Goal: Task Accomplishment & Management: Manage account settings

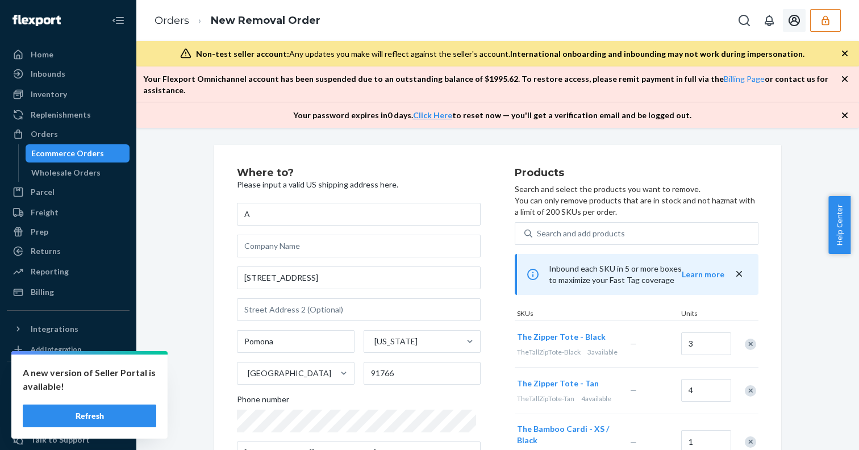
scroll to position [375, 0]
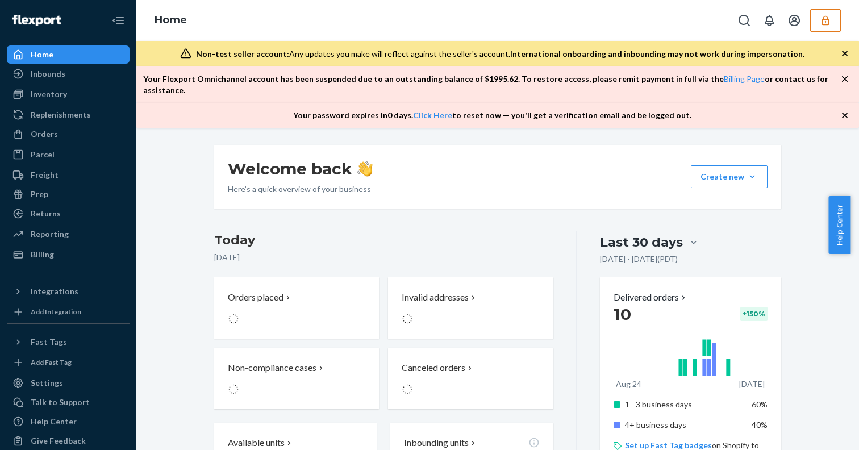
click at [818, 21] on button "button" at bounding box center [825, 20] width 31 height 23
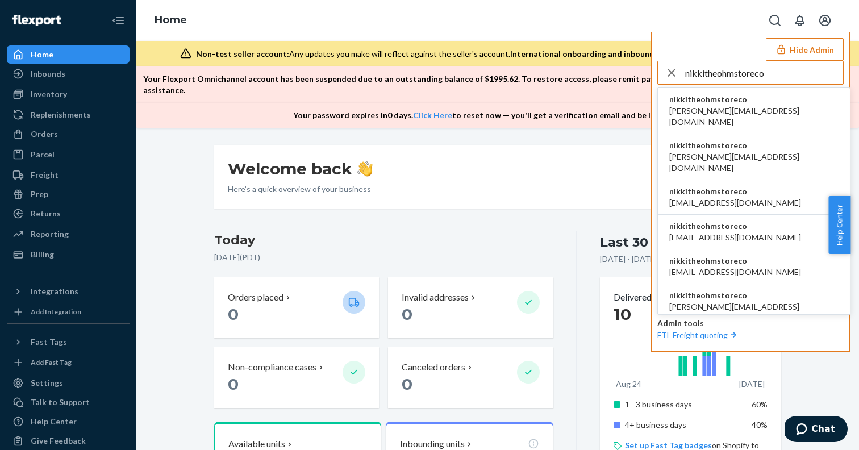
type input "nikkitheohmstoreco"
click at [720, 102] on span "nikkitheohmstoreco" at bounding box center [753, 99] width 169 height 11
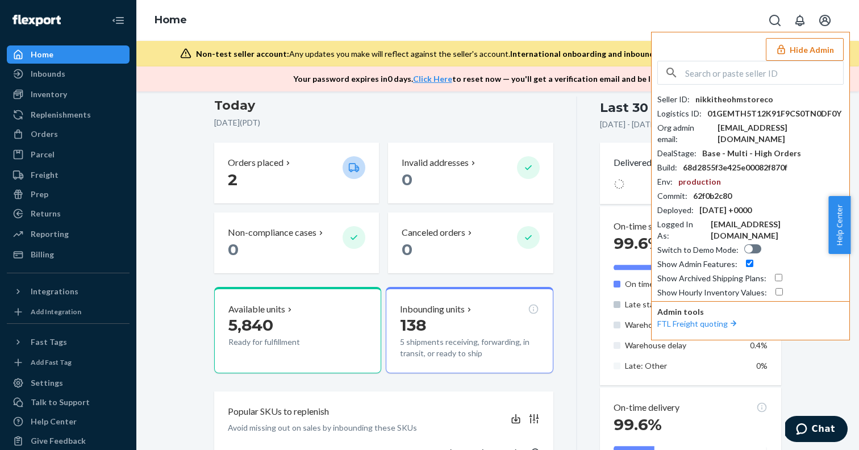
scroll to position [114, 0]
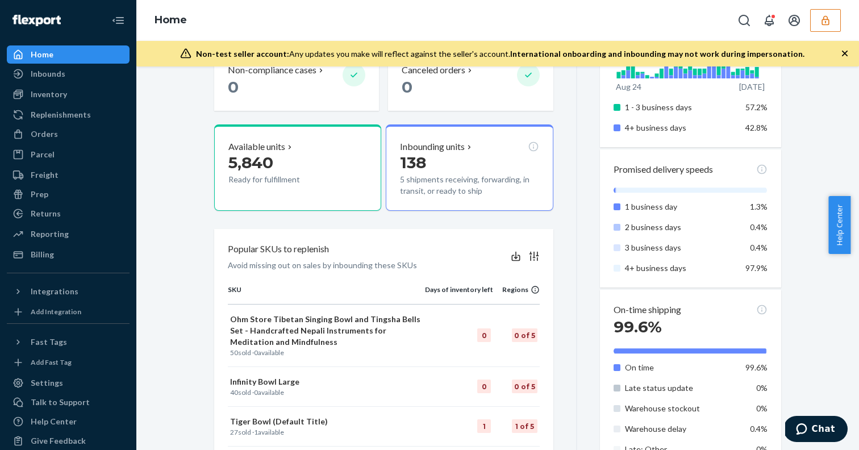
scroll to position [237, 0]
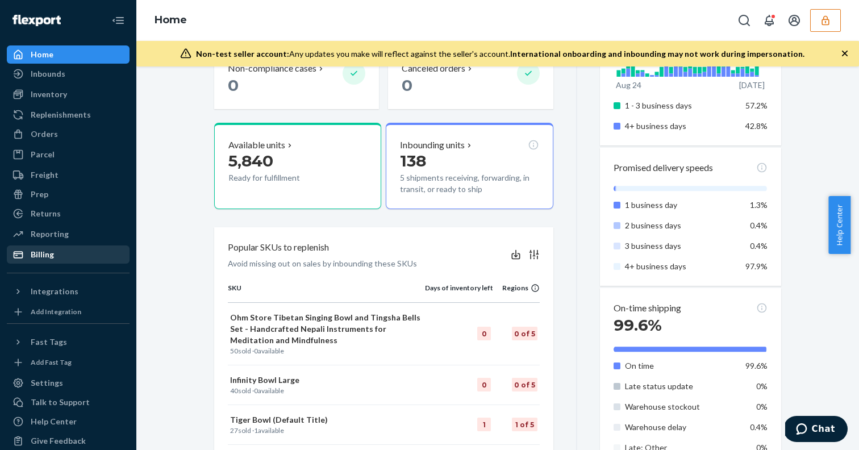
click at [61, 258] on div "Billing" at bounding box center [68, 254] width 120 height 16
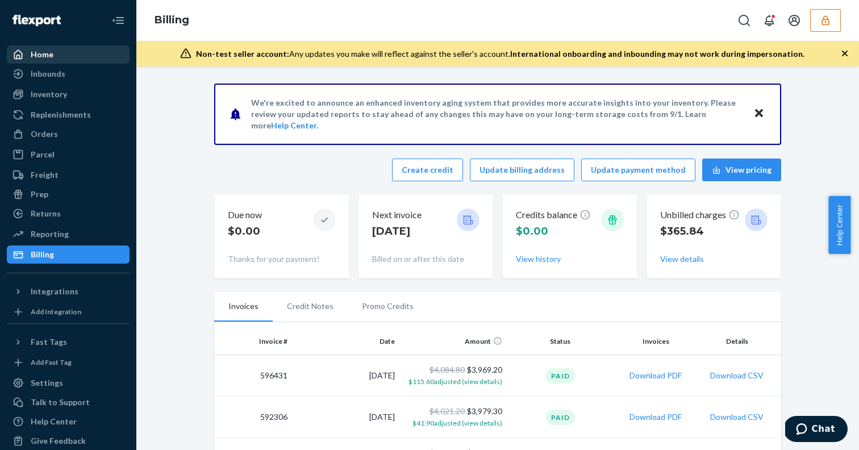
click at [53, 47] on div "Home" at bounding box center [68, 55] width 120 height 16
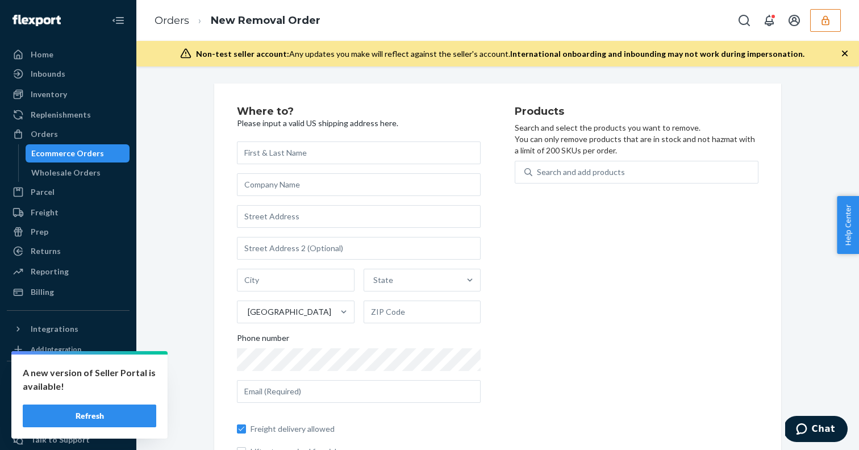
click at [125, 413] on button "Refresh" at bounding box center [89, 415] width 133 height 23
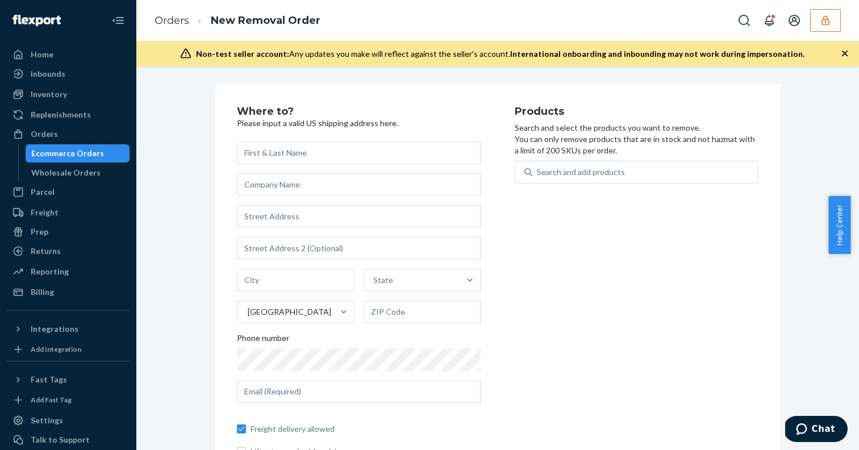
click at [826, 13] on button "button" at bounding box center [825, 20] width 31 height 23
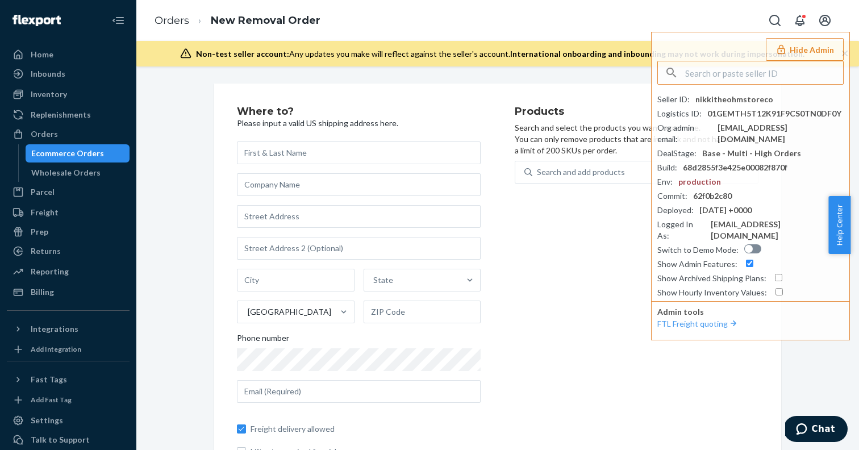
click at [444, 124] on p "Please input a valid US shipping address here." at bounding box center [359, 123] width 244 height 11
click at [733, 68] on input "text" at bounding box center [764, 72] width 158 height 23
paste input "infosamarabagscom"
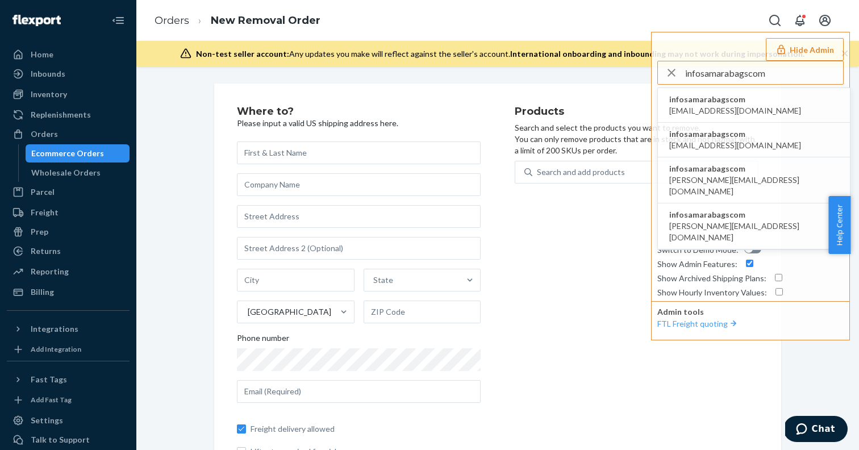
type input "infosamarabagscom"
click at [704, 102] on span "infosamarabagscom" at bounding box center [735, 99] width 132 height 11
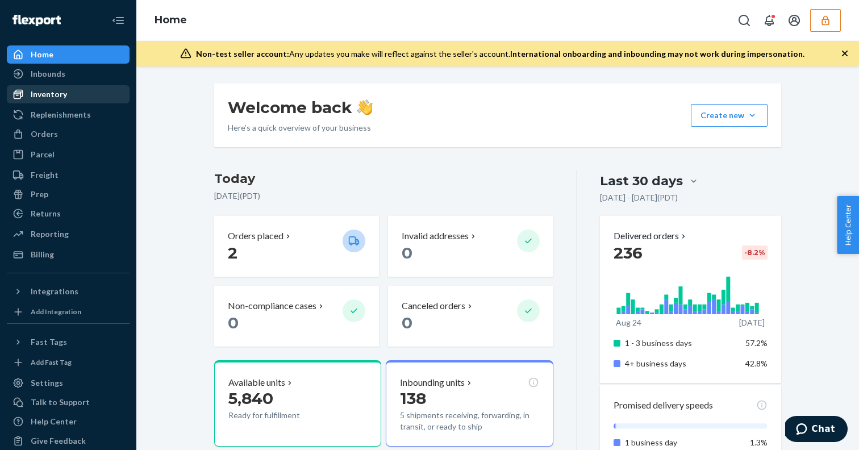
click at [60, 96] on div "Inventory" at bounding box center [49, 94] width 36 height 11
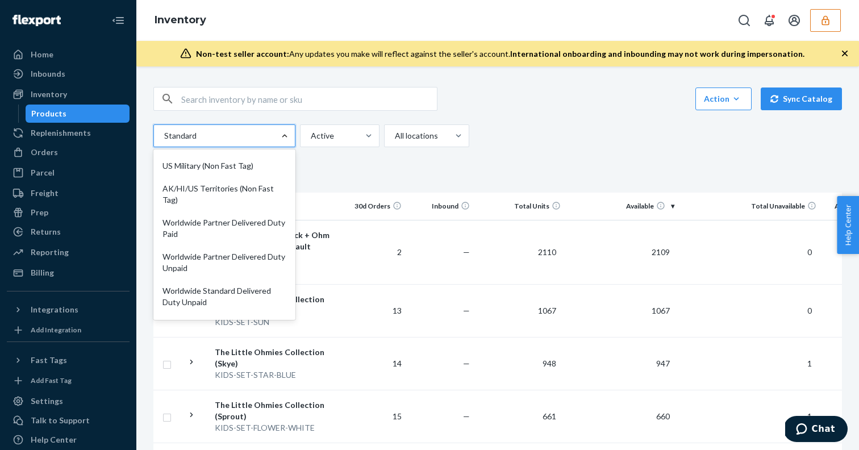
scroll to position [175, 0]
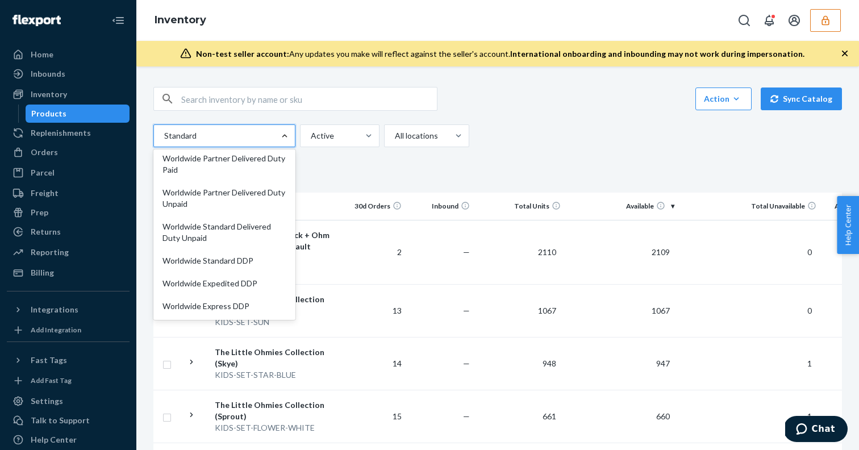
click at [416, 168] on fieldset "Products Bundles" at bounding box center [497, 177] width 688 height 32
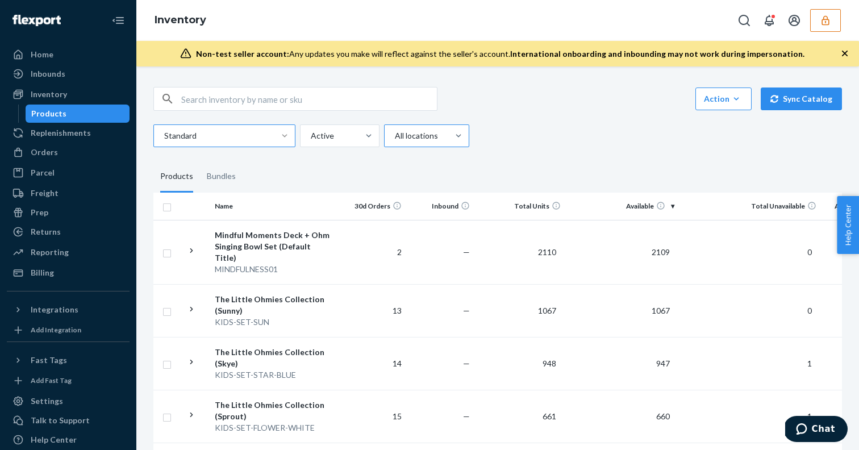
click at [432, 136] on div at bounding box center [426, 136] width 64 height 14
click at [395, 136] on input "All locations" at bounding box center [394, 135] width 1 height 11
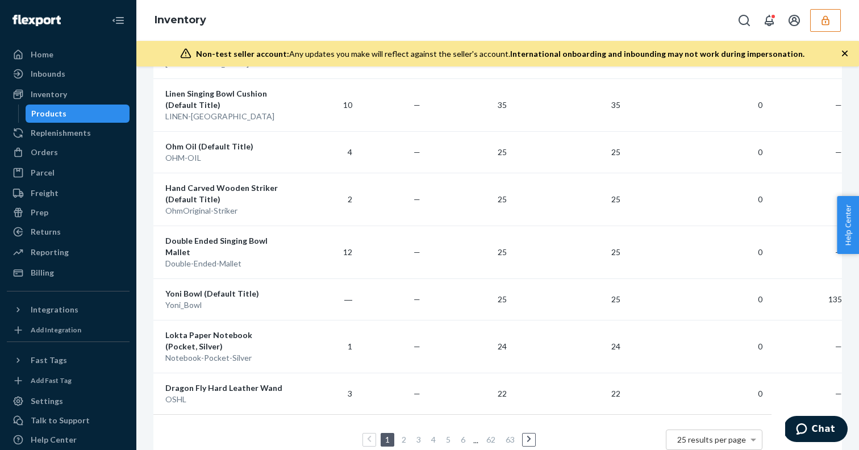
scroll to position [0, 51]
click at [734, 434] on span "25 results per page" at bounding box center [710, 439] width 69 height 10
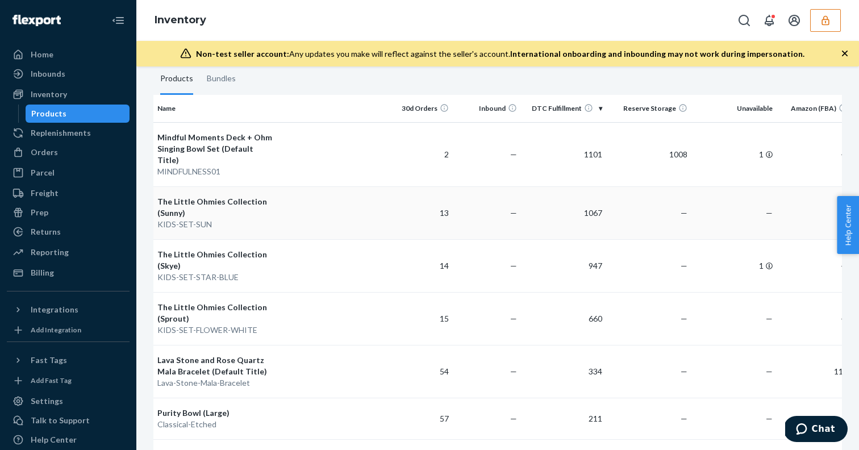
scroll to position [0, 0]
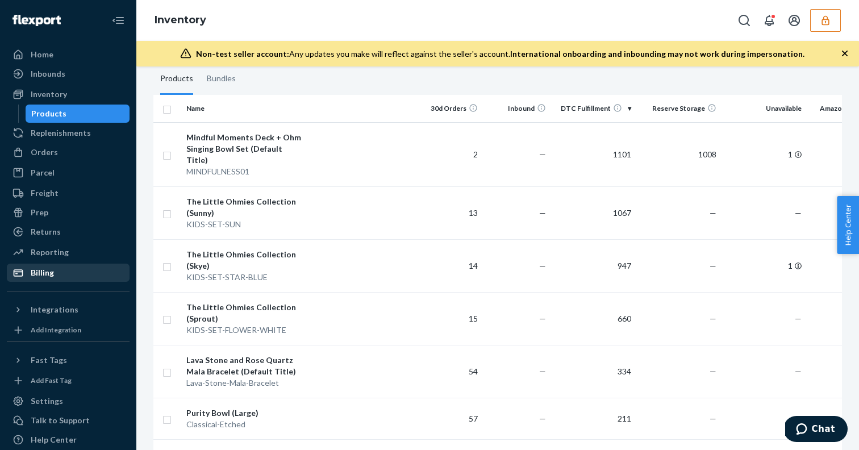
click at [49, 270] on div "Billing" at bounding box center [42, 272] width 23 height 11
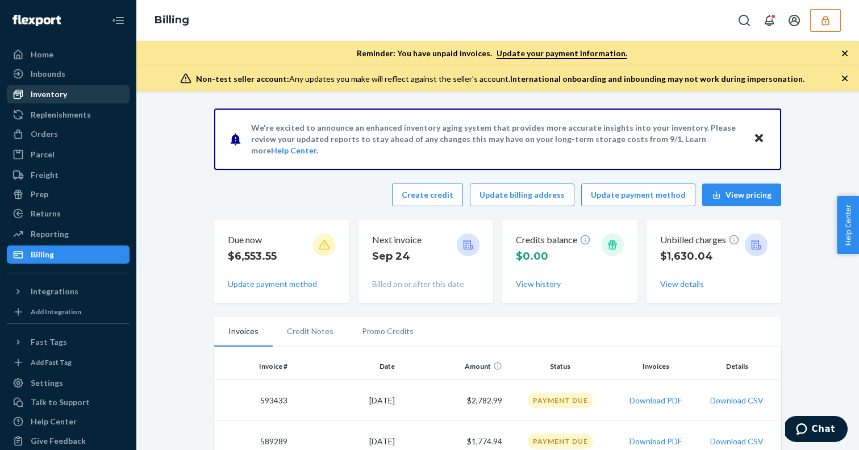
click at [62, 98] on div "Inventory" at bounding box center [49, 94] width 36 height 11
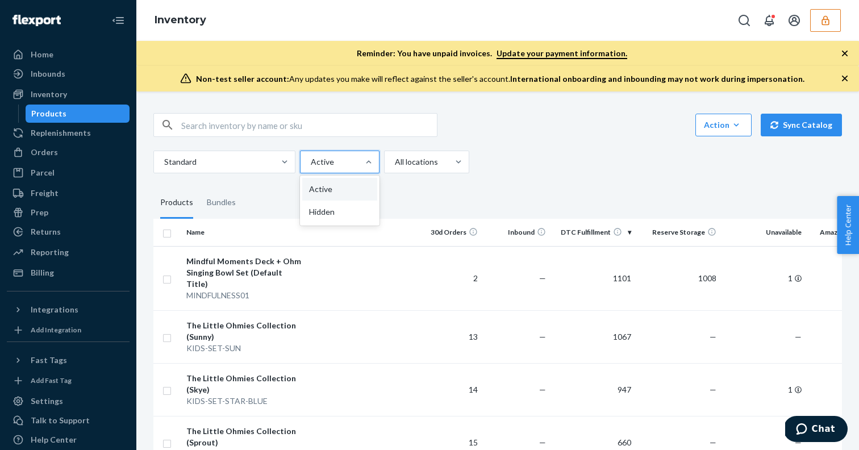
click at [344, 164] on div at bounding box center [339, 162] width 58 height 14
click at [311, 164] on input "option Active focused, 1 of 2. 2 results available. Use Up and Down to choose o…" at bounding box center [310, 161] width 1 height 11
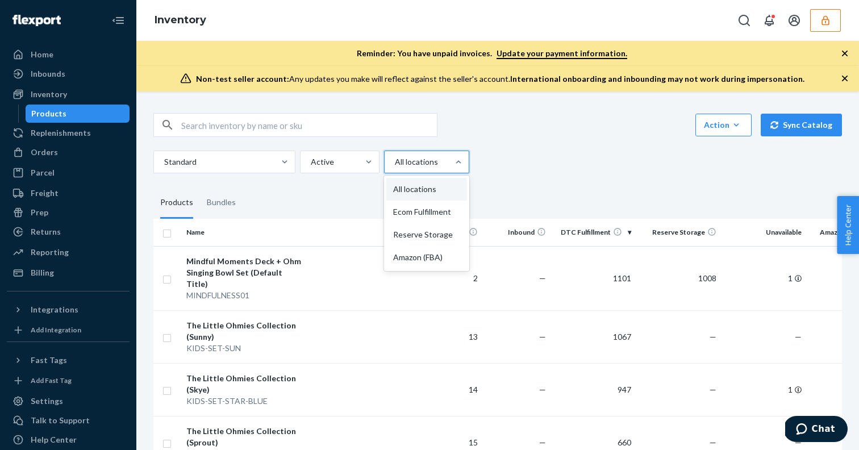
click at [407, 166] on div at bounding box center [426, 162] width 64 height 14
click at [395, 166] on input "option All locations focused, 1 of 4. 4 results available. Use Up and Down to c…" at bounding box center [394, 161] width 1 height 11
click at [432, 216] on div "Ecom Fulfillment" at bounding box center [426, 211] width 81 height 23
click at [395, 168] on input "option Ecom Fulfillment focused, 2 of 4. 4 results available. Use Up and Down t…" at bounding box center [394, 161] width 1 height 11
click at [460, 158] on div at bounding box center [433, 162] width 78 height 14
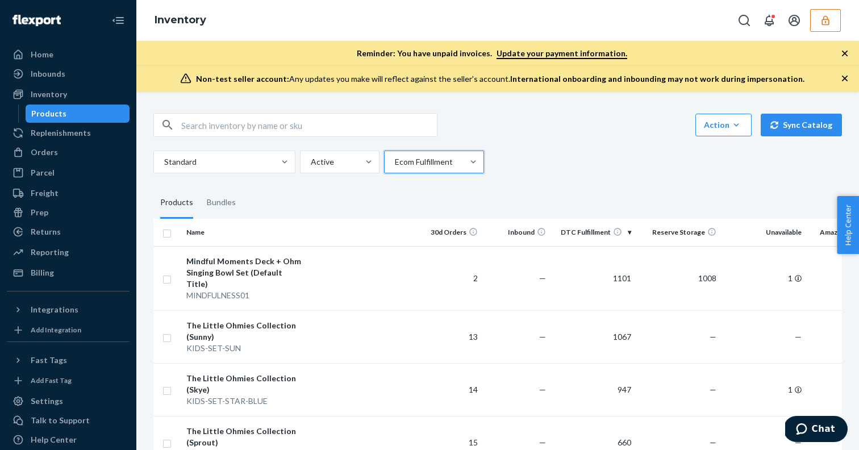
click at [395, 158] on input "option Ecom Fulfillment, selected. 0 results available. Select is focused ,type…" at bounding box center [394, 161] width 1 height 11
click at [459, 157] on div at bounding box center [433, 162] width 78 height 14
click at [395, 157] on input "option Ecom Fulfillment, selected. option All locations focused, 0 of 4. 4 resu…" at bounding box center [394, 161] width 1 height 11
click at [428, 231] on div "Reserve Storage" at bounding box center [433, 234] width 95 height 23
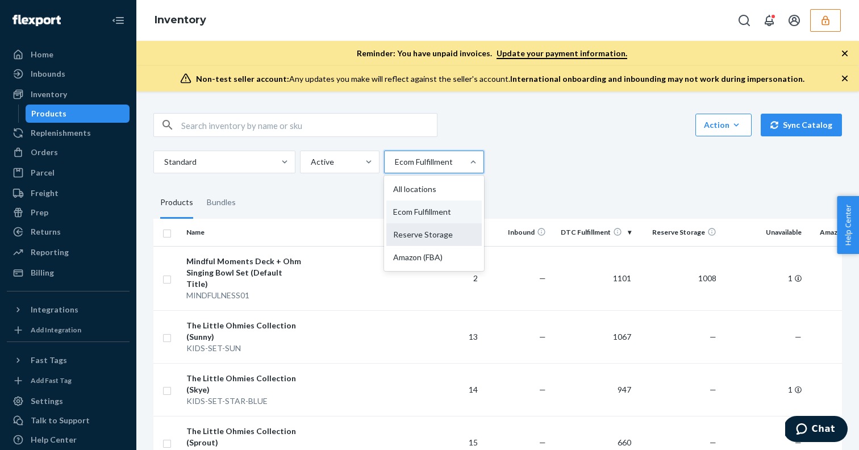
click at [395, 168] on input "option Ecom Fulfillment, selected. option Reserve Storage focused, 0 of 4. 4 re…" at bounding box center [394, 161] width 1 height 11
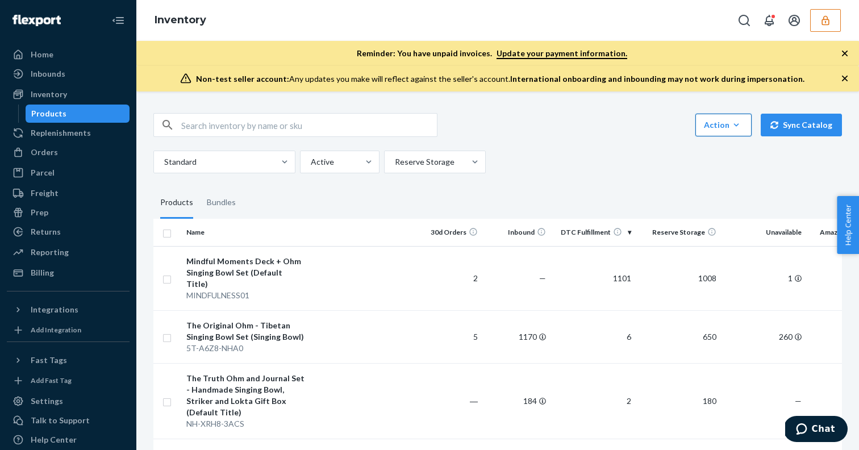
click at [731, 130] on button "Action Create product Create bundle Bulk create products Bulk update products B…" at bounding box center [723, 125] width 56 height 23
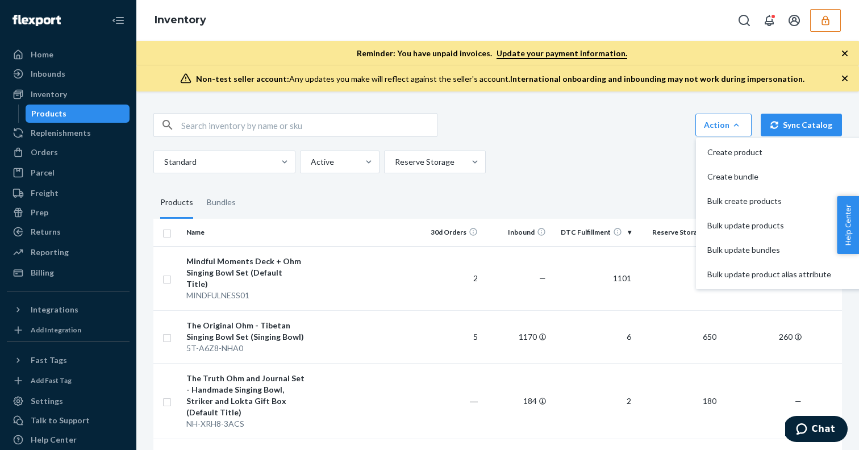
click at [626, 137] on div "Action Create product Create bundle Bulk create products Bulk update products B…" at bounding box center [497, 143] width 688 height 60
click at [57, 63] on link "Home" at bounding box center [68, 54] width 123 height 18
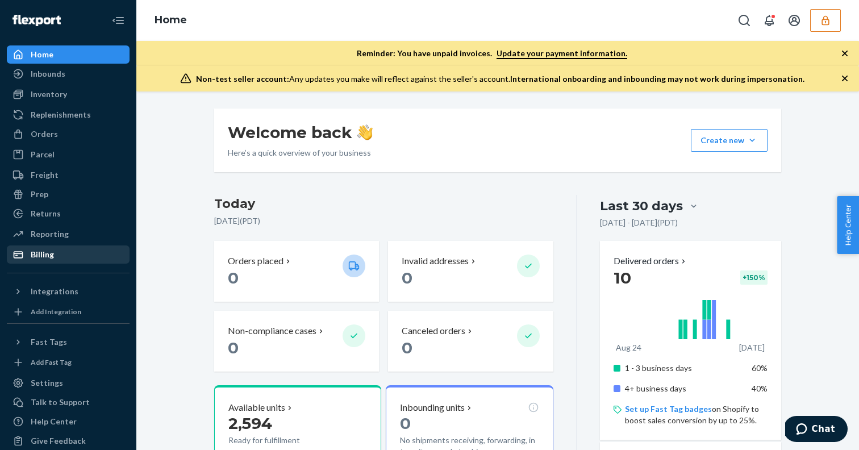
click at [60, 250] on div "Billing" at bounding box center [68, 254] width 120 height 16
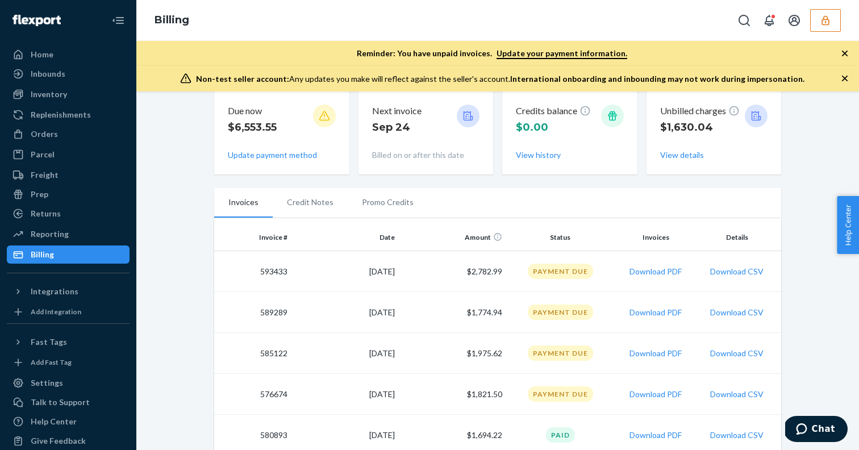
scroll to position [212, 0]
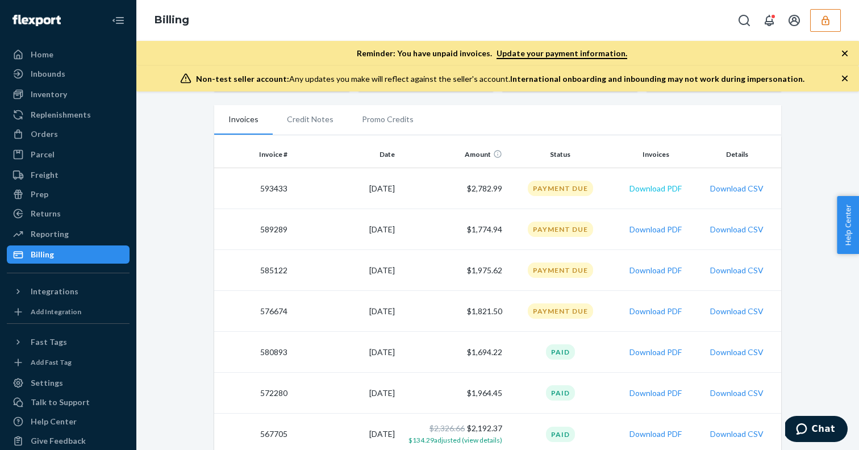
click at [652, 189] on button "Download PDF" at bounding box center [655, 188] width 52 height 11
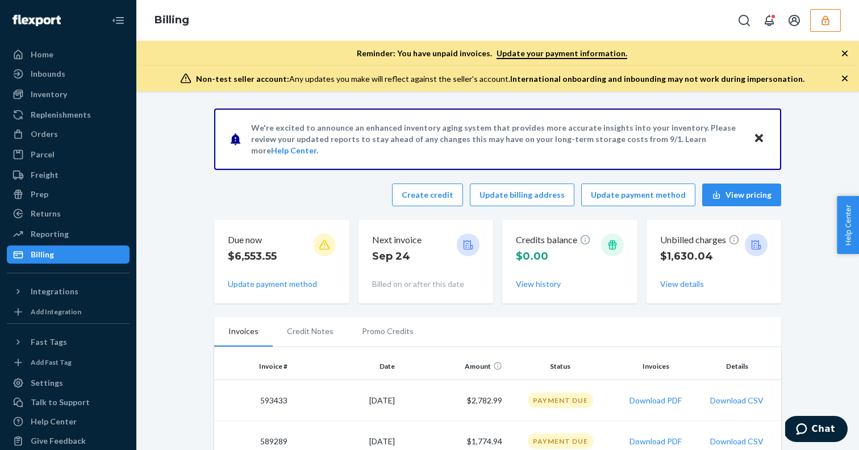
click at [815, 22] on button "button" at bounding box center [825, 20] width 31 height 23
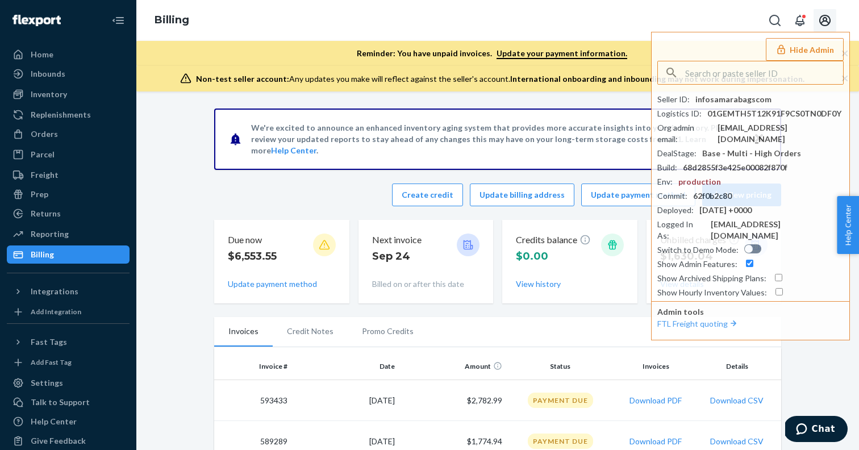
click at [825, 17] on icon "Open account menu" at bounding box center [824, 20] width 11 height 11
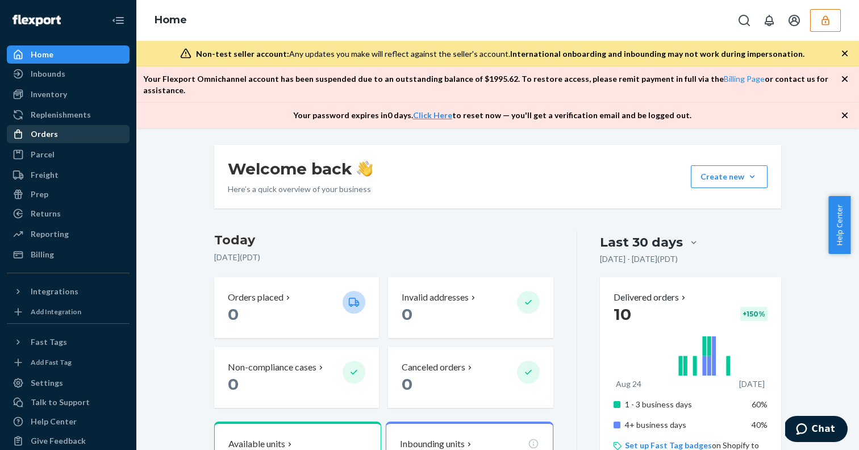
click at [41, 134] on div "Orders" at bounding box center [44, 133] width 27 height 11
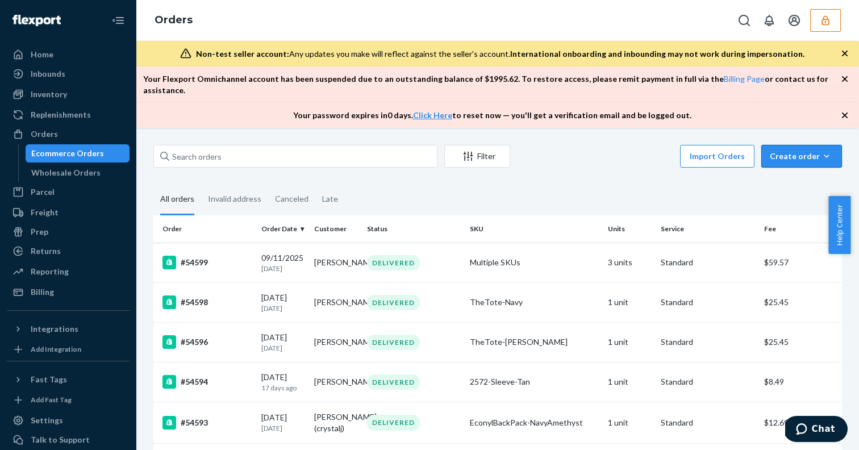
click at [821, 150] on icon "button" at bounding box center [826, 155] width 11 height 11
click at [785, 204] on button "Removal order" at bounding box center [818, 208] width 109 height 24
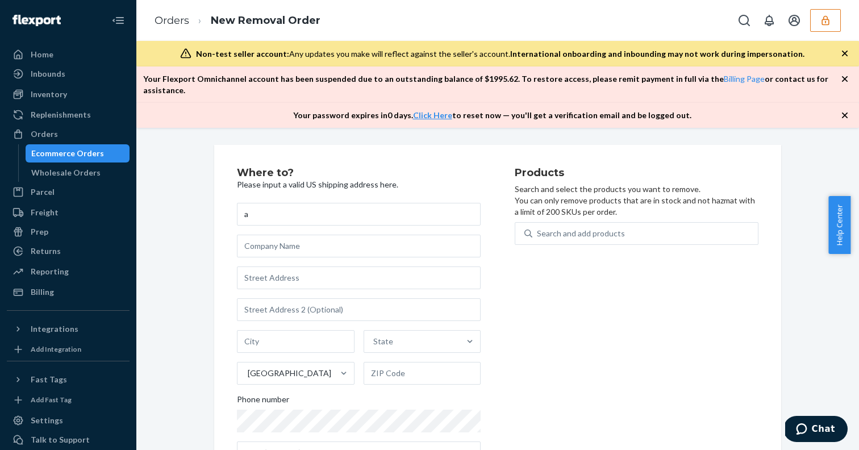
type input "a"
click at [296, 241] on input "text" at bounding box center [359, 246] width 244 height 23
click at [286, 266] on input "text" at bounding box center [359, 277] width 244 height 23
type input "[STREET_ADDRESS]"
type input "Pomona"
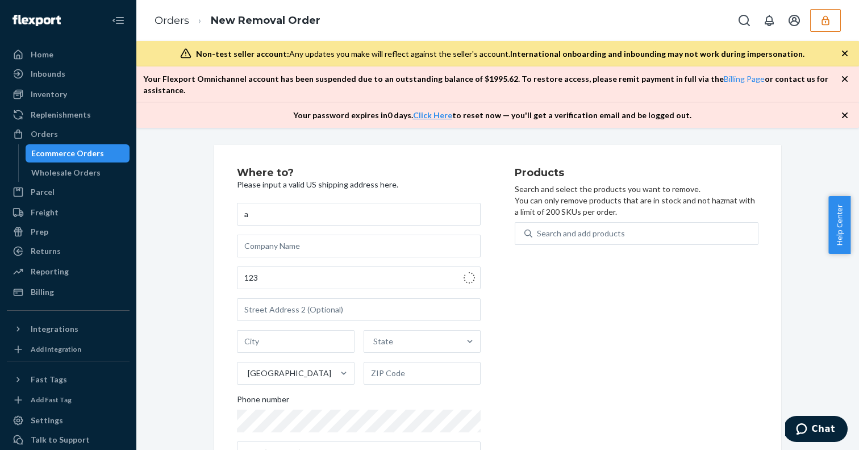
type input "91766"
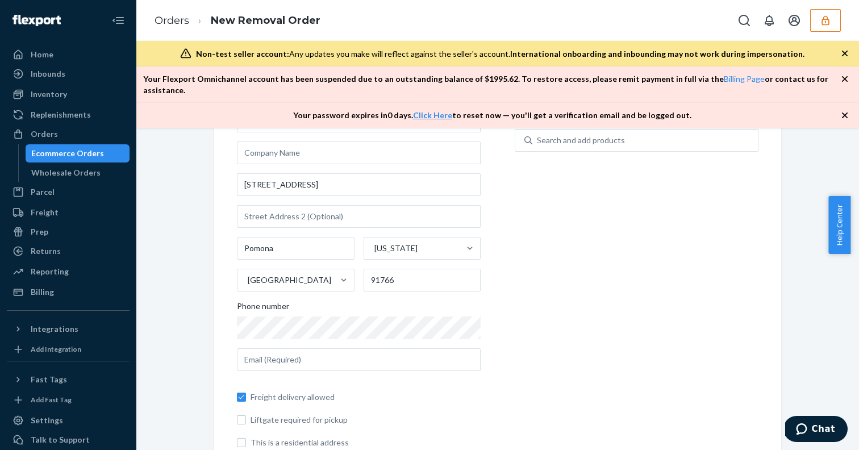
scroll to position [111, 0]
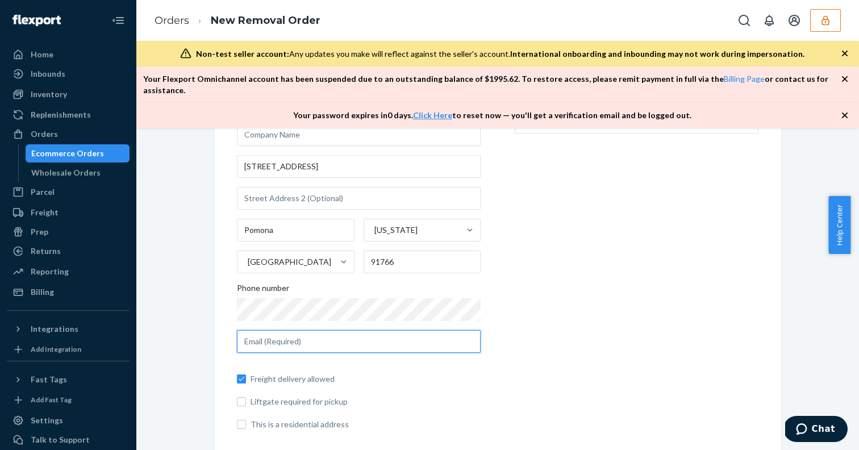
click at [274, 330] on input "text" at bounding box center [359, 341] width 244 height 23
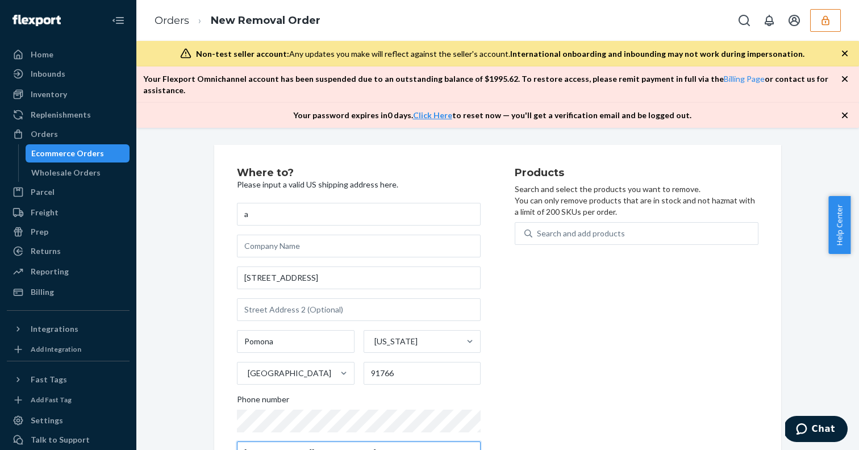
scroll to position [52, 0]
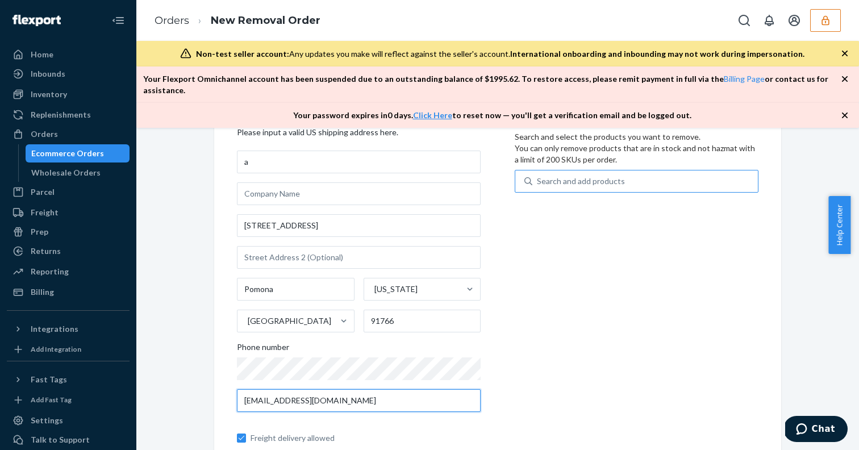
type input "[EMAIL_ADDRESS][DOMAIN_NAME]"
click at [570, 175] on div "Search and add products" at bounding box center [581, 180] width 88 height 11
click at [538, 175] on input "Search and add products" at bounding box center [537, 180] width 1 height 11
type input "a"
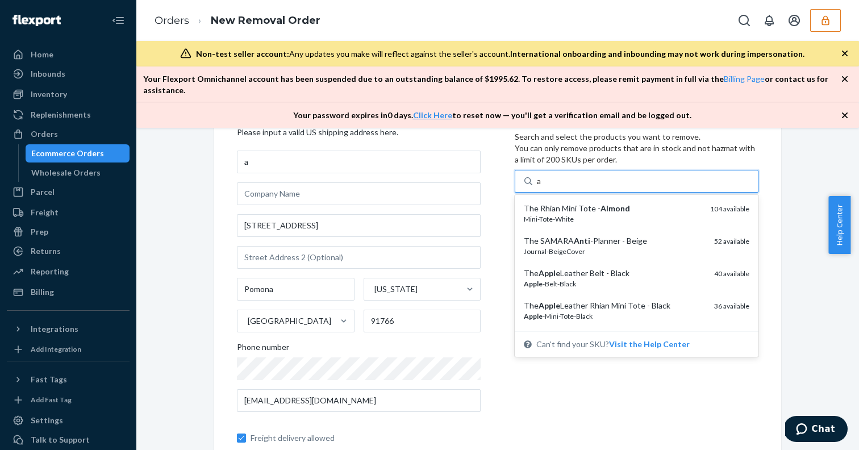
click at [562, 203] on div "The Rhian Mini Tote - Almond" at bounding box center [612, 208] width 177 height 11
click at [542, 187] on input "a" at bounding box center [539, 180] width 5 height 11
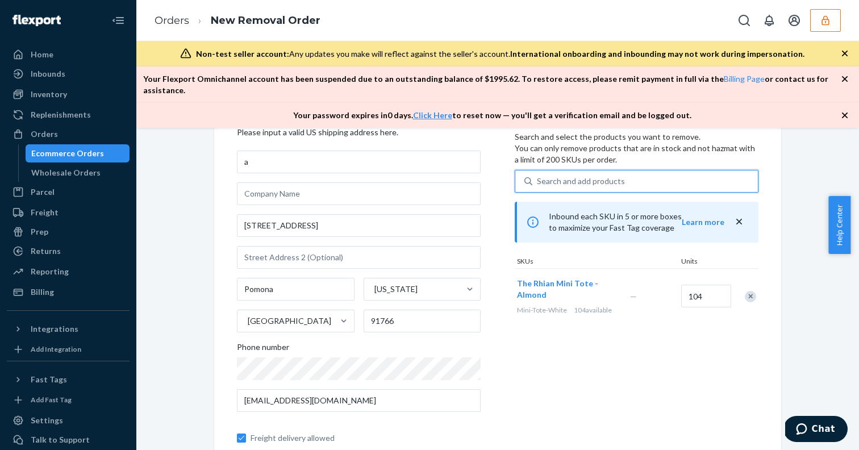
type input "a"
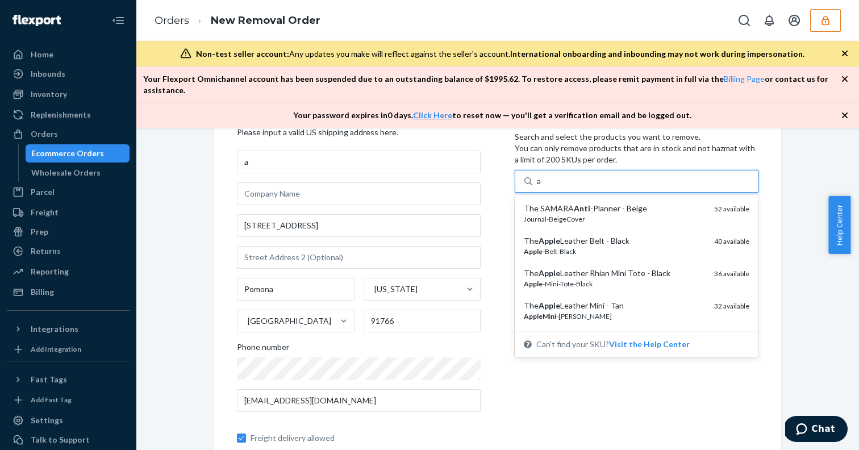
click at [562, 203] on div "The SAMARA Anti -Planner - Beige" at bounding box center [614, 208] width 181 height 11
click at [542, 187] on input "a" at bounding box center [539, 180] width 5 height 11
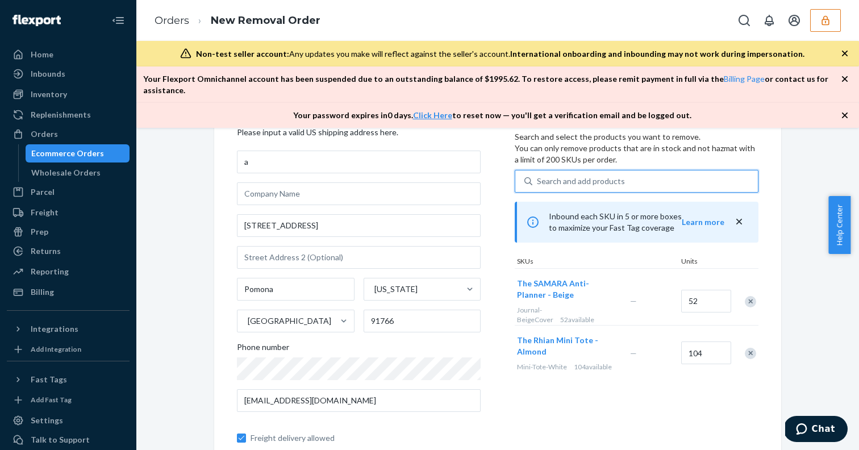
type input "a"
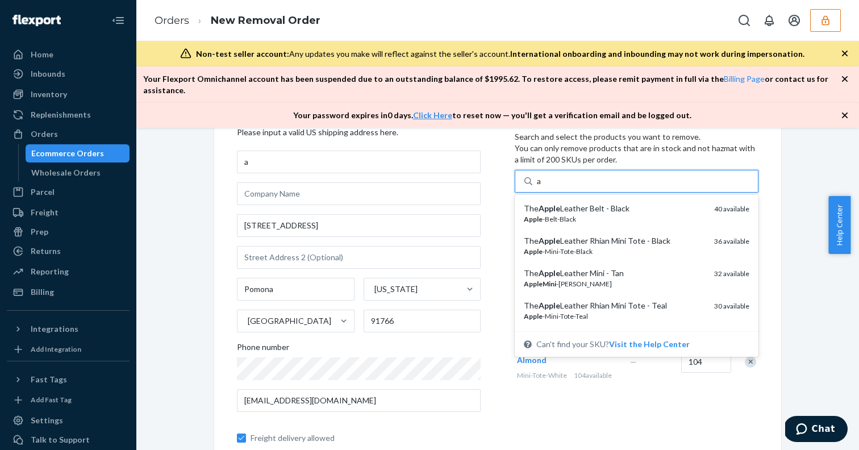
click at [562, 203] on div "The Apple Leather Belt - Black" at bounding box center [614, 208] width 181 height 11
click at [542, 187] on input "a" at bounding box center [539, 180] width 5 height 11
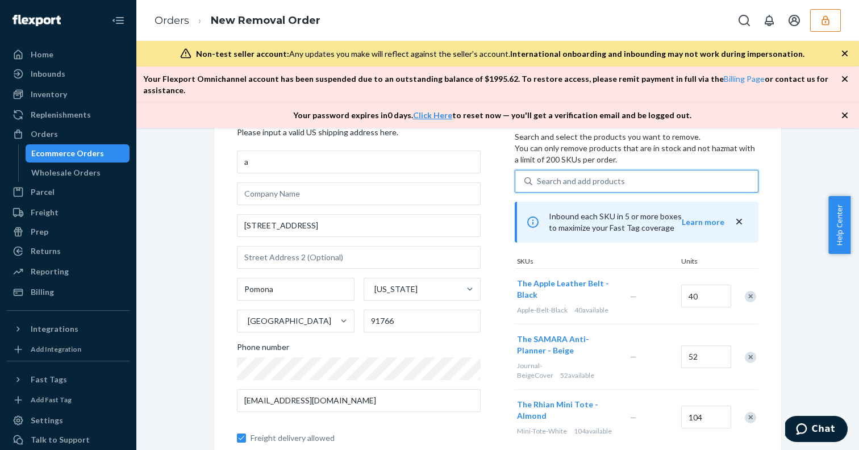
type input "a"
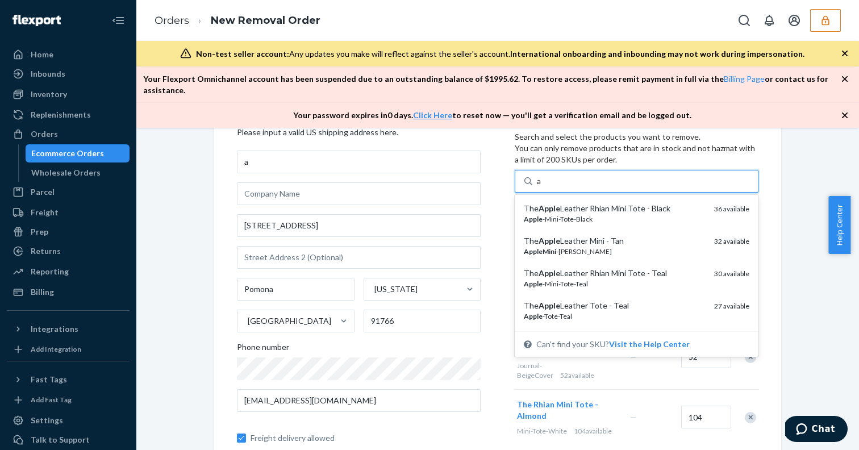
click at [562, 203] on div "The Apple Leather Rhian Mini Tote - Black" at bounding box center [614, 208] width 181 height 11
click at [542, 187] on input "a" at bounding box center [539, 180] width 5 height 11
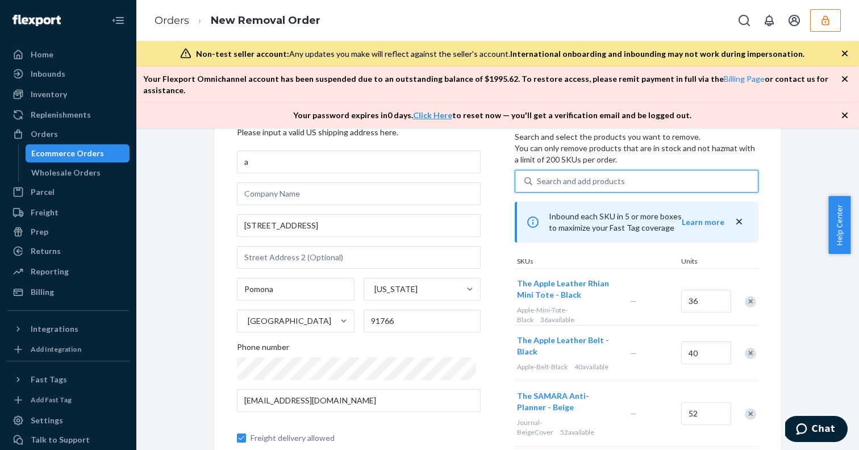
type input "a"
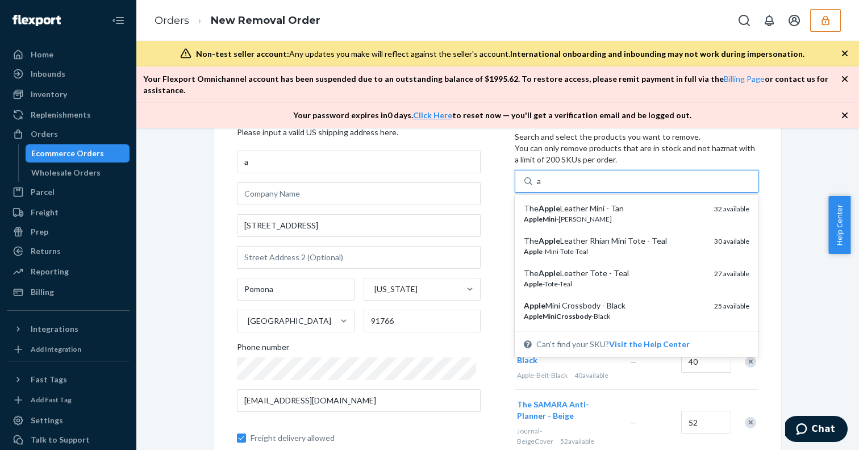
click at [562, 203] on div "The Apple Leather Mini - Tan" at bounding box center [614, 208] width 181 height 11
click at [542, 187] on input "a" at bounding box center [539, 180] width 5 height 11
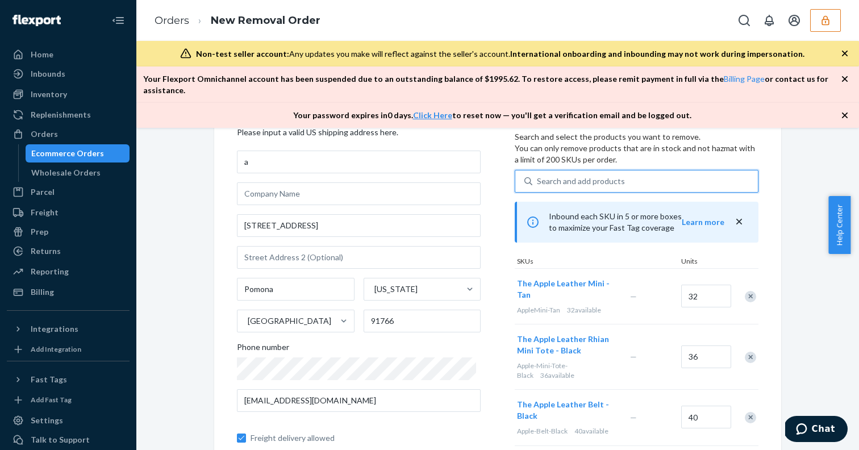
type input "a"
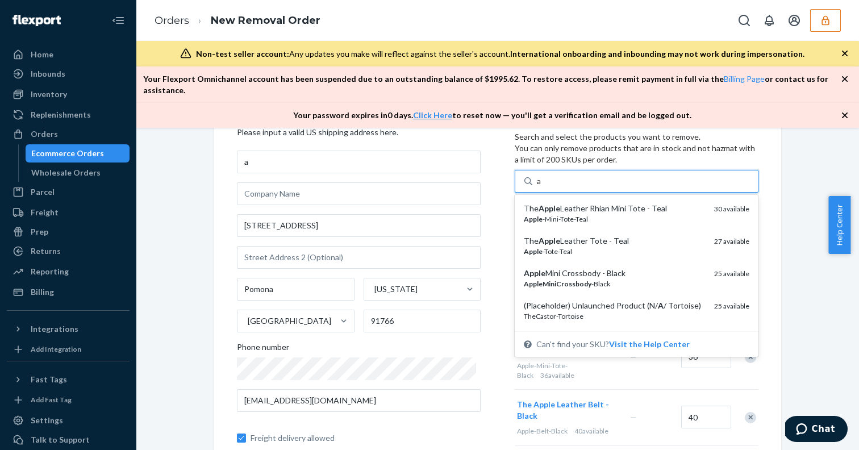
click at [562, 203] on div "The Apple Leather Rhian Mini Tote - Teal" at bounding box center [614, 208] width 181 height 11
click at [542, 187] on input "a" at bounding box center [539, 180] width 5 height 11
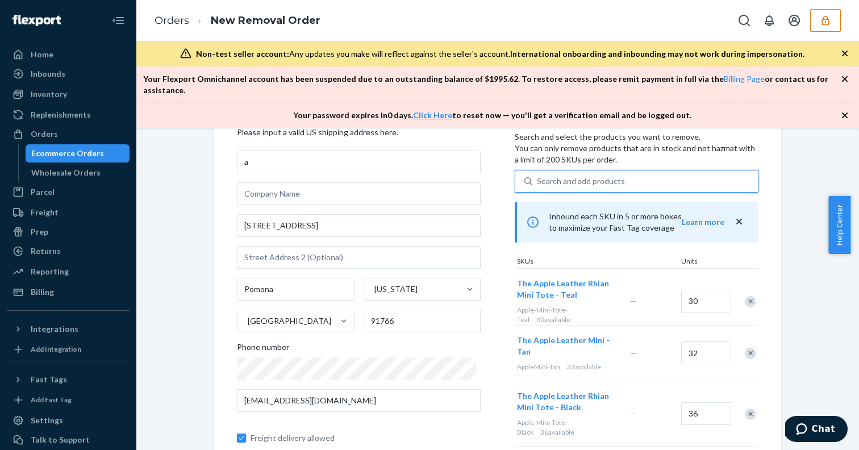
type input "a"
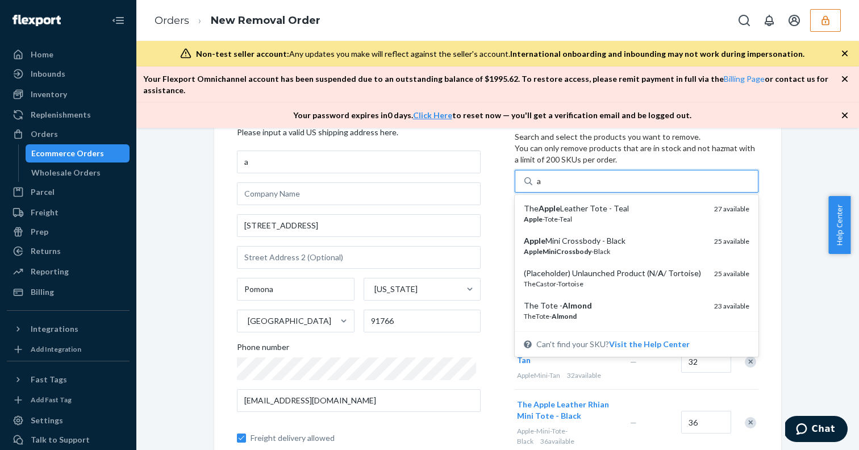
click at [562, 203] on div "The Apple Leather Tote - Teal" at bounding box center [614, 208] width 181 height 11
click at [542, 187] on input "a" at bounding box center [539, 180] width 5 height 11
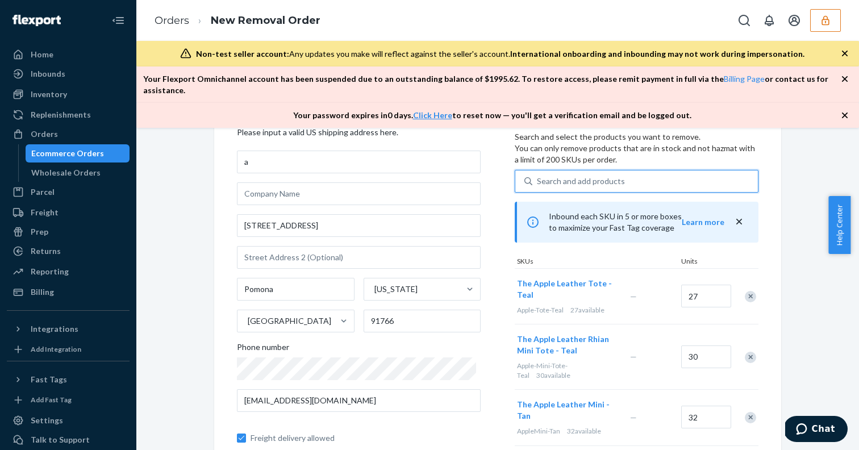
type input "a"
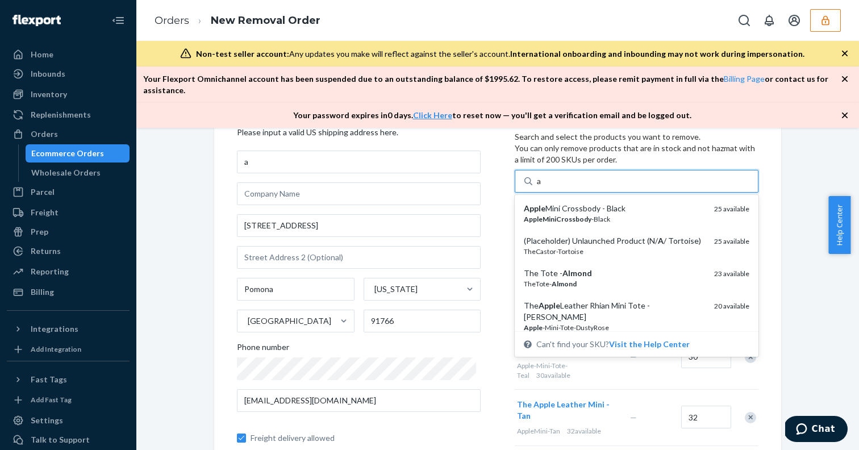
click at [562, 203] on div "Apple Mini Crossbody - Black" at bounding box center [614, 208] width 181 height 11
click at [542, 187] on input "a" at bounding box center [539, 180] width 5 height 11
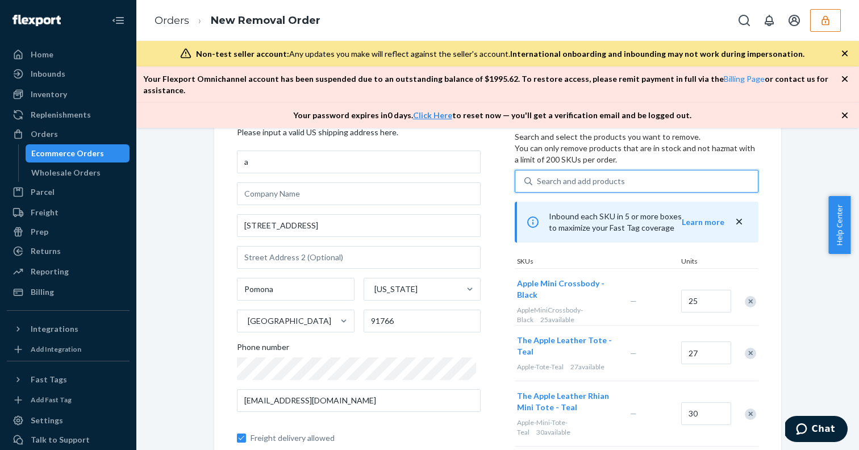
type input "a"
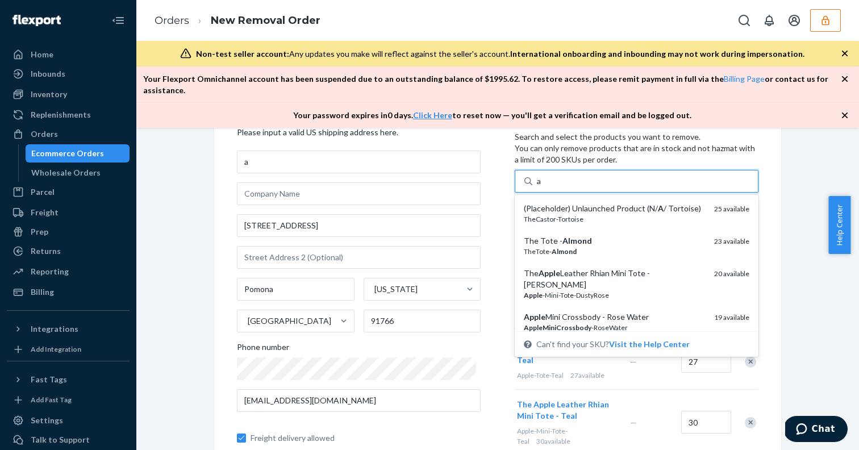
click at [562, 203] on div "(Placeholder) Unlaunched Product (N/ A / Tortoise)" at bounding box center [614, 208] width 181 height 11
click at [542, 187] on input "a" at bounding box center [539, 180] width 5 height 11
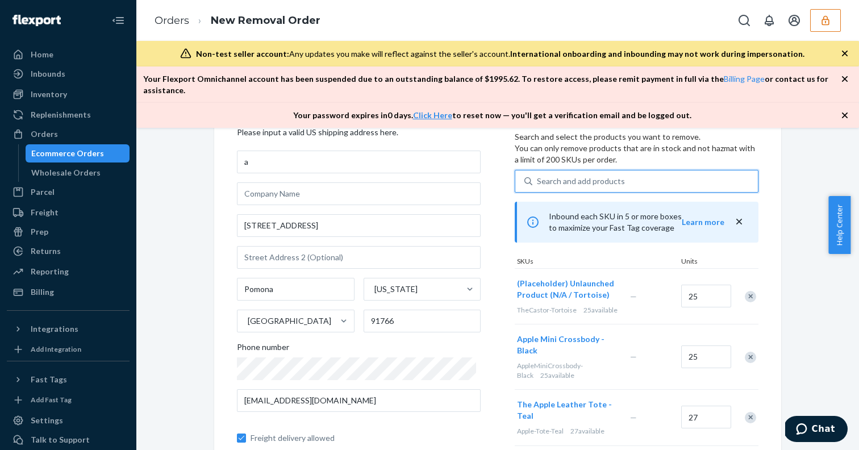
type input "a"
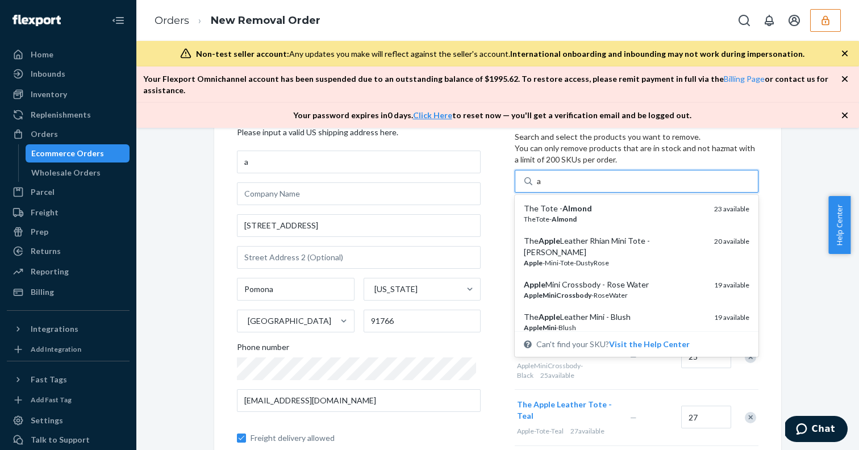
click at [562, 203] on em "Almond" at bounding box center [577, 208] width 30 height 10
click at [542, 187] on input "a" at bounding box center [539, 180] width 5 height 11
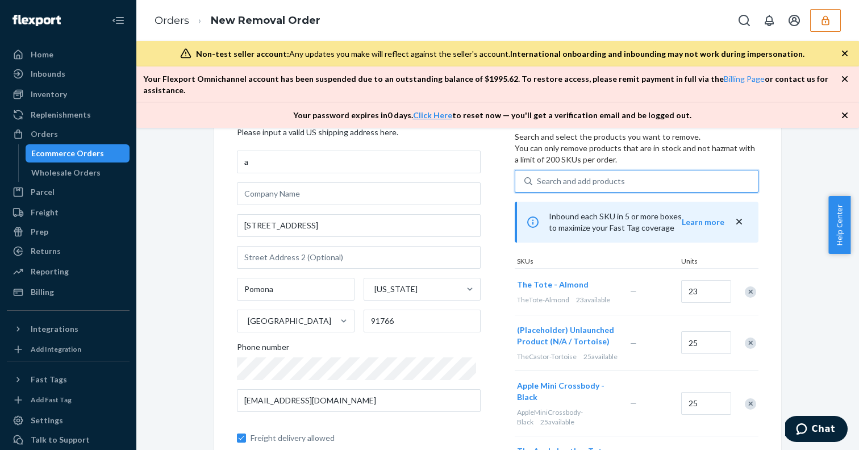
type input "a"
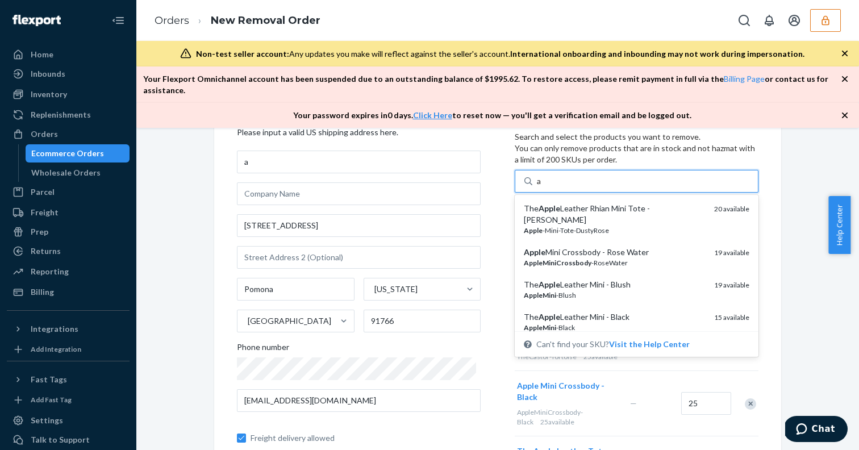
click at [562, 203] on div "The Apple Leather Rhian Mini Tote - [PERSON_NAME]" at bounding box center [614, 214] width 181 height 23
click at [542, 187] on input "a" at bounding box center [539, 180] width 5 height 11
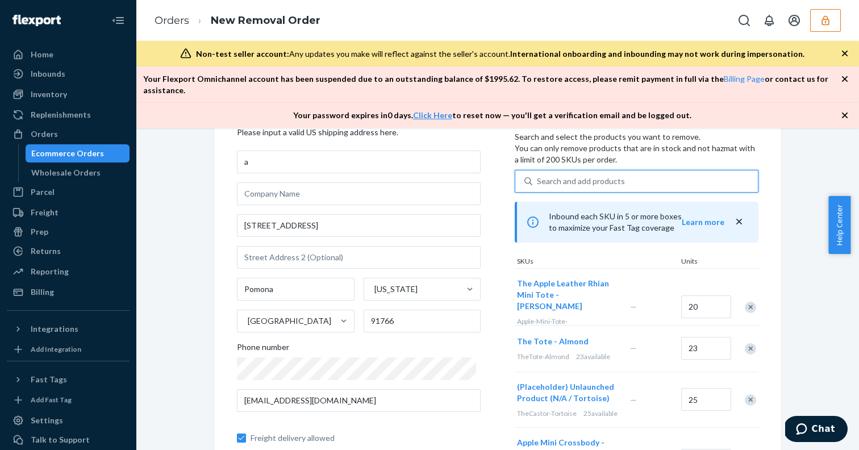
type input "a"
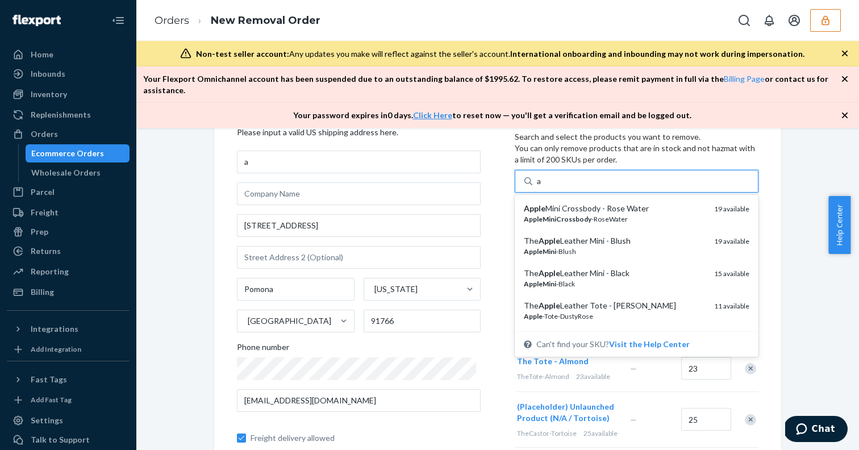
click at [562, 203] on div "Apple Mini Crossbody - Rose Water" at bounding box center [614, 208] width 181 height 11
click at [542, 187] on input "a" at bounding box center [539, 180] width 5 height 11
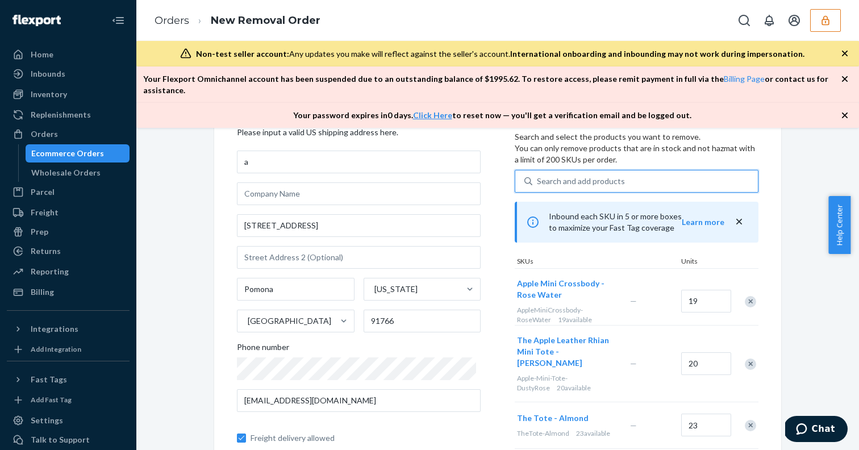
type input "a"
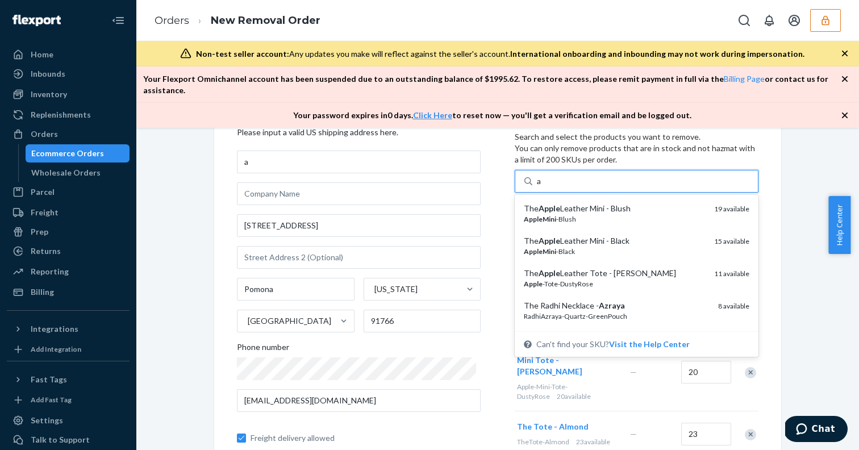
click at [562, 203] on div "The Apple Leather Mini - Blush" at bounding box center [614, 208] width 181 height 11
click at [542, 187] on input "a" at bounding box center [539, 180] width 5 height 11
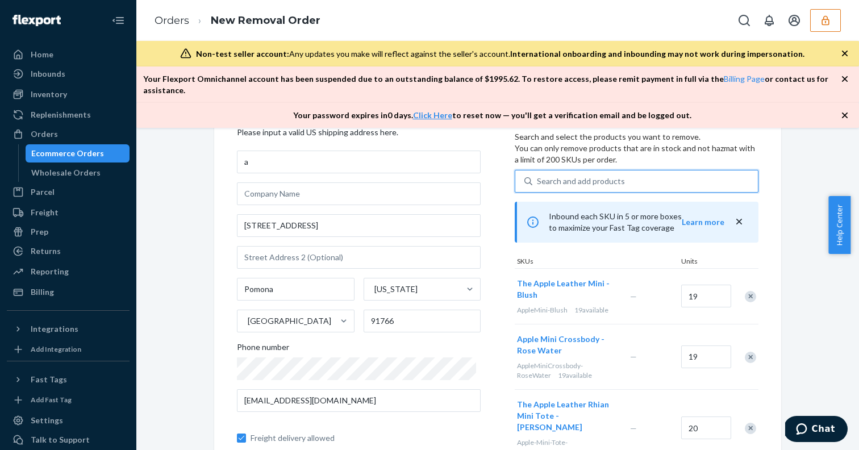
type input "a"
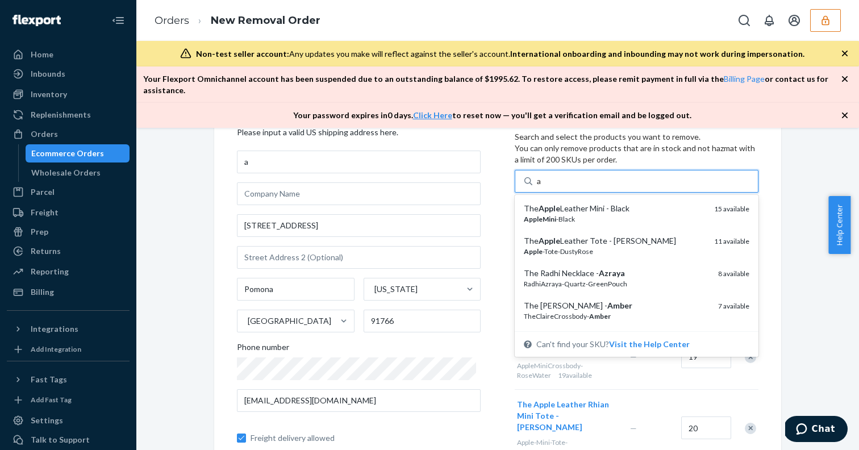
click at [562, 203] on div "The Apple Leather Mini - Black" at bounding box center [614, 208] width 181 height 11
click at [542, 187] on input "a" at bounding box center [539, 180] width 5 height 11
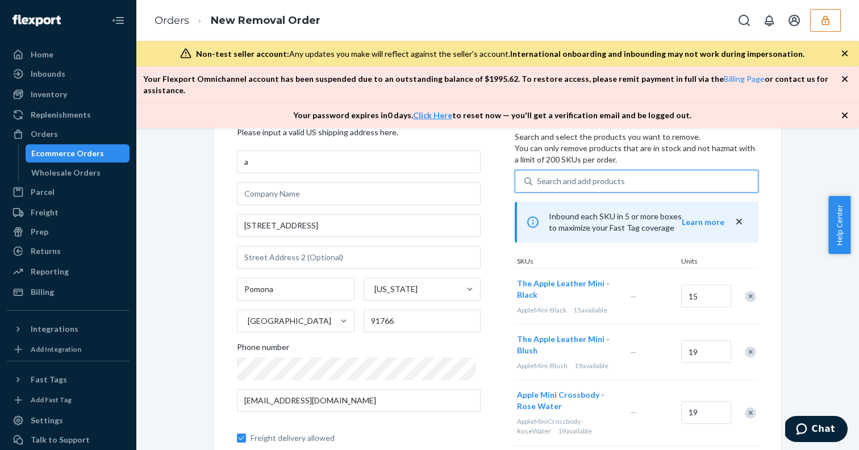
type input "a"
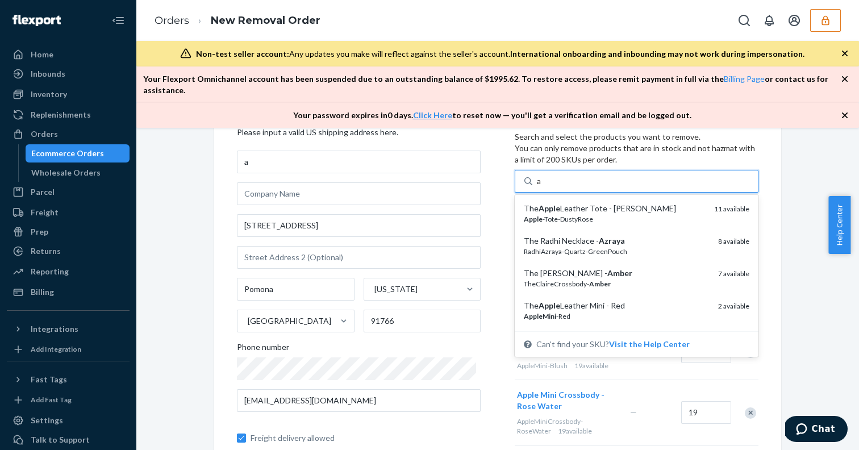
click at [562, 203] on div "The Apple Leather Tote - [PERSON_NAME]" at bounding box center [614, 208] width 181 height 11
click at [542, 187] on input "a" at bounding box center [539, 180] width 5 height 11
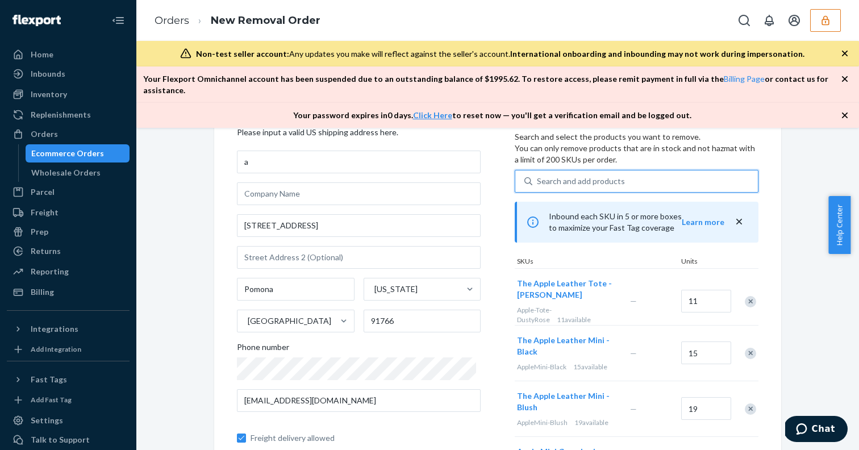
type input "a"
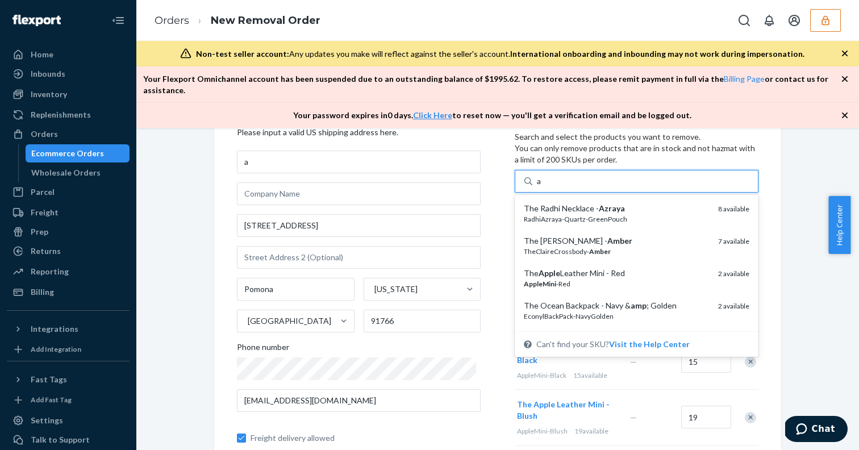
click at [562, 203] on div "The Radhi Necklace - Azraya" at bounding box center [616, 208] width 185 height 11
click at [542, 187] on input "a" at bounding box center [539, 180] width 5 height 11
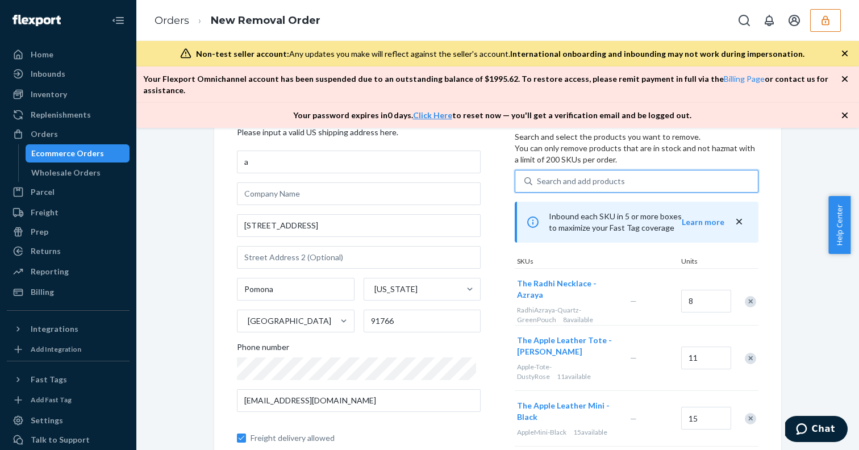
type input "a"
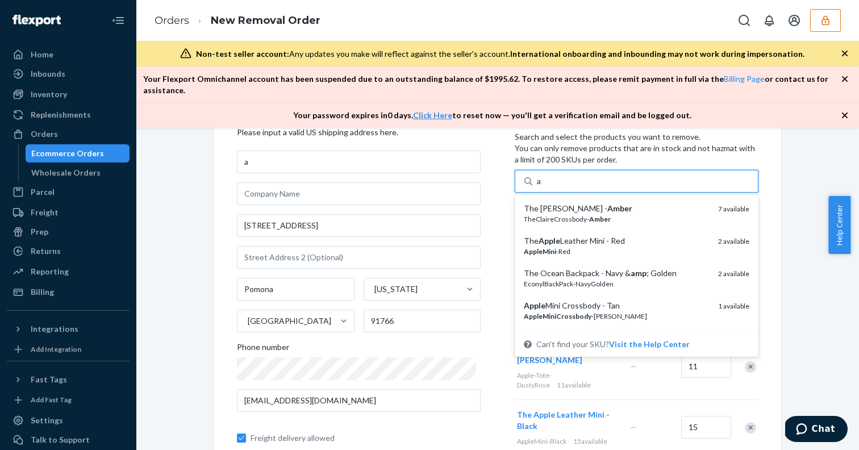
click at [562, 203] on div "The [PERSON_NAME] - [PERSON_NAME]" at bounding box center [616, 208] width 185 height 11
click at [542, 187] on input "a" at bounding box center [539, 180] width 5 height 11
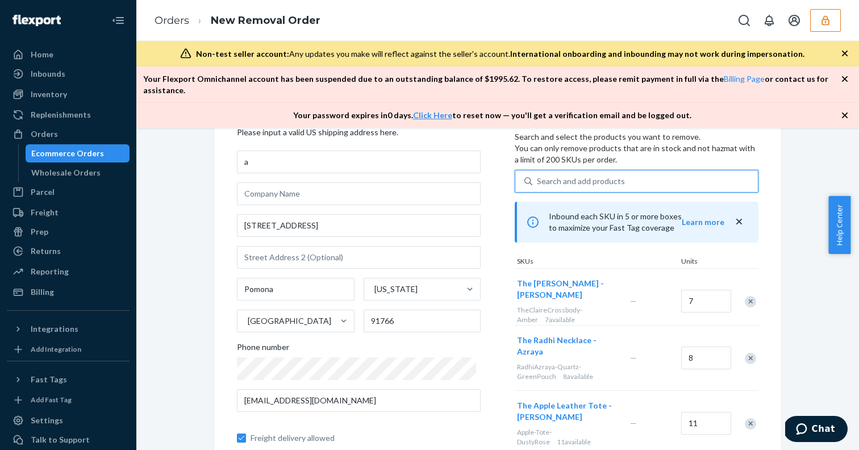
type input "a"
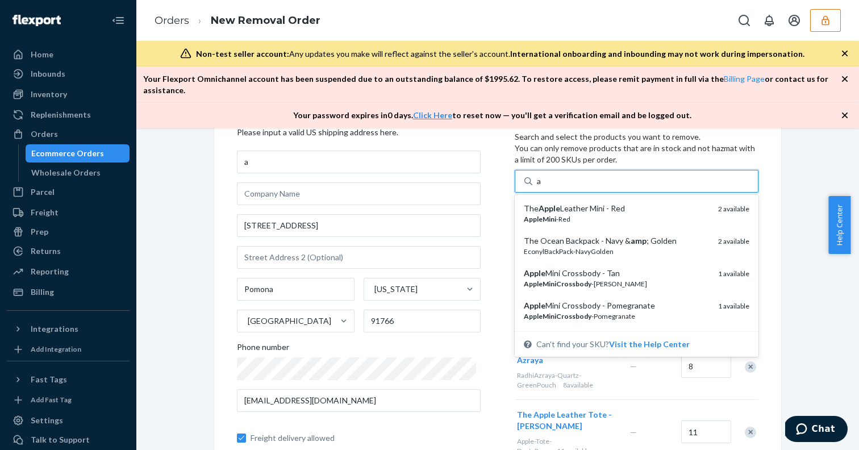
click at [562, 203] on div "The Apple Leather Mini - Red" at bounding box center [616, 208] width 185 height 11
click at [542, 187] on input "a" at bounding box center [539, 180] width 5 height 11
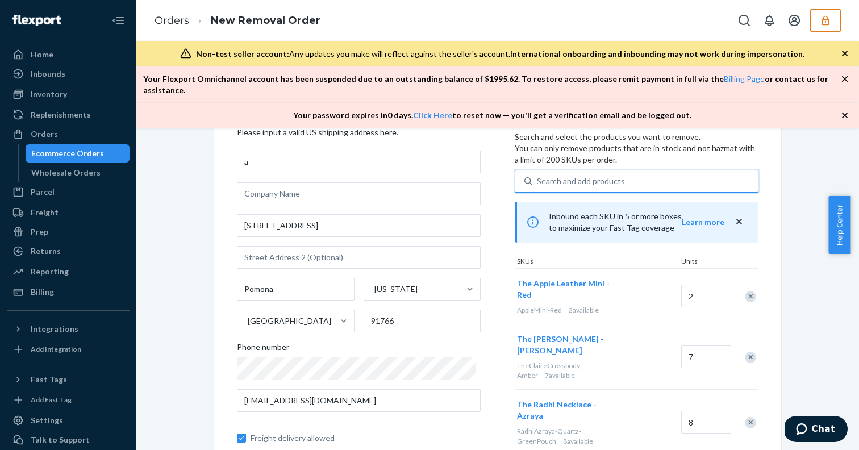
type input "a"
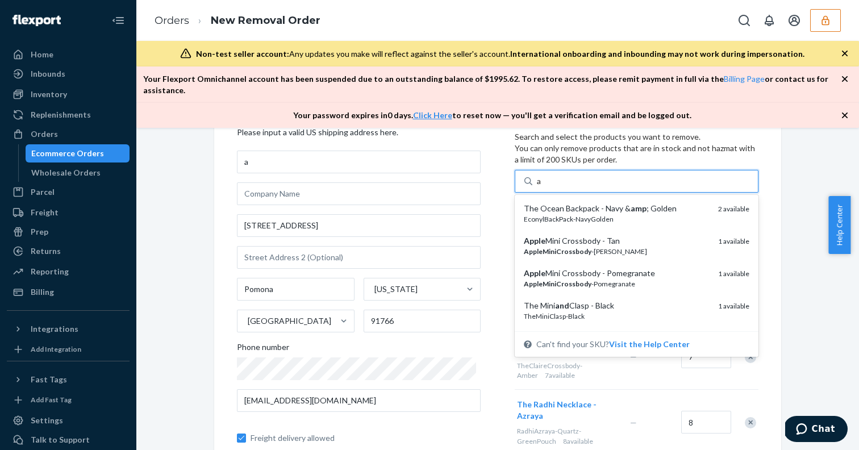
click at [562, 203] on div "The Ocean Backpack - Navy & amp ; Golden" at bounding box center [616, 208] width 185 height 11
click at [542, 187] on input "a" at bounding box center [539, 180] width 5 height 11
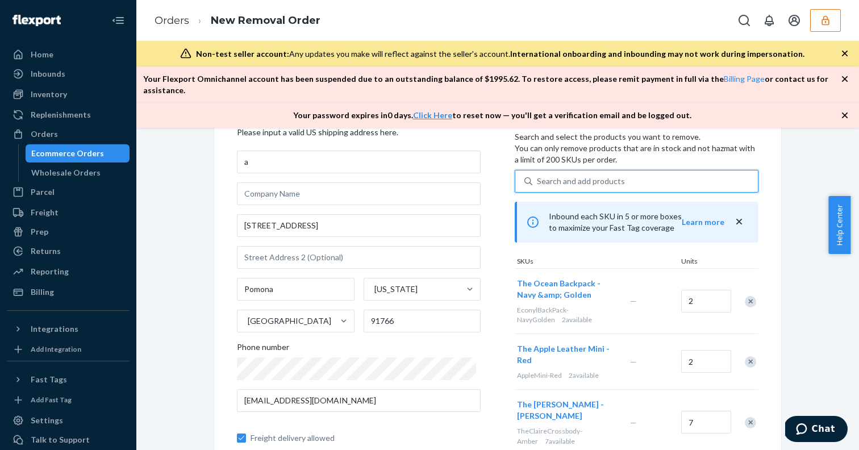
type input "a"
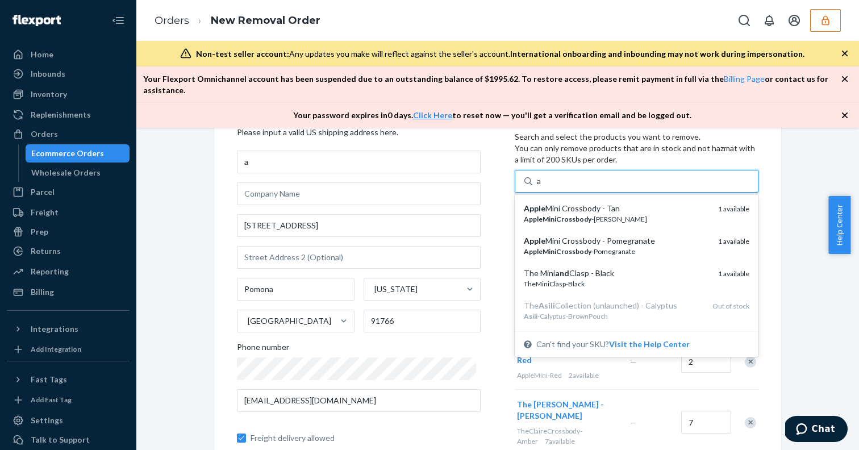
click at [562, 203] on div "Apple Mini Crossbody - Tan" at bounding box center [616, 208] width 185 height 11
click at [542, 187] on input "a" at bounding box center [539, 180] width 5 height 11
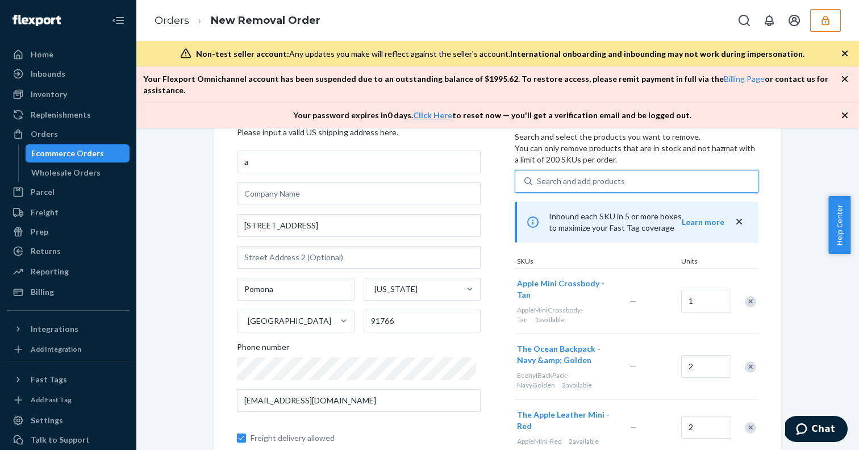
type input "a"
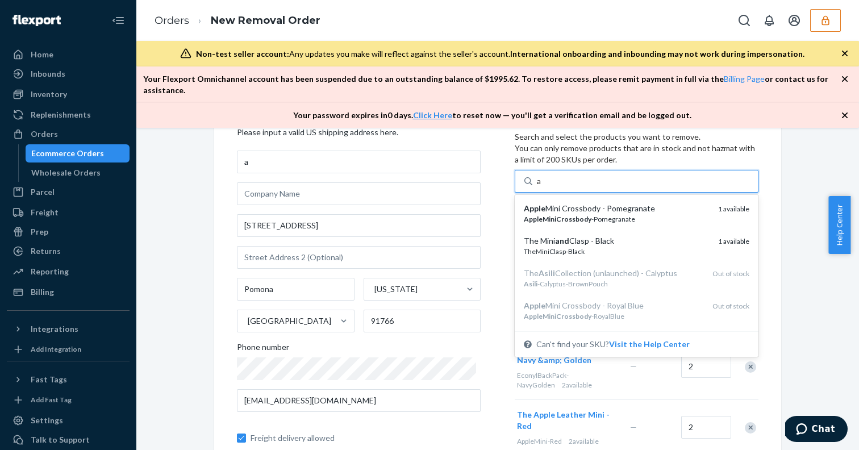
click at [562, 203] on div "Apple Mini Crossbody - Pomegranate" at bounding box center [616, 208] width 185 height 11
click at [542, 187] on input "a" at bounding box center [539, 180] width 5 height 11
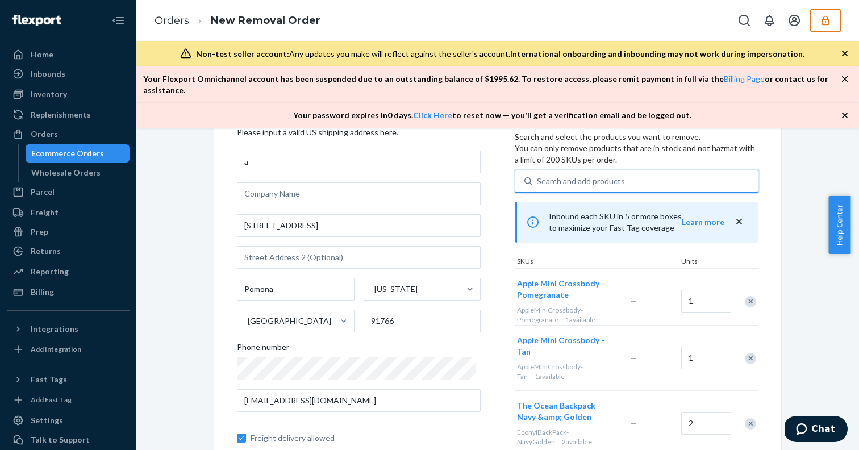
type input "a"
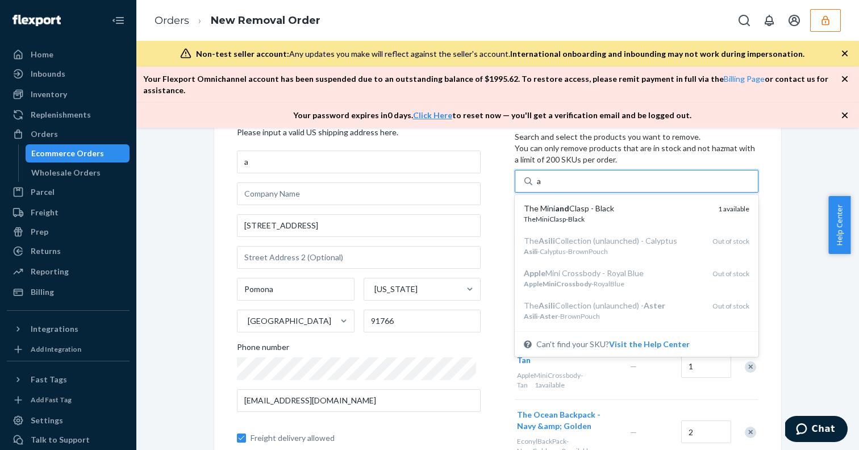
click at [562, 203] on div "The Mini and Clasp - Black" at bounding box center [616, 208] width 185 height 11
click at [542, 187] on input "a" at bounding box center [539, 180] width 5 height 11
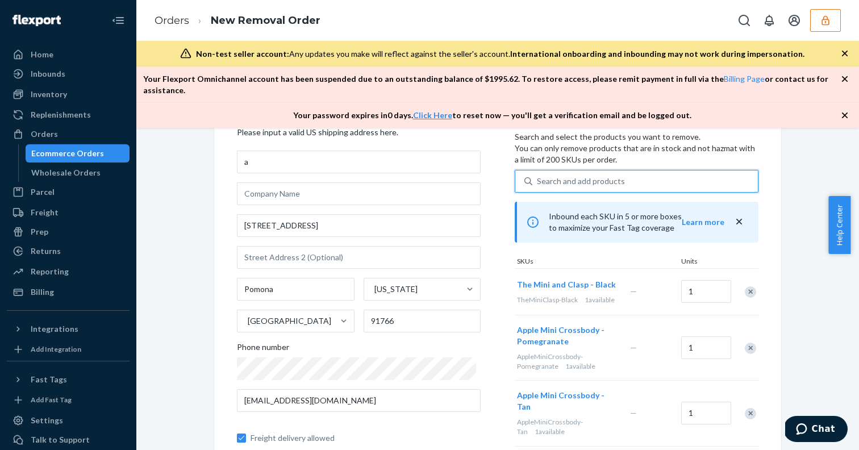
type input "a"
type input "b"
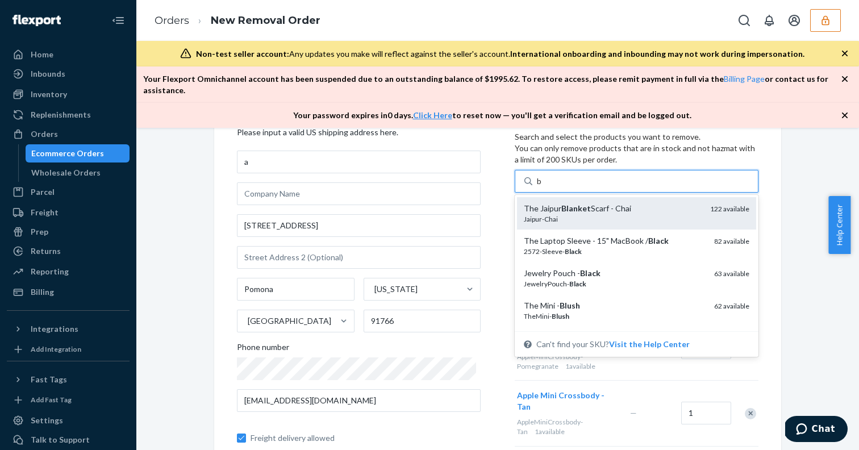
click at [577, 203] on em "Blanket" at bounding box center [576, 208] width 30 height 10
click at [542, 187] on input "b" at bounding box center [540, 180] width 6 height 11
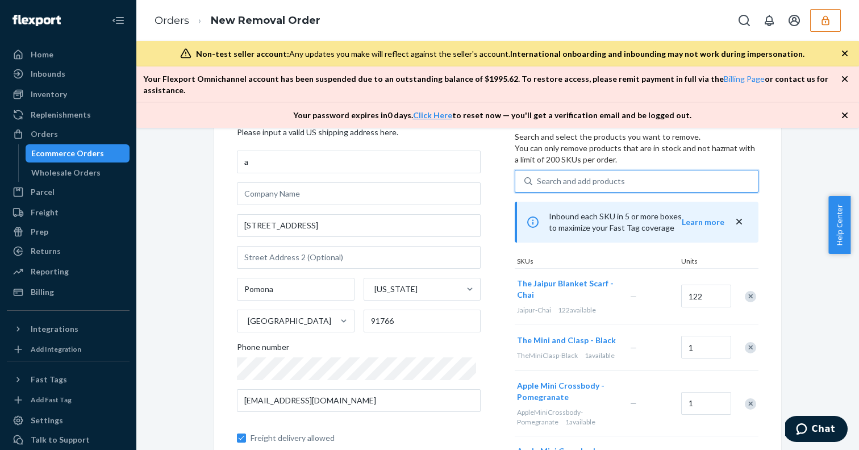
type input "b"
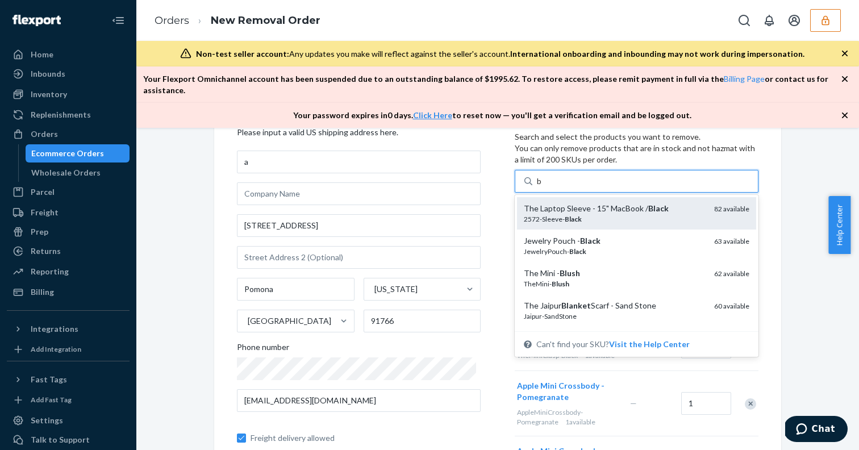
click at [571, 203] on div "The Laptop Sleeve - 15" MacBook / Black" at bounding box center [614, 208] width 181 height 11
click at [542, 187] on input "b" at bounding box center [540, 180] width 6 height 11
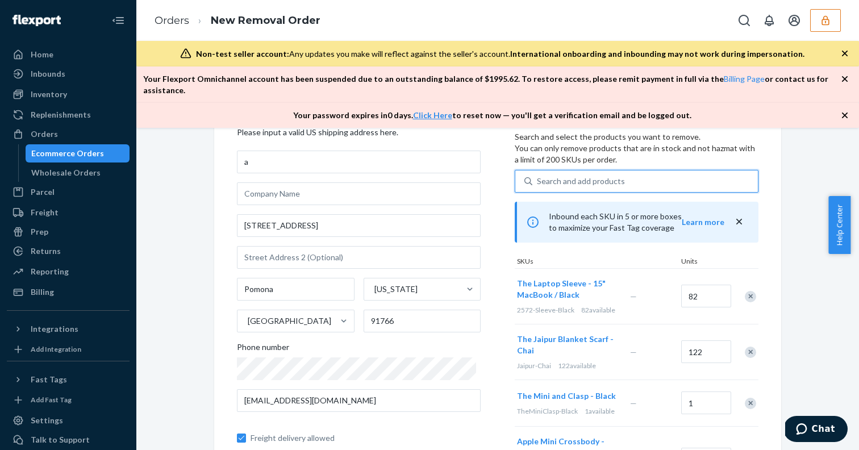
type input "b"
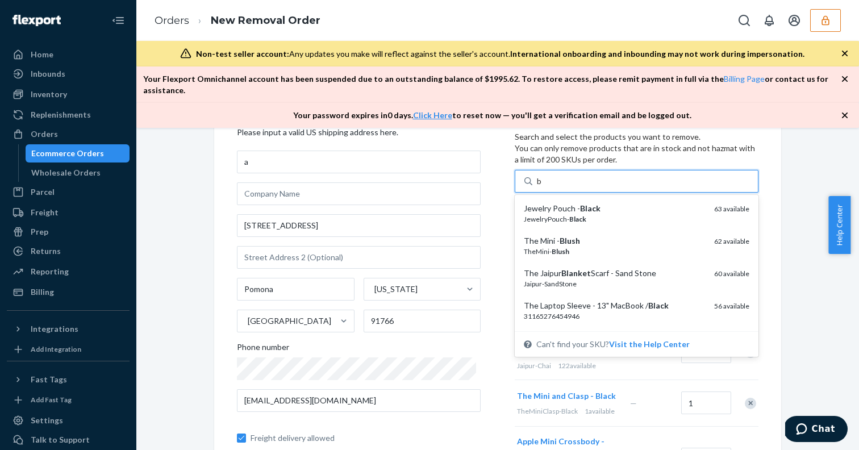
click at [580, 203] on em "Black" at bounding box center [590, 208] width 20 height 10
click at [542, 187] on input "b" at bounding box center [540, 180] width 6 height 11
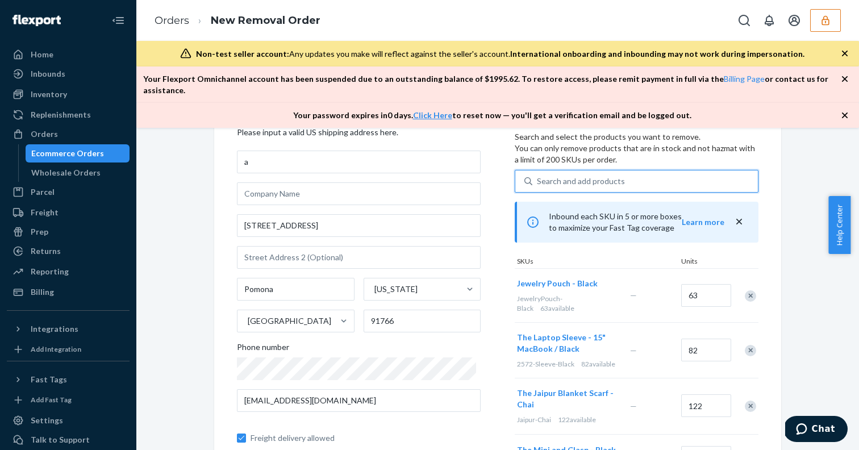
type input "b"
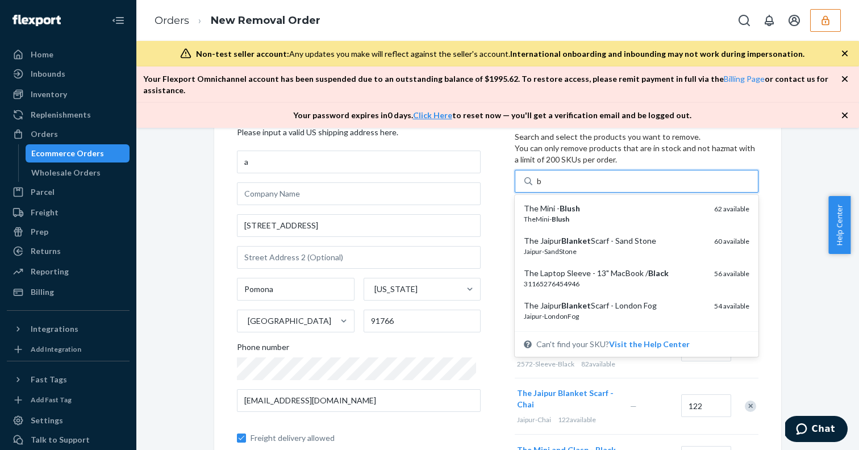
click at [571, 203] on em "Blush" at bounding box center [569, 208] width 20 height 10
click at [542, 187] on input "b" at bounding box center [540, 180] width 6 height 11
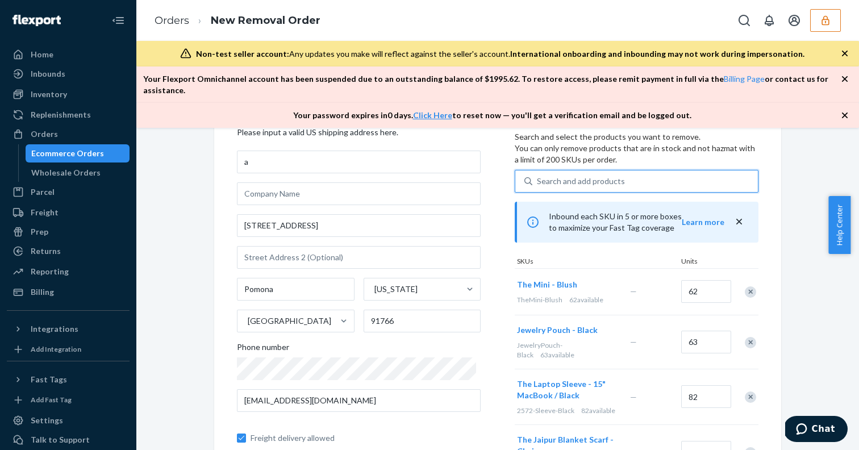
type input "b"
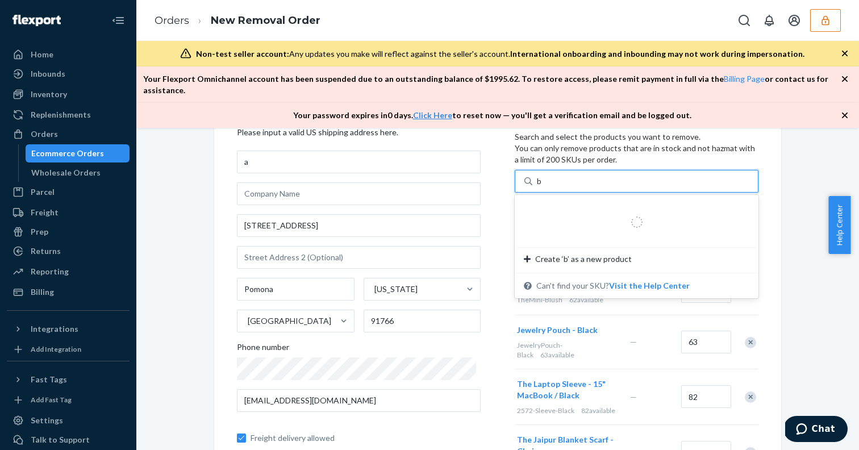
click at [542, 187] on input "b" at bounding box center [540, 180] width 6 height 11
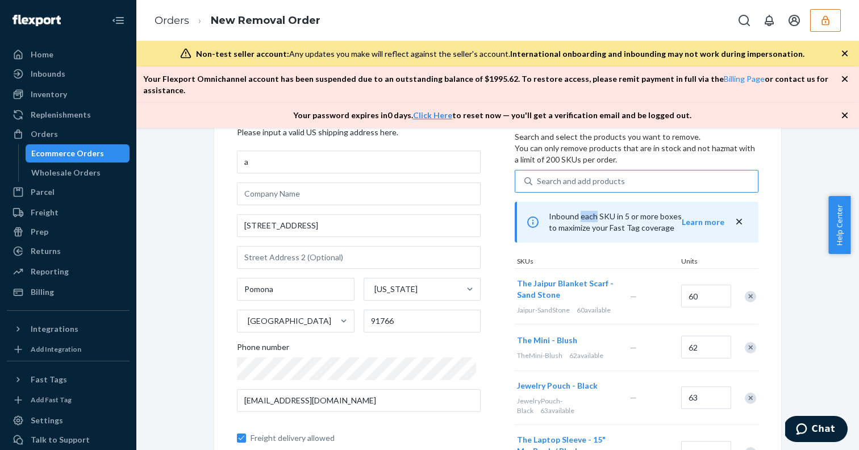
click at [571, 202] on div "Inbound each SKU in 5 or more boxes to maximize your Fast Tag coverage Learn mo…" at bounding box center [637, 222] width 244 height 41
click at [561, 175] on div "Search and add products" at bounding box center [581, 180] width 88 height 11
click at [538, 175] on input "Search and add products" at bounding box center [537, 180] width 1 height 11
type input "b"
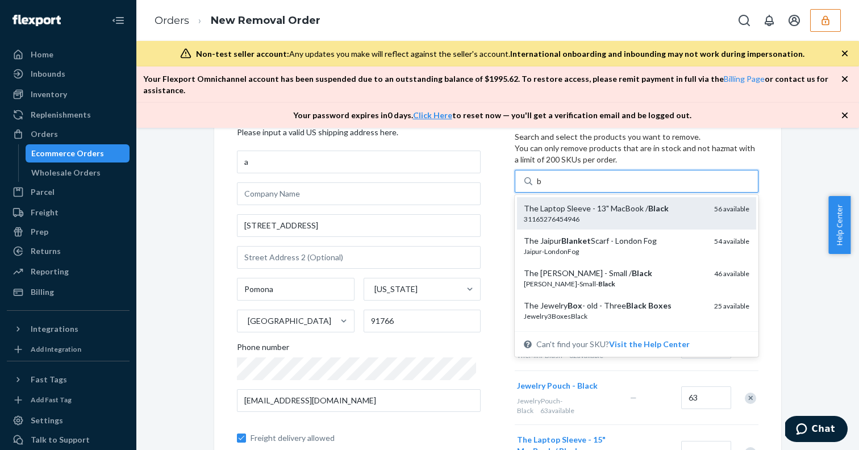
click at [571, 203] on div "The Laptop Sleeve - 13" MacBook / Black" at bounding box center [614, 208] width 181 height 11
click at [542, 187] on input "b" at bounding box center [540, 180] width 6 height 11
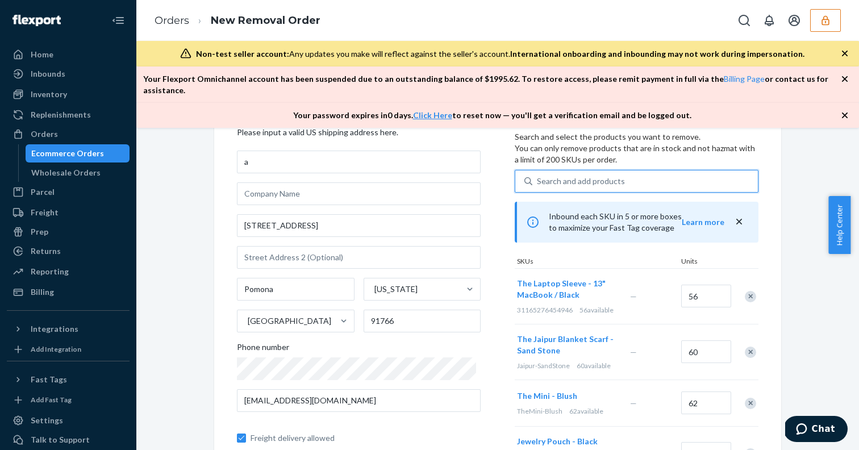
type input "b"
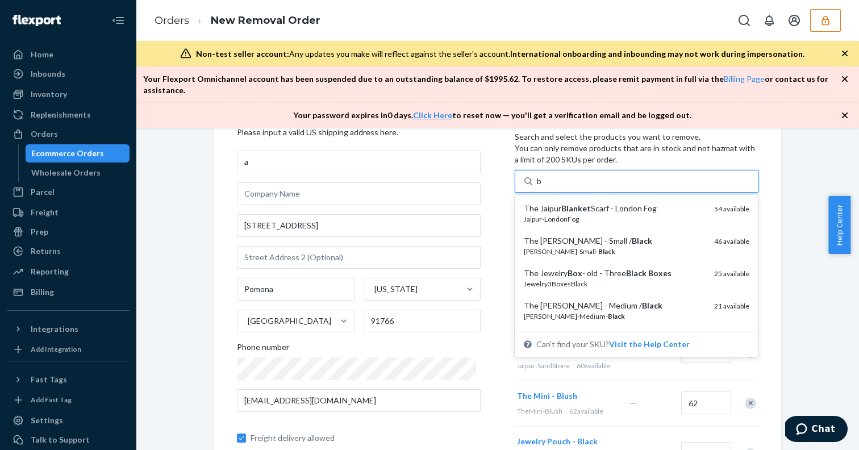
click at [571, 203] on em "Blanket" at bounding box center [576, 208] width 30 height 10
click at [542, 187] on input "b" at bounding box center [540, 180] width 6 height 11
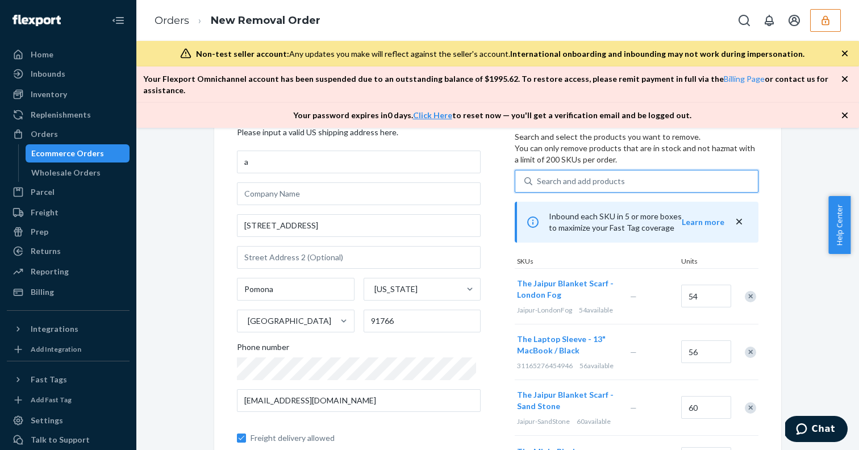
type input "b"
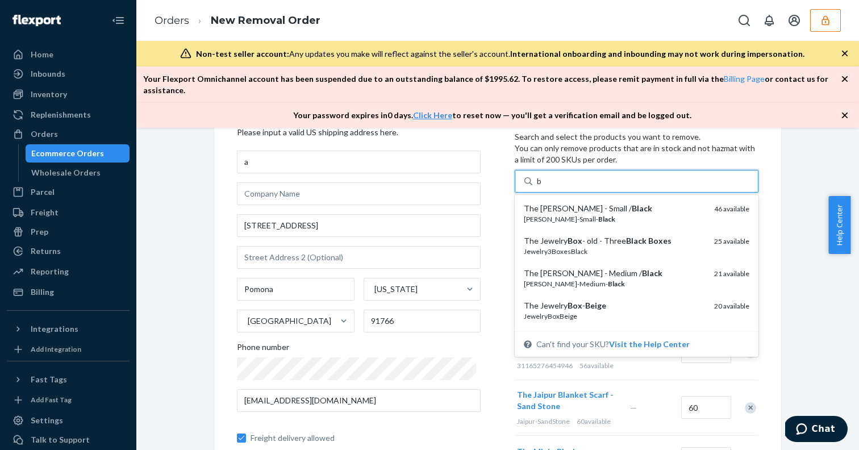
click at [571, 203] on div "The [PERSON_NAME] - Small / Black" at bounding box center [614, 208] width 181 height 11
click at [542, 187] on input "b" at bounding box center [540, 180] width 6 height 11
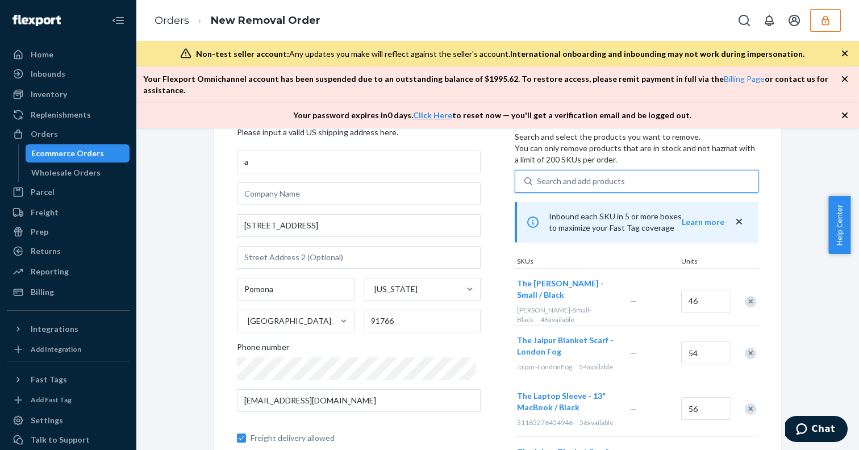
type input "b"
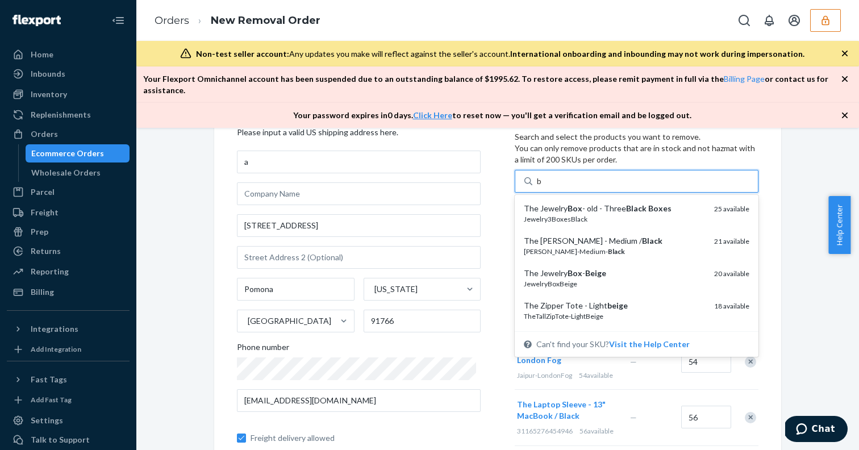
click at [571, 203] on em "Box" at bounding box center [574, 208] width 15 height 10
click at [542, 187] on input "b" at bounding box center [540, 180] width 6 height 11
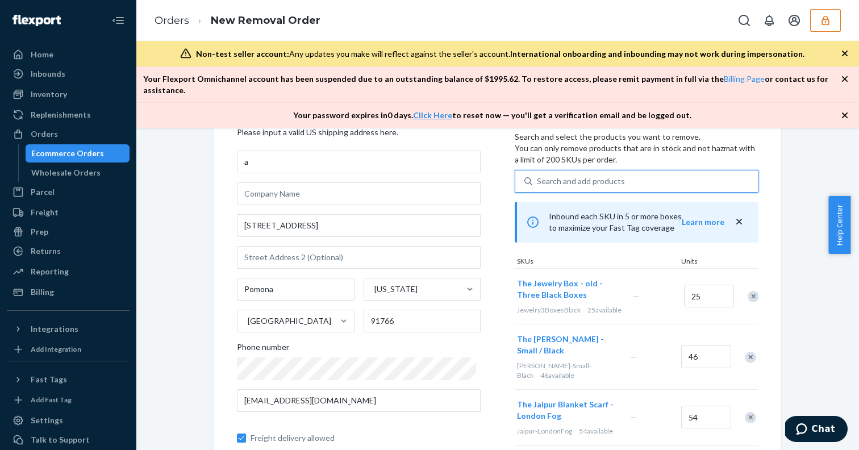
type input "b"
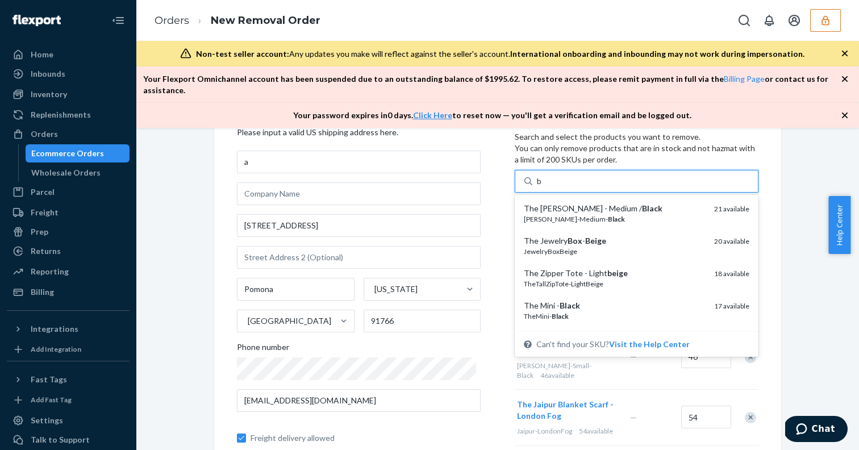
click at [571, 203] on div "The [PERSON_NAME] - Medium / Black" at bounding box center [614, 208] width 181 height 11
click at [542, 187] on input "b" at bounding box center [540, 180] width 6 height 11
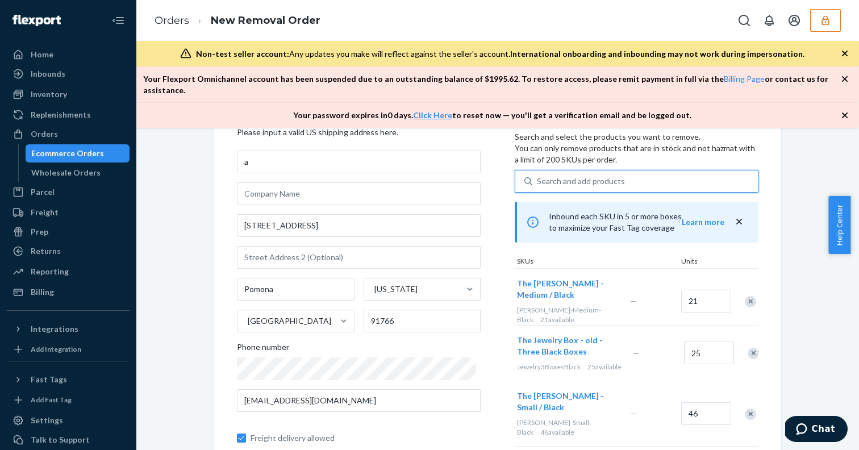
type input "b"
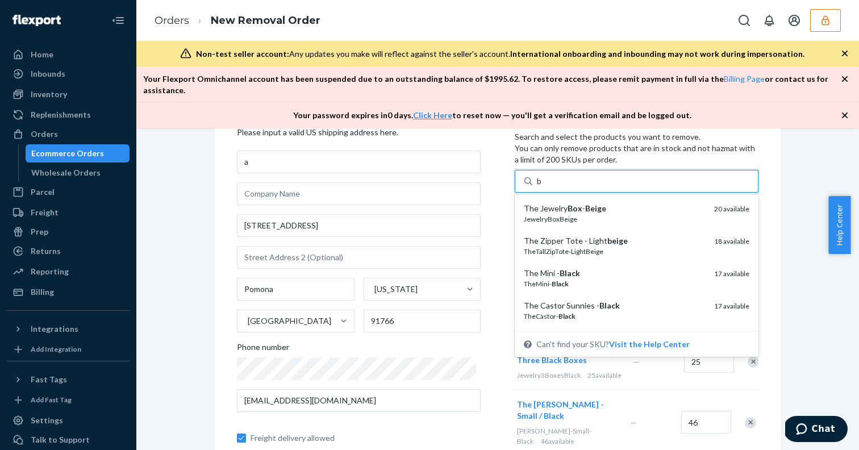
click at [571, 203] on em "Box" at bounding box center [574, 208] width 15 height 10
click at [542, 187] on input "b" at bounding box center [540, 180] width 6 height 11
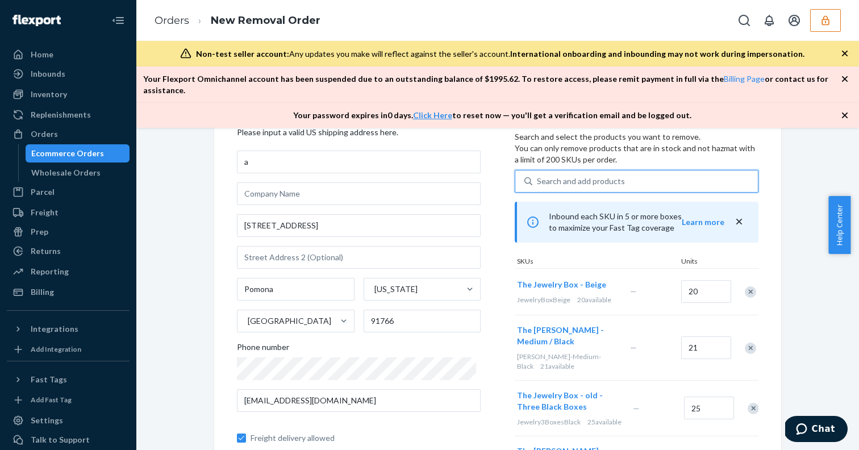
type input "b"
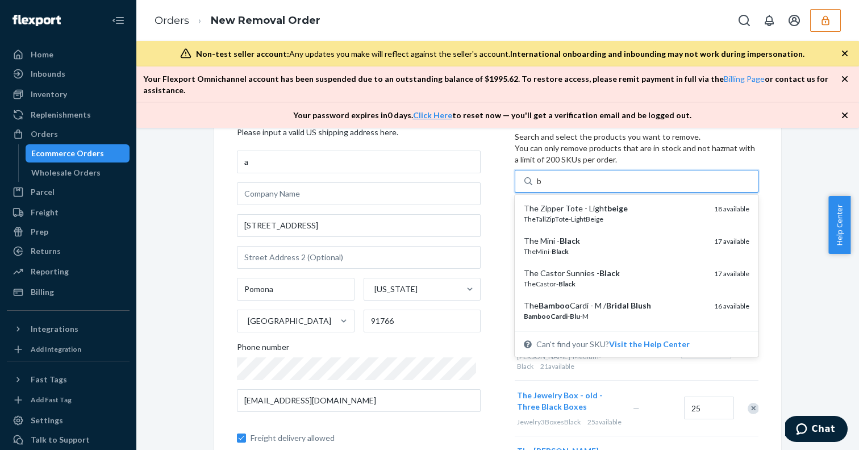
click at [571, 203] on div "The Zipper Tote - Light beige" at bounding box center [614, 208] width 181 height 11
click at [542, 187] on input "b" at bounding box center [540, 180] width 6 height 11
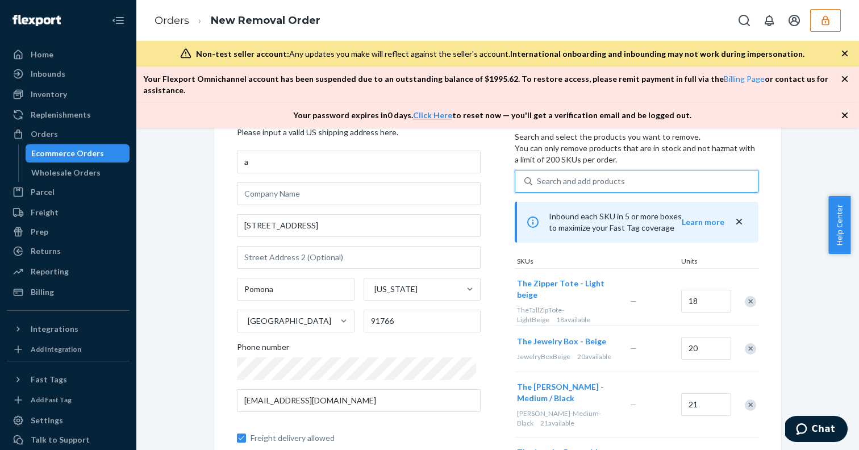
type input "b"
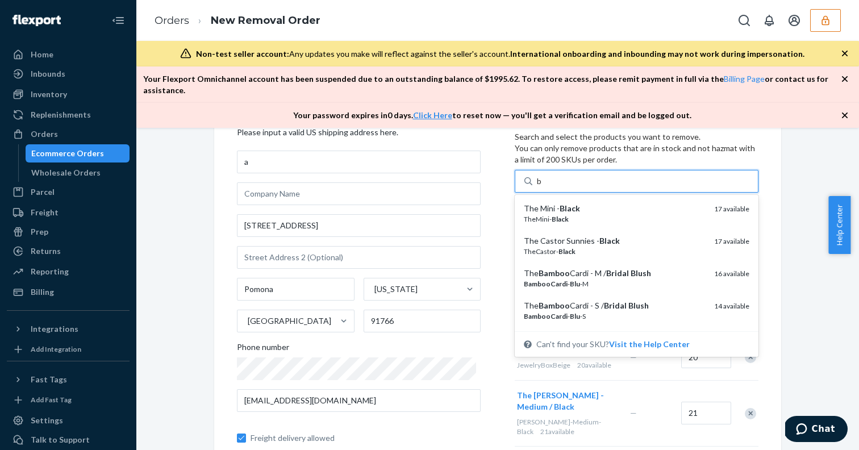
click at [571, 203] on div "The Mini - Black" at bounding box center [614, 208] width 181 height 11
click at [542, 187] on input "b" at bounding box center [540, 180] width 6 height 11
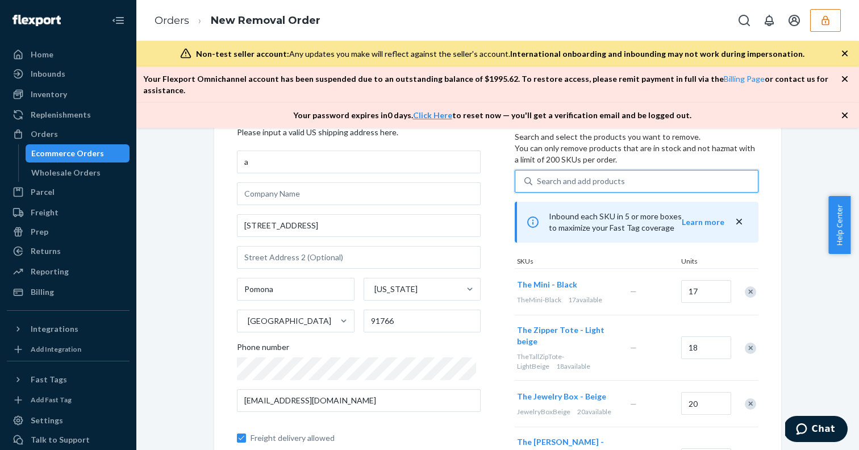
type input "b"
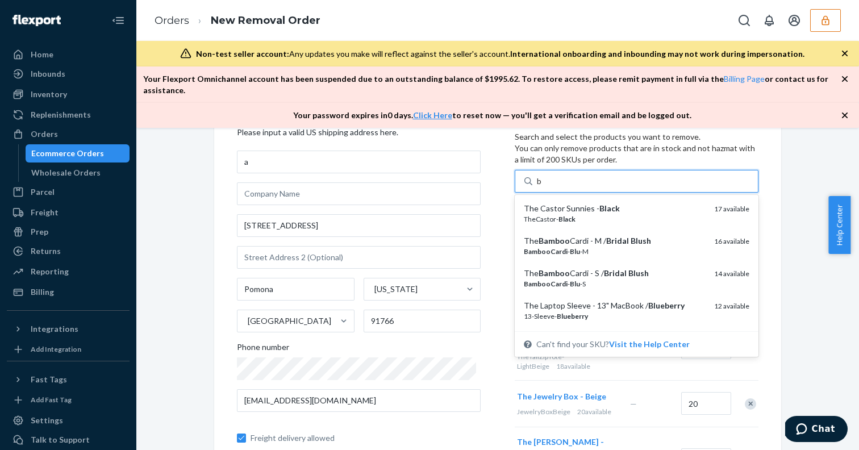
click at [571, 203] on div "The Castor Sunnies - Black" at bounding box center [614, 208] width 181 height 11
click at [542, 187] on input "b" at bounding box center [540, 180] width 6 height 11
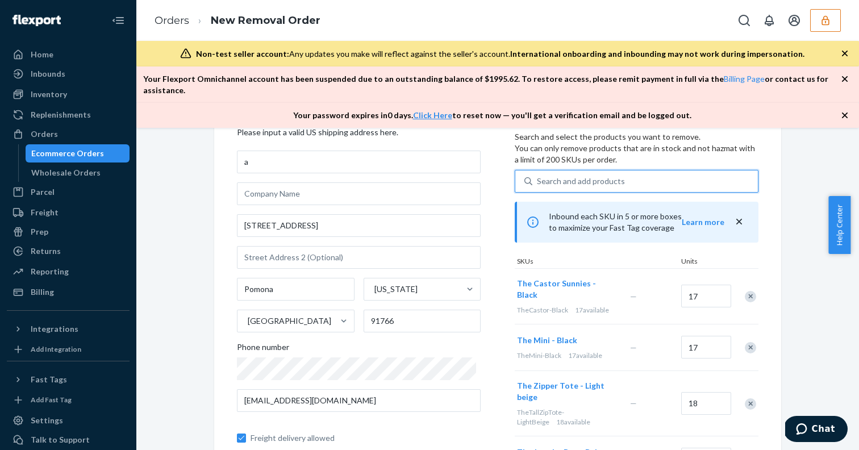
type input "b"
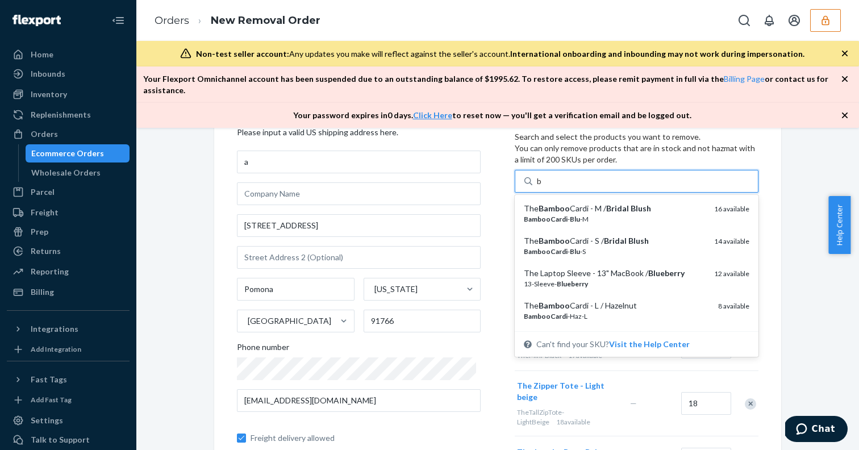
click at [571, 203] on div "The Bamboo Cardi - M / Bridal Blush" at bounding box center [614, 208] width 181 height 11
click at [542, 187] on input "b" at bounding box center [540, 180] width 6 height 11
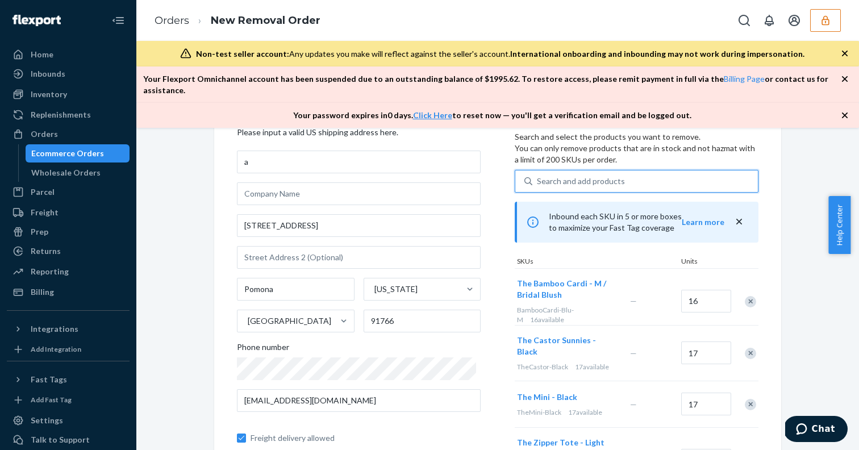
type input "b"
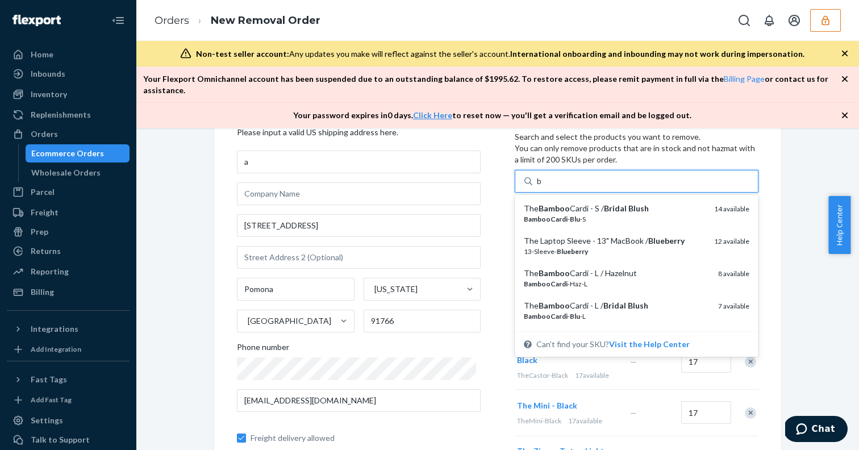
click at [571, 203] on div "The Bamboo Cardi - S / Bridal Blush" at bounding box center [614, 208] width 181 height 11
click at [542, 187] on input "b" at bounding box center [540, 180] width 6 height 11
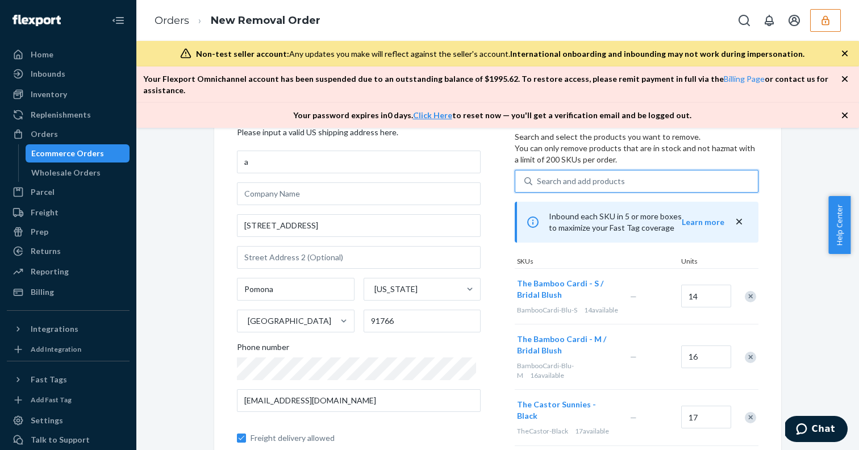
type input "b"
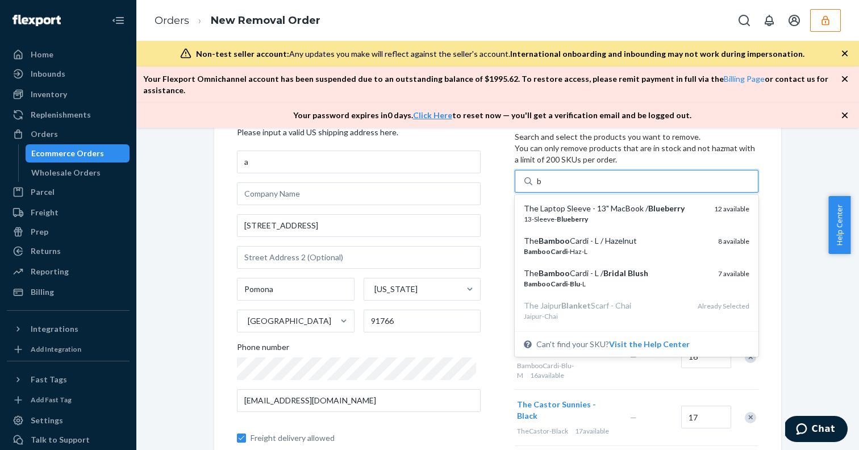
click at [571, 203] on div "The Laptop Sleeve - 13" MacBook / Blueberry" at bounding box center [614, 208] width 181 height 11
click at [542, 187] on input "b" at bounding box center [540, 180] width 6 height 11
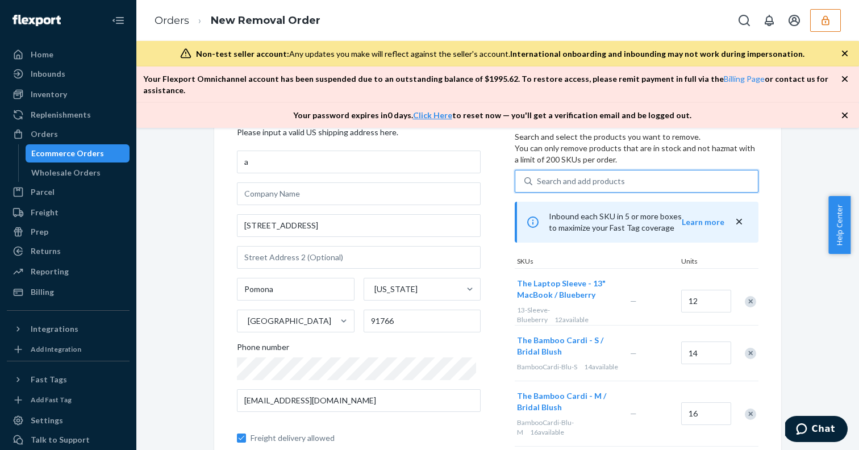
type input "b"
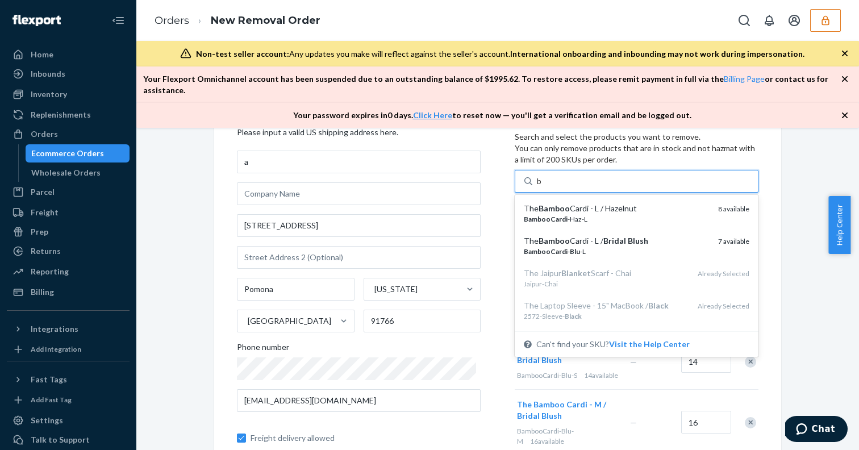
click at [571, 203] on div "The Bamboo Cardi - L / Hazelnut" at bounding box center [616, 208] width 185 height 11
click at [542, 187] on input "b" at bounding box center [540, 180] width 6 height 11
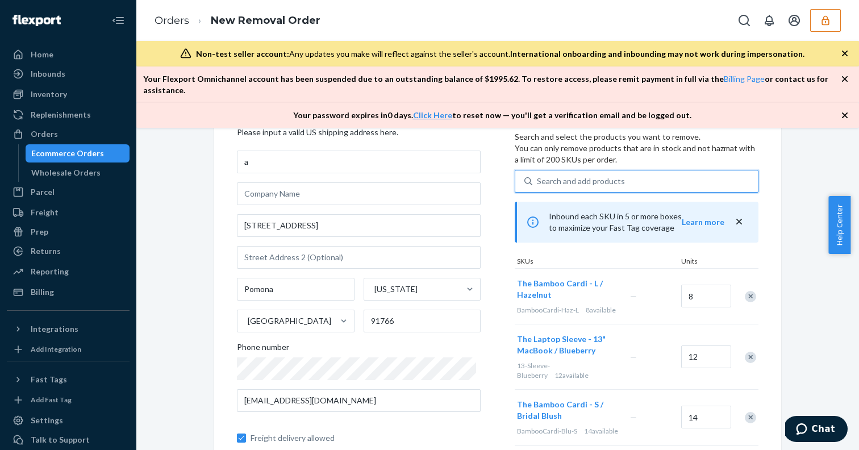
type input "b"
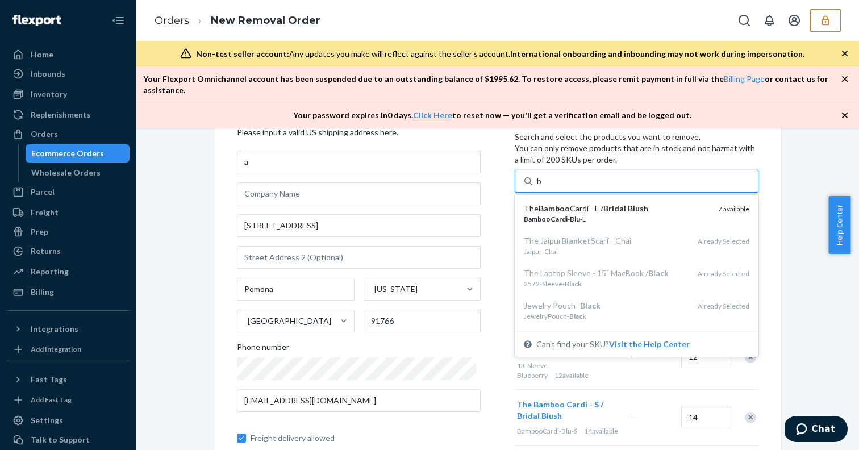
click at [571, 203] on div "The Bamboo Cardi - L / Bridal Blush" at bounding box center [616, 208] width 185 height 11
click at [542, 187] on input "b" at bounding box center [540, 180] width 6 height 11
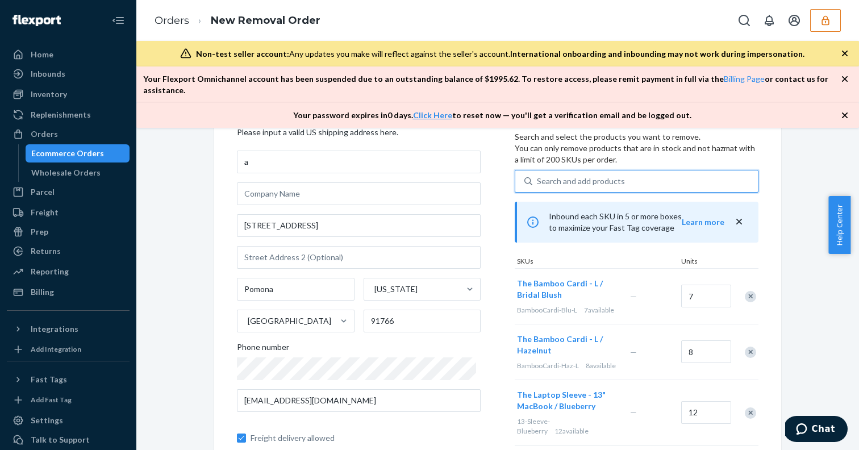
type input "c"
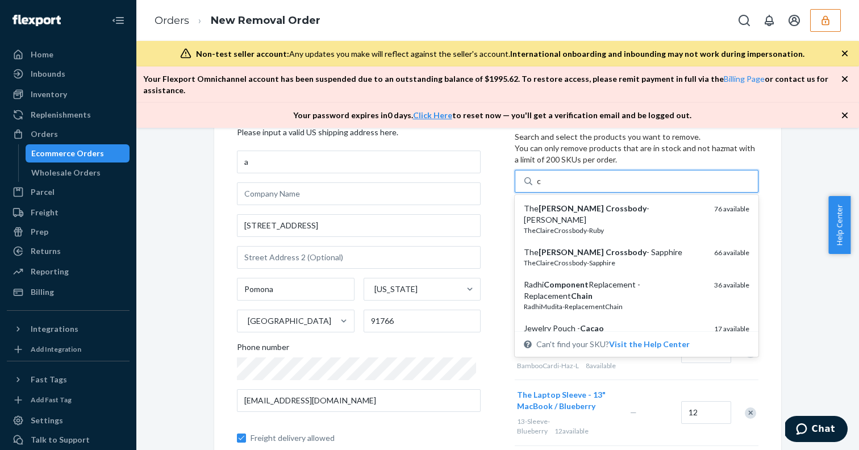
click at [605, 203] on em "Crossbody" at bounding box center [625, 208] width 41 height 10
click at [542, 187] on input "c" at bounding box center [539, 180] width 5 height 11
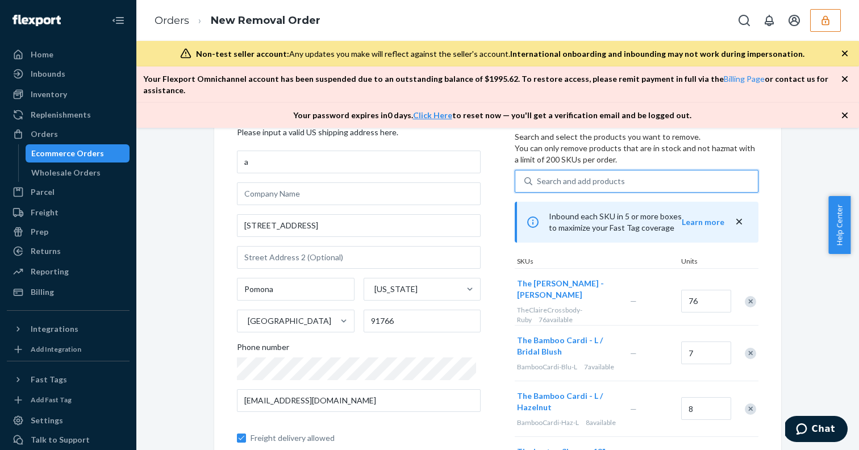
type input "c"
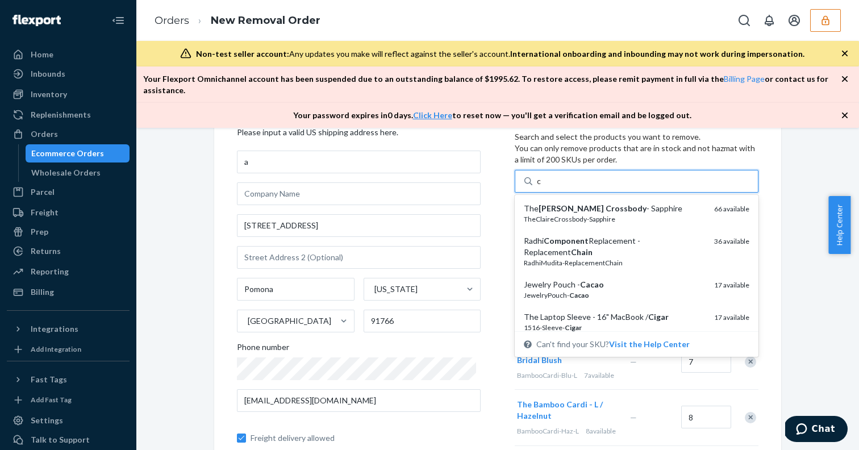
click at [605, 203] on em "Crossbody" at bounding box center [625, 208] width 41 height 10
click at [542, 187] on input "c" at bounding box center [539, 180] width 5 height 11
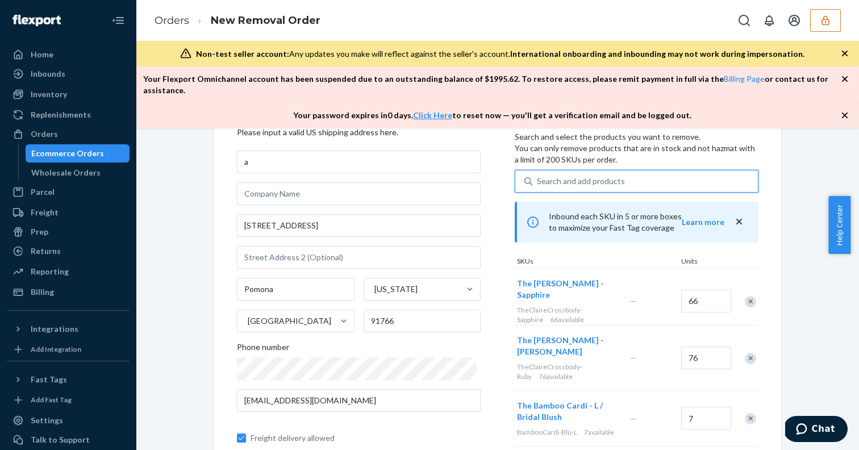
type input "c"
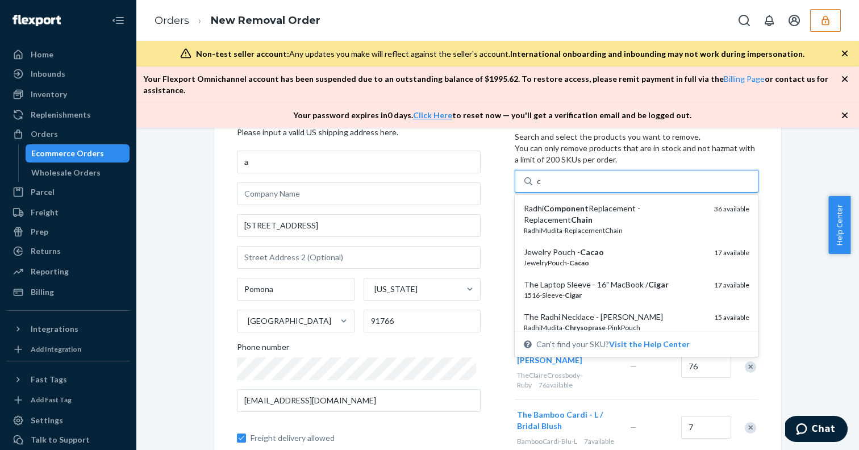
click at [571, 203] on em "Component" at bounding box center [565, 208] width 45 height 10
click at [542, 187] on input "c" at bounding box center [539, 180] width 5 height 11
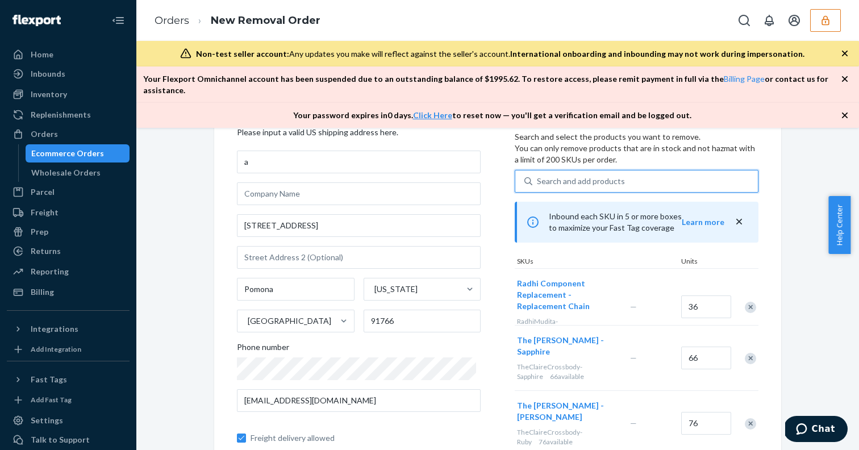
type input "c"
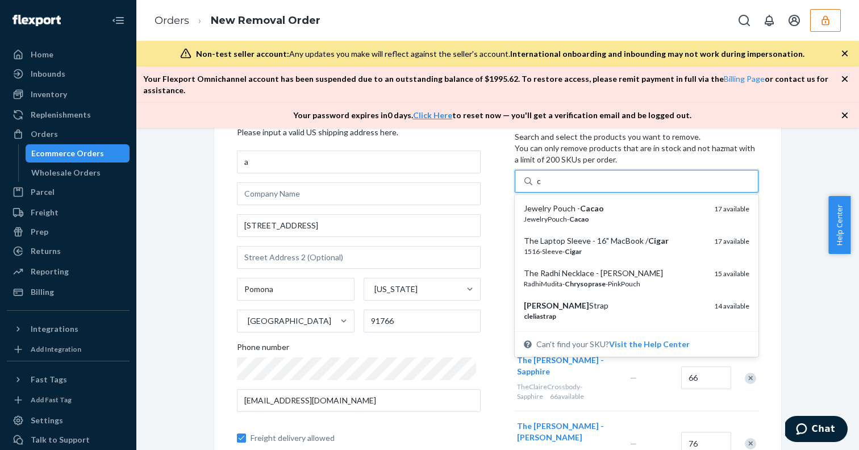
click at [580, 203] on em "Cacao" at bounding box center [592, 208] width 24 height 10
click at [542, 187] on input "c" at bounding box center [539, 180] width 5 height 11
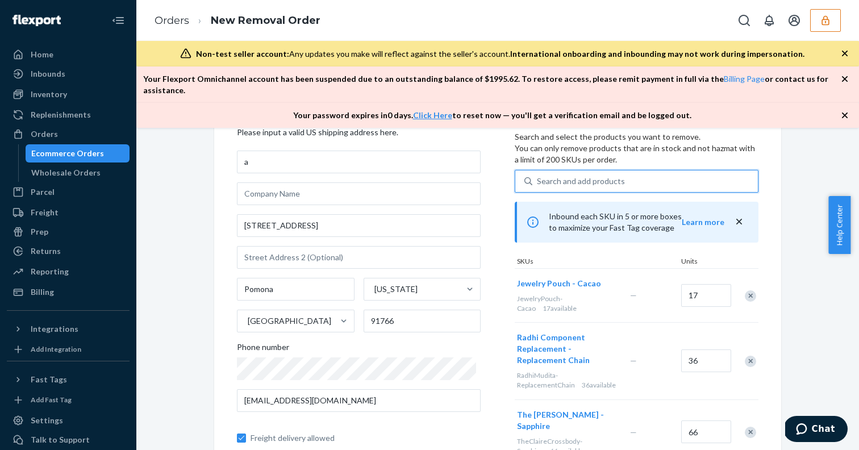
type input "c"
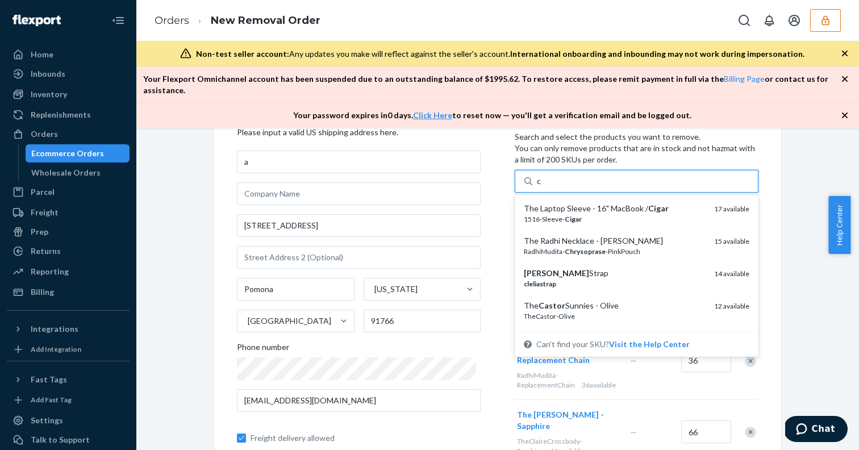
click at [571, 203] on div "The Laptop Sleeve - 16" MacBook / Cigar" at bounding box center [614, 208] width 181 height 11
click at [542, 187] on input "c" at bounding box center [539, 180] width 5 height 11
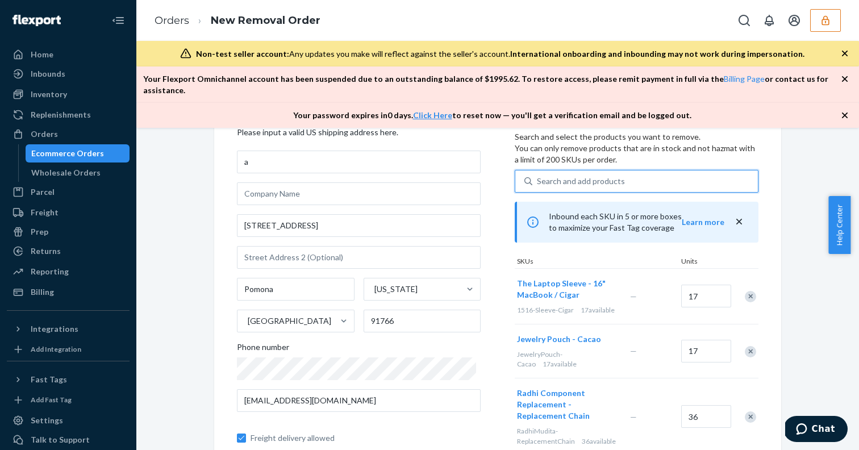
type input "c"
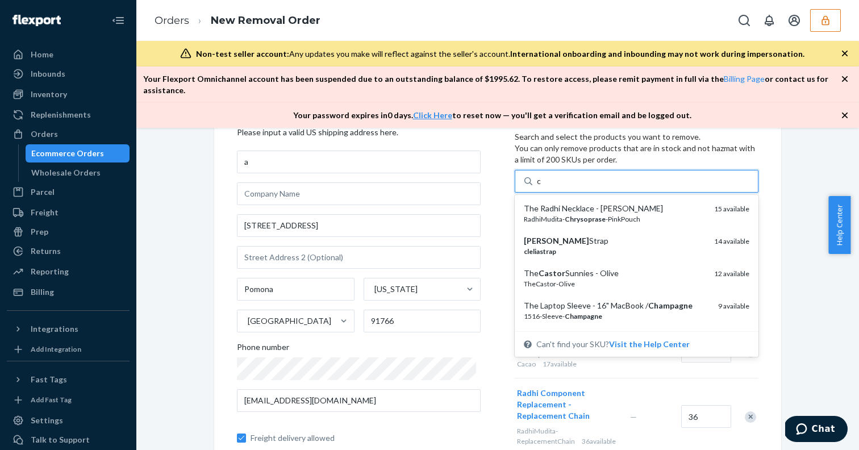
click at [571, 203] on div "The Radhi Necklace - [PERSON_NAME]" at bounding box center [614, 208] width 181 height 11
click at [542, 187] on input "c" at bounding box center [539, 180] width 5 height 11
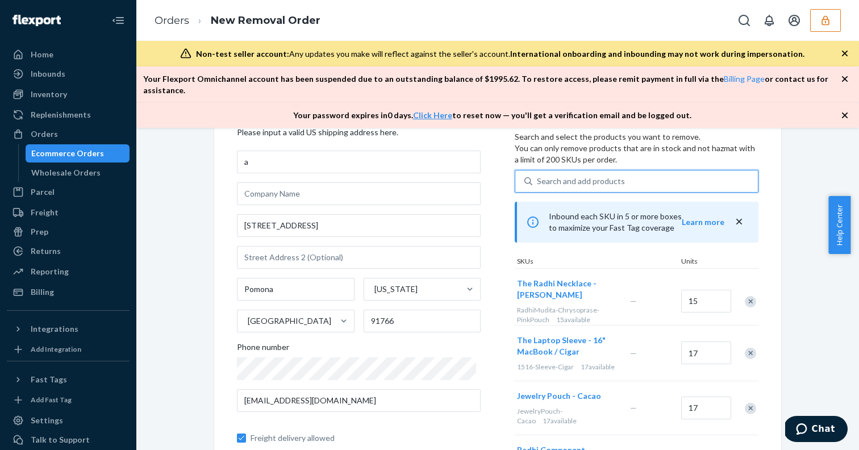
type input "c"
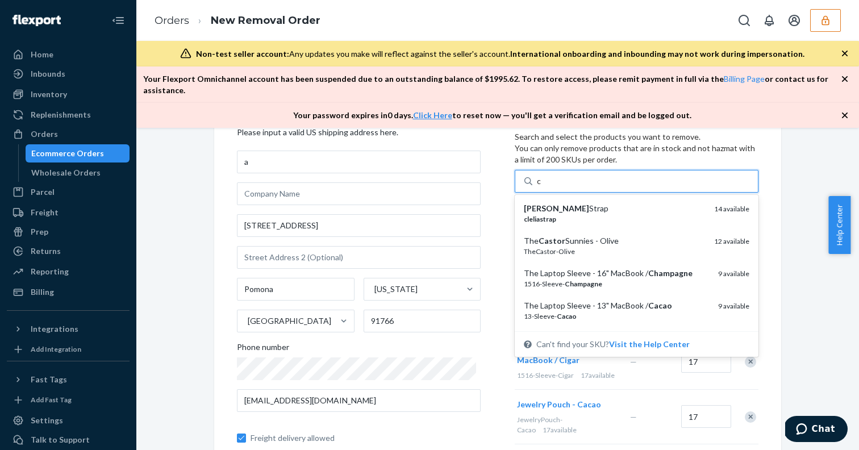
click at [571, 203] on div "[PERSON_NAME] Strap" at bounding box center [614, 208] width 181 height 11
click at [542, 187] on input "c" at bounding box center [539, 180] width 5 height 11
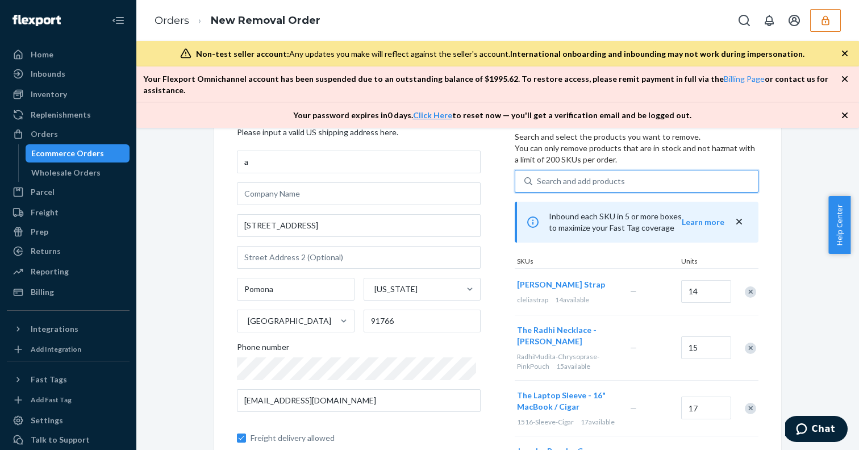
type input "c"
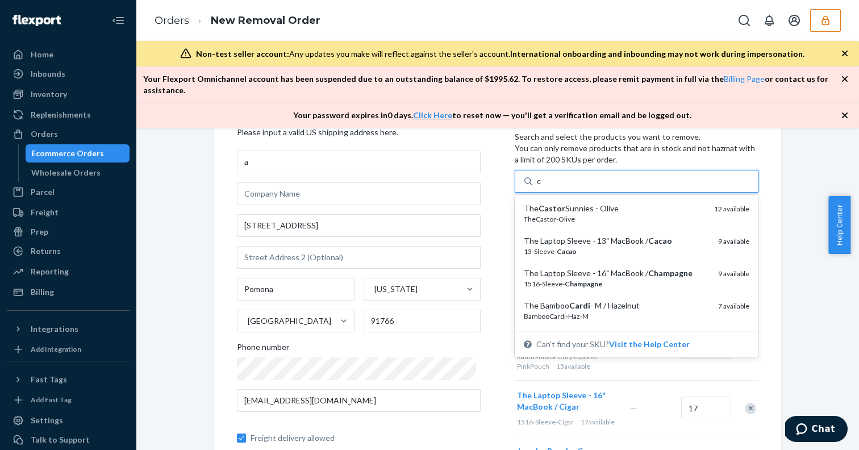
click at [571, 203] on div "The Castor Sunnies - Olive" at bounding box center [614, 208] width 181 height 11
click at [542, 187] on input "c" at bounding box center [539, 180] width 5 height 11
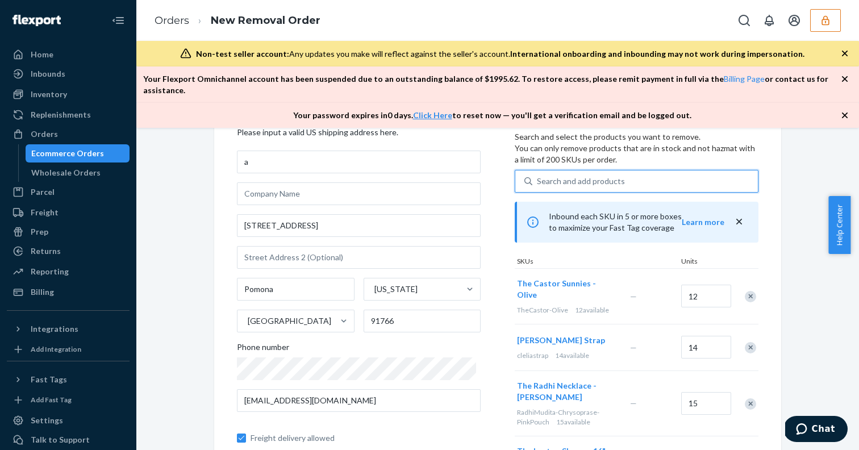
type input "c"
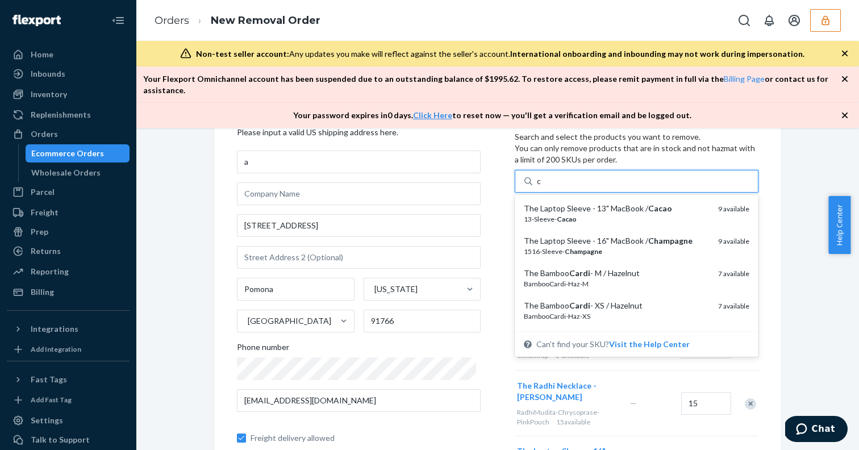
click at [571, 203] on div "The Laptop Sleeve - 13" MacBook / Cacao" at bounding box center [616, 208] width 185 height 11
click at [542, 187] on input "c" at bounding box center [539, 180] width 5 height 11
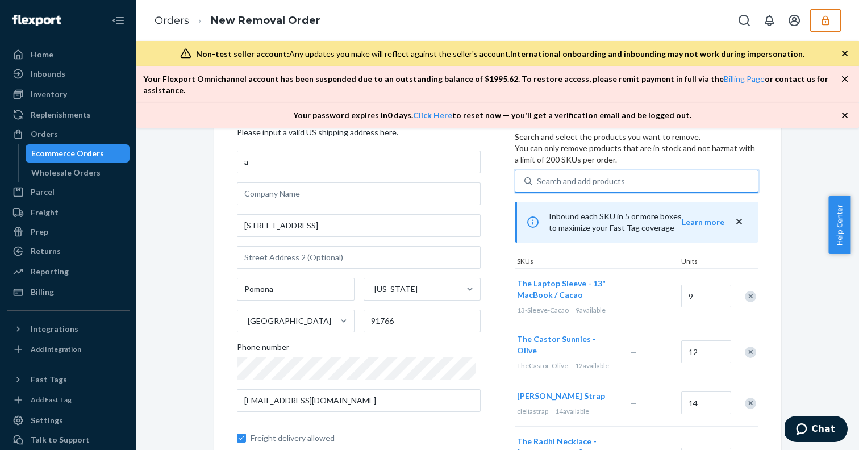
type input "c"
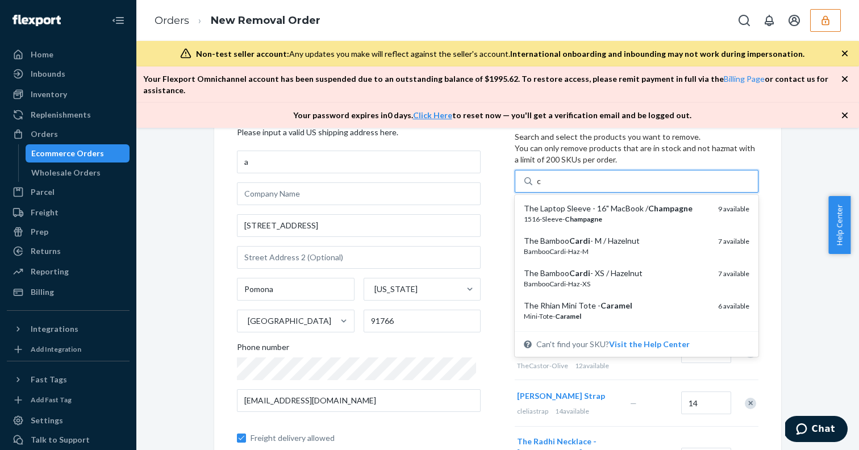
click at [571, 203] on div "The Laptop Sleeve - 16" MacBook / Champagne" at bounding box center [616, 208] width 185 height 11
click at [542, 187] on input "c" at bounding box center [539, 180] width 5 height 11
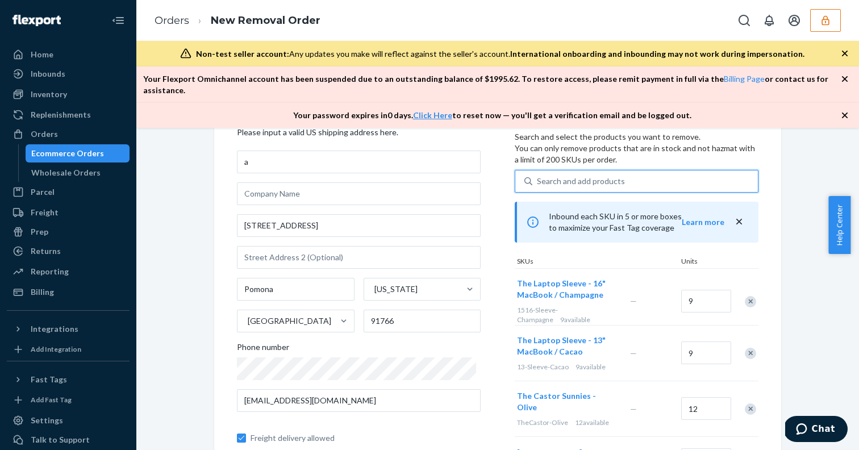
type input "c"
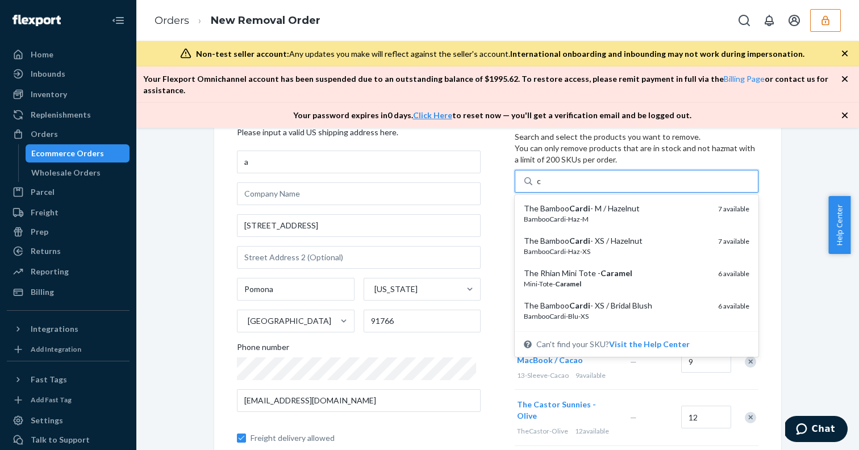
click at [571, 203] on em "Cardi" at bounding box center [579, 208] width 21 height 10
click at [542, 187] on input "c" at bounding box center [539, 180] width 5 height 11
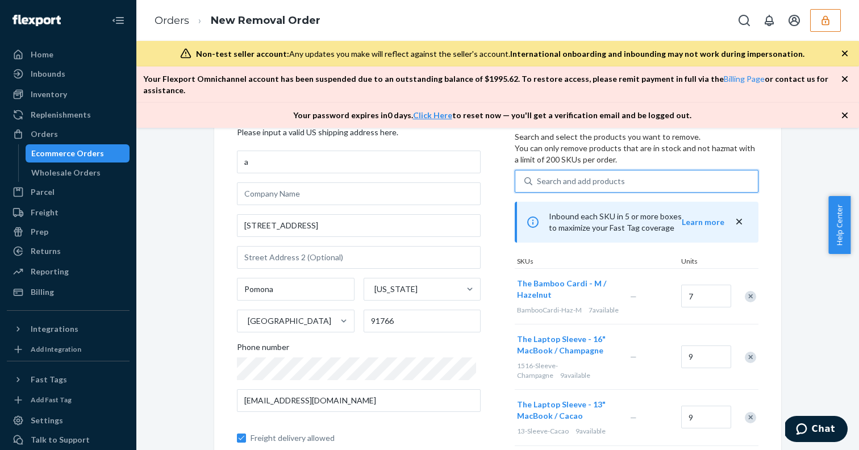
type input "c"
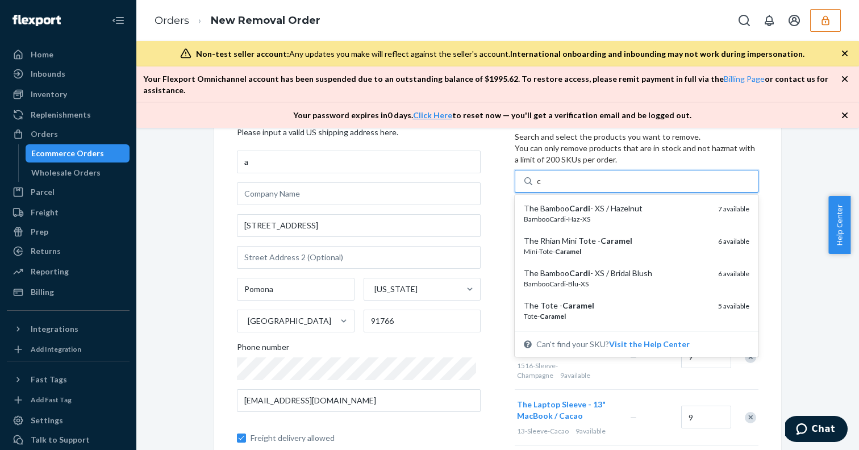
click at [571, 203] on em "Cardi" at bounding box center [579, 208] width 21 height 10
click at [542, 187] on input "c" at bounding box center [539, 180] width 5 height 11
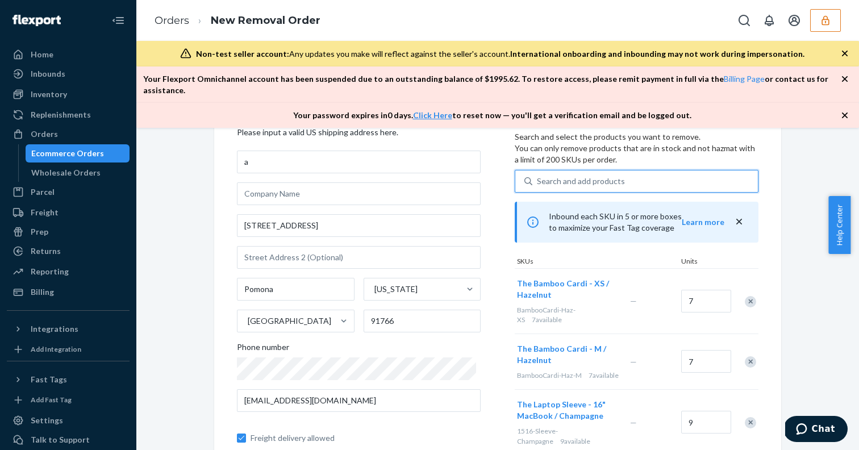
type input "c"
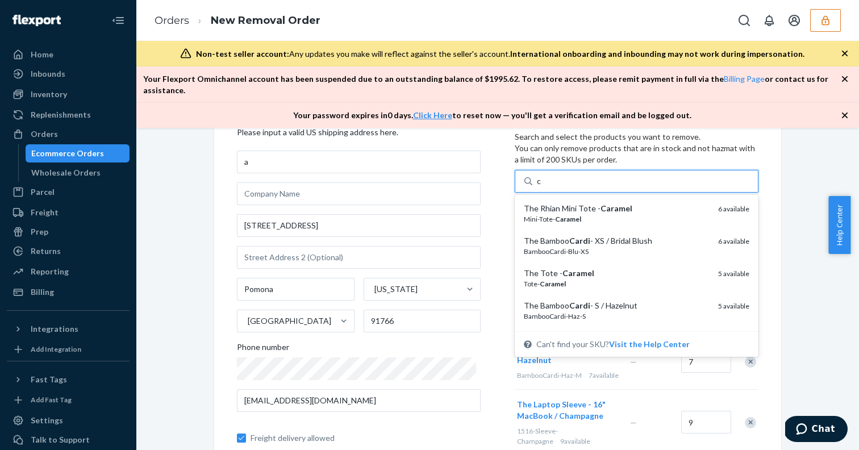
click at [571, 203] on div "The Rhian Mini Tote - Caramel" at bounding box center [616, 208] width 185 height 11
click at [542, 187] on input "c" at bounding box center [539, 180] width 5 height 11
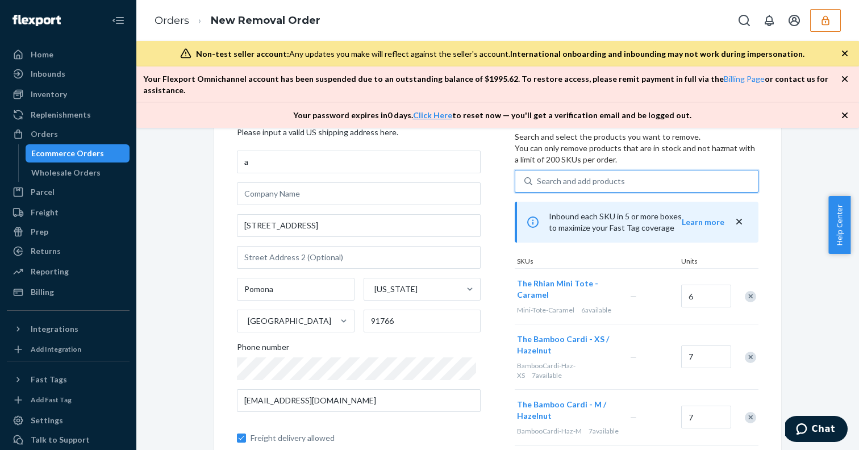
type input "c"
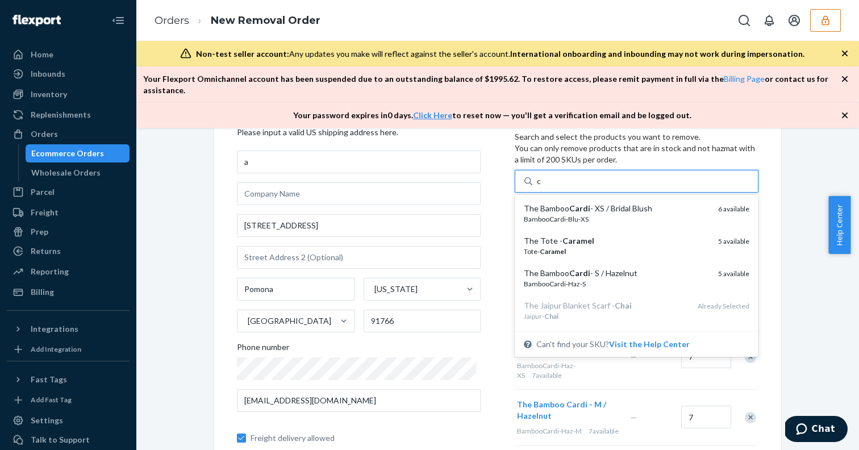
click at [571, 203] on em "Cardi" at bounding box center [579, 208] width 21 height 10
click at [542, 187] on input "c" at bounding box center [539, 180] width 5 height 11
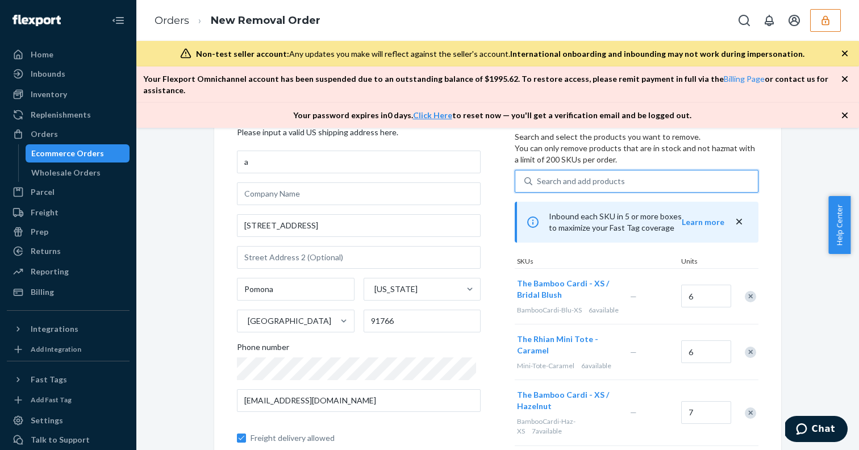
type input "c"
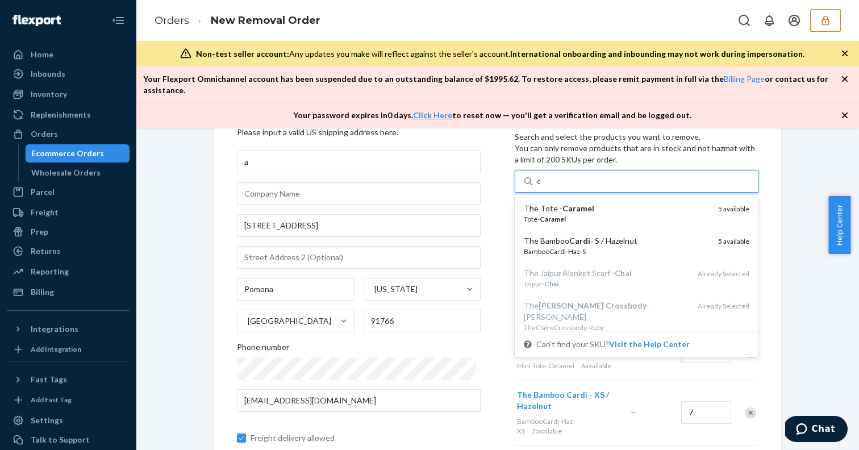
click at [571, 203] on em "Caramel" at bounding box center [578, 208] width 32 height 10
click at [542, 187] on input "c" at bounding box center [539, 180] width 5 height 11
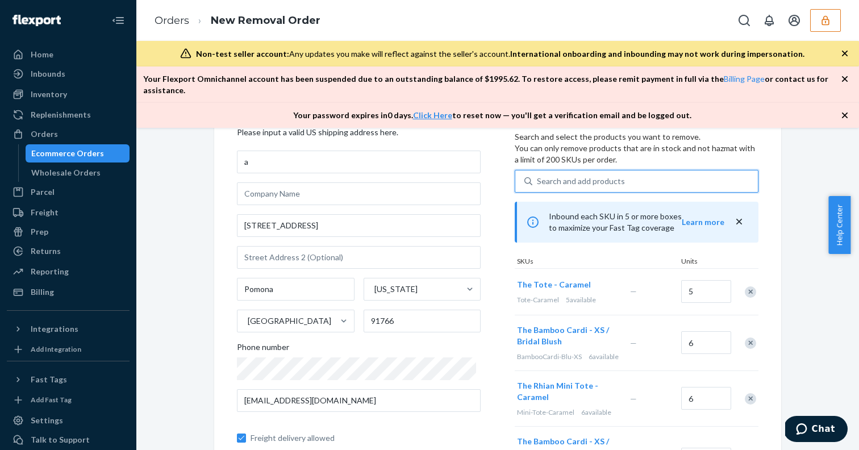
type input "c"
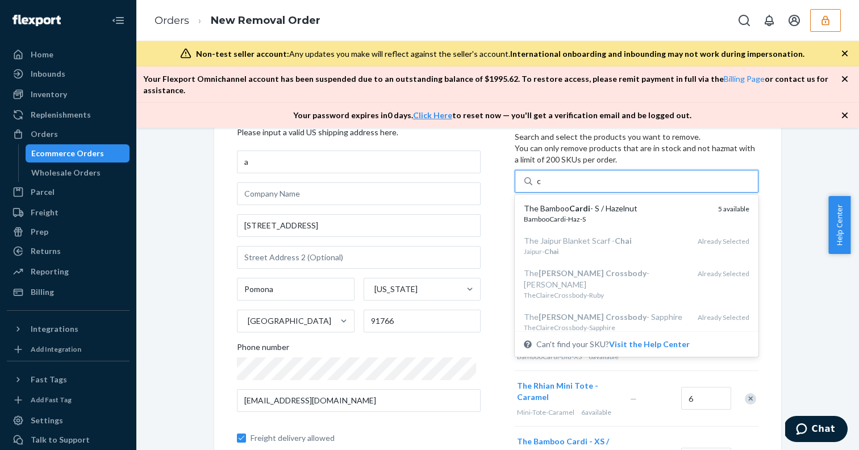
click at [571, 203] on em "Cardi" at bounding box center [579, 208] width 21 height 10
click at [542, 187] on input "c" at bounding box center [539, 180] width 5 height 11
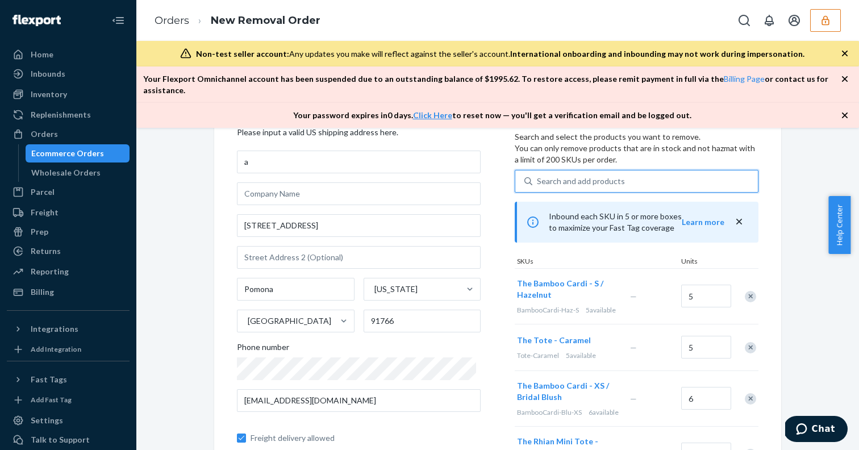
type input "d"
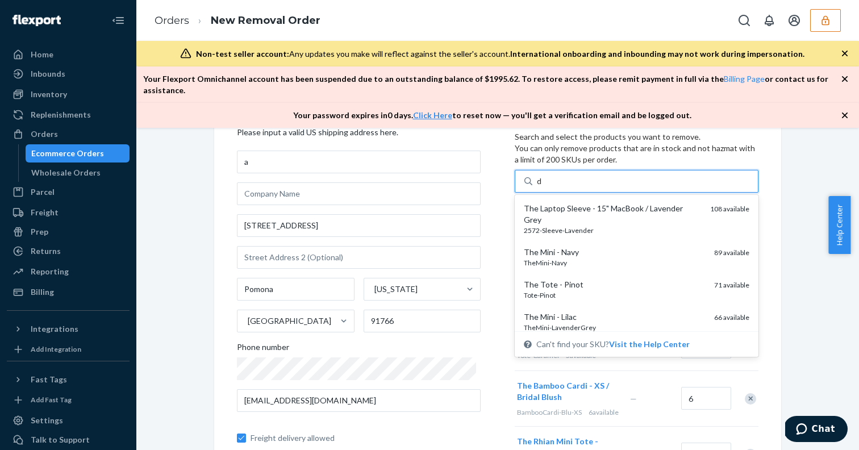
click at [571, 203] on div "The Laptop Sleeve - 15" MacBook / Lavender Grey" at bounding box center [612, 214] width 177 height 23
click at [542, 187] on input "d" at bounding box center [540, 180] width 6 height 11
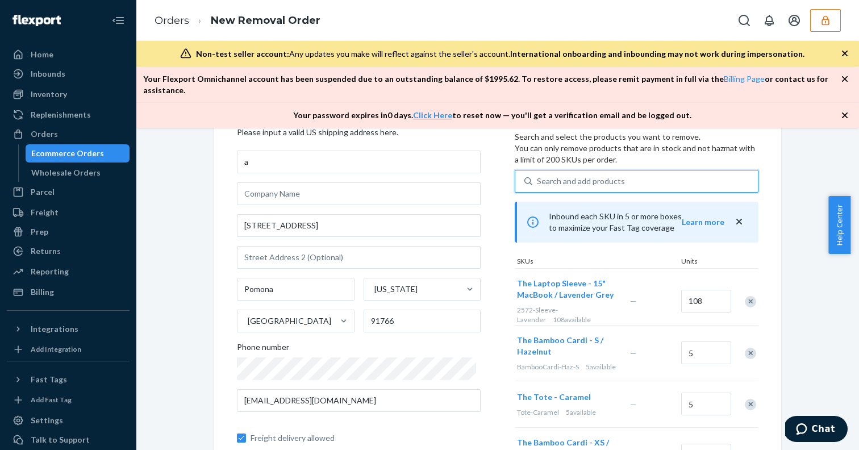
type input "d"
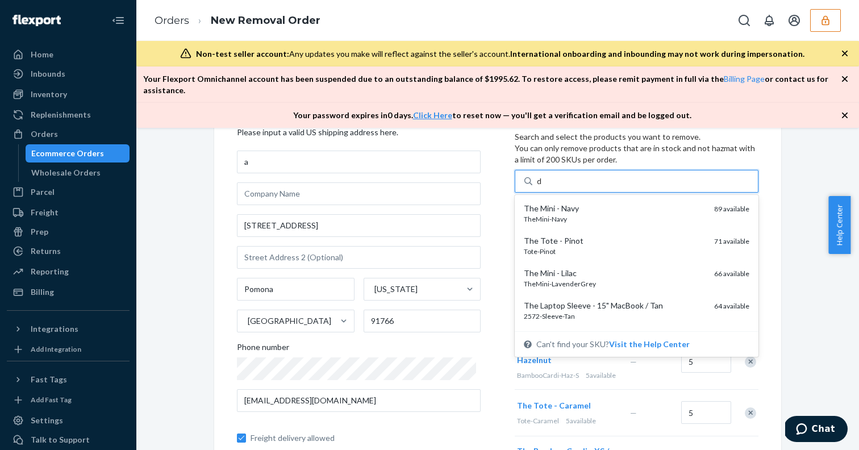
click at [571, 203] on div "The Mini - Navy" at bounding box center [614, 208] width 181 height 11
click at [542, 187] on input "d" at bounding box center [540, 180] width 6 height 11
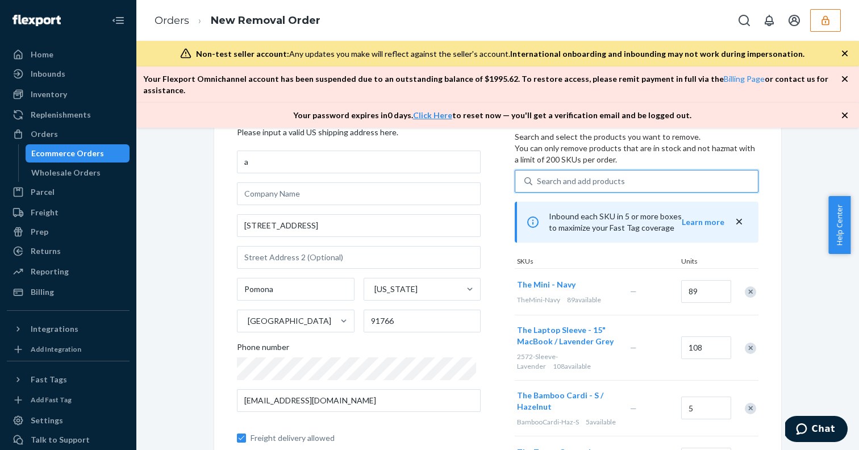
type input "d"
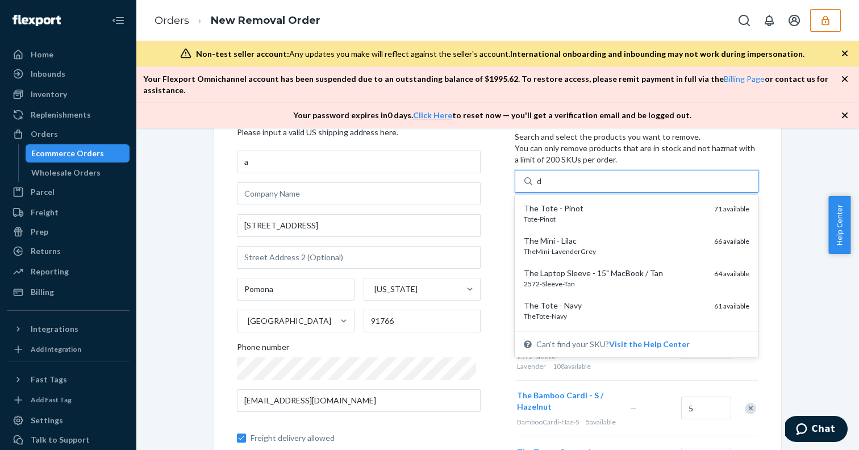
click at [571, 203] on div "The Tote - Pinot" at bounding box center [614, 208] width 181 height 11
click at [542, 187] on input "d" at bounding box center [540, 180] width 6 height 11
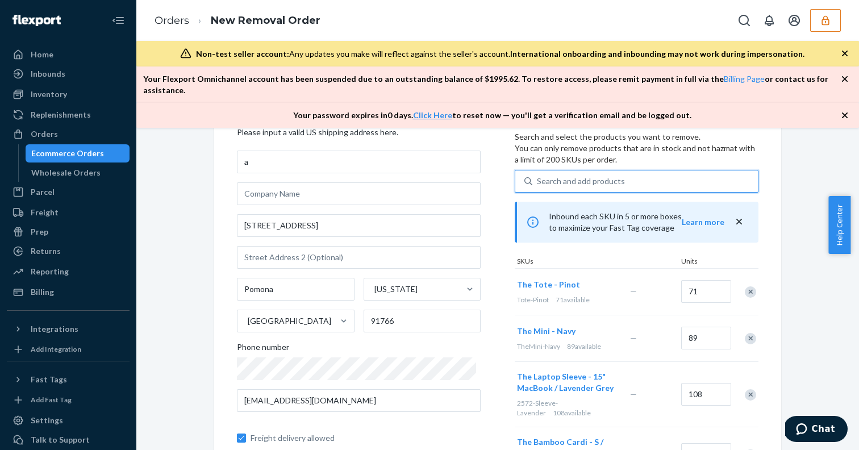
type input "d"
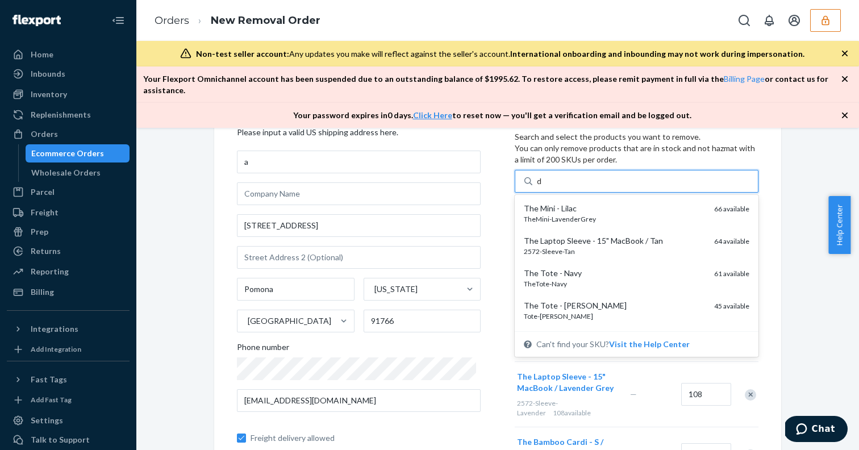
click at [571, 203] on div "The Mini - Lilac" at bounding box center [614, 208] width 181 height 11
click at [542, 187] on input "d" at bounding box center [540, 180] width 6 height 11
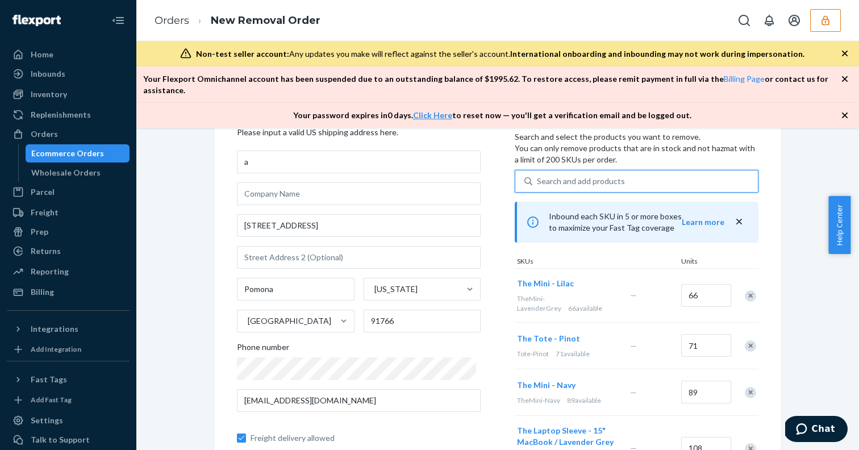
type input "d"
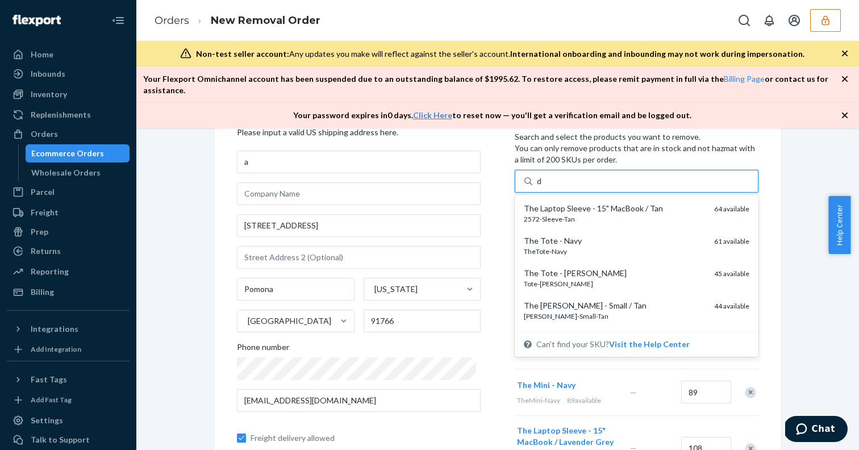
click at [571, 203] on div "The Laptop Sleeve - 15" MacBook / Tan" at bounding box center [614, 208] width 181 height 11
click at [542, 187] on input "d" at bounding box center [540, 180] width 6 height 11
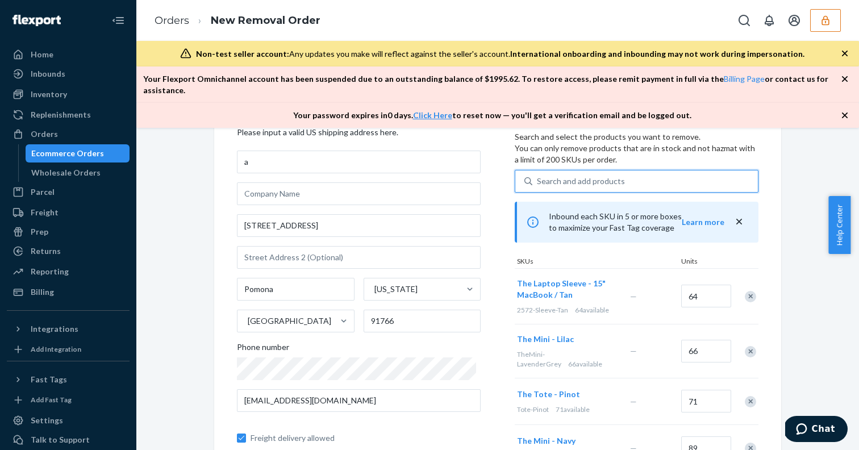
type input "d"
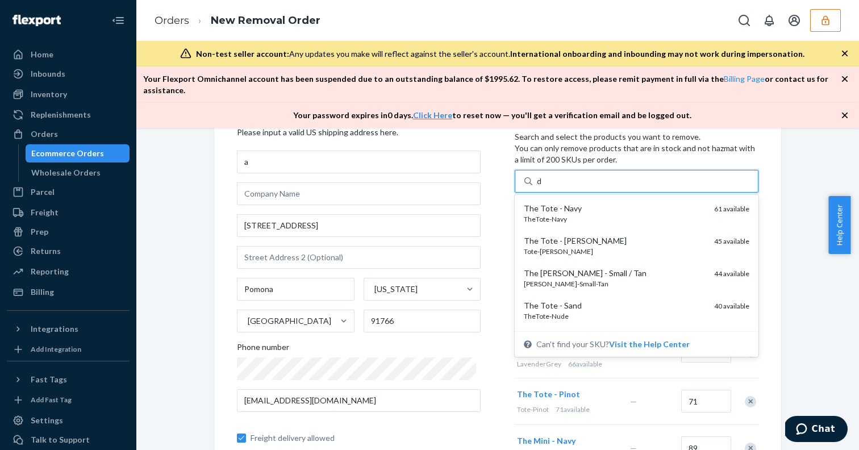
click at [571, 203] on div "The Tote - Navy" at bounding box center [614, 208] width 181 height 11
click at [542, 187] on input "d" at bounding box center [540, 180] width 6 height 11
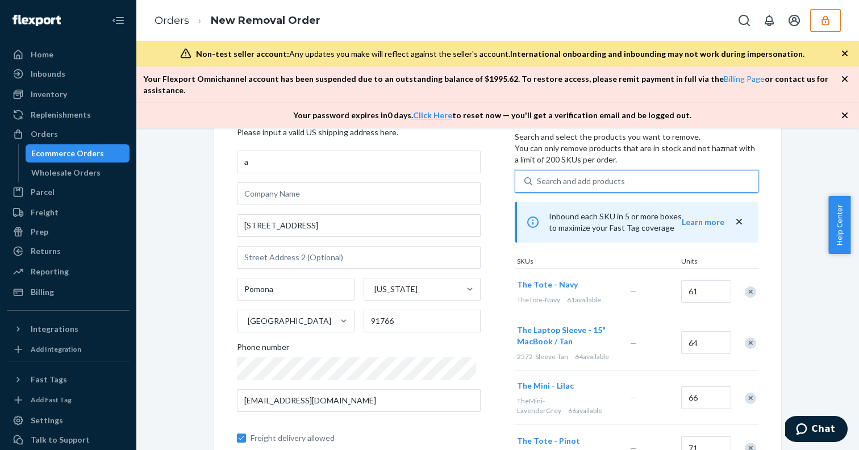
type input "d"
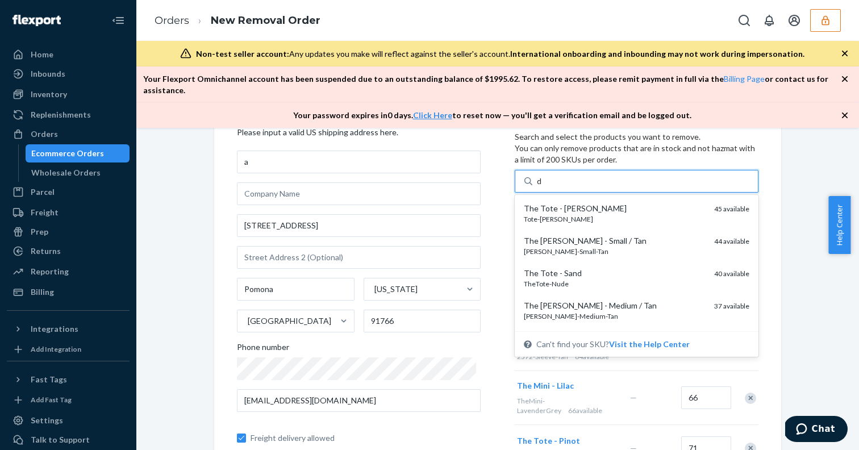
click at [571, 203] on div "The Tote - [PERSON_NAME]" at bounding box center [614, 208] width 181 height 11
click at [542, 187] on input "d" at bounding box center [540, 180] width 6 height 11
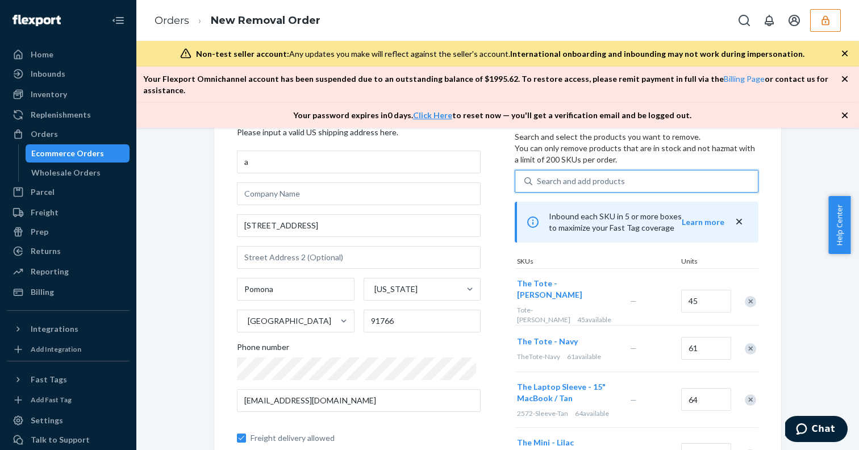
type input "d"
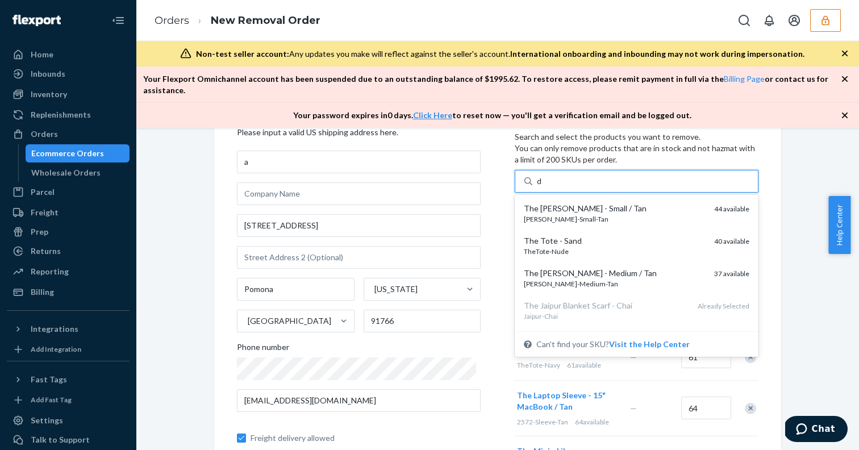
click at [571, 203] on div "The [PERSON_NAME] - Small / Tan" at bounding box center [614, 208] width 181 height 11
click at [542, 187] on input "d" at bounding box center [540, 180] width 6 height 11
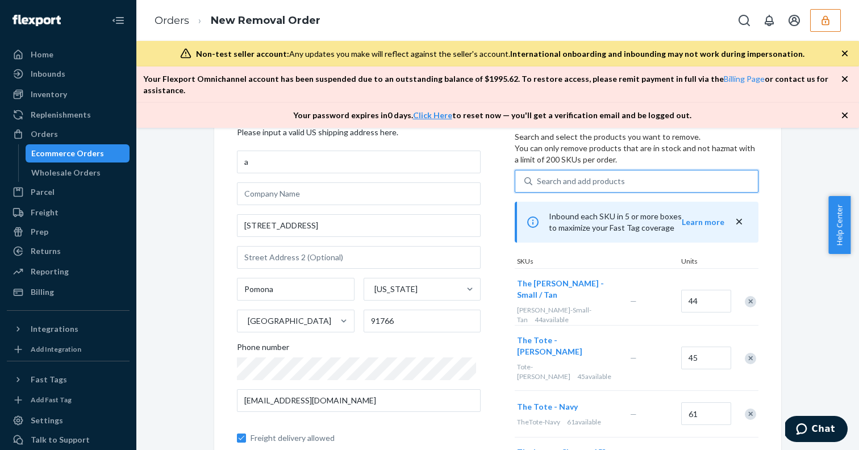
type input "d"
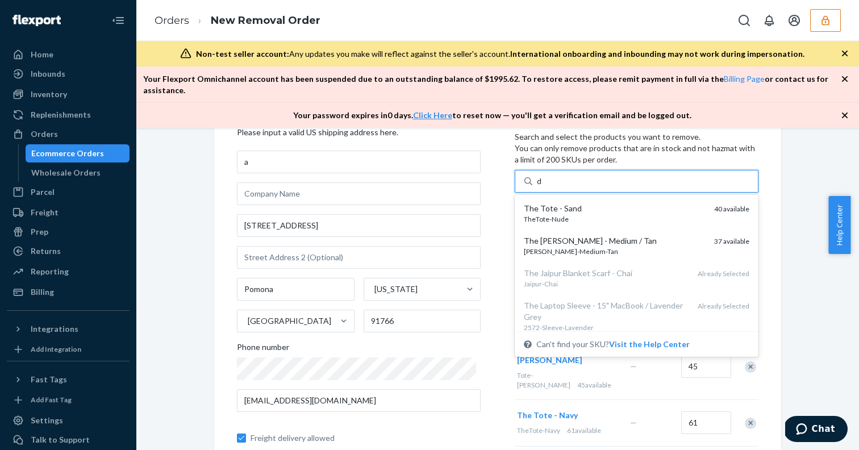
click at [571, 203] on div "The Tote - Sand" at bounding box center [614, 208] width 181 height 11
click at [542, 187] on input "d" at bounding box center [540, 180] width 6 height 11
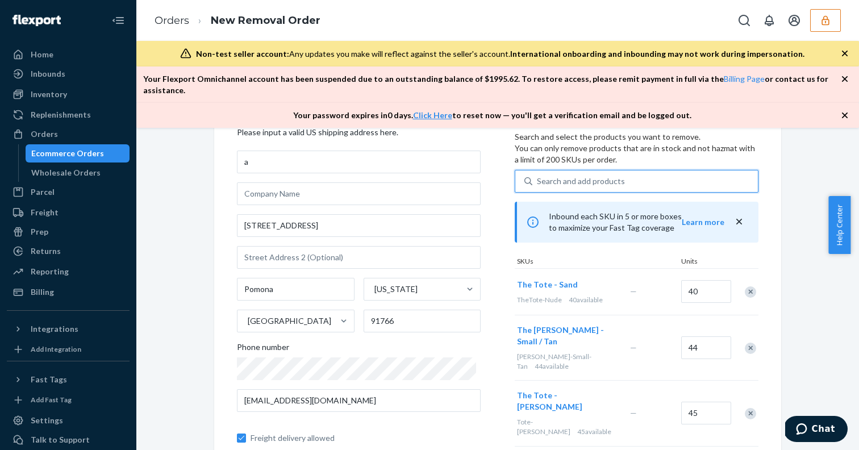
type input "d"
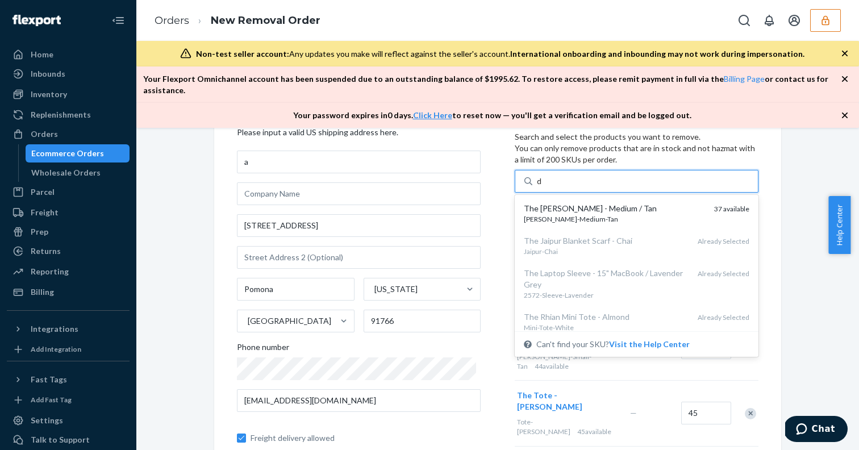
click at [571, 203] on div "The [PERSON_NAME] - Medium / Tan" at bounding box center [614, 208] width 181 height 11
click at [542, 187] on input "d" at bounding box center [540, 180] width 6 height 11
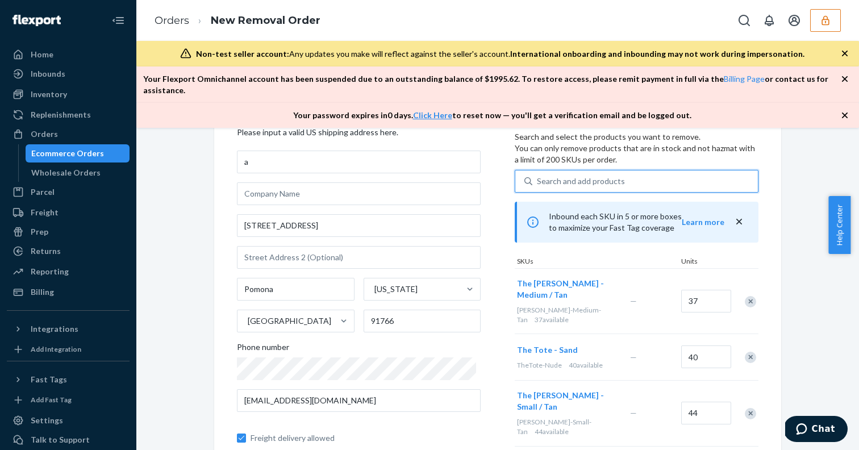
type input "d"
type input "e"
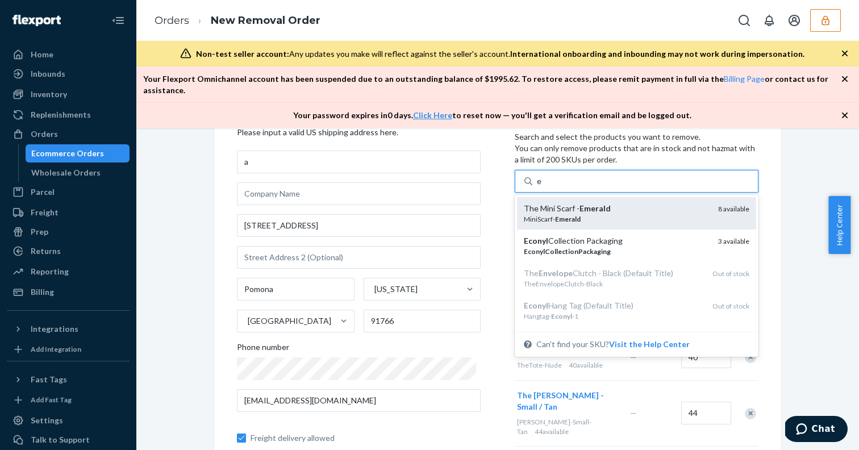
click at [569, 203] on div "The Mini Scarf - Emerald" at bounding box center [616, 208] width 185 height 11
click at [542, 187] on input "e" at bounding box center [539, 180] width 5 height 11
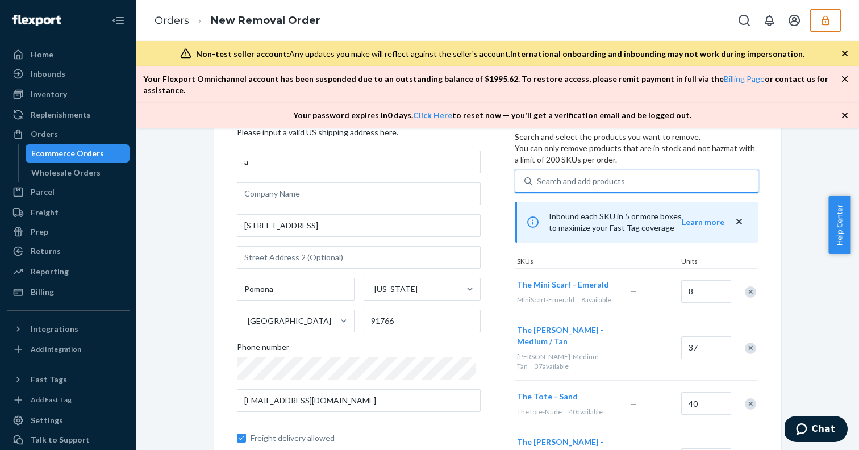
type input "e"
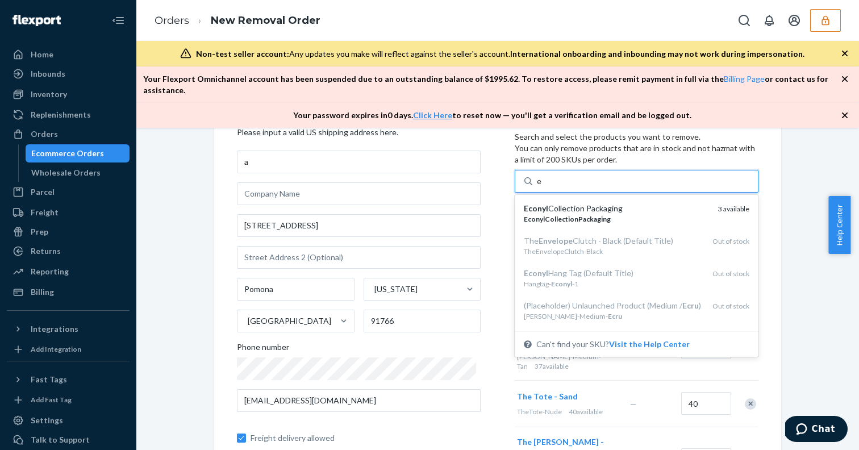
click at [569, 203] on div "Econyl Collection Packaging" at bounding box center [616, 208] width 185 height 11
click at [542, 187] on input "e" at bounding box center [539, 180] width 5 height 11
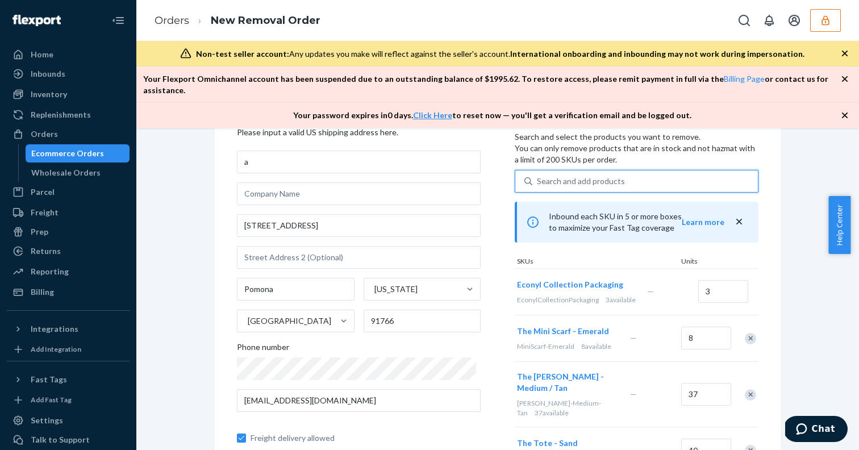
type input "f"
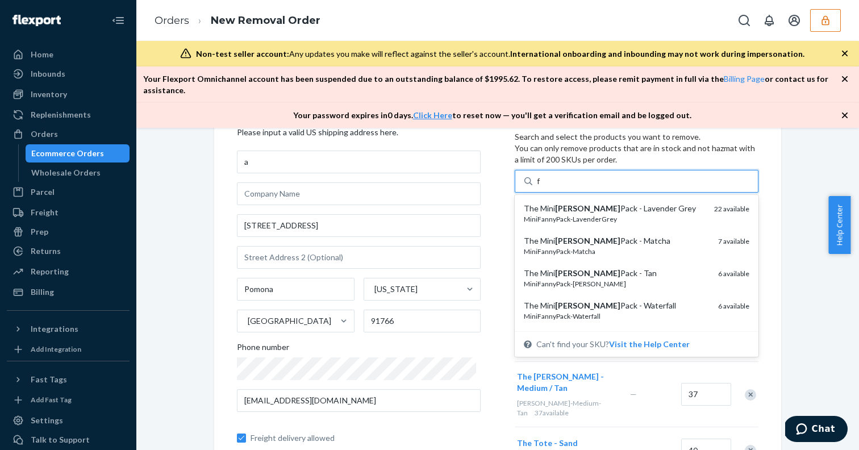
click at [569, 203] on div "The Mini Fanny Pack - Lavender Grey" at bounding box center [614, 208] width 181 height 11
click at [541, 187] on input "f" at bounding box center [539, 180] width 4 height 11
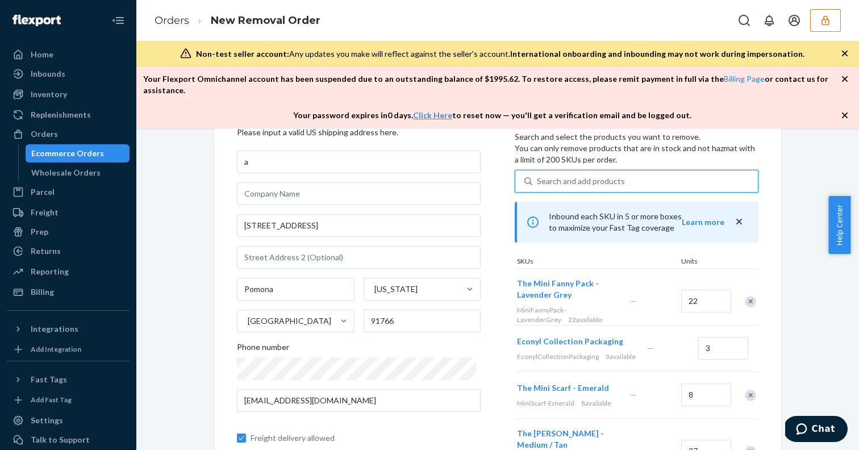
type input "f"
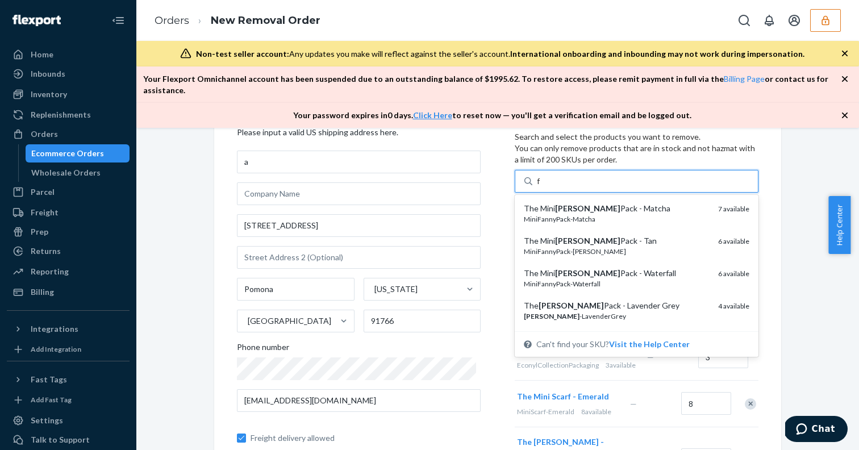
click at [569, 203] on div "The Mini Fanny Pack - Matcha" at bounding box center [616, 208] width 185 height 11
click at [541, 187] on input "f" at bounding box center [539, 180] width 4 height 11
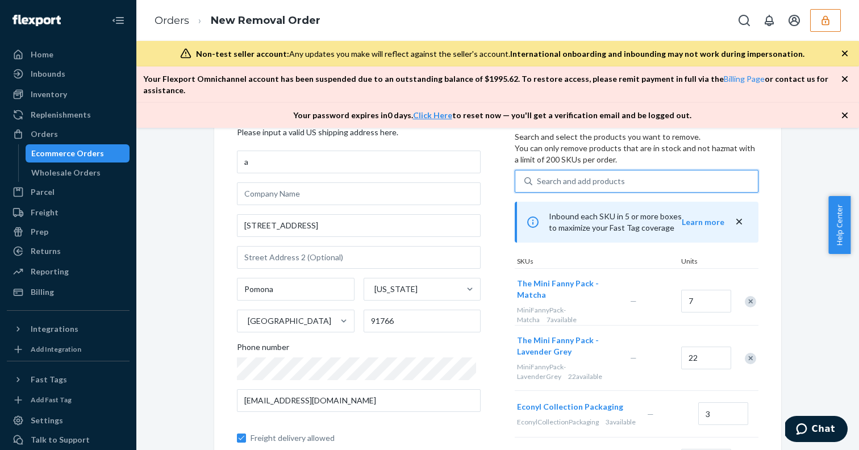
type input "f"
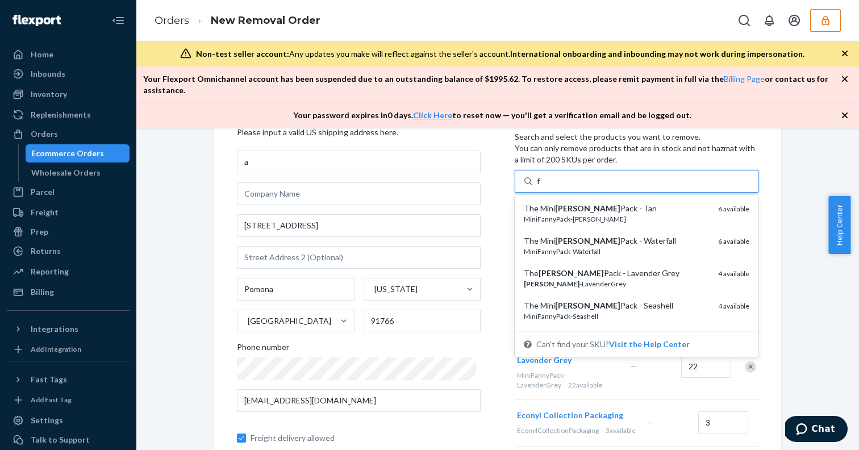
click at [569, 203] on div "The Mini Fanny Pack - Tan" at bounding box center [616, 208] width 185 height 11
click at [541, 187] on input "f" at bounding box center [539, 180] width 4 height 11
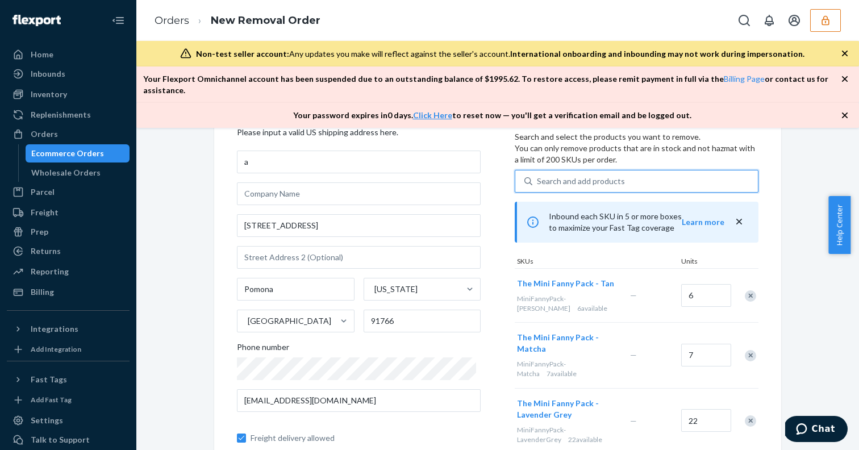
type input "f"
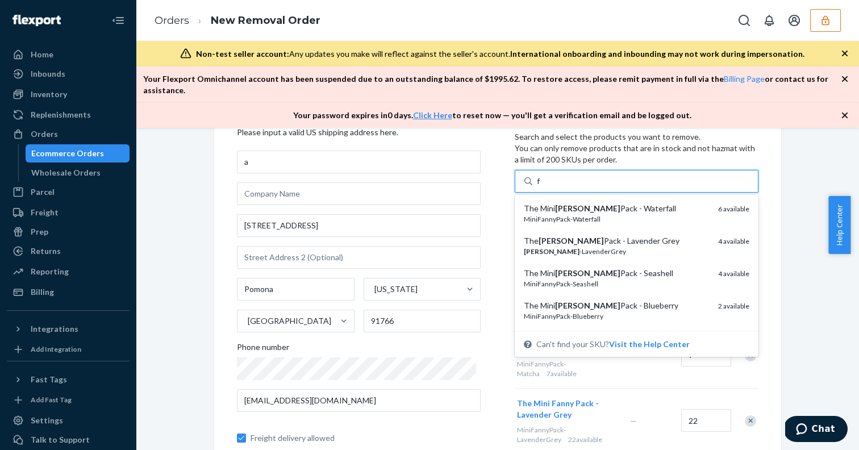
click at [569, 203] on div "The Mini Fanny Pack - Waterfall" at bounding box center [616, 208] width 185 height 11
click at [541, 187] on input "f" at bounding box center [539, 180] width 4 height 11
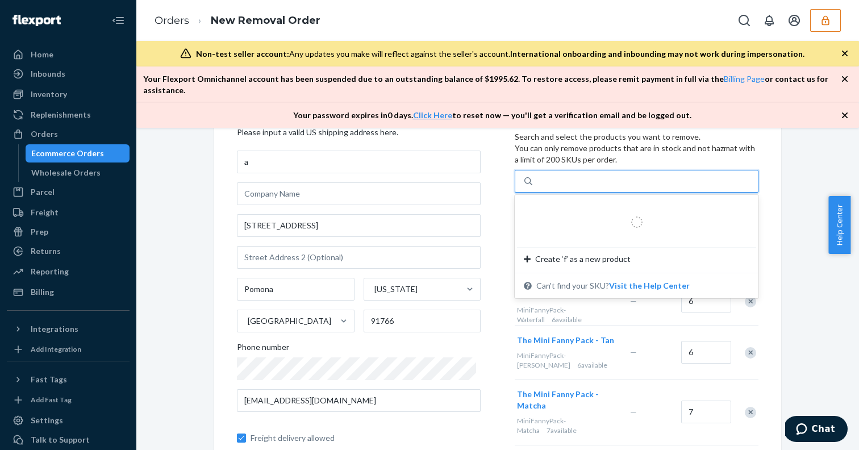
type input "f"
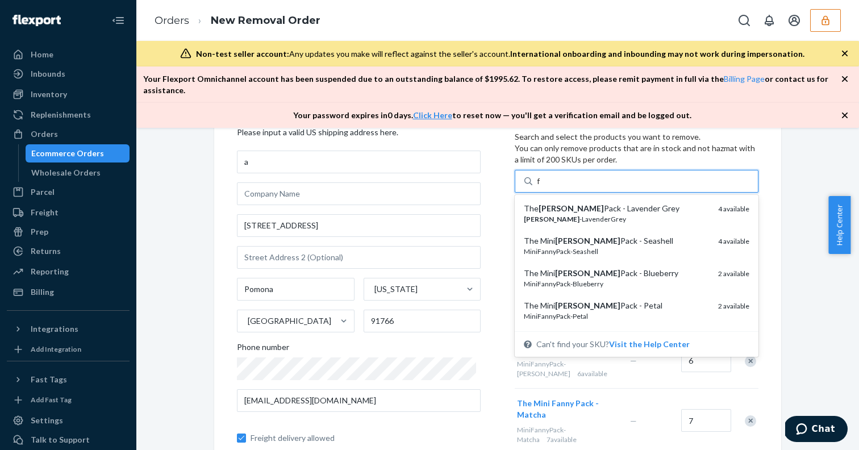
click at [569, 203] on div "The Fanny Pack - Lavender Grey" at bounding box center [616, 208] width 185 height 11
click at [541, 187] on input "f" at bounding box center [539, 180] width 4 height 11
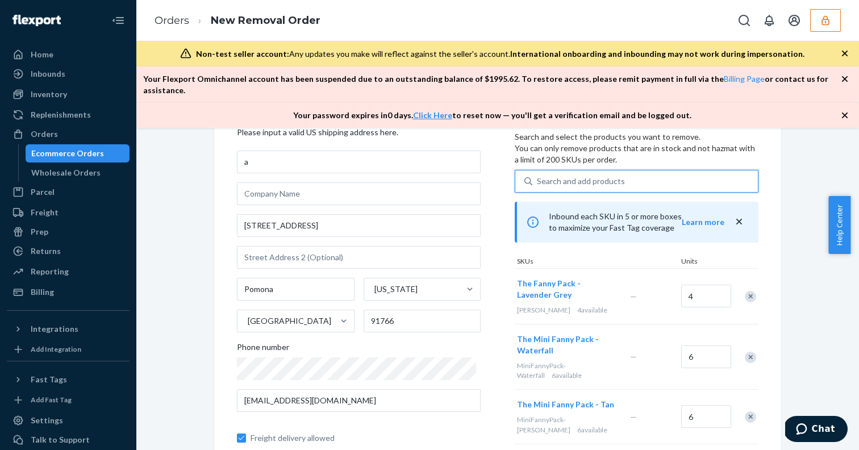
type input "f"
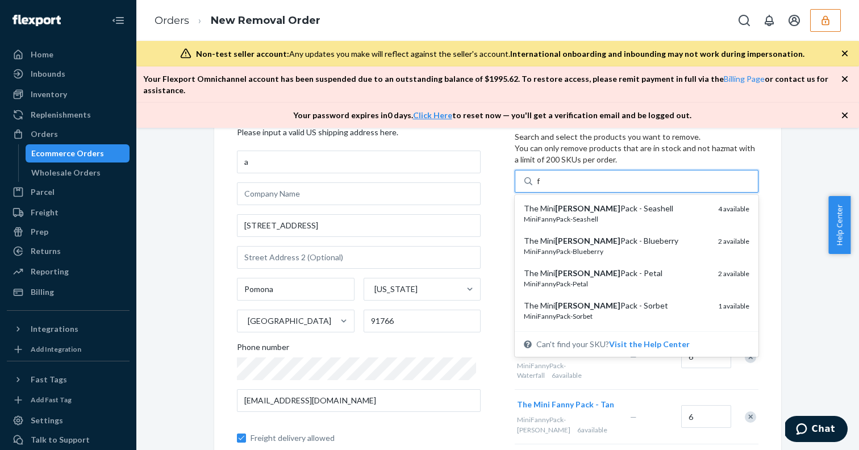
click at [569, 203] on div "The Mini Fanny Pack - Seashell" at bounding box center [616, 208] width 185 height 11
click at [541, 187] on input "f" at bounding box center [539, 180] width 4 height 11
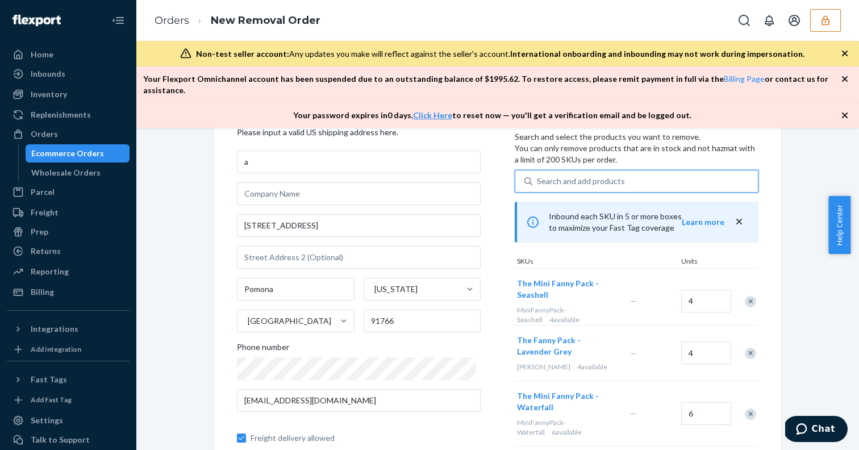
type input "f"
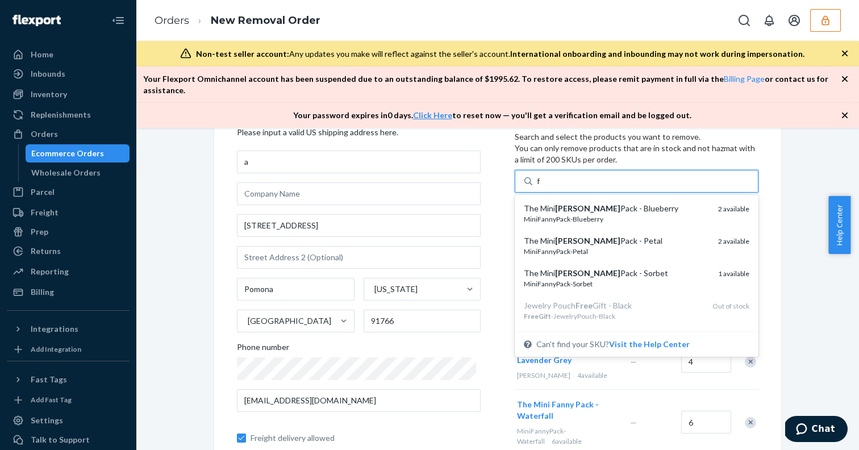
click at [569, 203] on div "The Mini Fanny Pack - Blueberry" at bounding box center [616, 208] width 185 height 11
click at [541, 187] on input "f" at bounding box center [539, 180] width 4 height 11
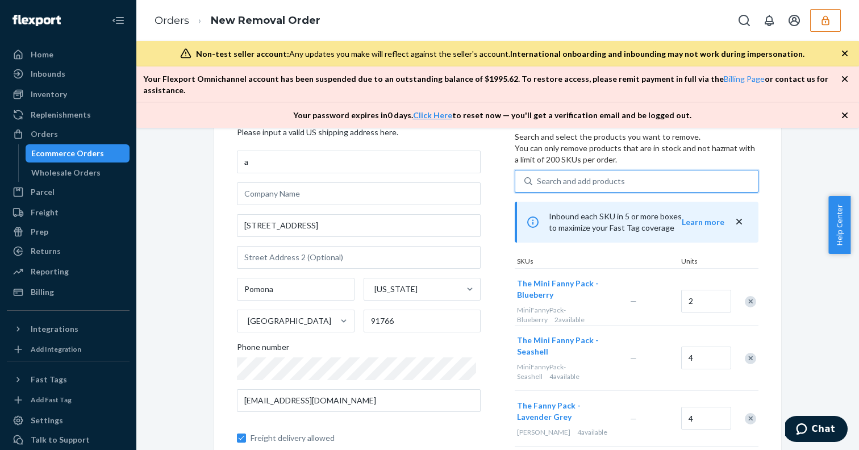
type input "f"
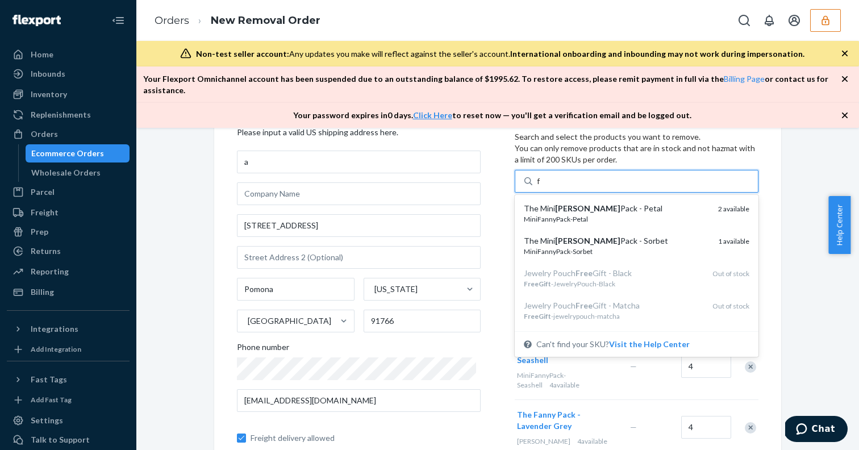
click at [569, 203] on div "The Mini Fanny Pack - Petal" at bounding box center [616, 208] width 185 height 11
click at [541, 187] on input "f" at bounding box center [539, 180] width 4 height 11
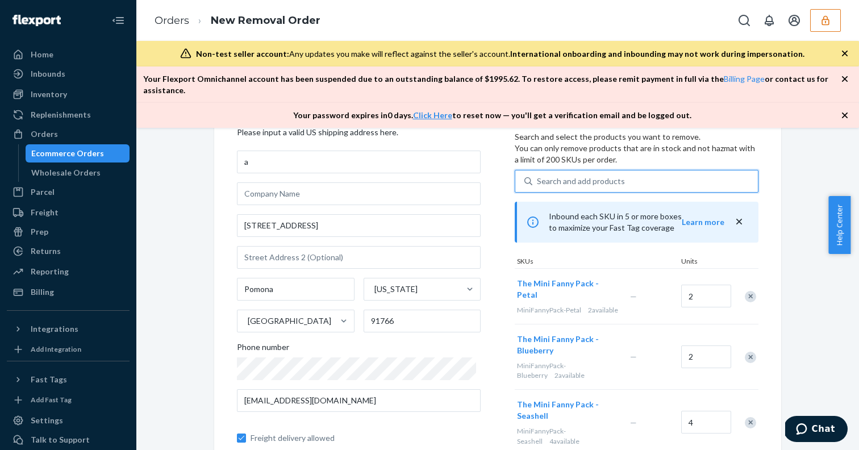
type input "f"
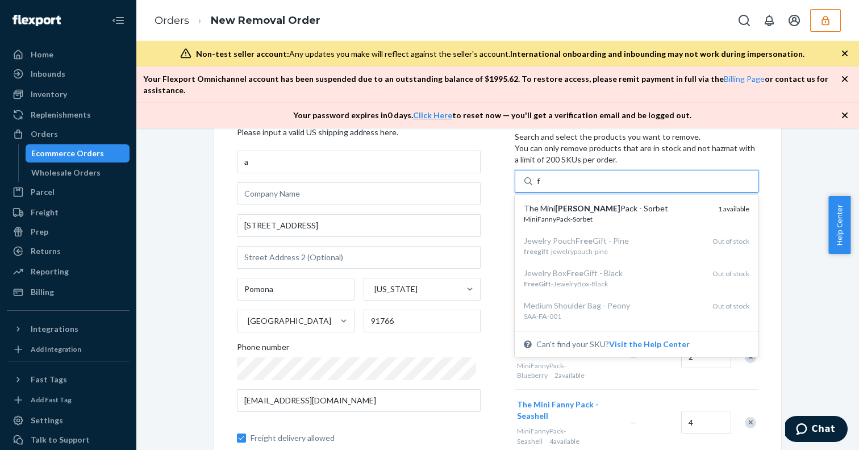
click at [569, 203] on div "The Mini Fanny Pack - Sorbet" at bounding box center [616, 208] width 185 height 11
click at [541, 187] on input "f" at bounding box center [539, 180] width 4 height 11
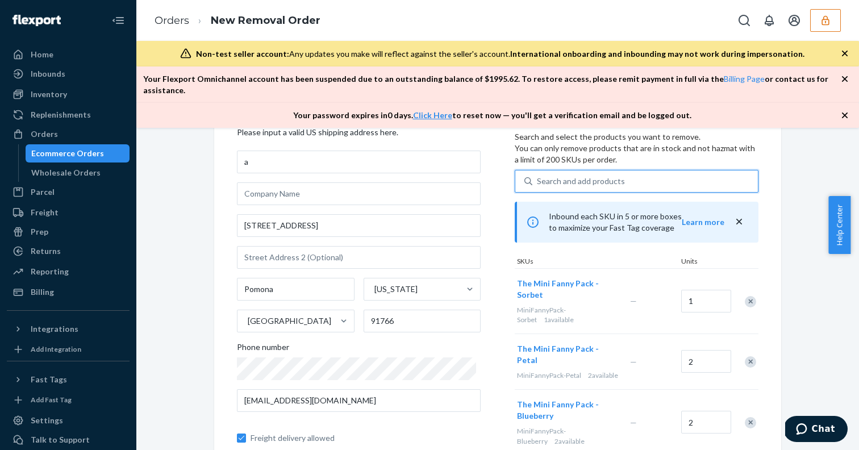
type input "g"
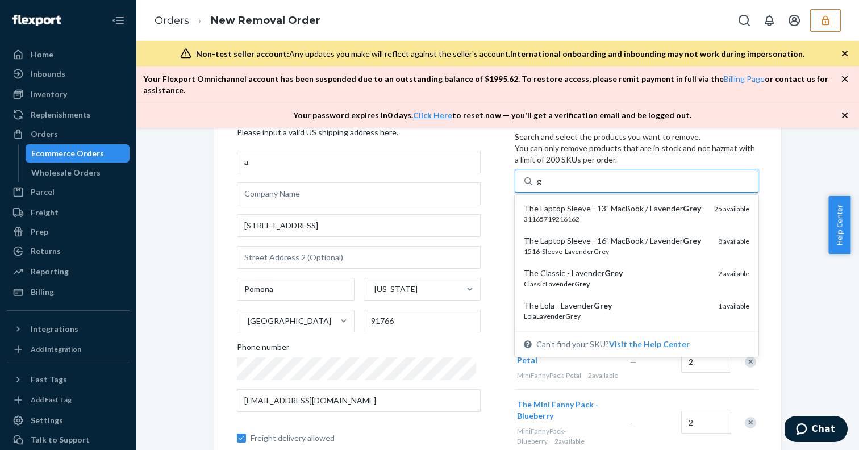
click at [569, 203] on div "The Laptop Sleeve - 13" MacBook / Lavender Grey" at bounding box center [614, 208] width 181 height 11
click at [542, 187] on input "g" at bounding box center [539, 180] width 5 height 11
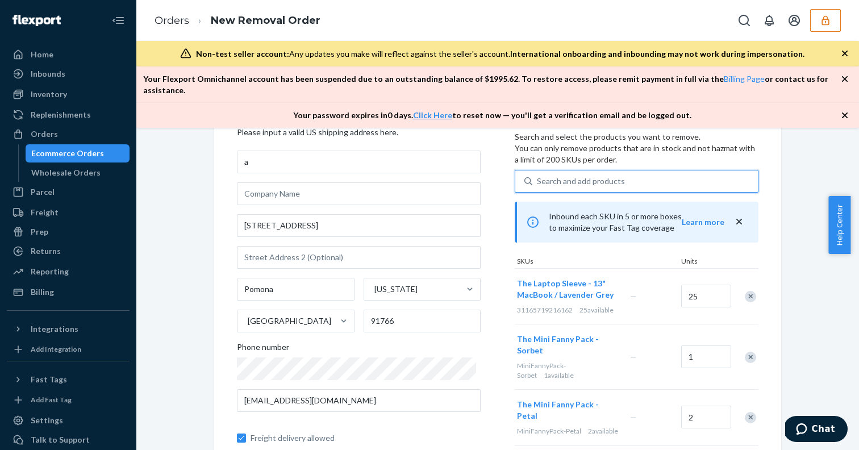
type input "g"
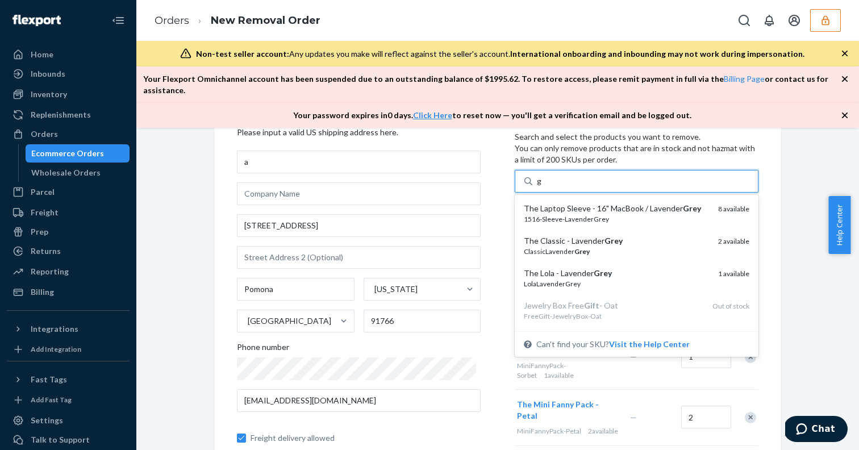
click at [569, 203] on div "The Laptop Sleeve - 16" MacBook / Lavender Grey" at bounding box center [616, 208] width 185 height 11
click at [542, 187] on input "g" at bounding box center [539, 180] width 5 height 11
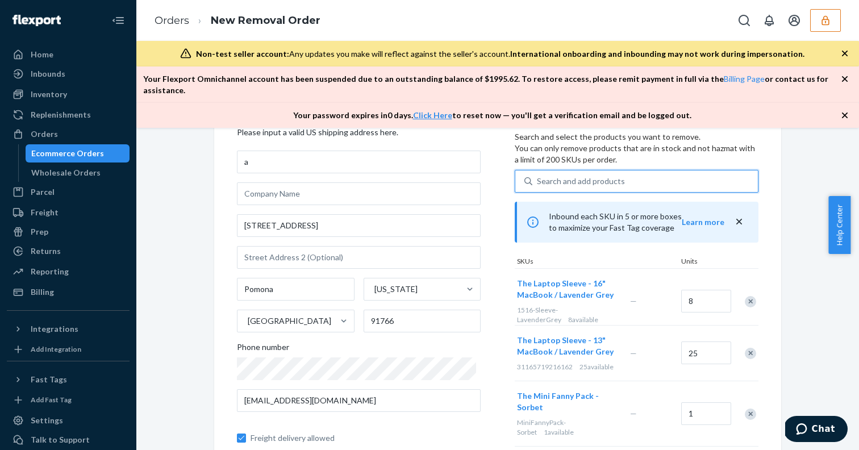
type input "g"
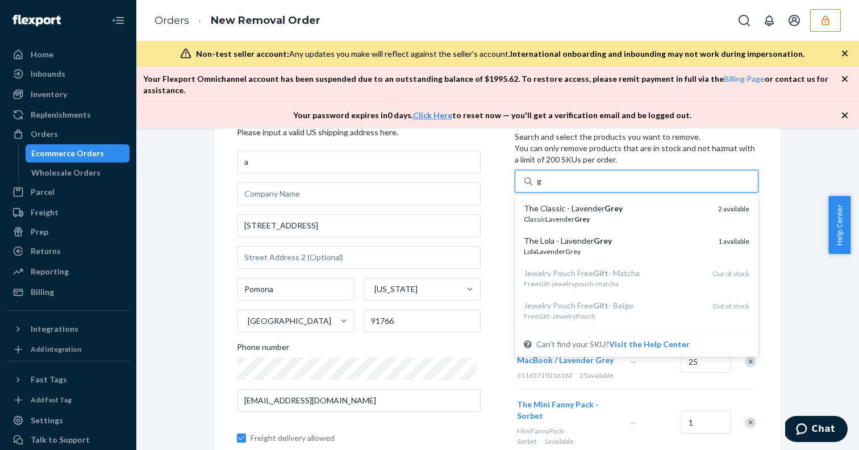
click at [569, 203] on div "The Classic - Lavender Grey" at bounding box center [616, 208] width 185 height 11
click at [542, 187] on input "g" at bounding box center [539, 180] width 5 height 11
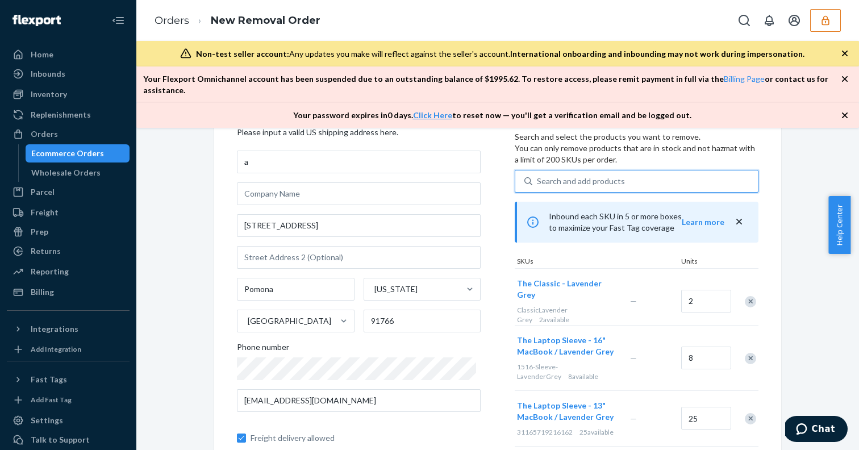
type input "g"
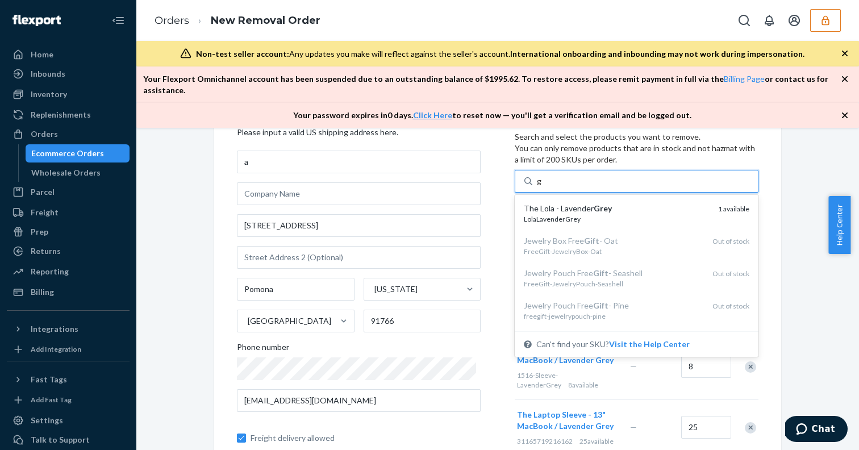
click at [569, 203] on div "The Lola - Lavender Grey" at bounding box center [616, 208] width 185 height 11
click at [542, 187] on input "g" at bounding box center [539, 180] width 5 height 11
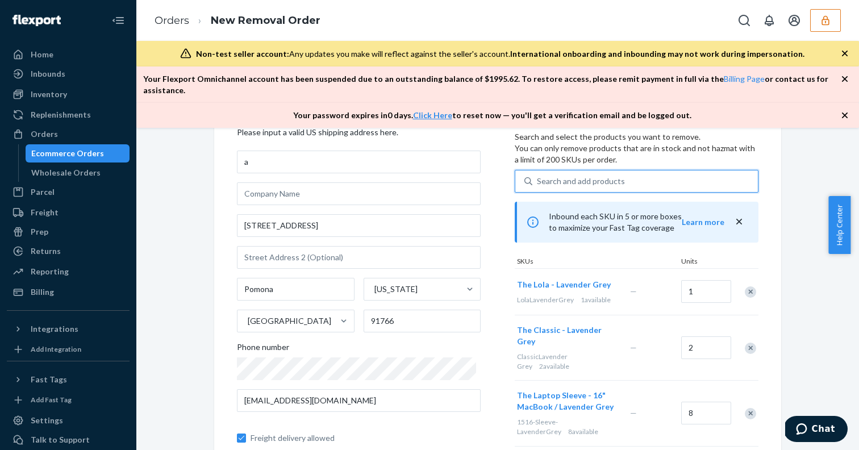
type input "h"
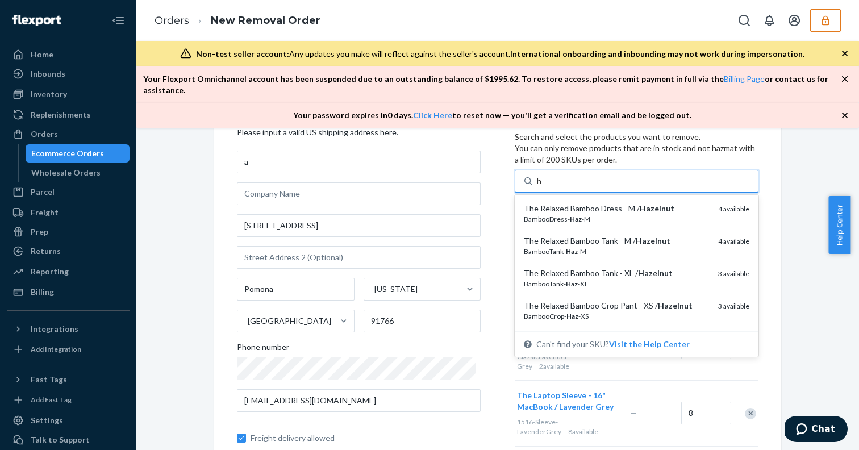
click at [569, 203] on div "The Relaxed Bamboo Dress - M / Hazelnut" at bounding box center [616, 208] width 185 height 11
click at [542, 187] on input "h" at bounding box center [540, 180] width 6 height 11
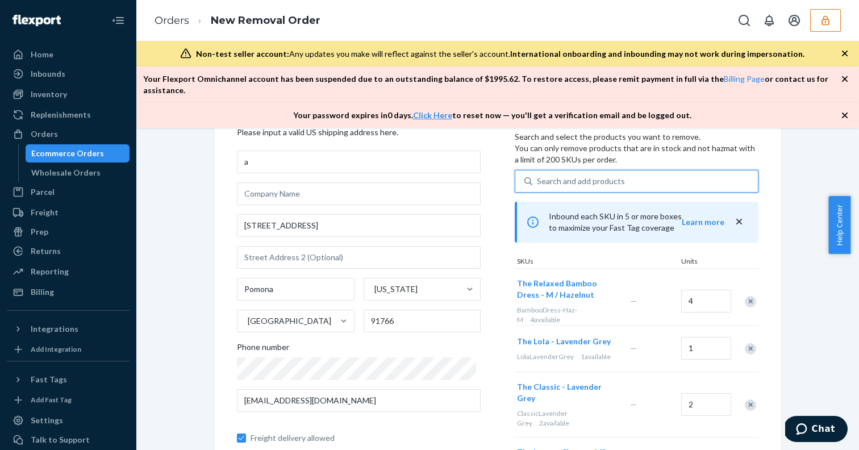
type input "h"
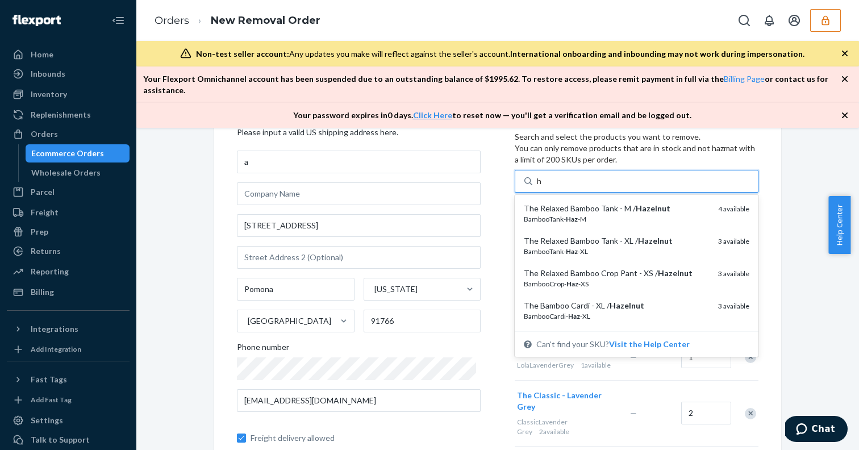
click at [569, 203] on div "The Relaxed Bamboo Tank - M / Hazelnut" at bounding box center [616, 208] width 185 height 11
click at [542, 187] on input "h" at bounding box center [540, 180] width 6 height 11
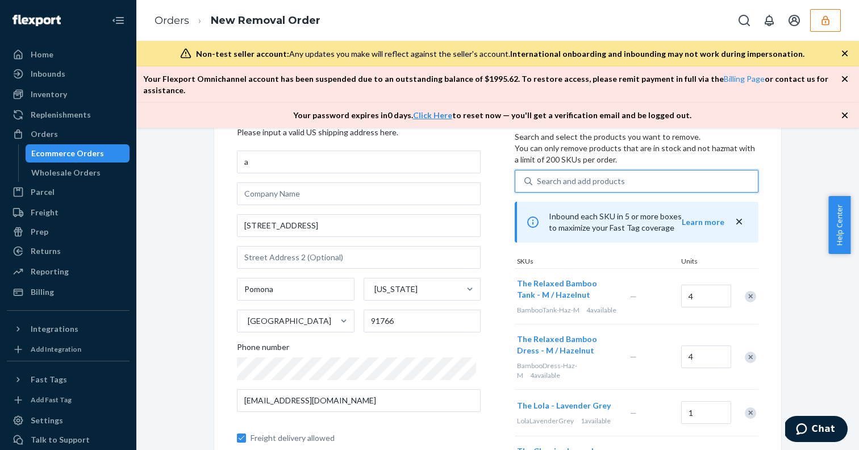
type input "h"
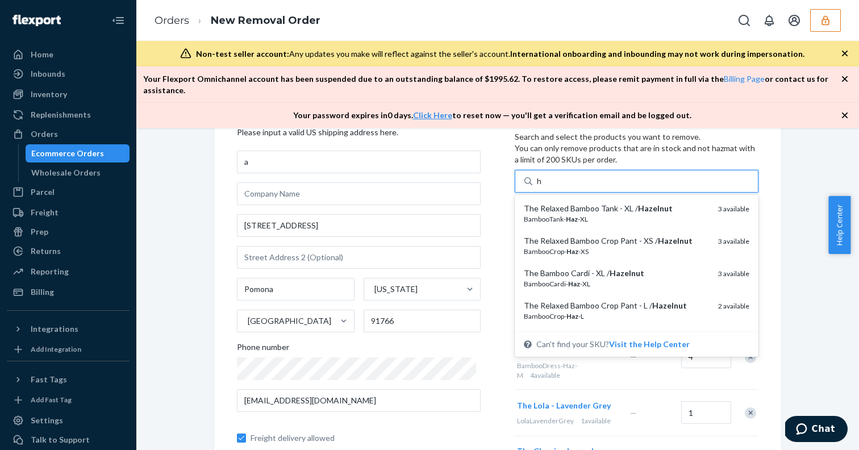
click at [569, 203] on div "The Relaxed Bamboo Tank - XL / Hazelnut" at bounding box center [616, 208] width 185 height 11
click at [542, 187] on input "h" at bounding box center [540, 180] width 6 height 11
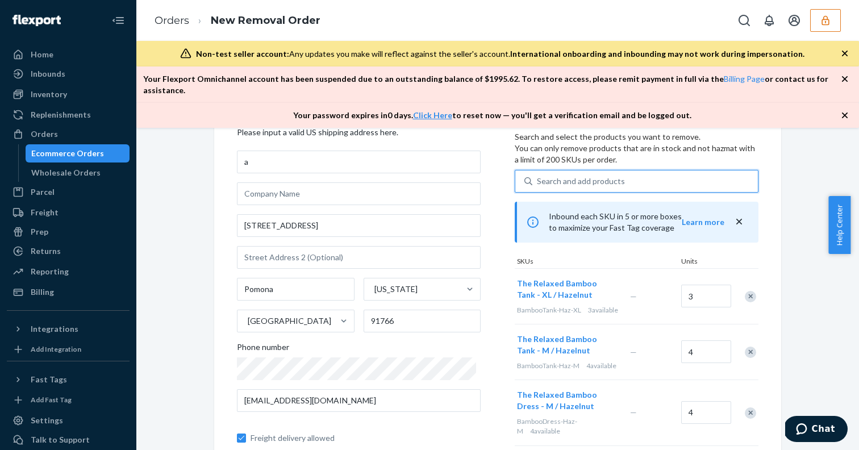
type input "h"
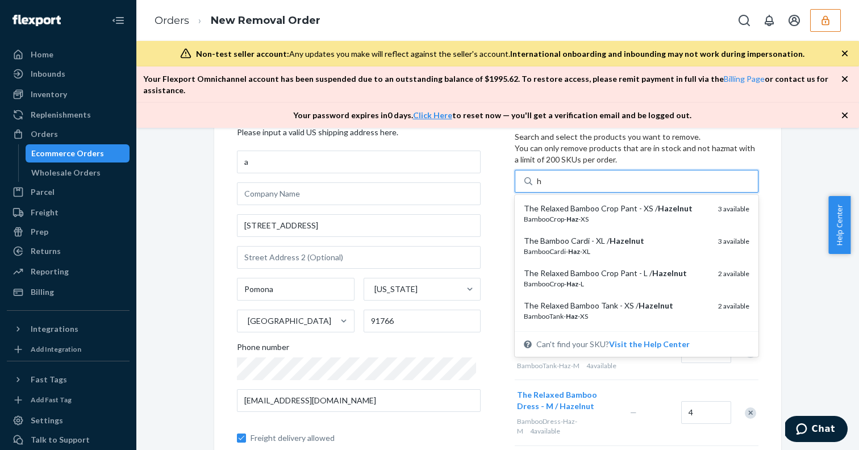
click at [569, 203] on div "The Relaxed Bamboo Crop Pant - XS / Hazelnut" at bounding box center [616, 208] width 185 height 11
click at [542, 187] on input "h" at bounding box center [540, 180] width 6 height 11
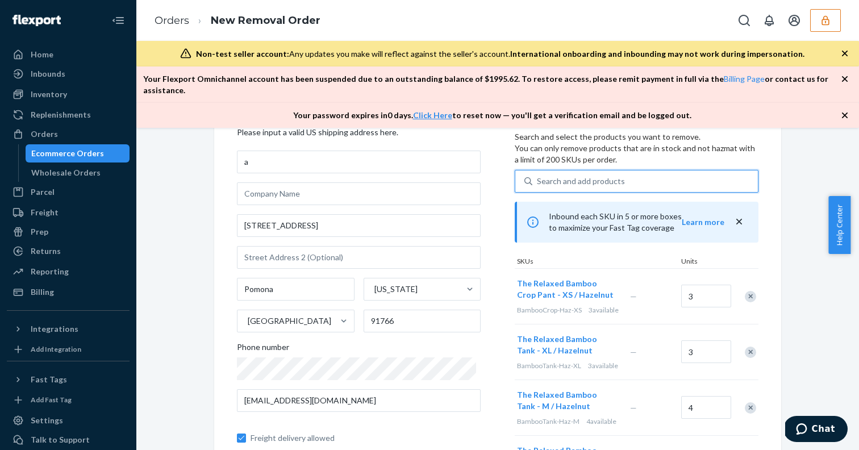
type input "h"
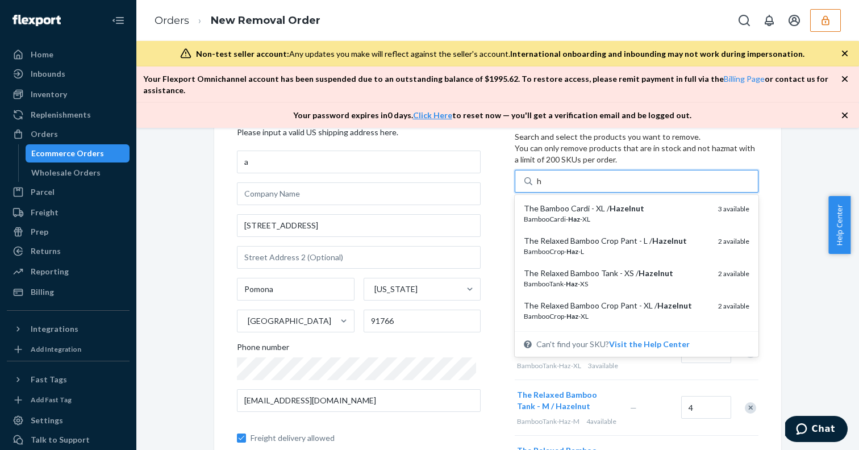
click at [569, 203] on div "The Bamboo Cardi - XL / Hazelnut" at bounding box center [616, 208] width 185 height 11
click at [542, 187] on input "h" at bounding box center [540, 180] width 6 height 11
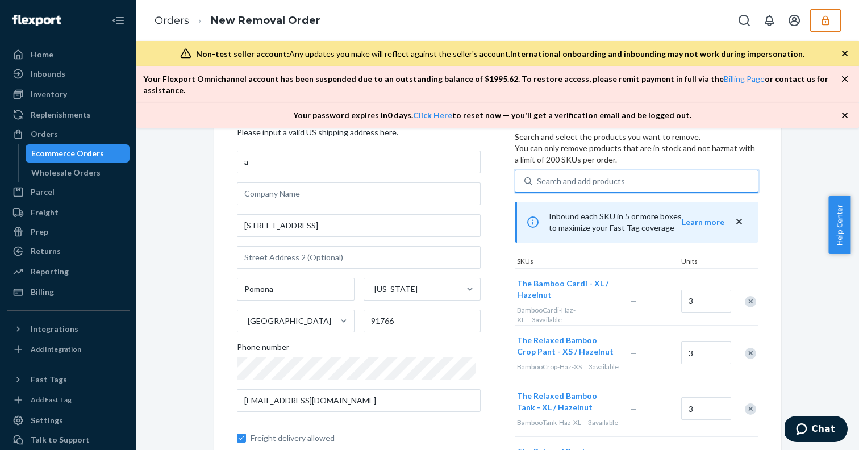
type input "h"
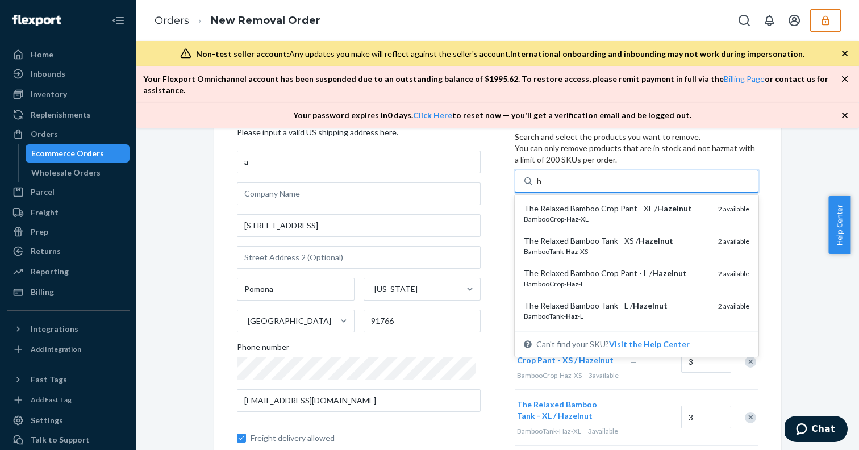
click at [569, 203] on div "The Relaxed Bamboo Crop Pant - XL / Hazelnut" at bounding box center [616, 208] width 185 height 11
click at [542, 187] on input "h" at bounding box center [540, 180] width 6 height 11
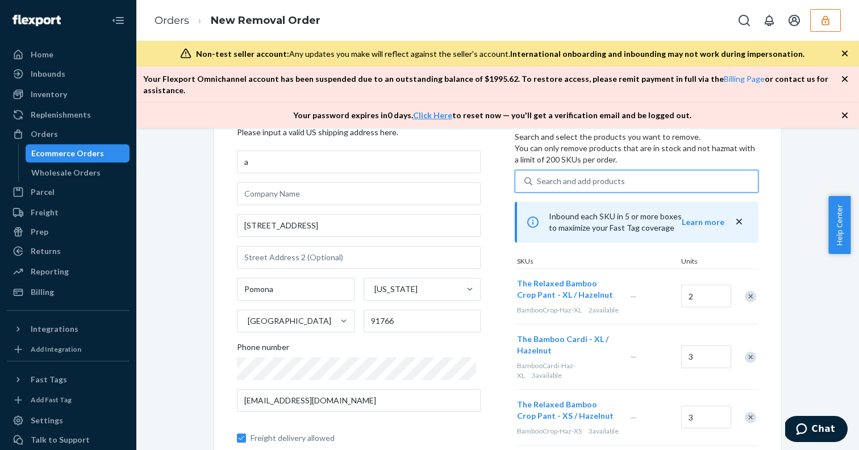
type input "h"
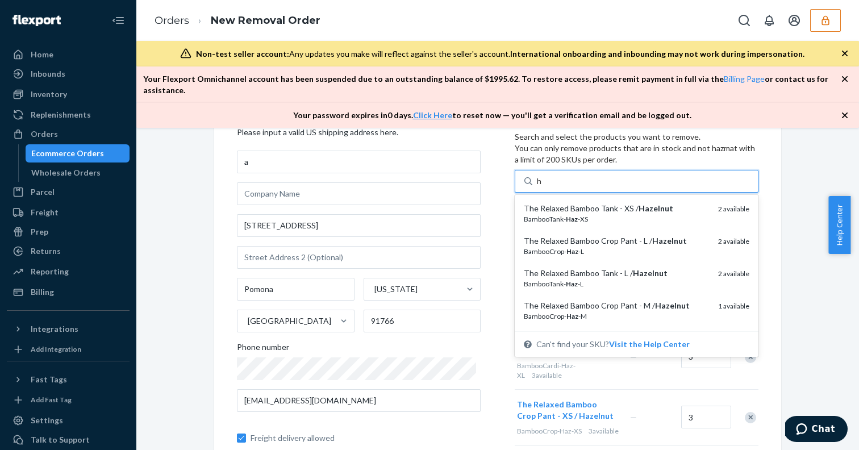
click at [569, 203] on div "The Relaxed Bamboo Tank - XS / Hazelnut" at bounding box center [616, 208] width 185 height 11
click at [542, 187] on input "h" at bounding box center [540, 180] width 6 height 11
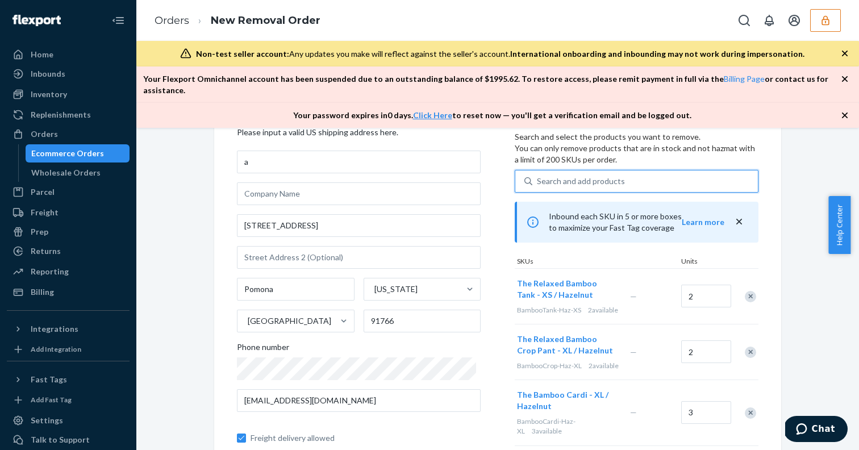
type input "h"
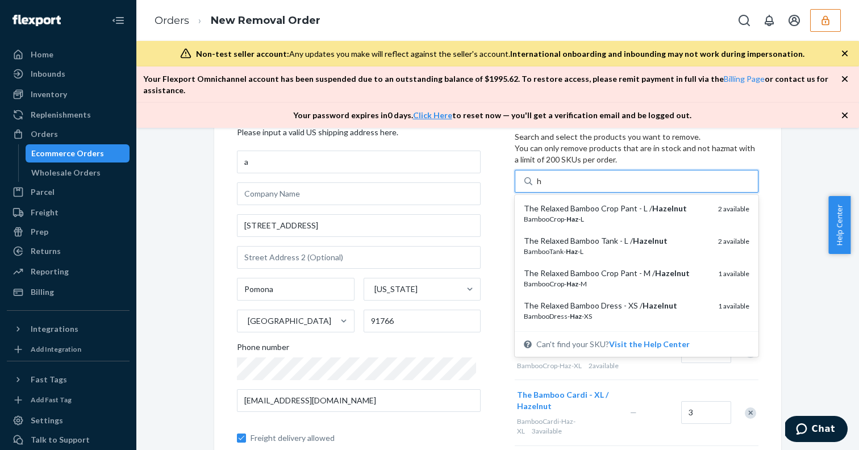
click at [569, 203] on div "The Relaxed Bamboo Crop Pant - L / Hazelnut" at bounding box center [616, 208] width 185 height 11
click at [542, 187] on input "h" at bounding box center [540, 180] width 6 height 11
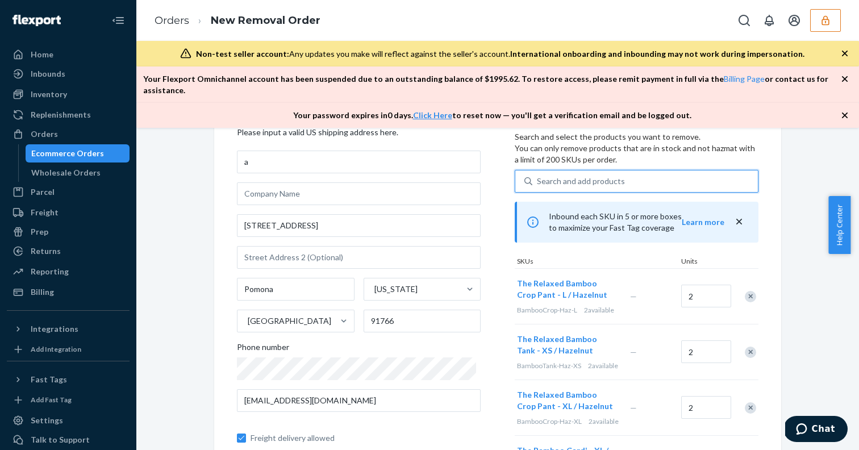
type input "h"
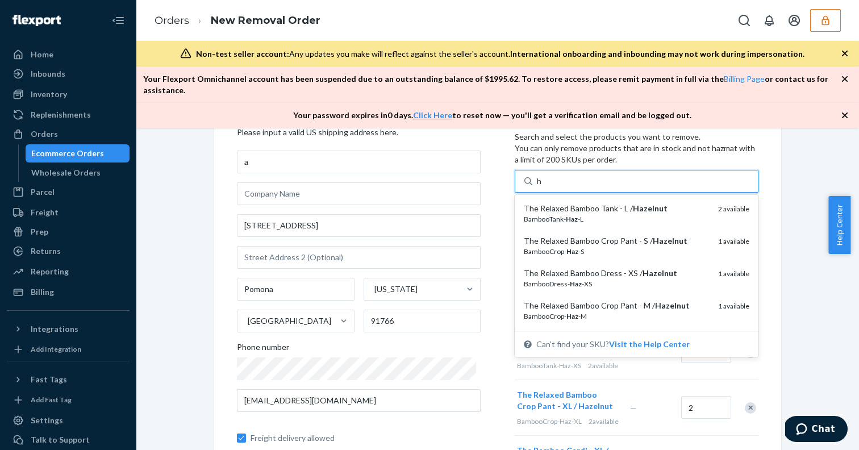
click at [569, 203] on div "The Relaxed Bamboo Tank - L / Hazelnut" at bounding box center [616, 208] width 185 height 11
click at [542, 187] on input "h" at bounding box center [540, 180] width 6 height 11
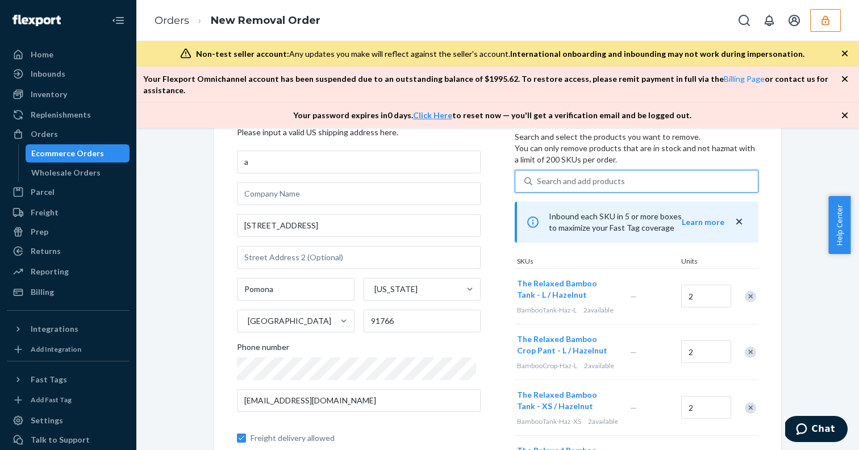
type input "h"
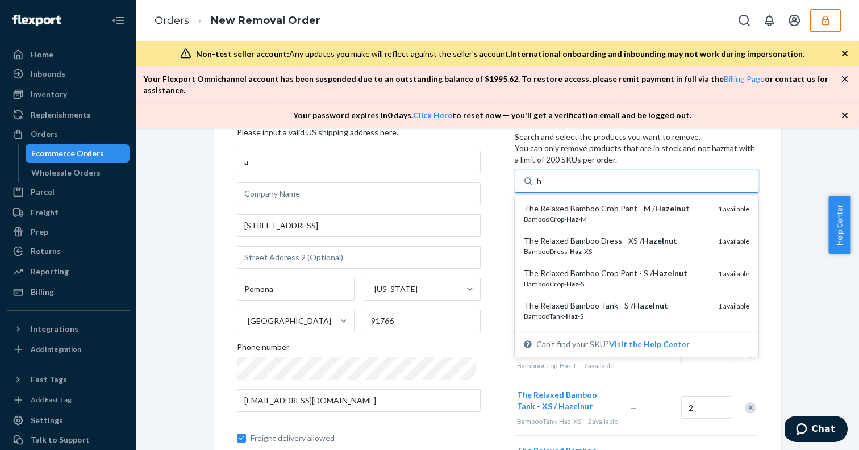
click at [569, 203] on div "The Relaxed Bamboo Crop Pant - M / Hazelnut" at bounding box center [616, 208] width 185 height 11
click at [542, 187] on input "h" at bounding box center [540, 180] width 6 height 11
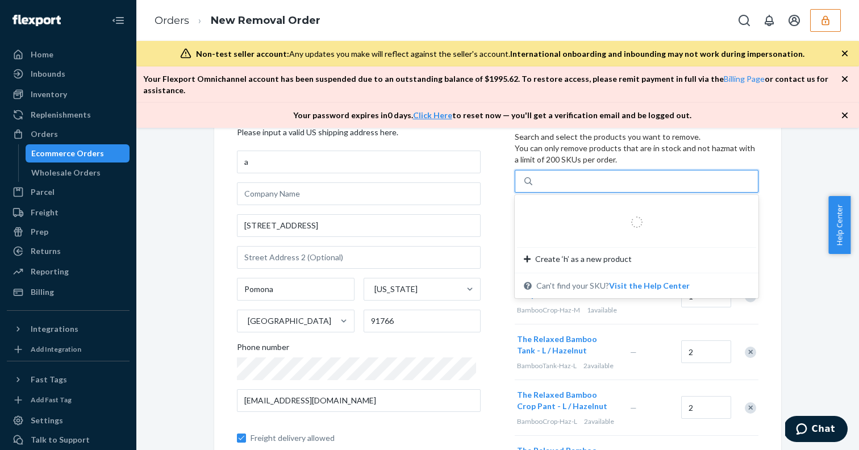
type input "h"
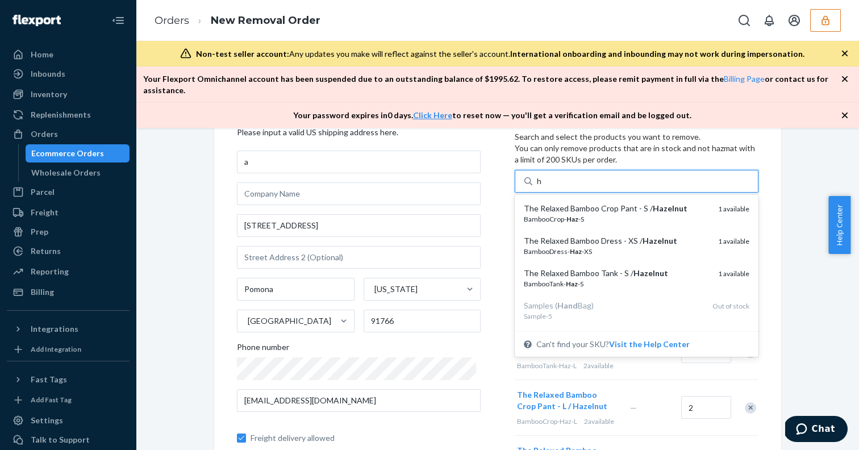
click at [569, 203] on div "The Relaxed Bamboo Crop Pant - S / Hazelnut" at bounding box center [616, 208] width 185 height 11
click at [542, 187] on input "h" at bounding box center [540, 180] width 6 height 11
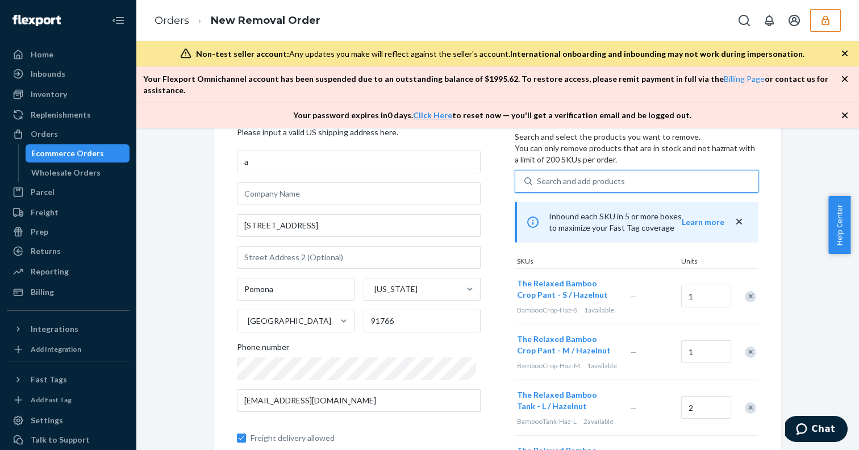
type input "h"
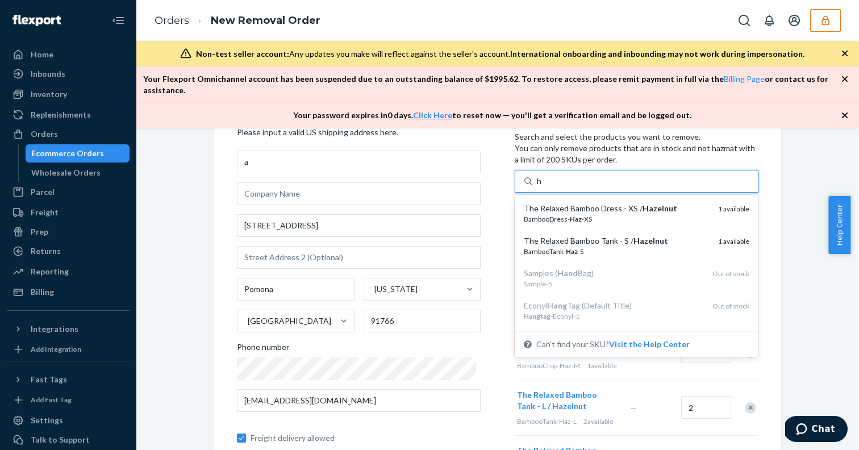
click at [569, 203] on div "The Relaxed Bamboo Dress - XS / Hazelnut" at bounding box center [616, 208] width 185 height 11
click at [542, 187] on input "h" at bounding box center [540, 180] width 6 height 11
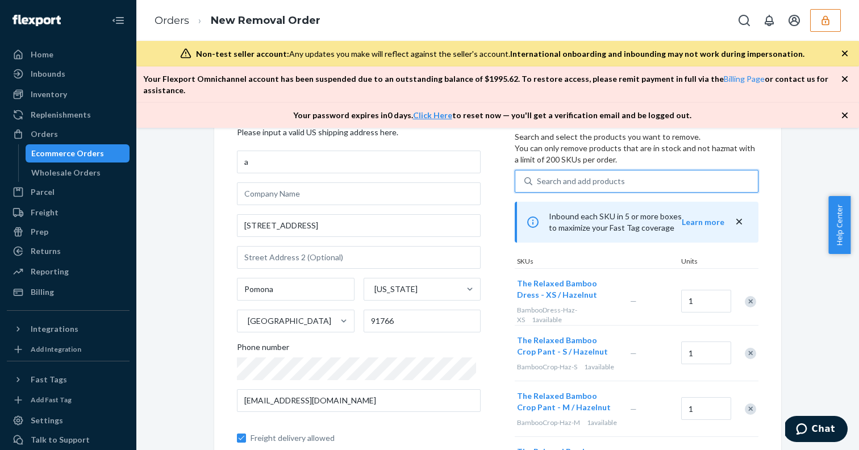
type input "h"
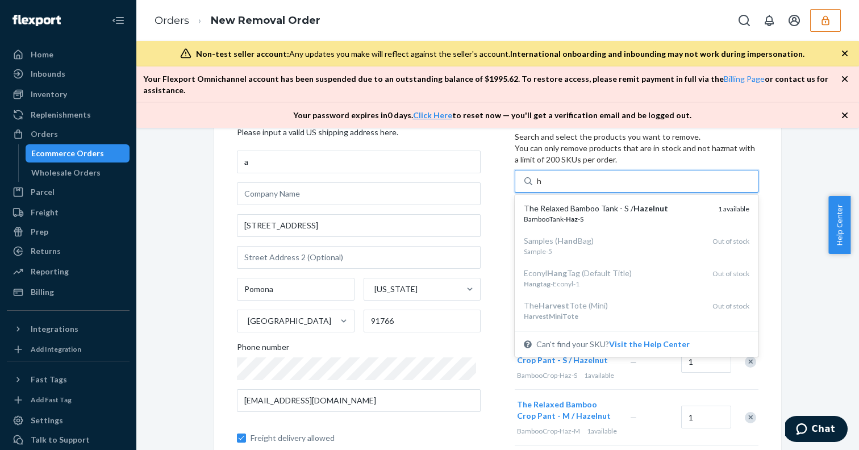
click at [569, 203] on div "The Relaxed Bamboo Tank - S / Hazelnut" at bounding box center [616, 208] width 185 height 11
click at [542, 187] on input "h" at bounding box center [540, 180] width 6 height 11
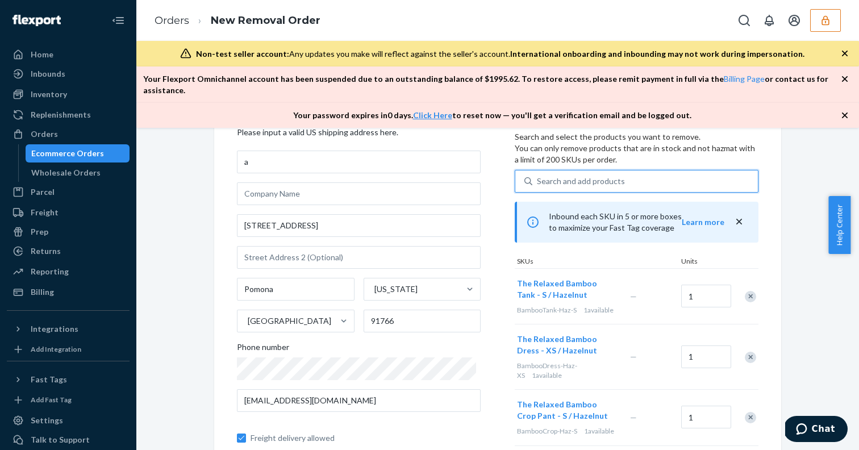
type input "i"
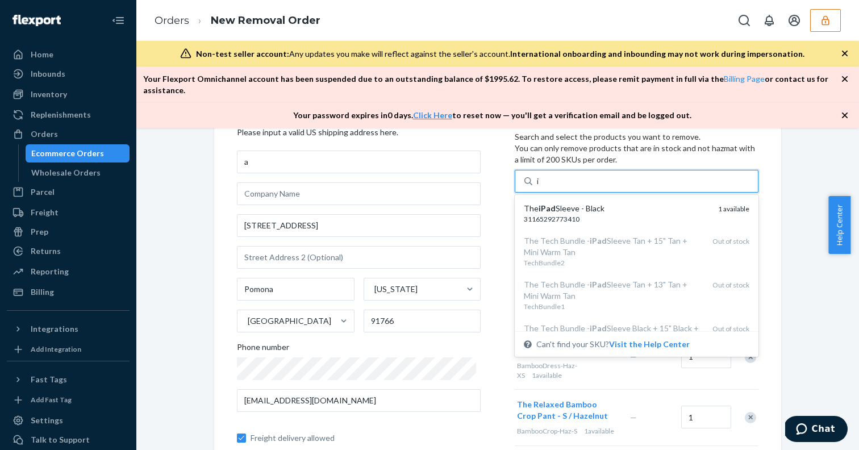
click at [569, 203] on div "The iPad Sleeve - Black" at bounding box center [616, 208] width 185 height 11
click at [540, 187] on input "i" at bounding box center [538, 180] width 3 height 11
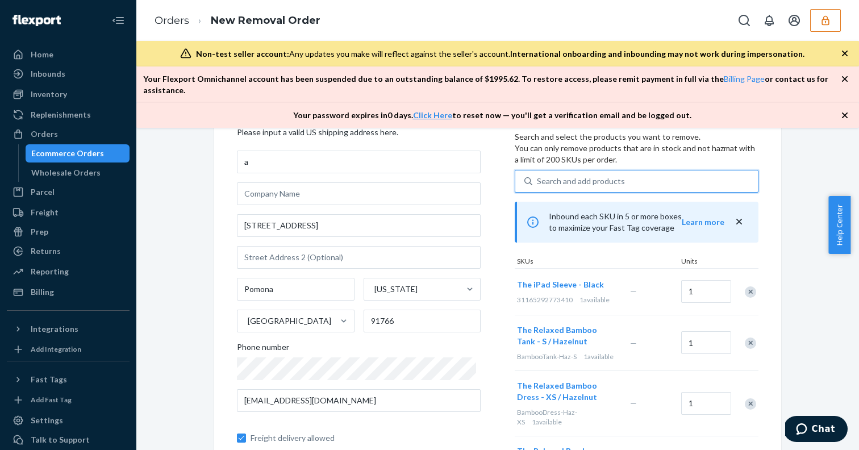
type input "j"
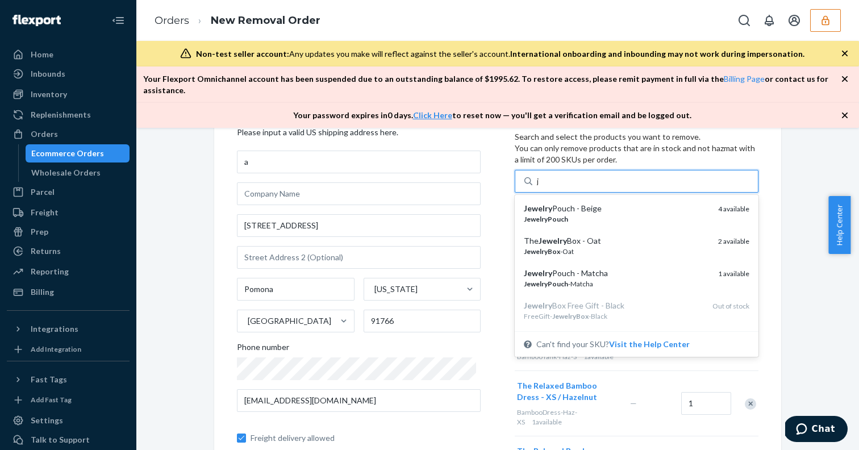
click at [569, 203] on div "Jewelry Pouch - Beige" at bounding box center [616, 208] width 185 height 11
click at [540, 187] on input "j" at bounding box center [538, 180] width 3 height 11
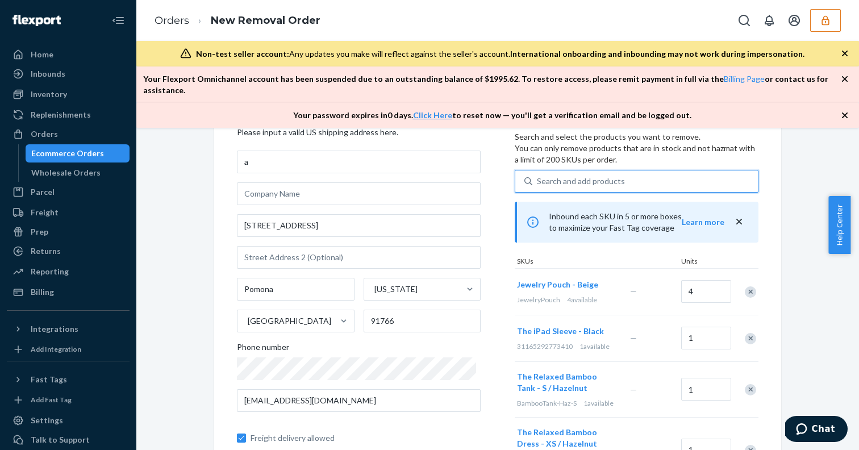
type input "j"
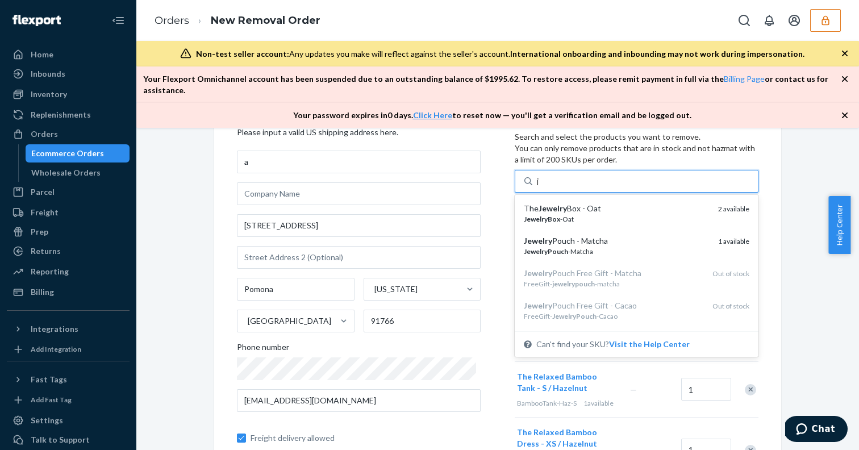
click at [569, 203] on div "The Jewelry Box - Oat" at bounding box center [616, 208] width 185 height 11
click at [540, 187] on input "j" at bounding box center [538, 180] width 3 height 11
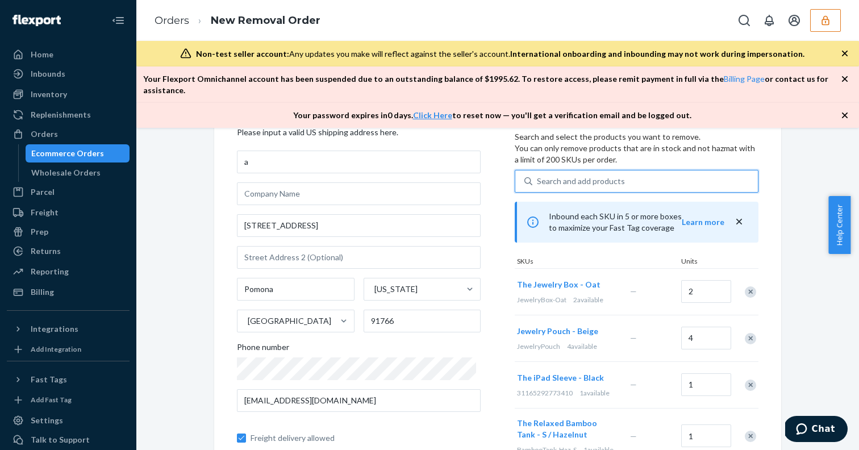
type input "j"
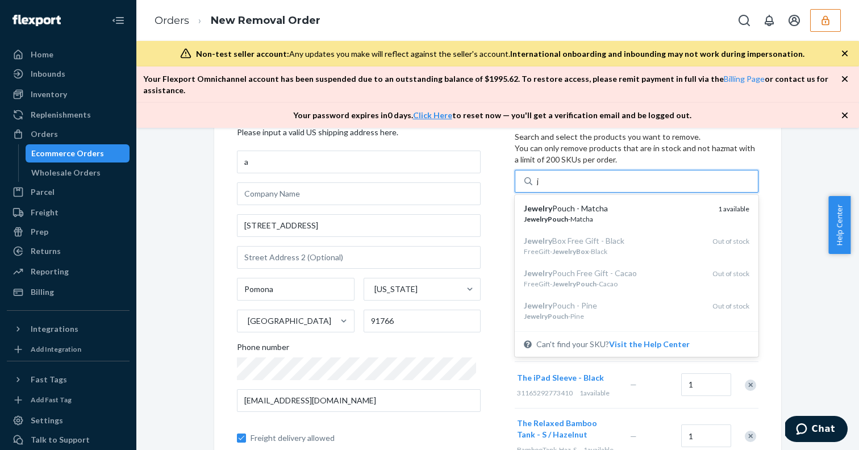
click at [569, 203] on div "Jewelry Pouch - Matcha" at bounding box center [616, 208] width 185 height 11
click at [540, 187] on input "j" at bounding box center [538, 180] width 3 height 11
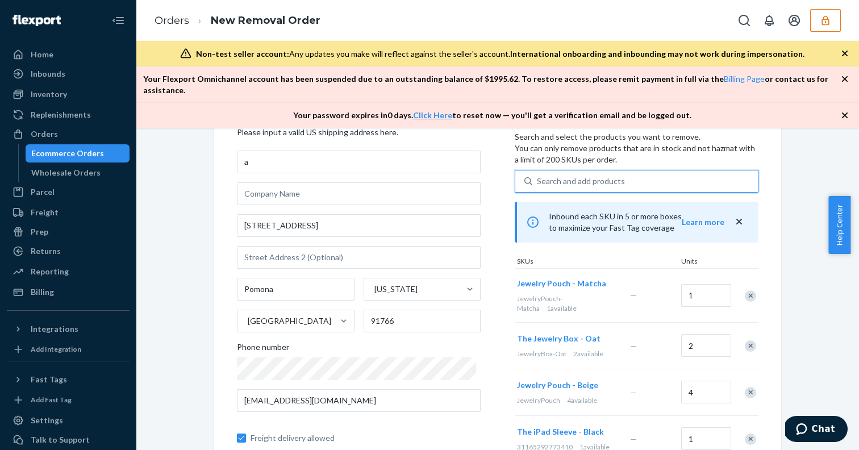
type input "k"
type input "l"
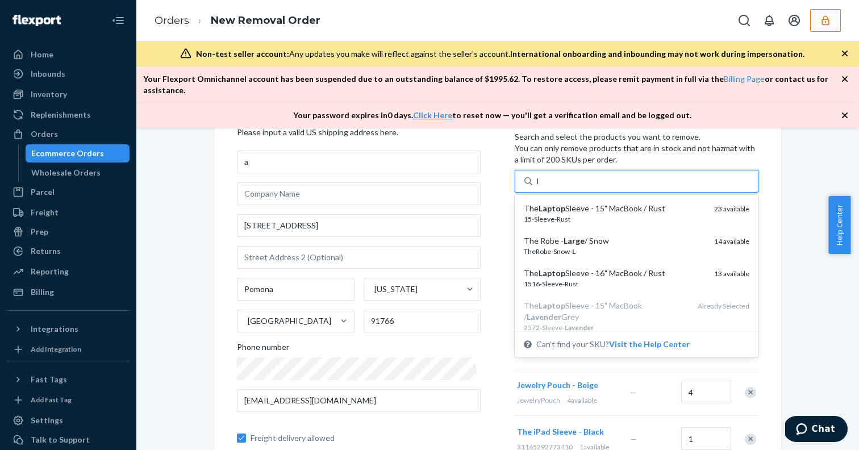
click at [569, 203] on div "The Laptop Sleeve - 15" MacBook / Rust" at bounding box center [614, 208] width 181 height 11
click at [540, 187] on input "l" at bounding box center [538, 180] width 3 height 11
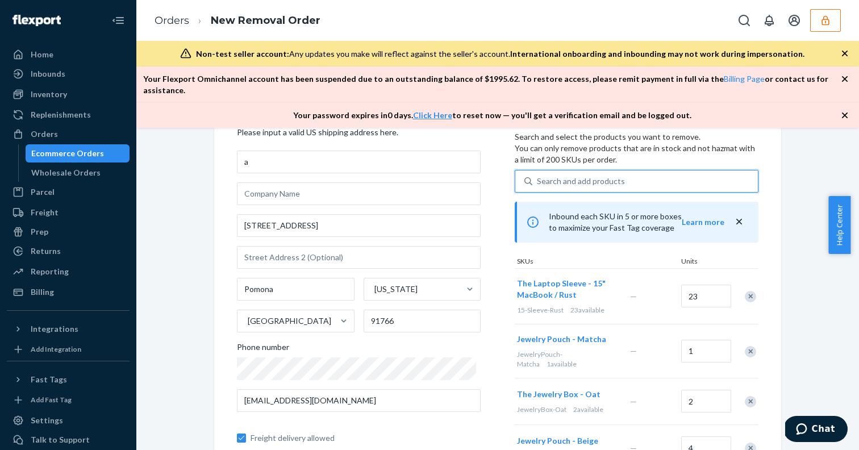
type input "l"
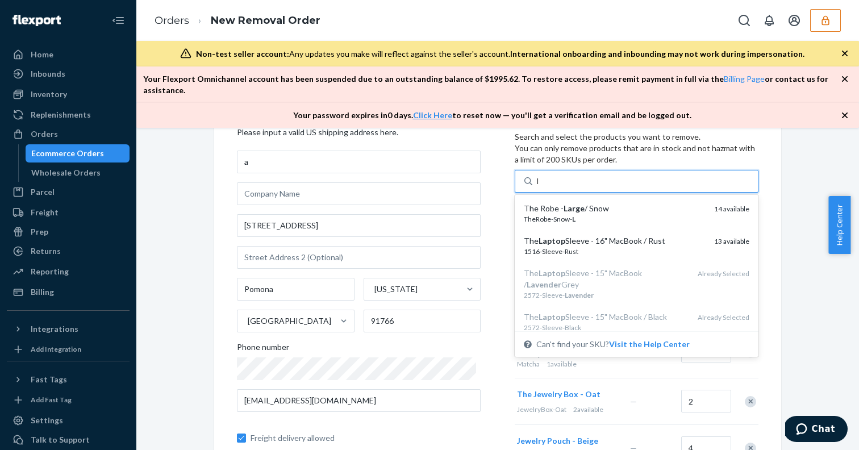
click at [569, 203] on em "Large" at bounding box center [573, 208] width 21 height 10
click at [540, 187] on input "l" at bounding box center [538, 180] width 3 height 11
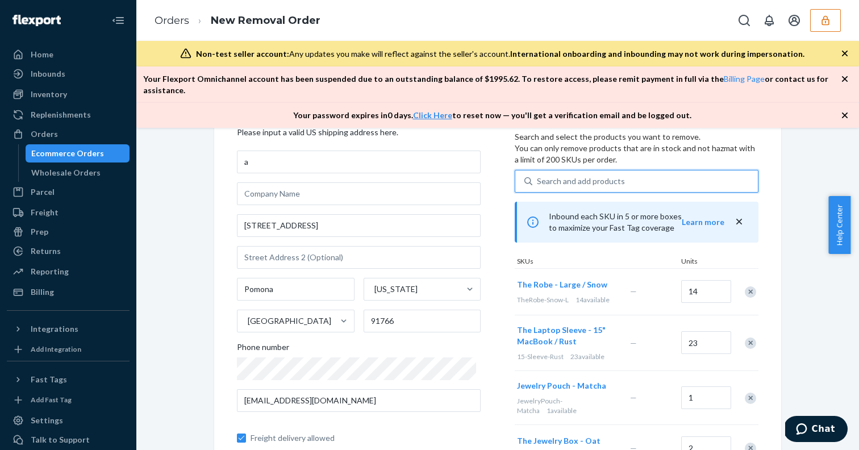
type input "l"
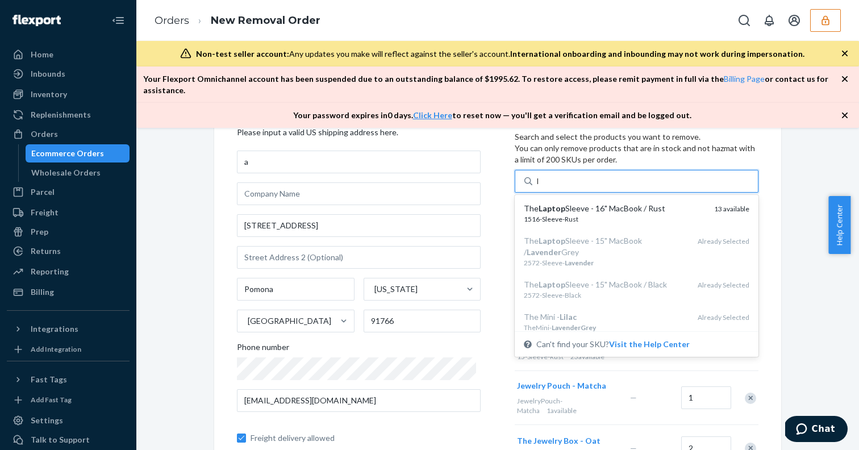
click at [569, 203] on div "The Laptop Sleeve - 16" MacBook / Rust" at bounding box center [614, 208] width 181 height 11
click at [540, 187] on input "l" at bounding box center [538, 180] width 3 height 11
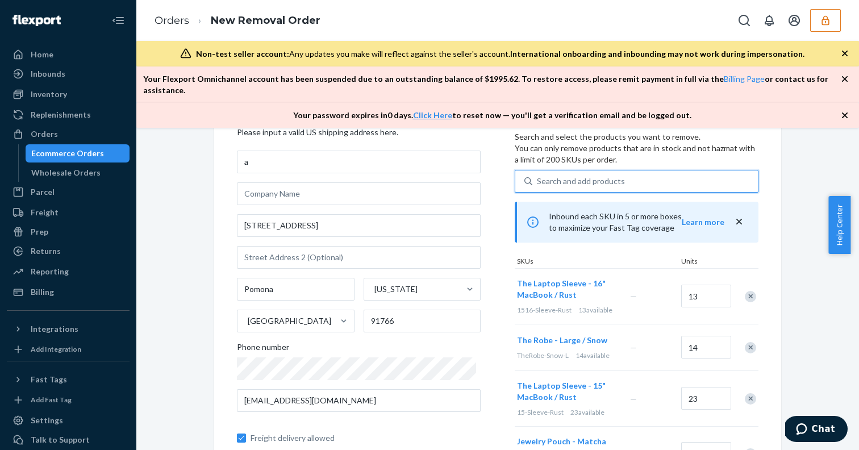
type input "m"
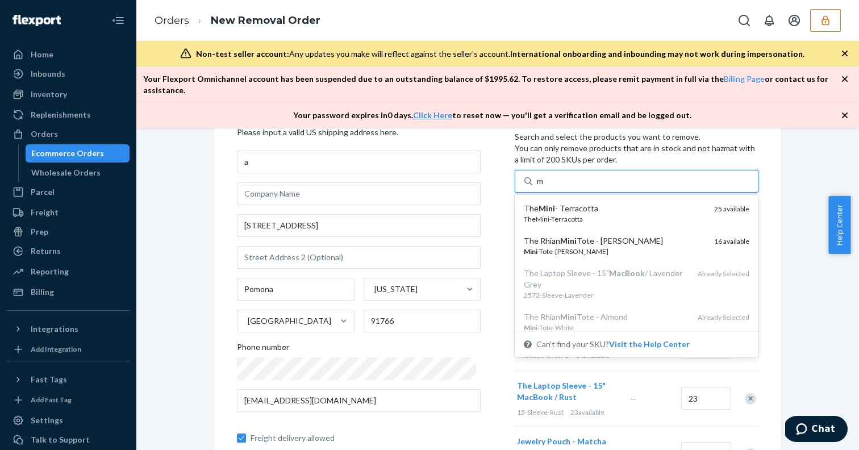
click at [569, 203] on div "The Mini - Terracotta" at bounding box center [614, 208] width 181 height 11
click at [545, 187] on input "m" at bounding box center [541, 180] width 8 height 11
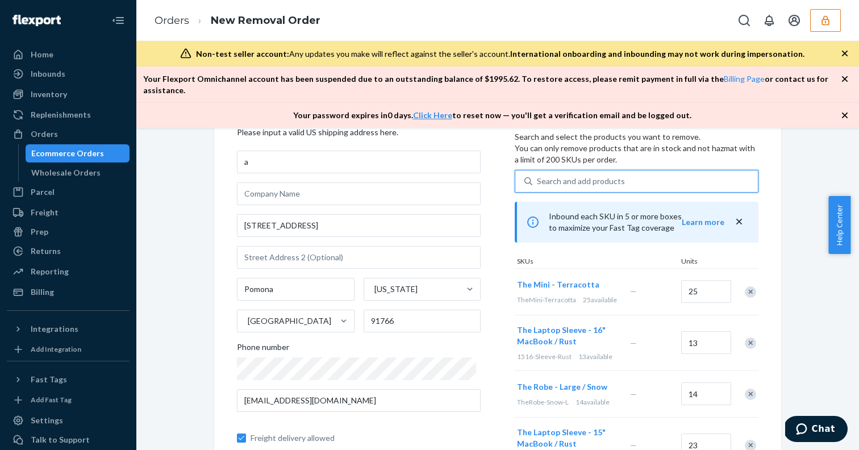
type input "m"
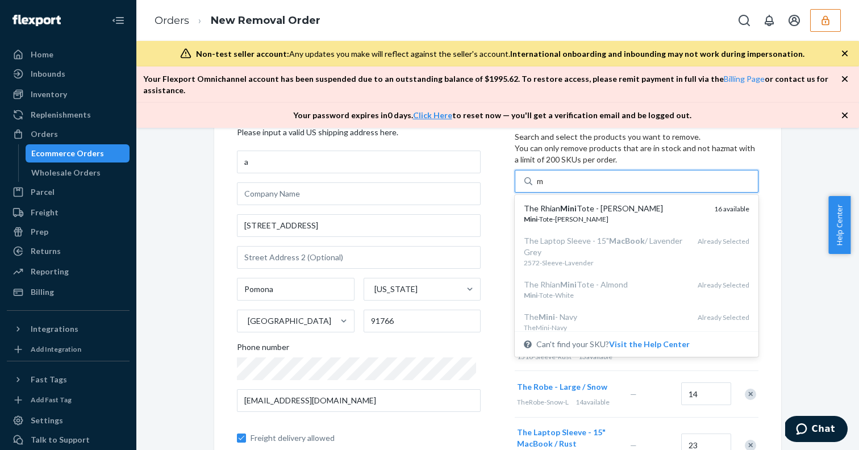
click at [569, 203] on div "The Rhian Mini Tote - [PERSON_NAME]" at bounding box center [614, 208] width 181 height 11
click at [545, 187] on input "m" at bounding box center [541, 180] width 8 height 11
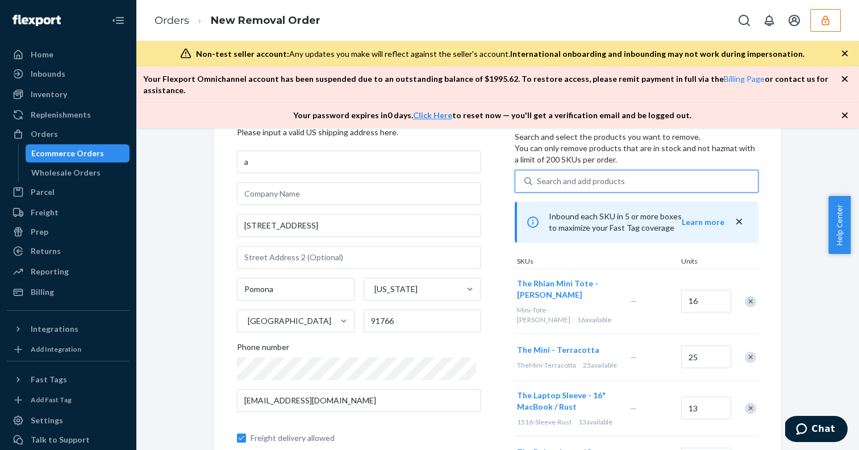
type input "n"
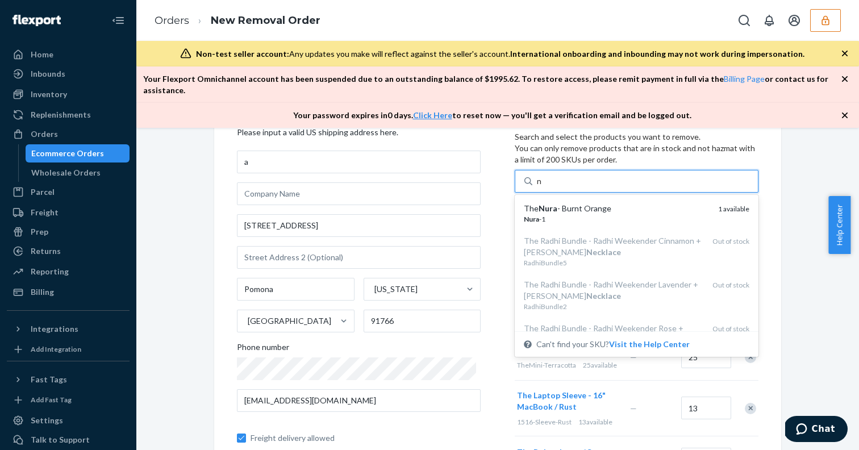
click at [569, 203] on div "The Nura - Burnt Orange" at bounding box center [616, 208] width 185 height 11
click at [542, 187] on input "n" at bounding box center [540, 180] width 6 height 11
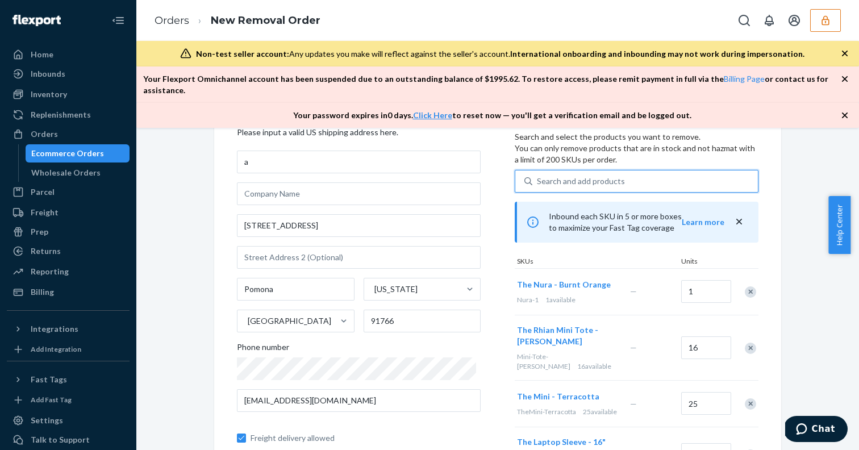
type input "o"
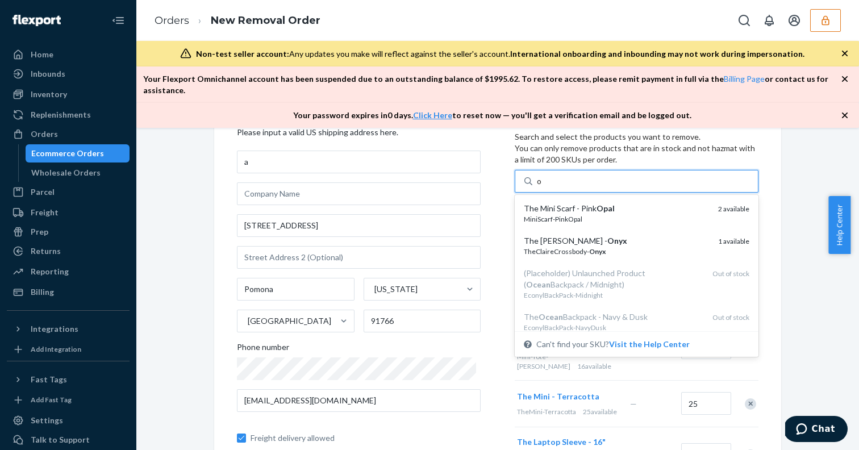
click at [569, 203] on div "The Mini Scarf - Pink Opal" at bounding box center [616, 208] width 185 height 11
click at [542, 187] on input "o" at bounding box center [540, 180] width 6 height 11
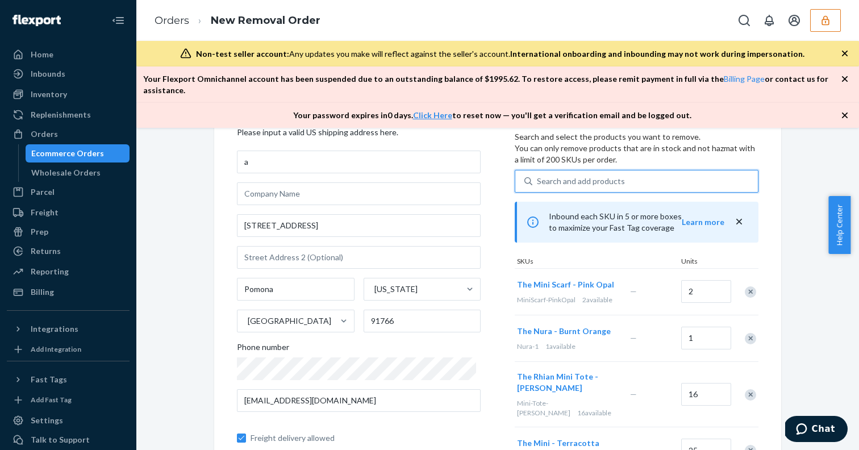
type input "o"
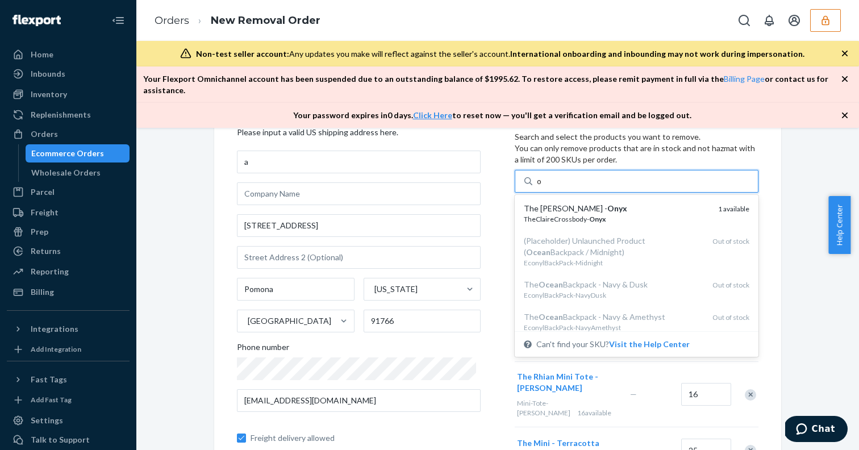
click at [569, 203] on div "The [PERSON_NAME] - Onyx" at bounding box center [616, 208] width 185 height 11
click at [542, 187] on input "o" at bounding box center [540, 180] width 6 height 11
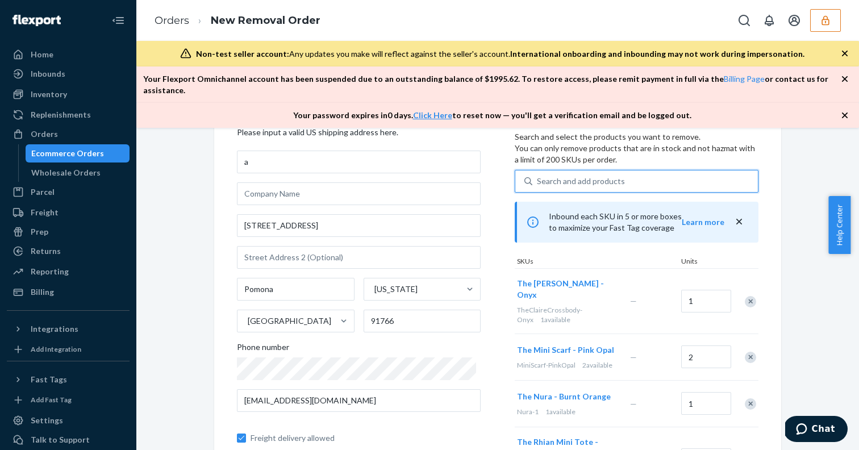
type input "p"
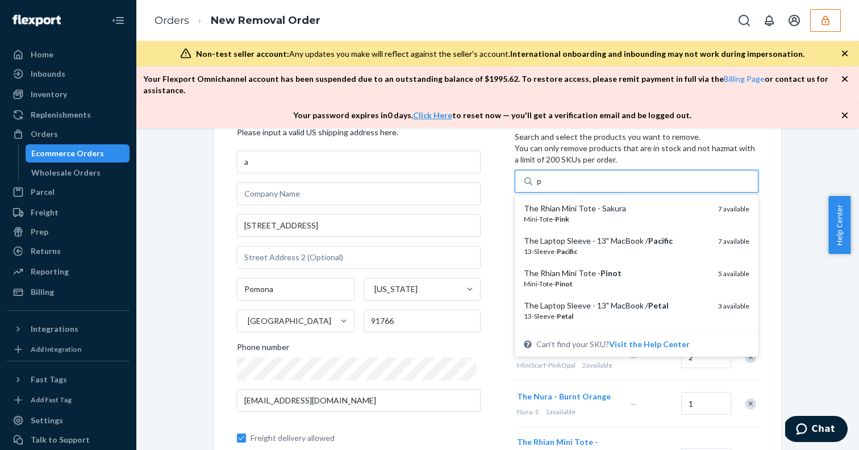
click at [569, 203] on div "The Rhian Mini Tote - Sakura" at bounding box center [616, 208] width 185 height 11
click at [542, 187] on input "p" at bounding box center [540, 180] width 6 height 11
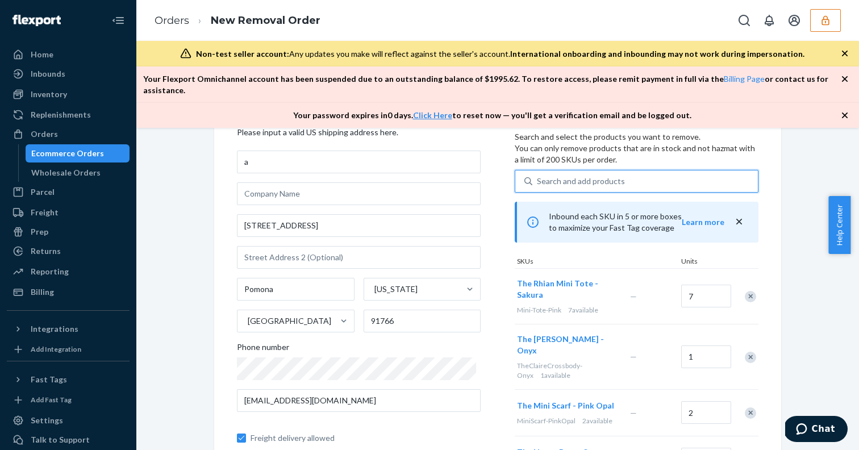
type input "p"
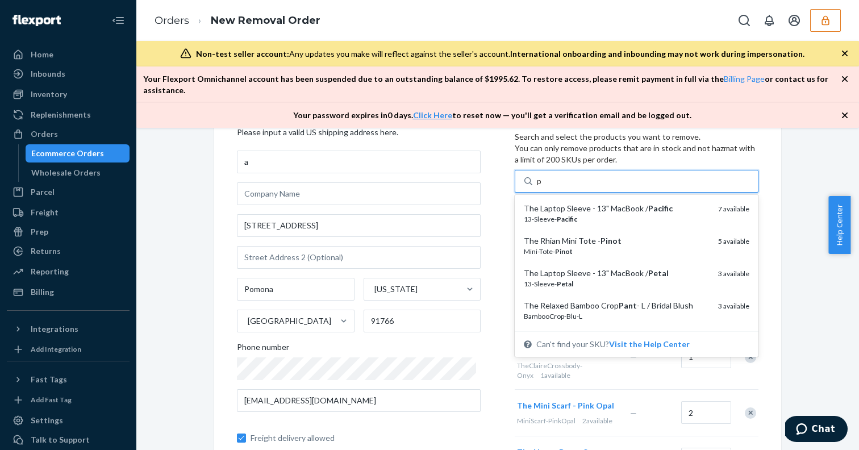
click at [569, 203] on div "The Laptop Sleeve - 13" MacBook / Pacific" at bounding box center [616, 208] width 185 height 11
click at [542, 187] on input "p" at bounding box center [540, 180] width 6 height 11
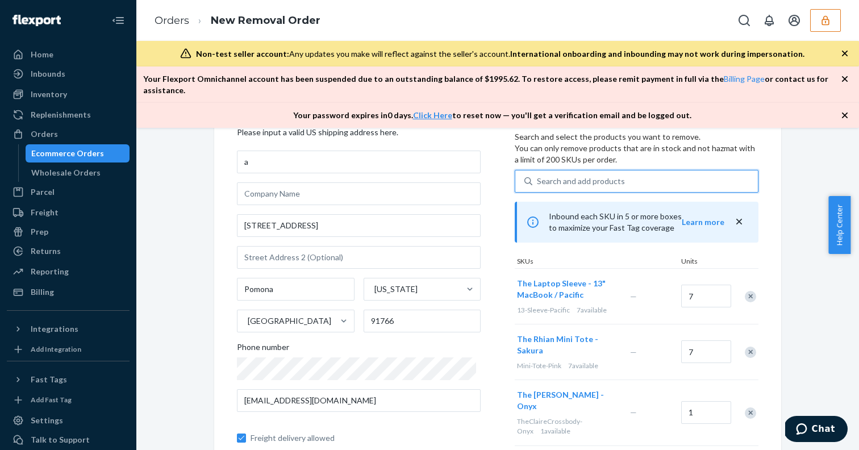
type input "p"
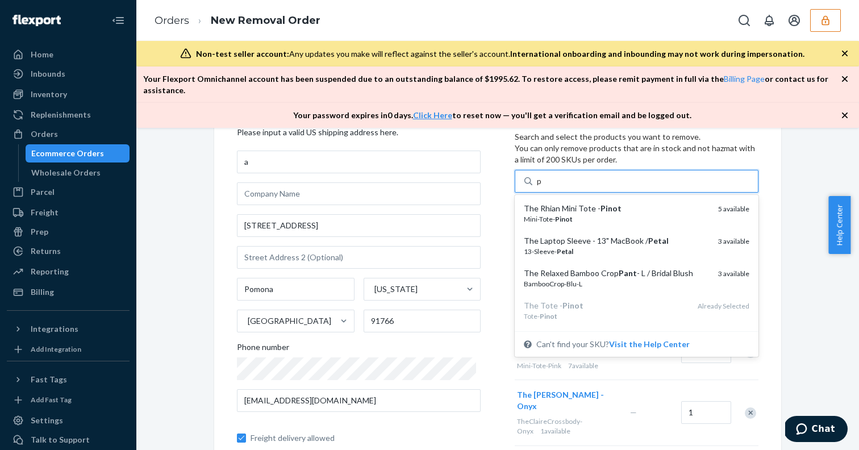
click at [569, 203] on div "The Rhian Mini Tote - Pinot" at bounding box center [616, 208] width 185 height 11
click at [542, 187] on input "p" at bounding box center [540, 180] width 6 height 11
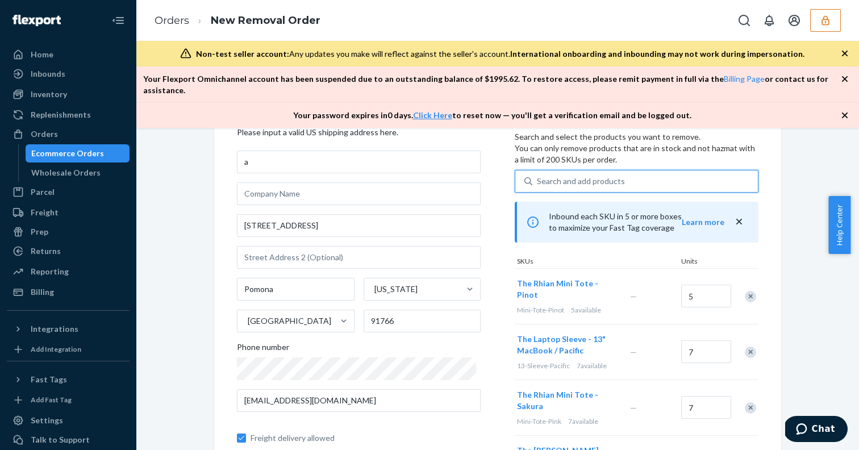
type input "p"
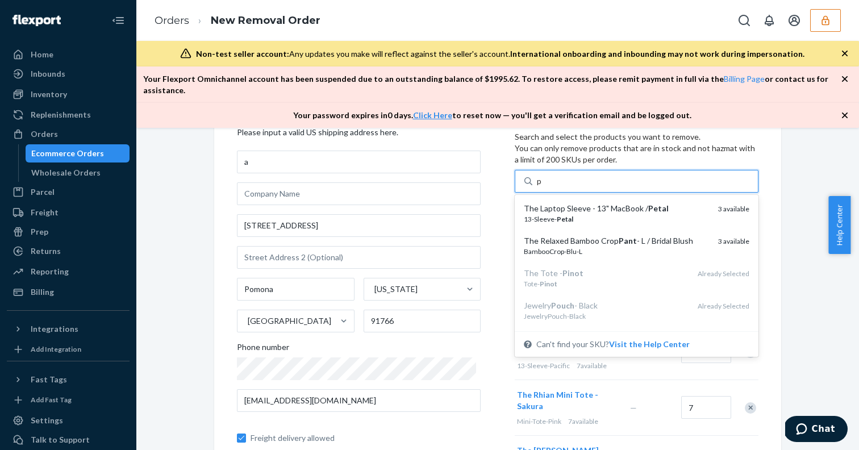
click at [569, 203] on div "The Laptop Sleeve - 13" MacBook / Petal" at bounding box center [616, 208] width 185 height 11
click at [542, 187] on input "p" at bounding box center [540, 180] width 6 height 11
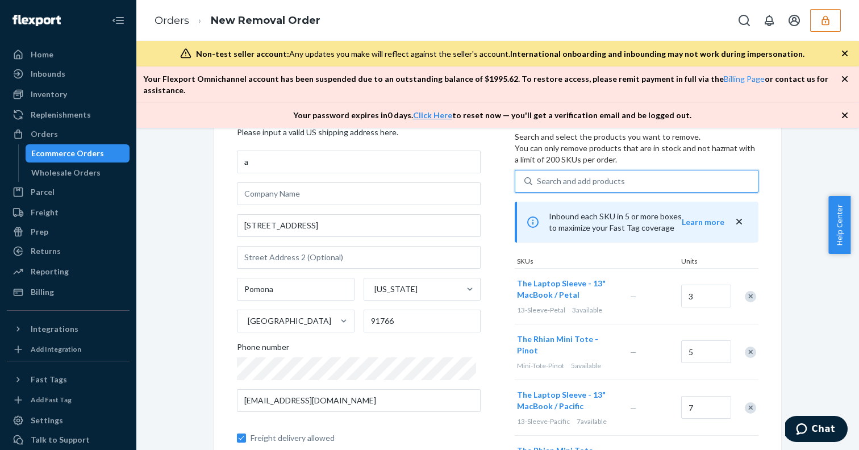
type input "p"
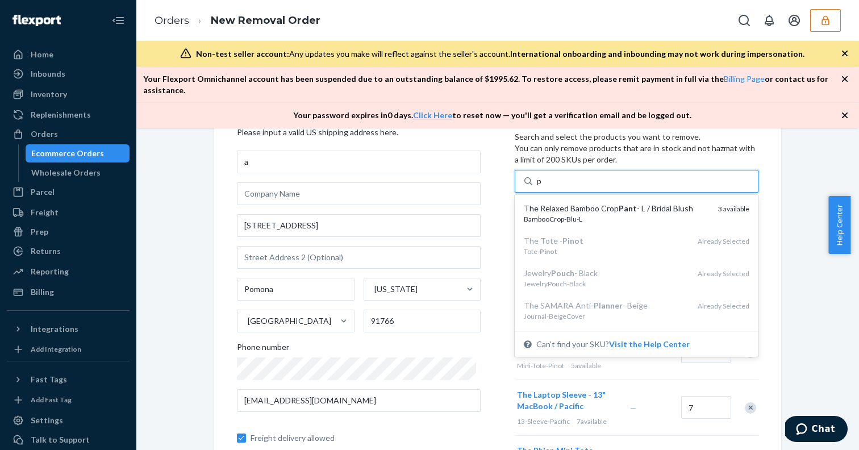
click at [569, 203] on div "The Relaxed Bamboo Crop Pant - L / Bridal Blush" at bounding box center [616, 208] width 185 height 11
click at [542, 187] on input "p" at bounding box center [540, 180] width 6 height 11
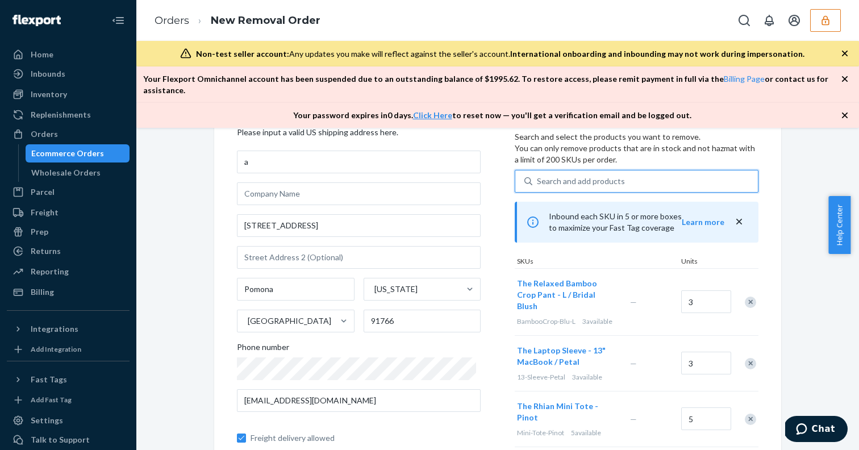
type input "q"
type input "r"
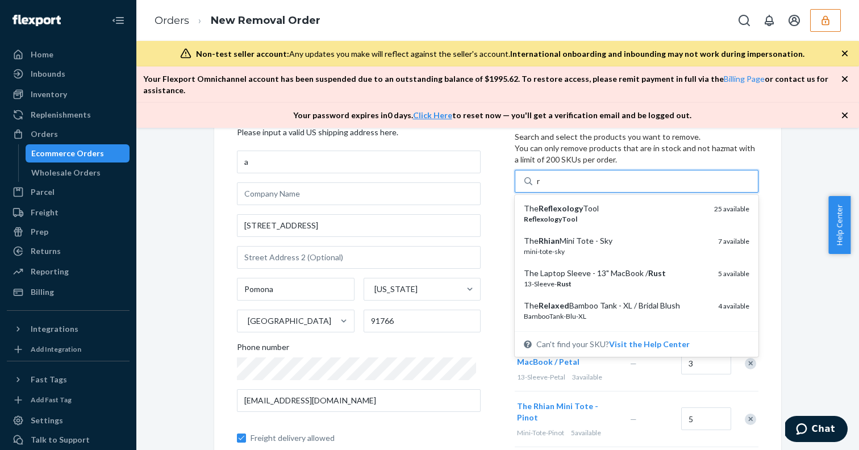
click at [569, 203] on em "Reflexology" at bounding box center [560, 208] width 44 height 10
click at [541, 187] on input "r" at bounding box center [539, 180] width 5 height 11
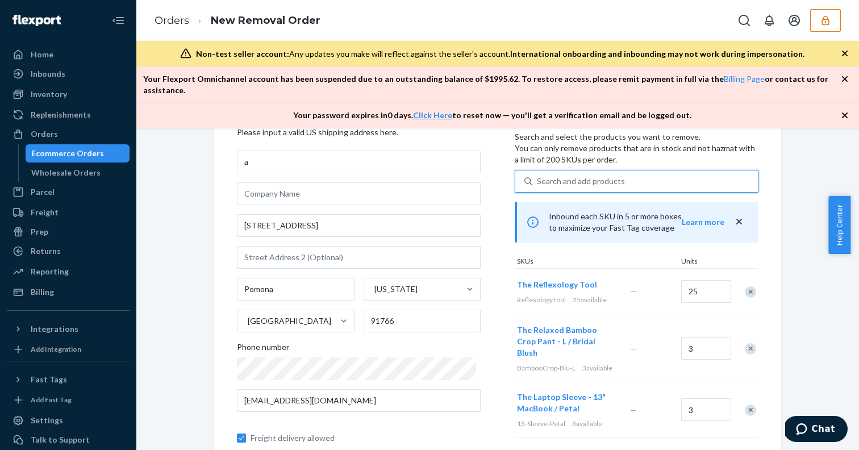
type input "r"
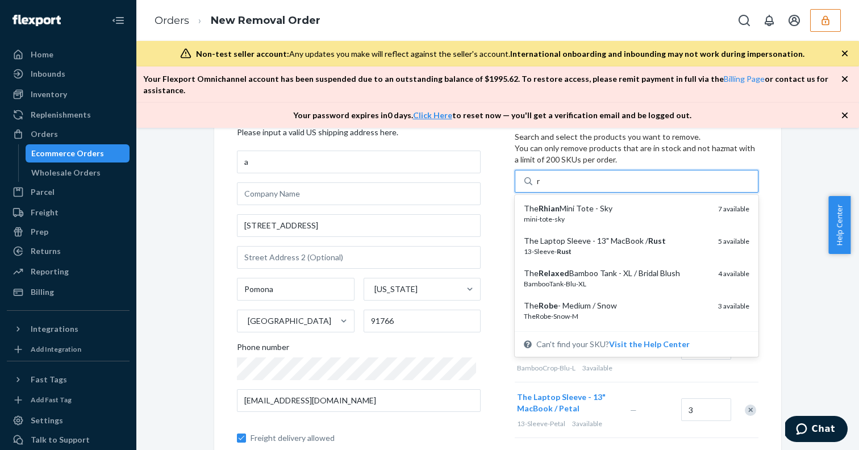
click at [569, 203] on div "The Rhian Mini Tote - Sky" at bounding box center [616, 208] width 185 height 11
click at [541, 187] on input "r" at bounding box center [539, 180] width 5 height 11
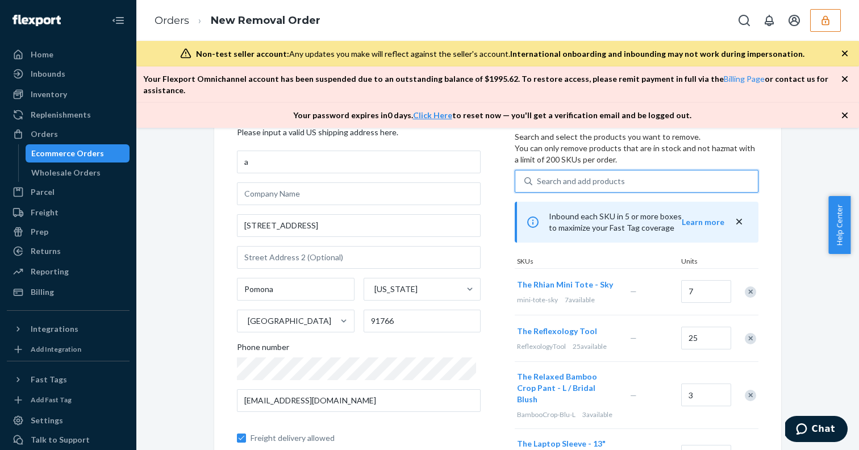
type input "r"
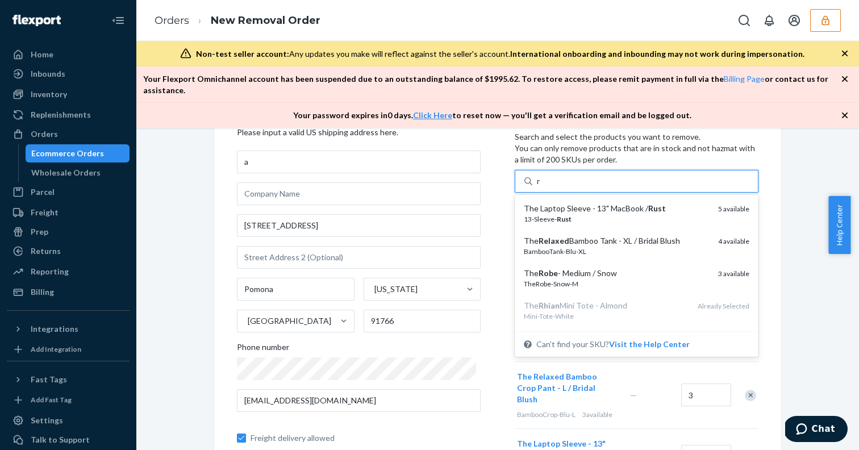
click at [569, 203] on div "The Laptop Sleeve - 13" MacBook / Rust" at bounding box center [616, 208] width 185 height 11
click at [541, 187] on input "r" at bounding box center [539, 180] width 5 height 11
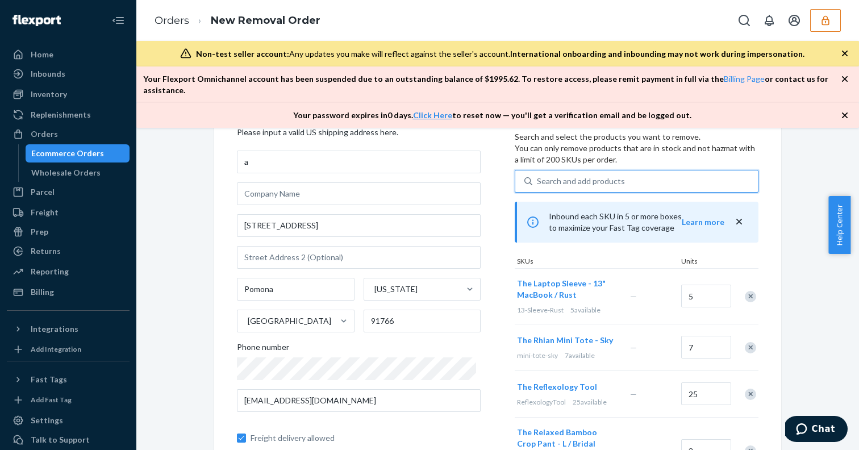
type input "r"
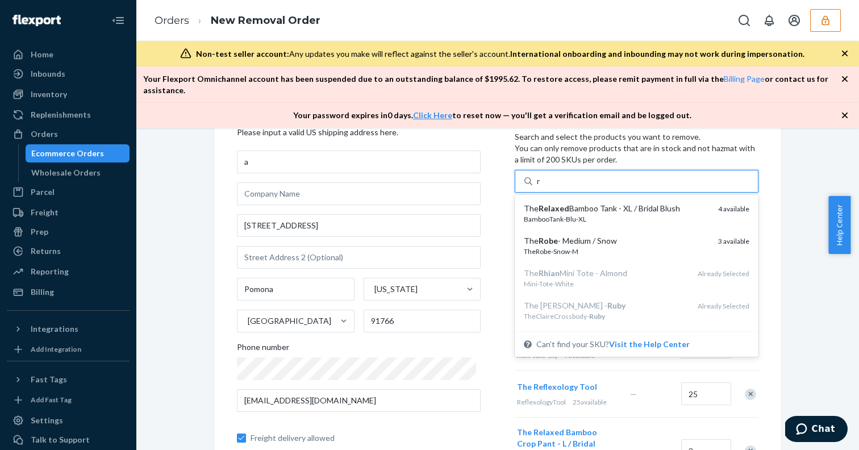
click at [569, 203] on div "The Relaxed Bamboo Tank - XL / Bridal Blush" at bounding box center [616, 208] width 185 height 11
click at [541, 187] on input "r" at bounding box center [539, 180] width 5 height 11
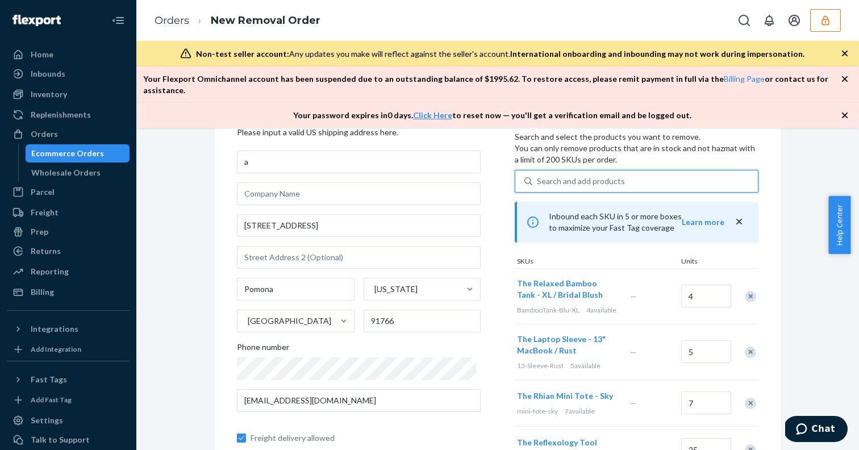
type input "r"
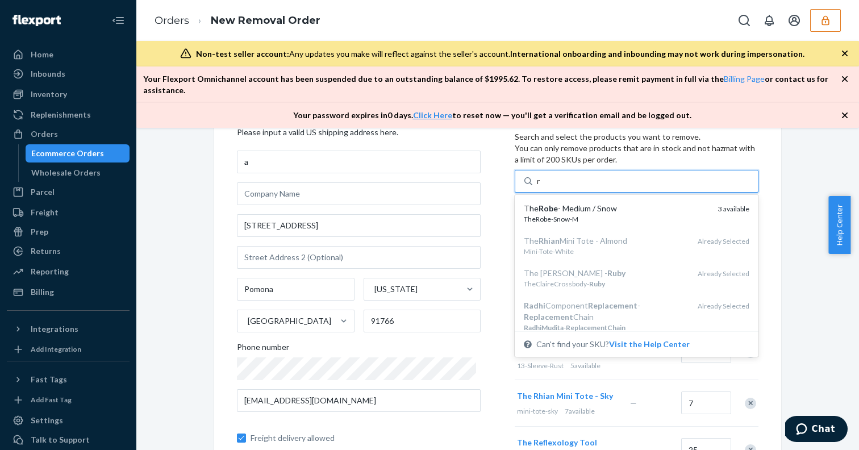
click at [569, 203] on div "The Robe - Medium / Snow" at bounding box center [616, 208] width 185 height 11
click at [541, 187] on input "r" at bounding box center [539, 180] width 5 height 11
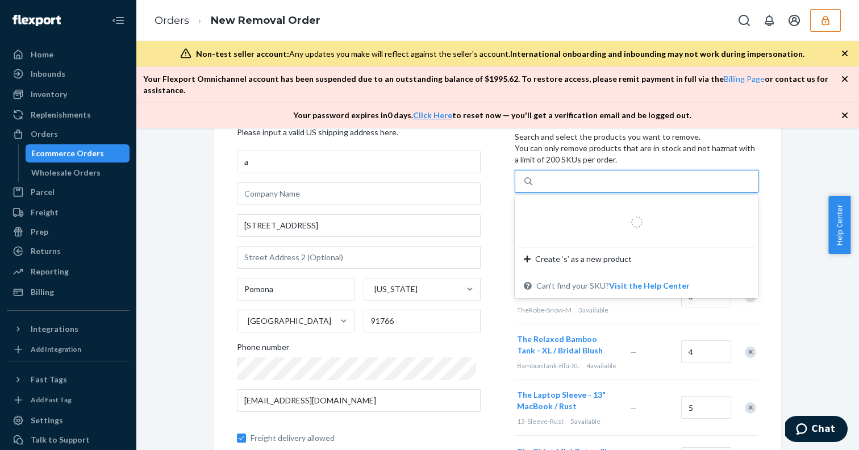
type input "s"
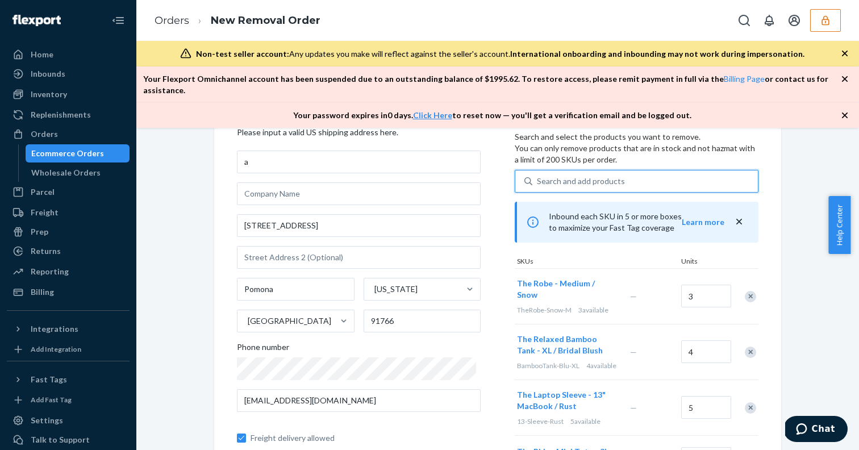
type input "t"
type input "u"
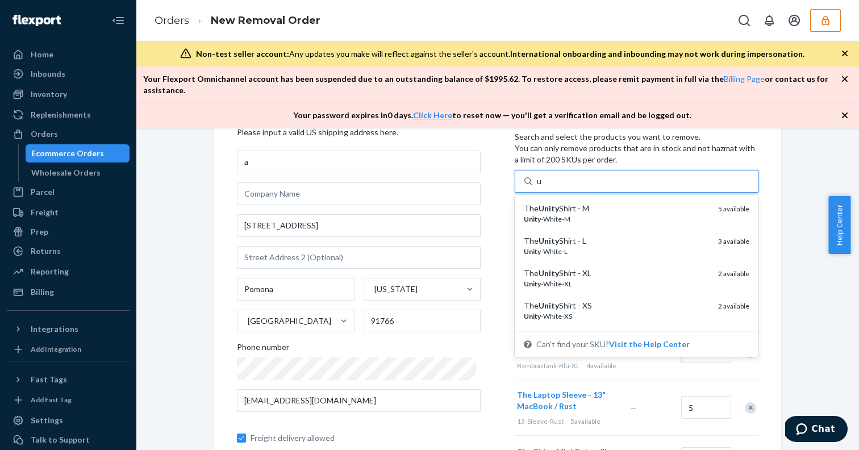
click at [569, 203] on div "The Unity Shirt - M" at bounding box center [616, 208] width 185 height 11
click at [542, 187] on input "u" at bounding box center [540, 180] width 6 height 11
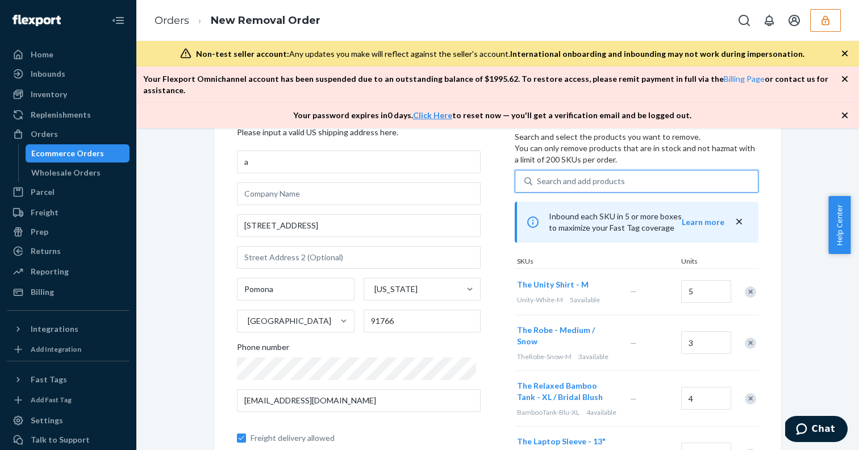
type input "u"
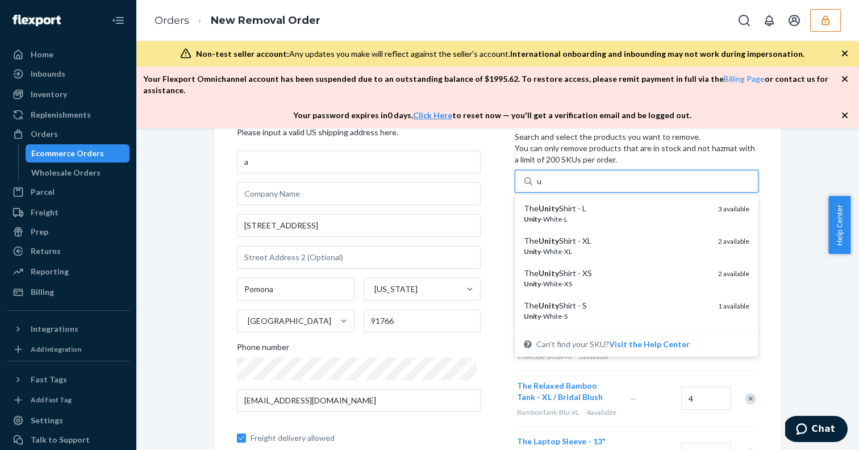
click at [569, 203] on div "The Unity Shirt - L" at bounding box center [616, 208] width 185 height 11
click at [542, 187] on input "u" at bounding box center [540, 180] width 6 height 11
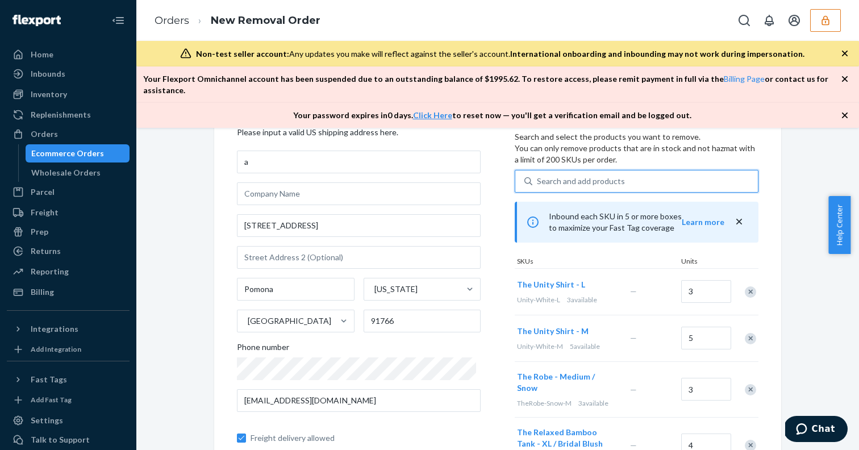
type input "u"
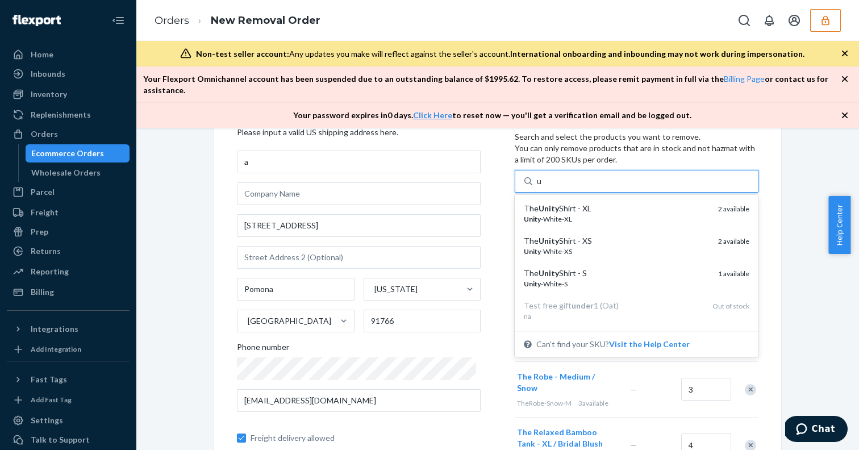
click at [569, 203] on div "The Unity Shirt - XL" at bounding box center [616, 208] width 185 height 11
click at [542, 187] on input "u" at bounding box center [540, 180] width 6 height 11
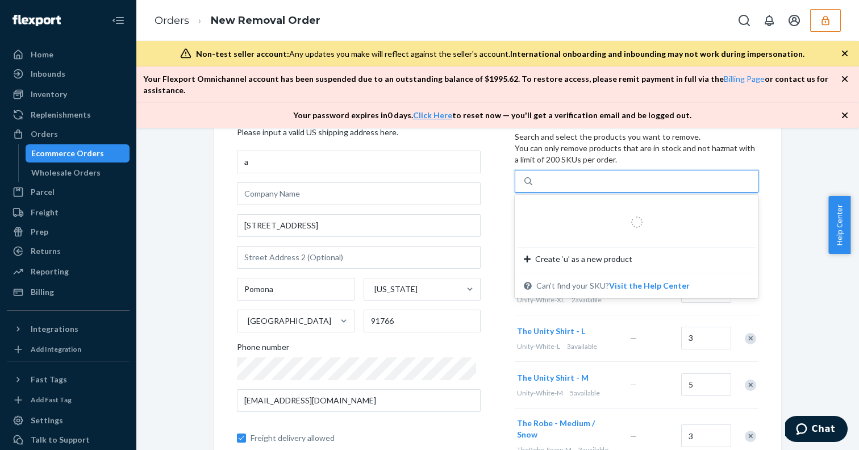
type input "u"
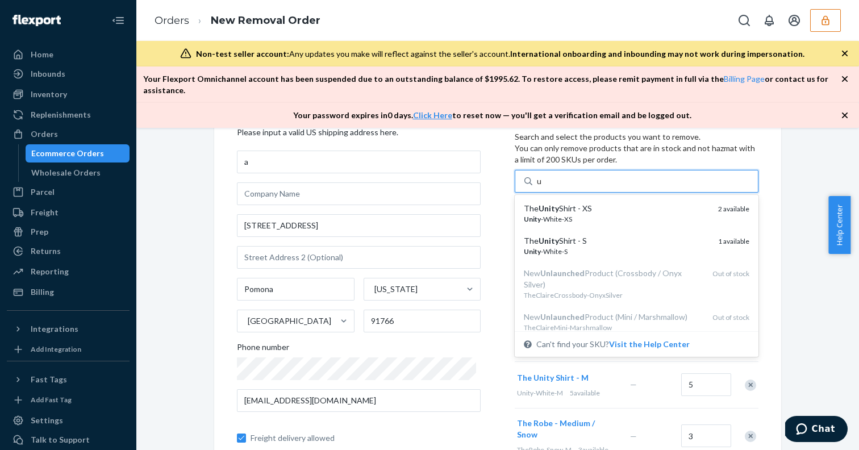
click at [569, 203] on div "The Unity Shirt - XS" at bounding box center [616, 208] width 185 height 11
click at [542, 187] on input "u" at bounding box center [540, 180] width 6 height 11
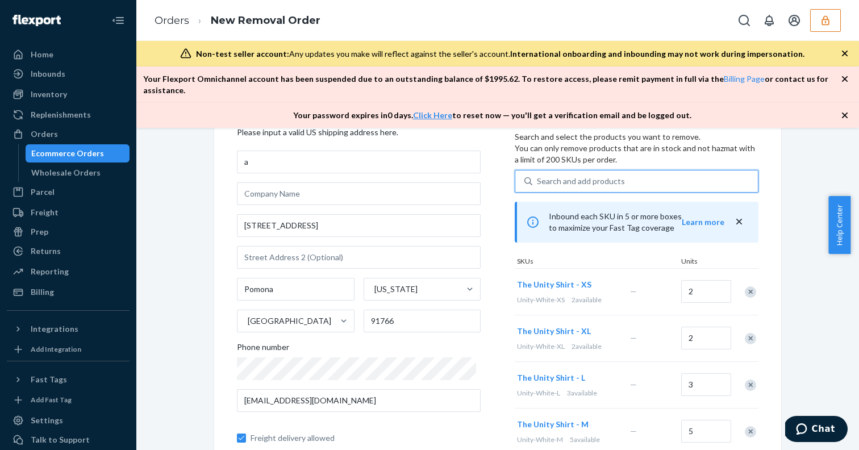
type input "u"
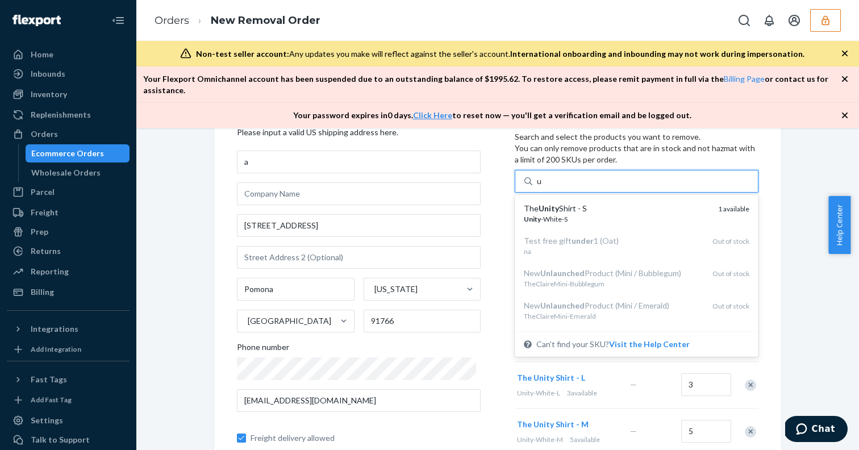
click at [569, 203] on div "The Unity Shirt - S" at bounding box center [616, 208] width 185 height 11
click at [542, 187] on input "u" at bounding box center [540, 180] width 6 height 11
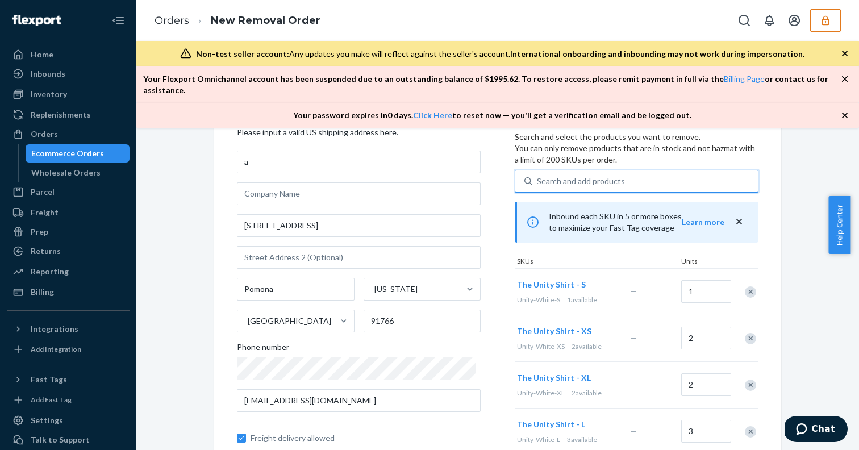
type input "v"
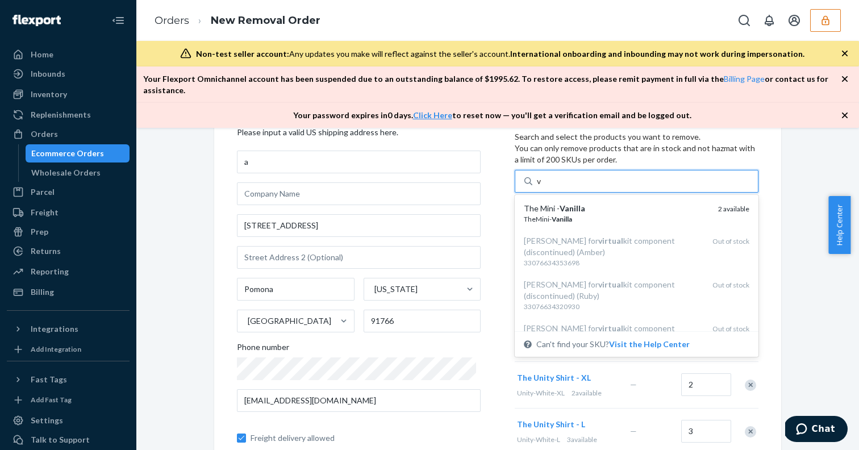
click at [569, 203] on em "Vanilla" at bounding box center [572, 208] width 26 height 10
click at [542, 187] on input "v" at bounding box center [539, 180] width 5 height 11
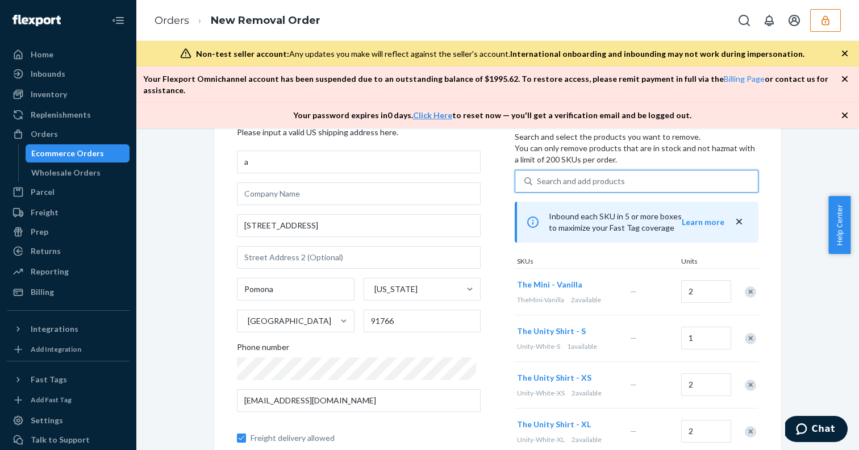
type input "w"
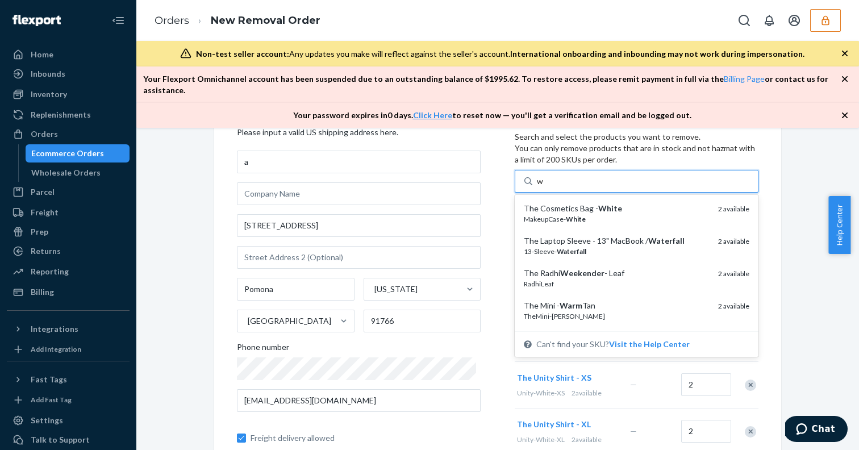
click at [569, 203] on div "The Cosmetics Bag - White" at bounding box center [616, 208] width 185 height 11
click at [544, 187] on input "w" at bounding box center [540, 180] width 7 height 11
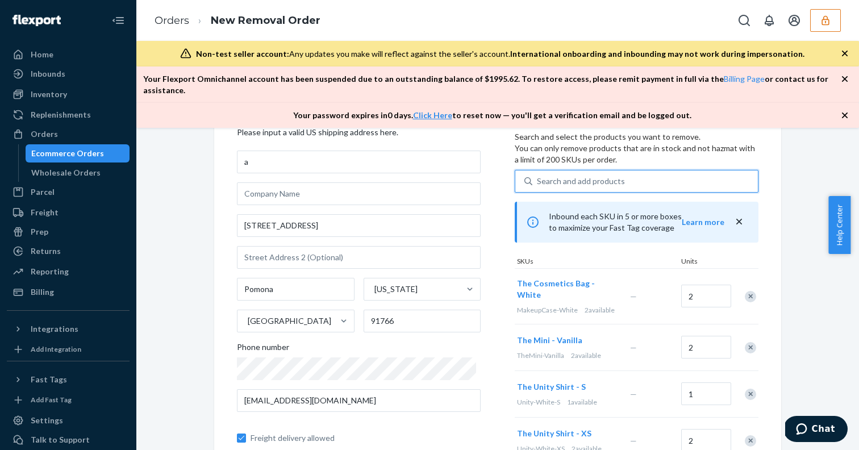
type input "w"
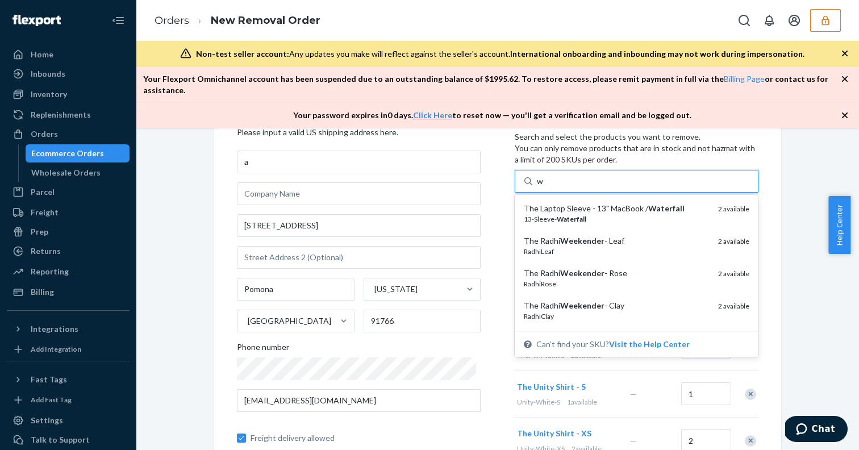
click at [569, 203] on div "The Laptop Sleeve - 13" MacBook / Waterfall" at bounding box center [616, 208] width 185 height 11
click at [544, 187] on input "w" at bounding box center [540, 180] width 7 height 11
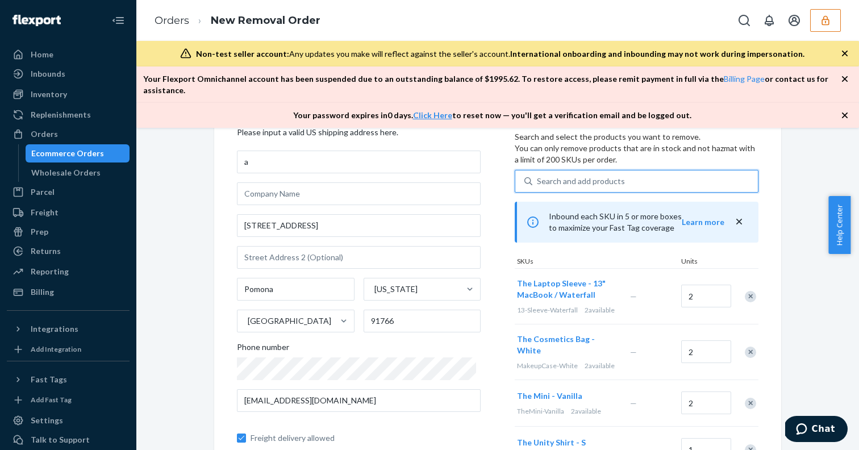
type input "w"
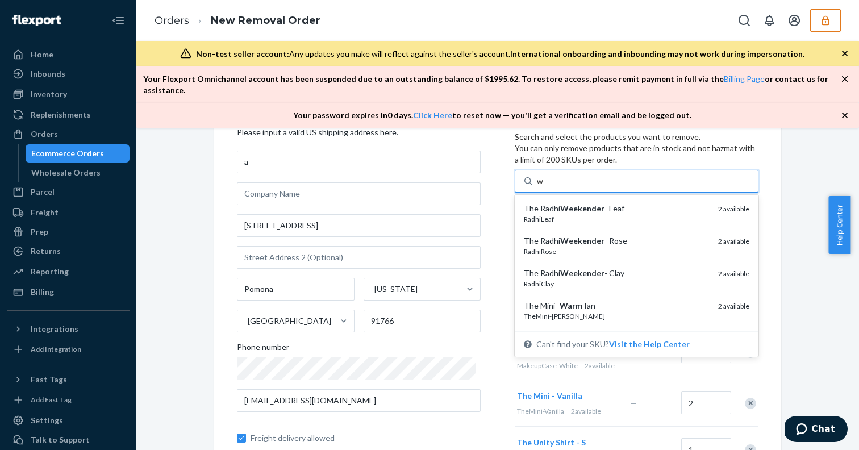
click at [569, 203] on em "Weekender" at bounding box center [582, 208] width 44 height 10
click at [544, 187] on input "w" at bounding box center [540, 180] width 7 height 11
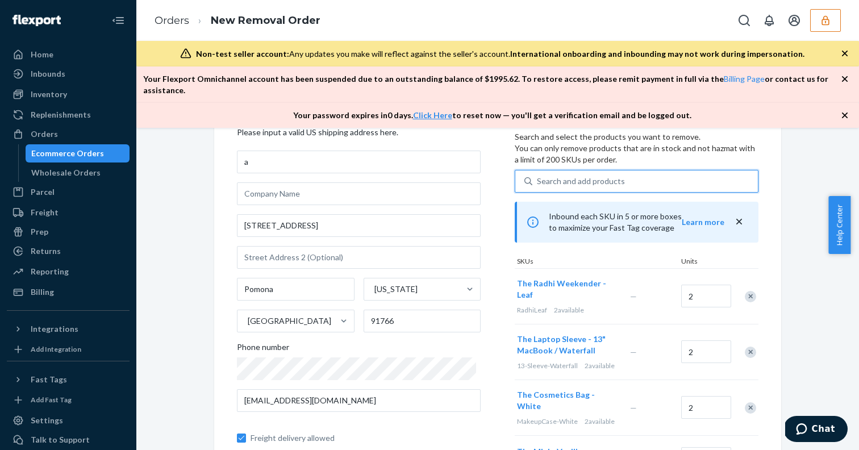
type input "w"
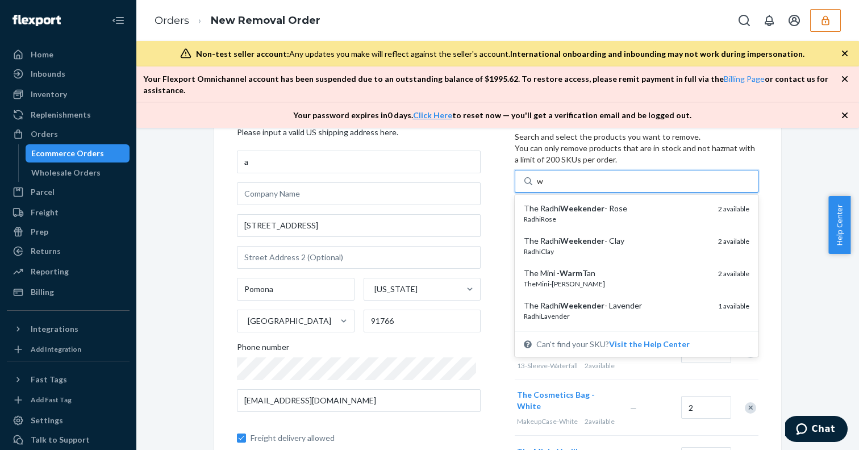
click at [569, 203] on em "Weekender" at bounding box center [582, 208] width 44 height 10
click at [544, 187] on input "w" at bounding box center [540, 180] width 7 height 11
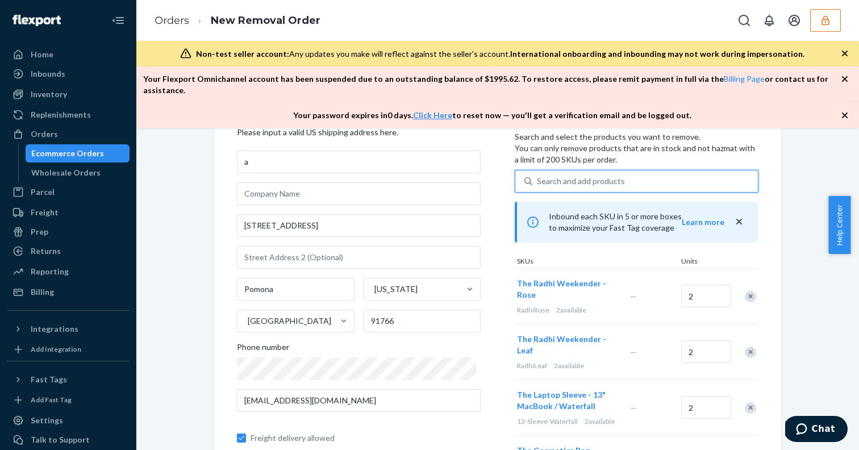
type input "w"
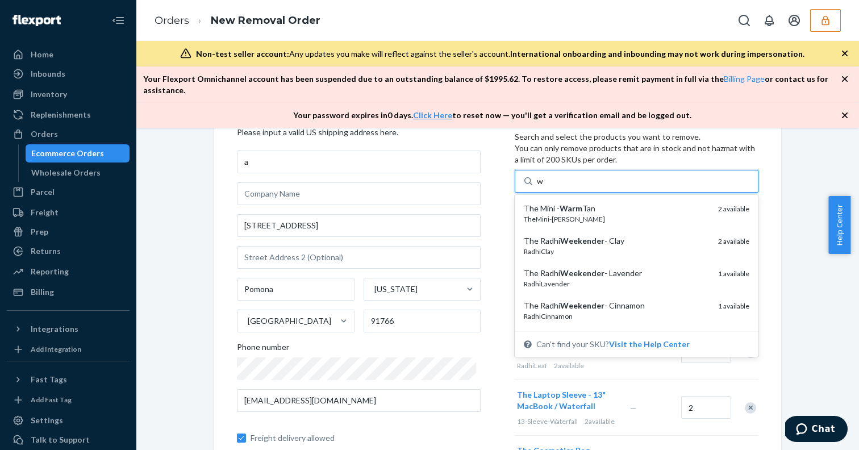
click at [569, 203] on em "Warm" at bounding box center [570, 208] width 23 height 10
click at [544, 187] on input "w" at bounding box center [540, 180] width 7 height 11
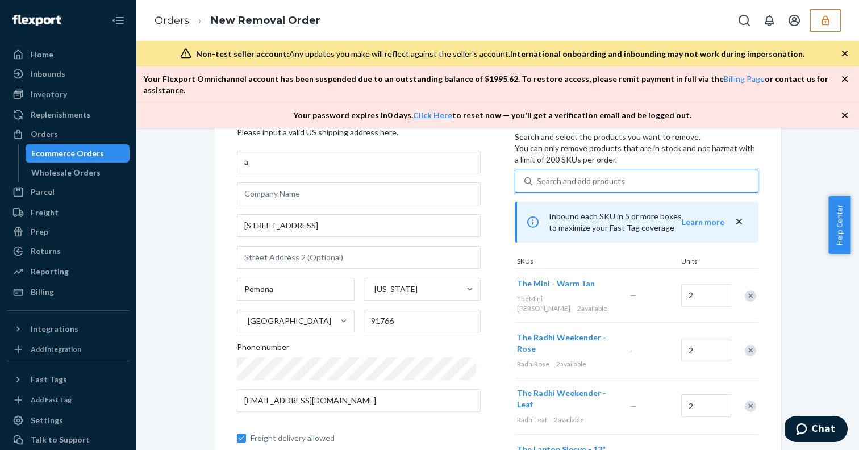
type input "w"
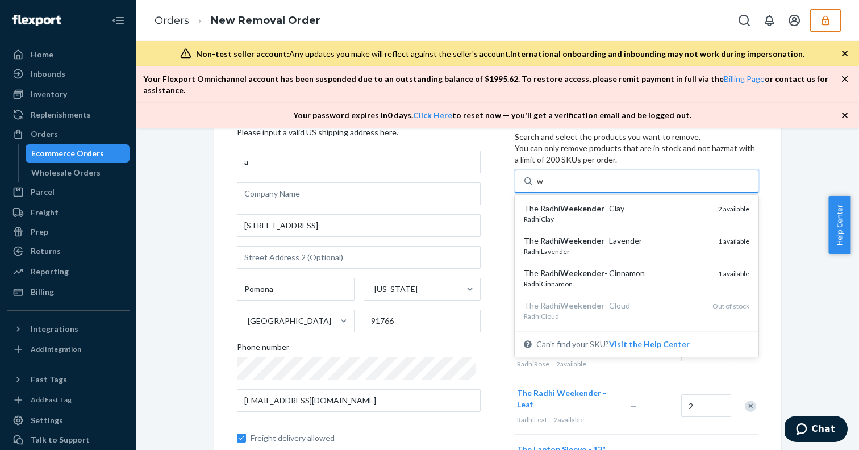
click at [569, 203] on em "Weekender" at bounding box center [582, 208] width 44 height 10
click at [544, 187] on input "w" at bounding box center [540, 180] width 7 height 11
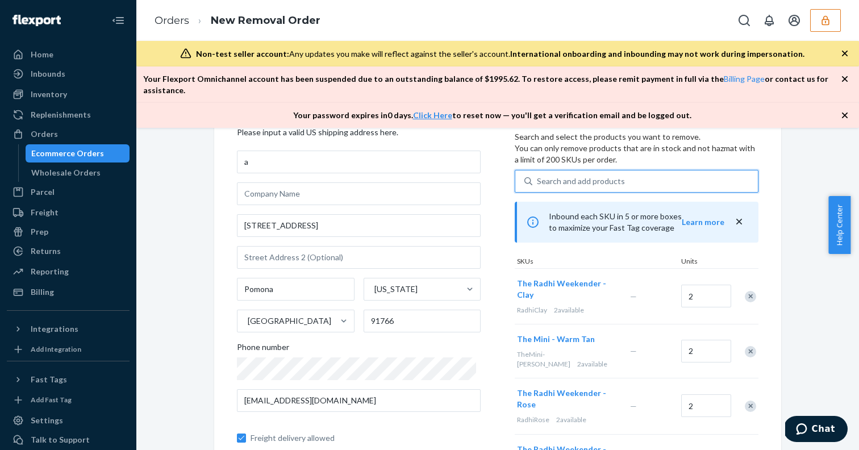
type input "w"
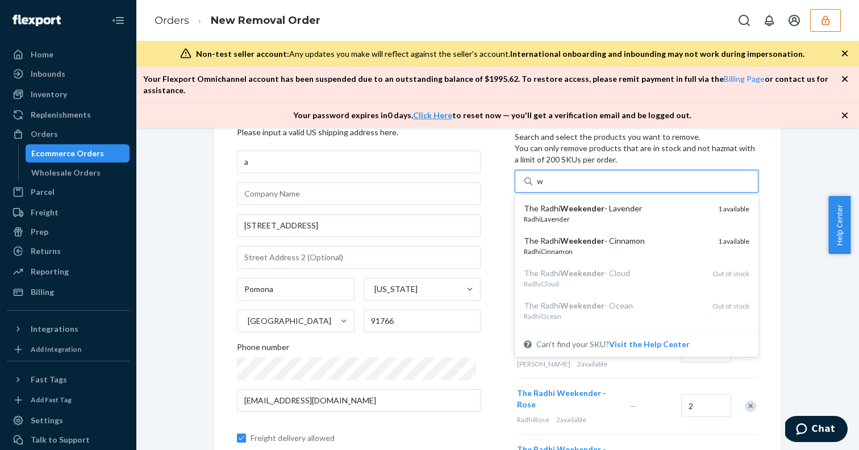
click at [569, 203] on em "Weekender" at bounding box center [582, 208] width 44 height 10
click at [544, 187] on input "w" at bounding box center [540, 180] width 7 height 11
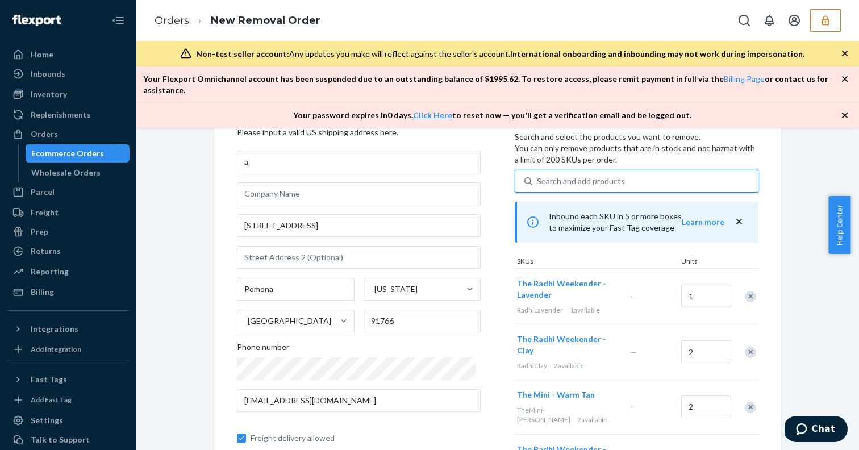
type input "w"
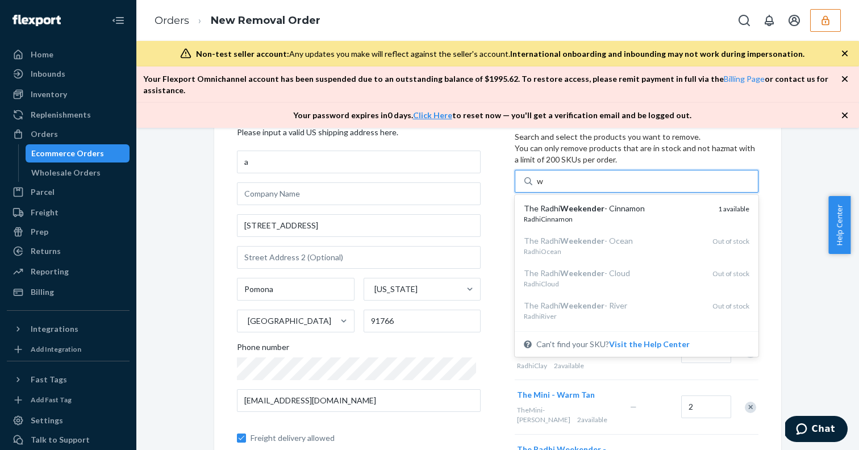
click at [569, 203] on em "Weekender" at bounding box center [582, 208] width 44 height 10
click at [544, 187] on input "w" at bounding box center [540, 180] width 7 height 11
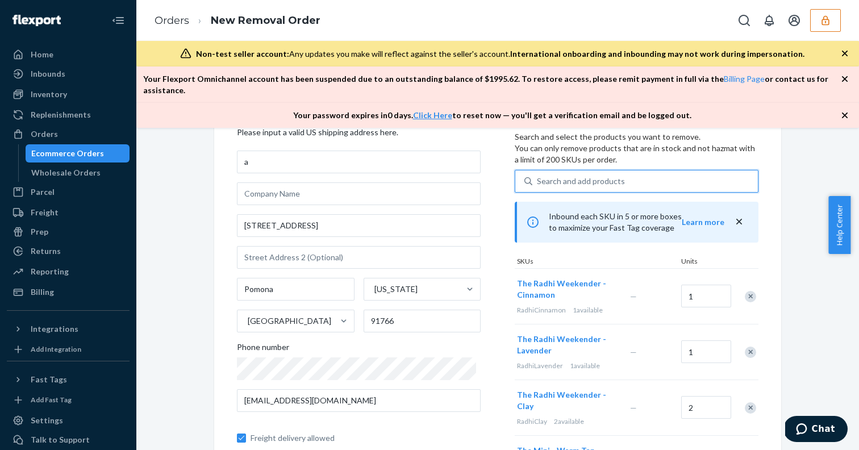
type input "x"
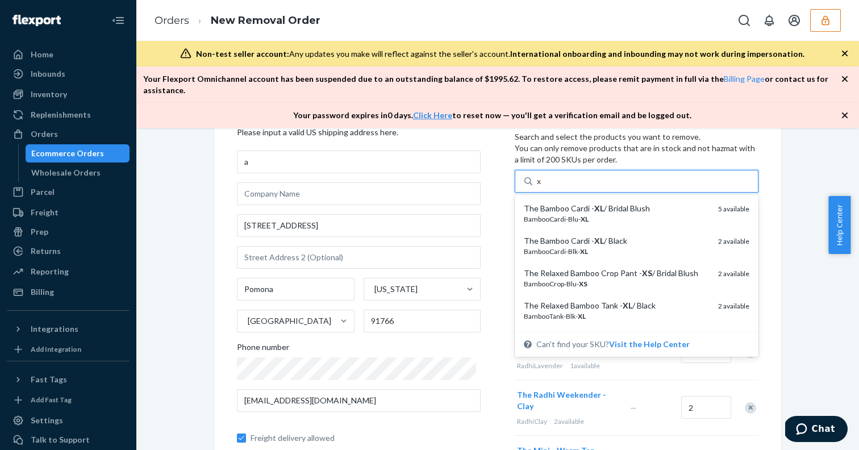
click at [569, 203] on div "The Bamboo Cardi - XL / Bridal Blush" at bounding box center [616, 208] width 185 height 11
click at [542, 187] on input "x" at bounding box center [539, 180] width 5 height 11
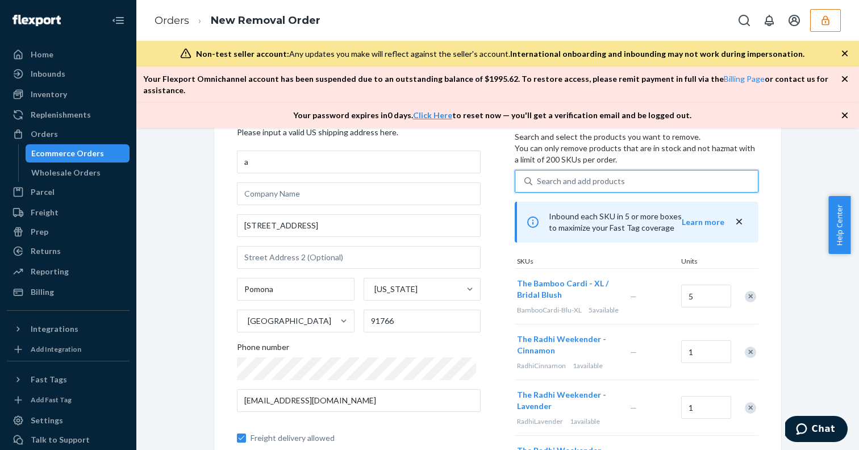
type input "x"
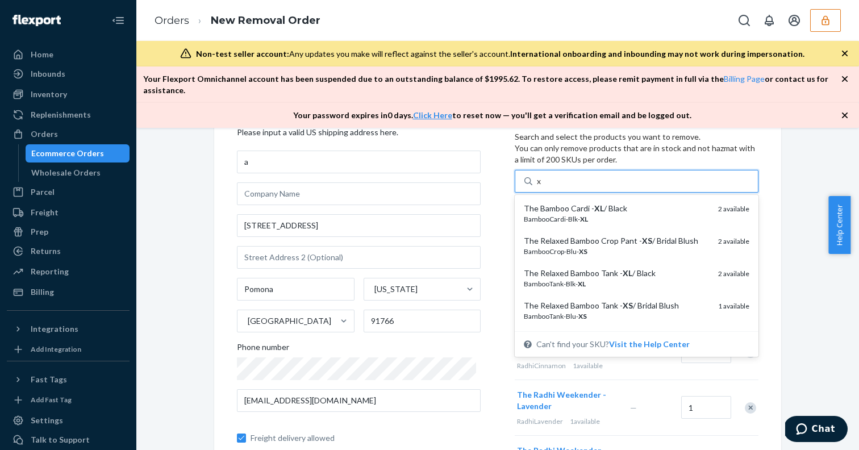
click at [569, 203] on div "The Bamboo Cardi - XL / Black" at bounding box center [616, 208] width 185 height 11
click at [542, 187] on input "x" at bounding box center [539, 180] width 5 height 11
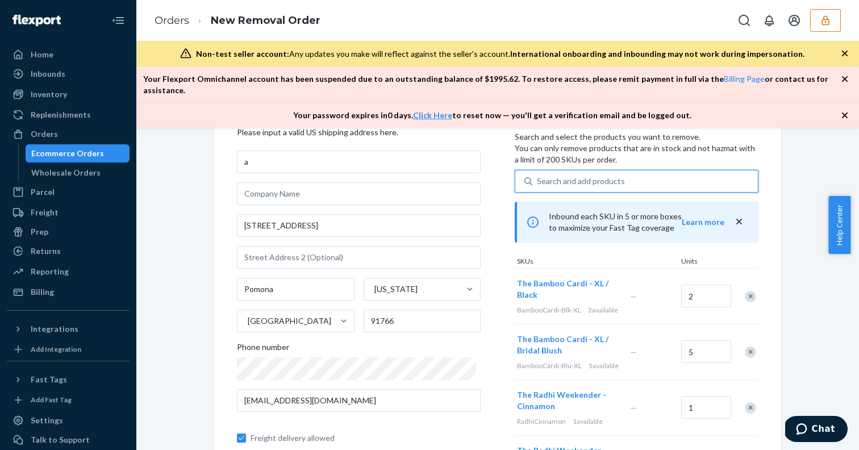
type input "x"
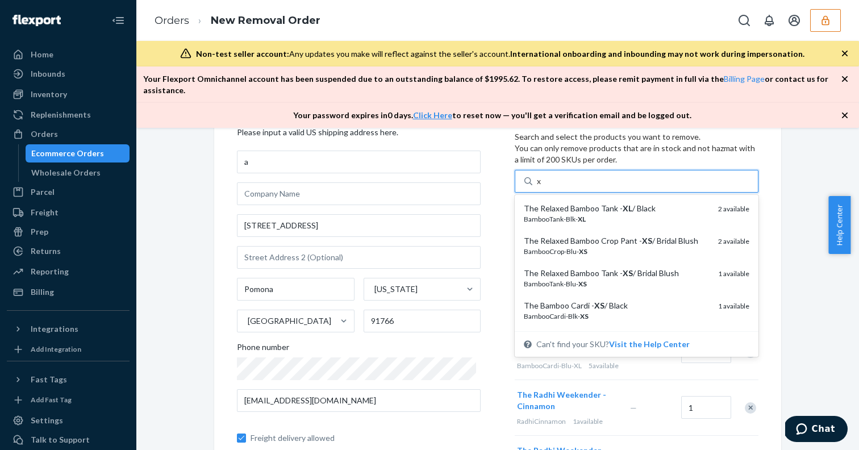
click at [569, 203] on div "The Relaxed Bamboo Tank - XL / Black" at bounding box center [616, 208] width 185 height 11
click at [542, 187] on input "x" at bounding box center [539, 180] width 5 height 11
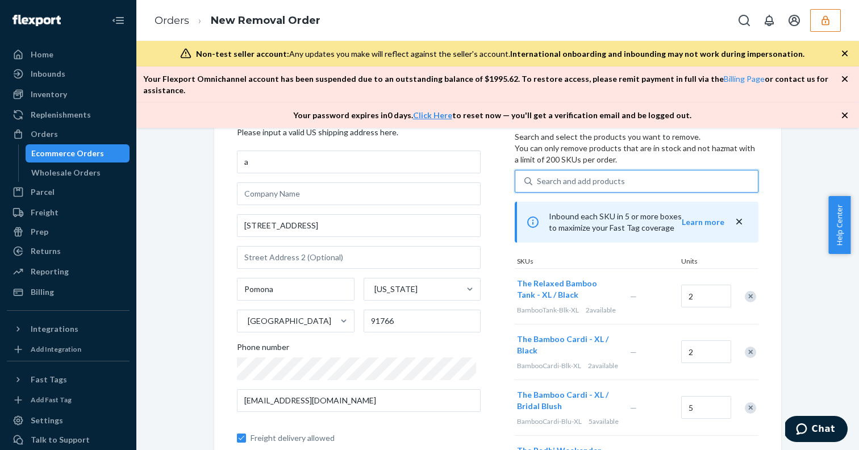
type input "x"
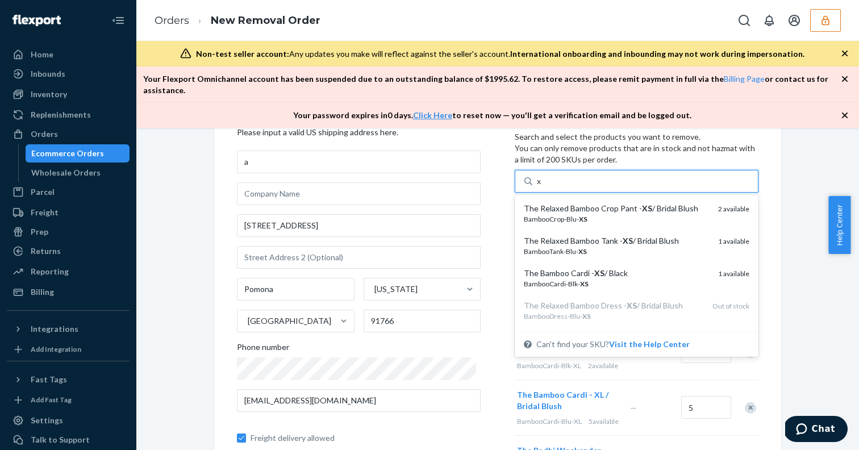
click at [569, 203] on div "The Relaxed Bamboo Crop Pant - XS / Bridal Blush" at bounding box center [616, 208] width 185 height 11
click at [542, 187] on input "x" at bounding box center [539, 180] width 5 height 11
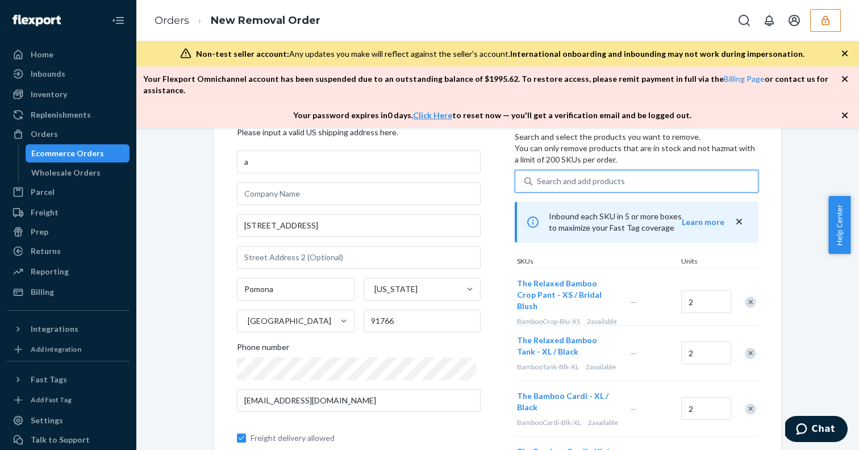
type input "x"
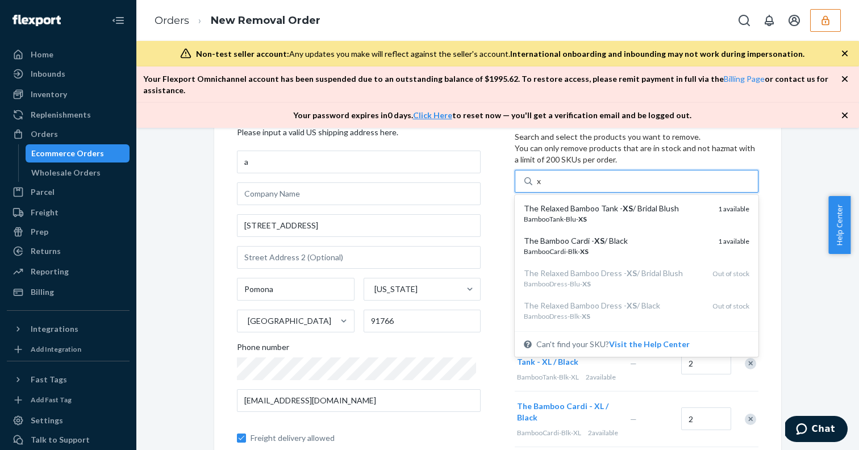
click at [569, 203] on div "The Relaxed Bamboo Tank - XS / Bridal Blush" at bounding box center [616, 208] width 185 height 11
click at [542, 187] on input "x" at bounding box center [539, 180] width 5 height 11
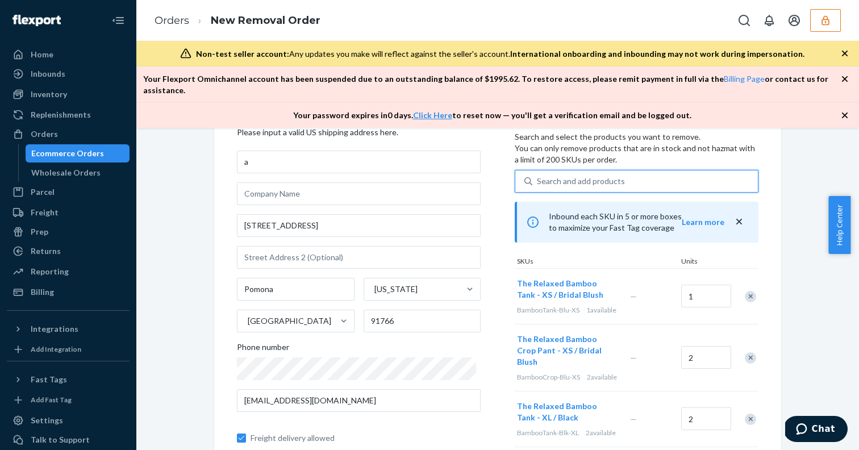
type input "x"
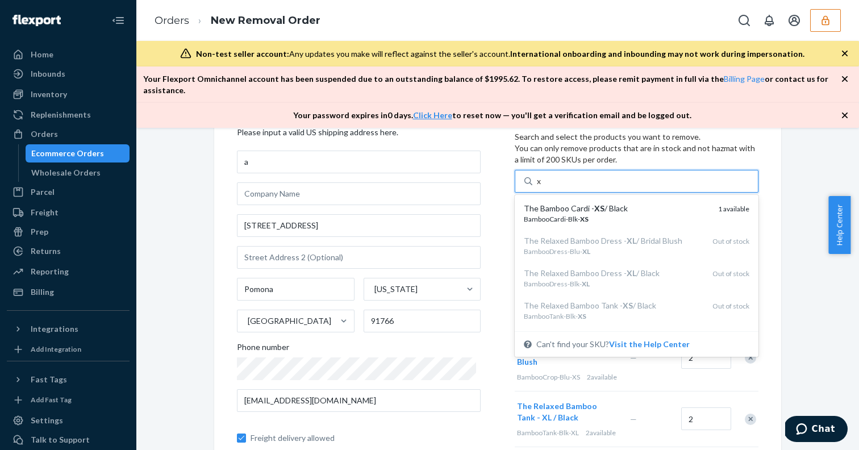
click at [569, 203] on div "The Bamboo Cardi - XS / Black" at bounding box center [616, 208] width 185 height 11
click at [542, 187] on input "x" at bounding box center [539, 180] width 5 height 11
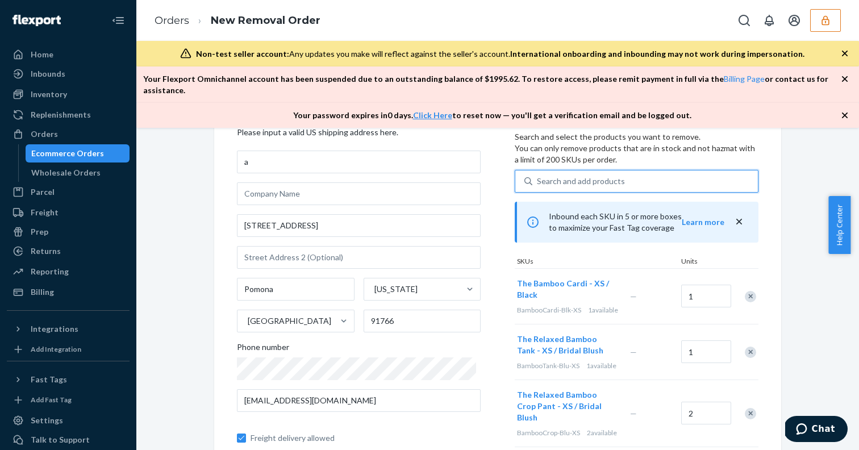
type input "y"
type input "z"
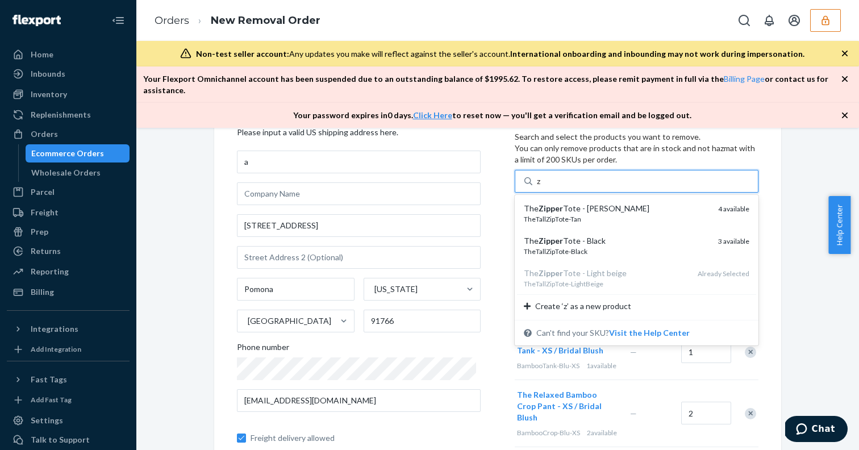
click at [569, 203] on div "The Zipper Tote - Tan" at bounding box center [616, 208] width 185 height 11
click at [541, 187] on input "z" at bounding box center [539, 180] width 5 height 11
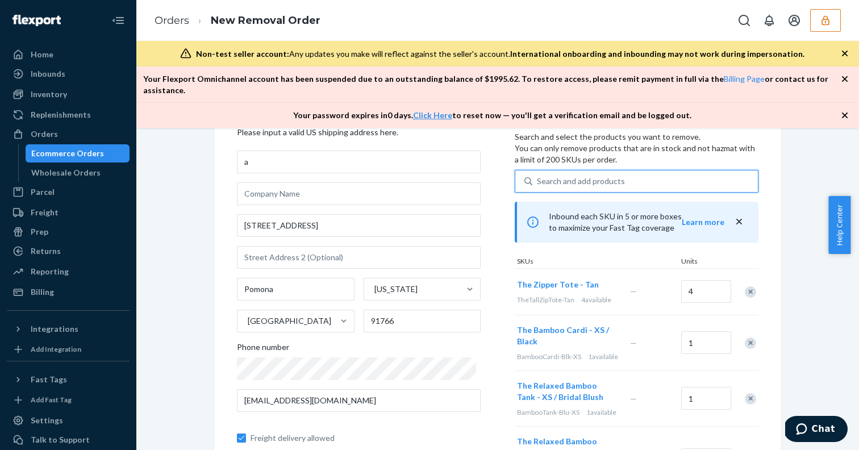
type input "z"
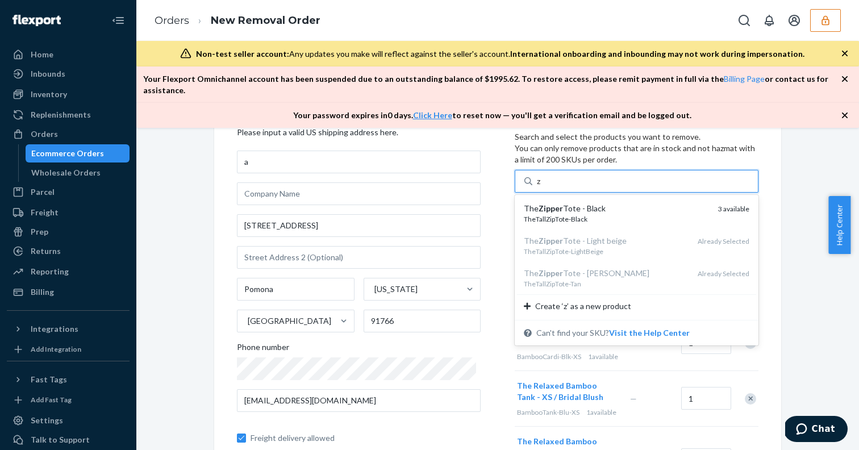
click at [569, 203] on div "The Zipper Tote - Black" at bounding box center [616, 208] width 185 height 11
click at [541, 187] on input "z" at bounding box center [539, 180] width 5 height 11
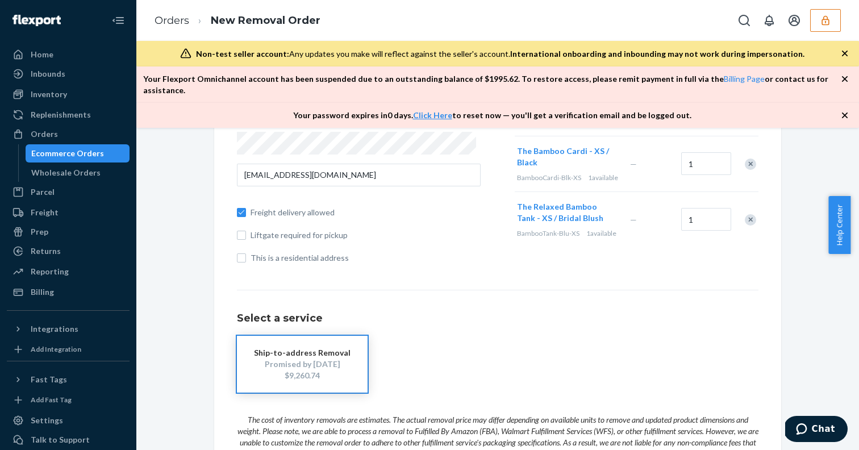
scroll to position [375, 0]
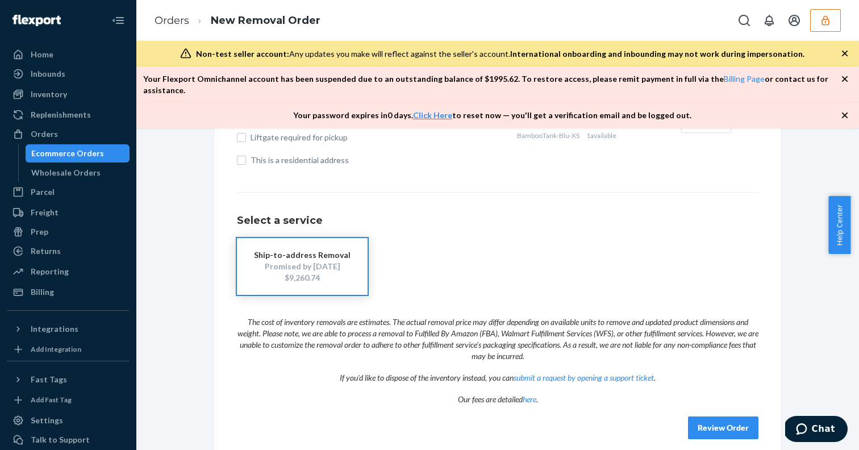
click at [721, 416] on button "Review Order" at bounding box center [723, 427] width 70 height 23
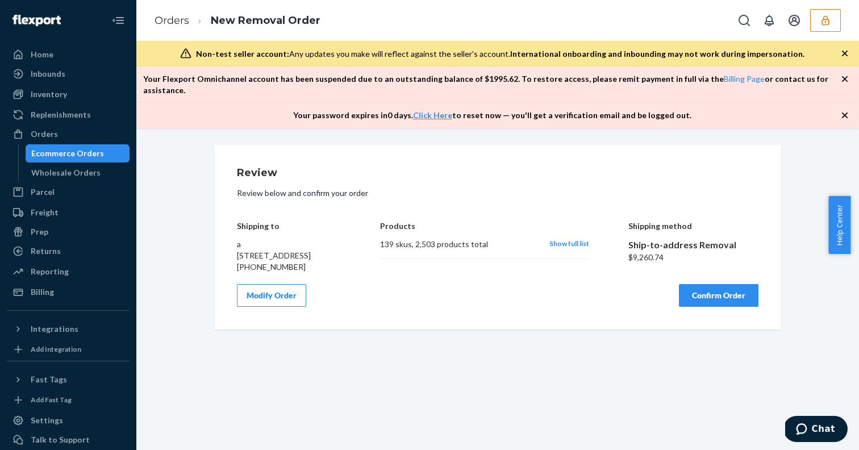
click at [274, 300] on button "Modify Order" at bounding box center [271, 295] width 69 height 23
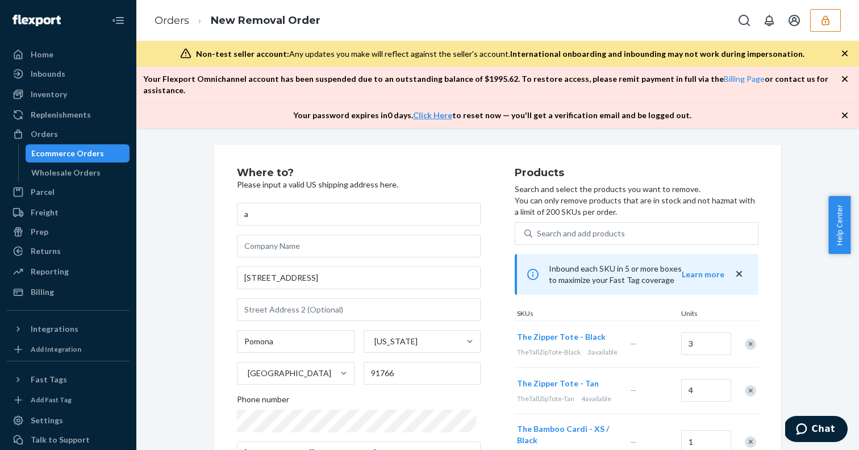
scroll to position [375, 0]
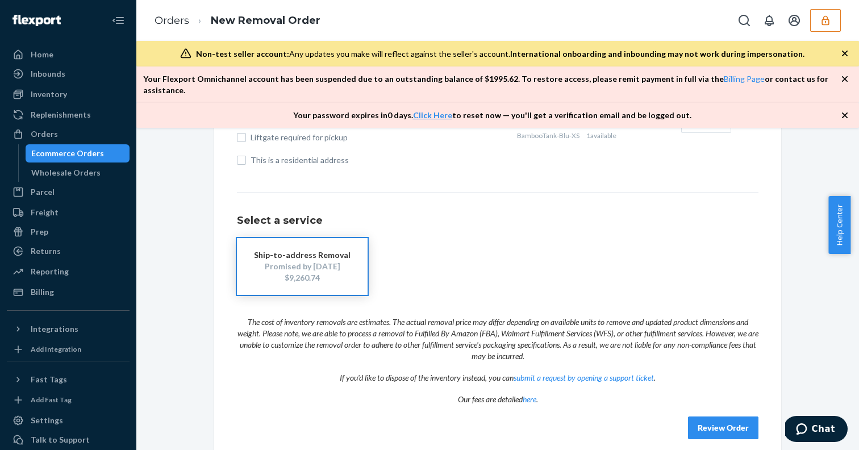
click at [699, 416] on button "Review Order" at bounding box center [723, 427] width 70 height 23
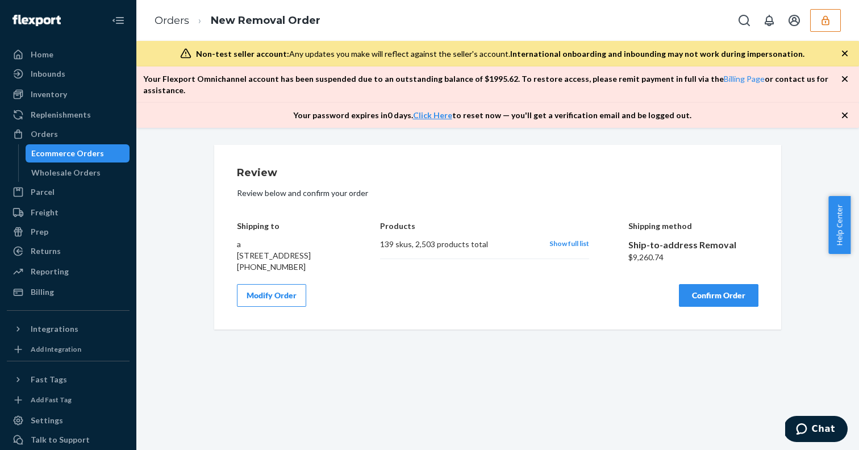
click at [274, 301] on button "Modify Order" at bounding box center [271, 295] width 69 height 23
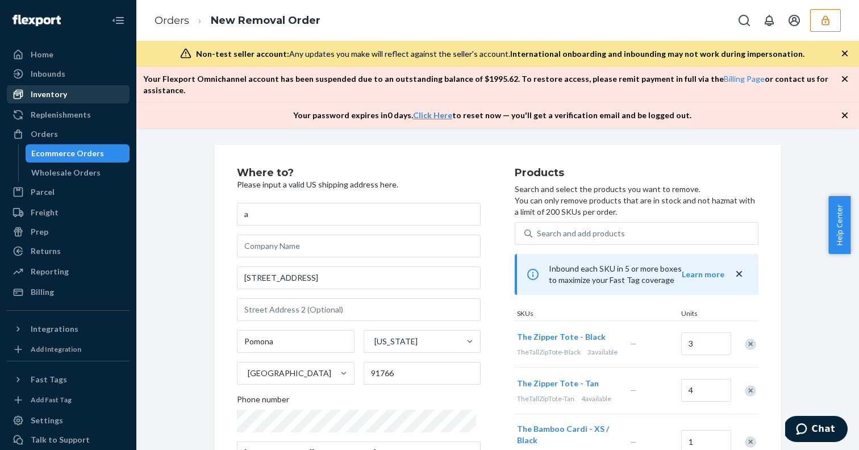
click at [40, 94] on div "Inventory" at bounding box center [49, 94] width 36 height 11
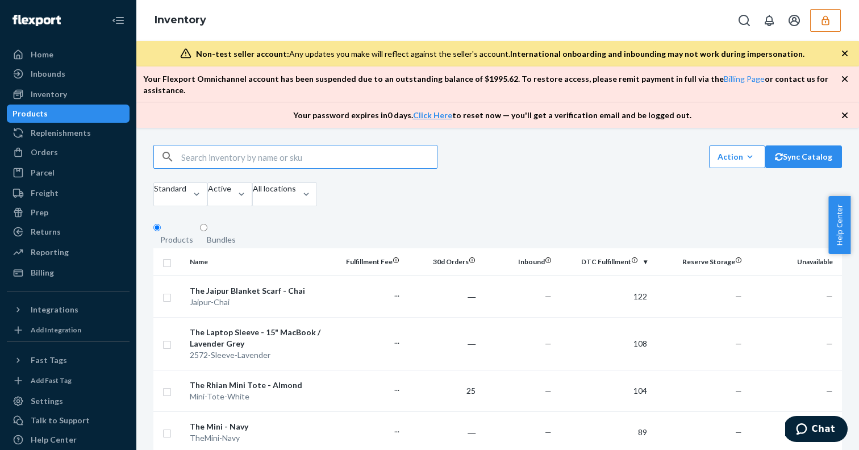
click at [161, 256] on th at bounding box center [169, 261] width 32 height 27
click at [168, 256] on input "checkbox" at bounding box center [166, 262] width 9 height 12
checkbox input "true"
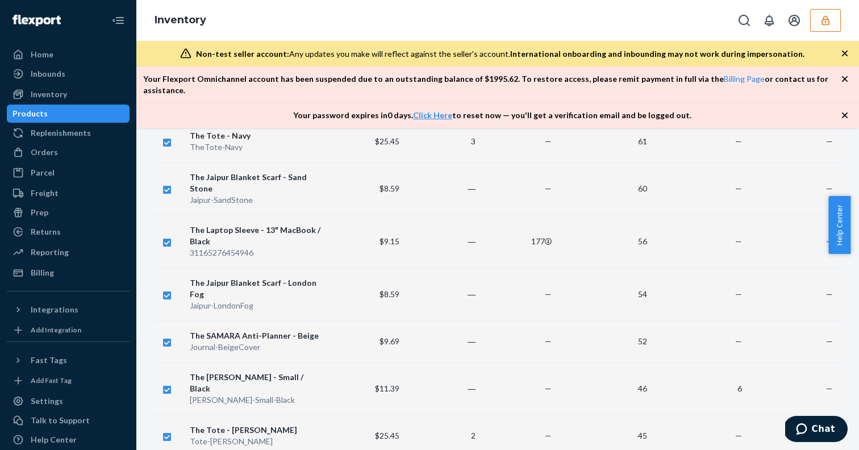
scroll to position [984, 0]
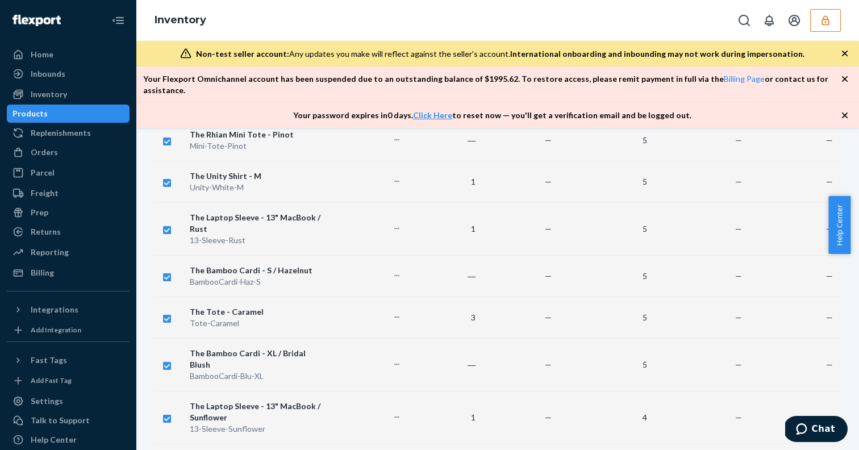
scroll to position [4275, 0]
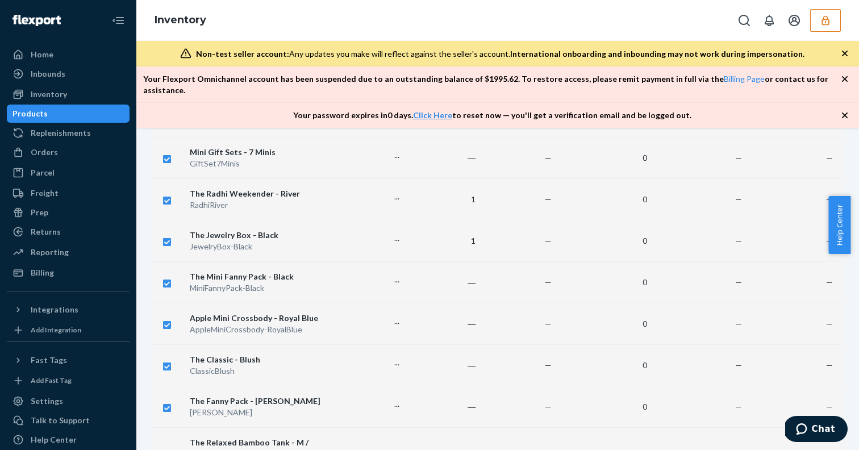
scroll to position [4389, 0]
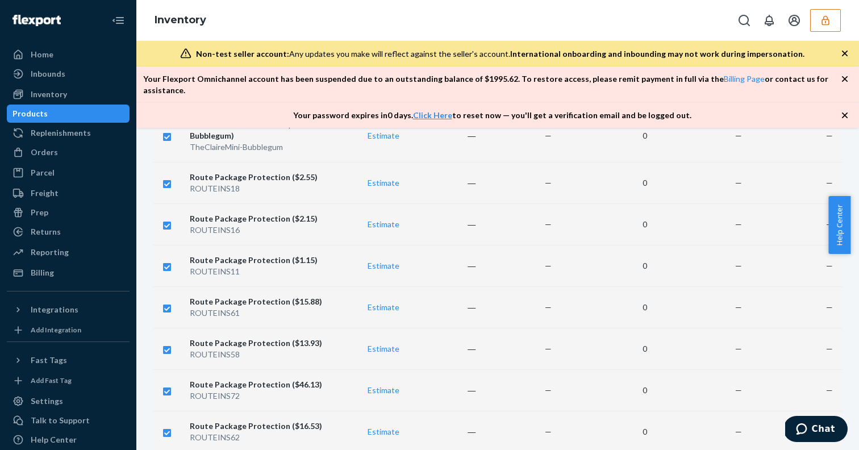
scroll to position [3556, 0]
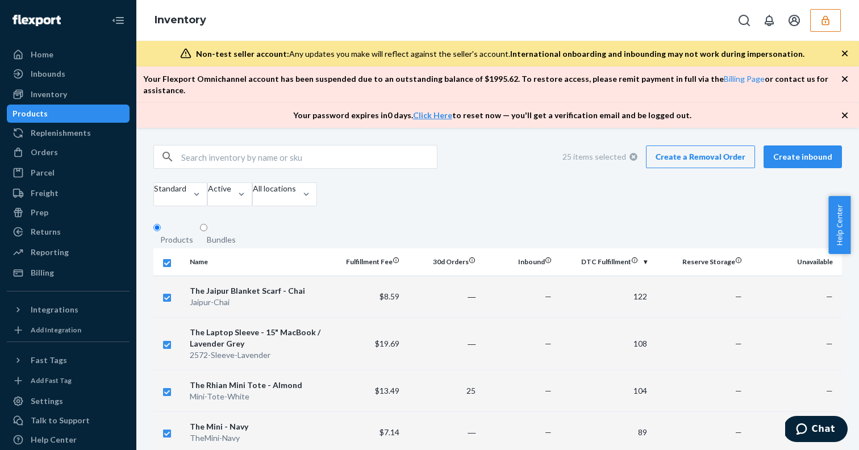
click at [633, 153] on icon at bounding box center [633, 157] width 8 height 8
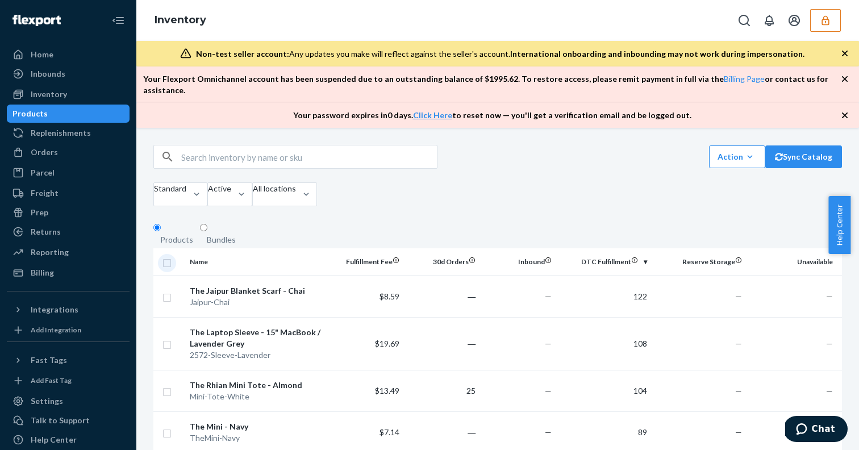
click at [165, 258] on input "checkbox" at bounding box center [166, 262] width 9 height 12
checkbox input "true"
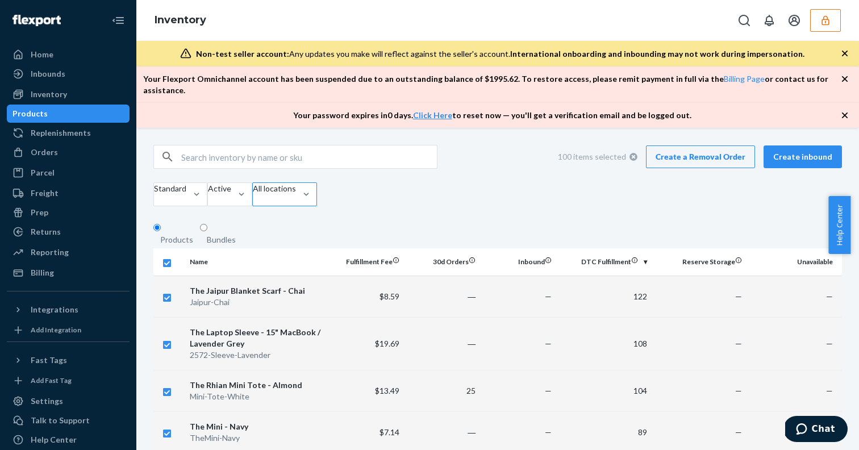
click at [296, 194] on div at bounding box center [274, 199] width 43 height 11
click at [254, 194] on input "All locations" at bounding box center [253, 199] width 1 height 11
click at [308, 193] on div "Standard Active option All locations focused, 1 of 3. 3 results available. Use …" at bounding box center [230, 195] width 154 height 27
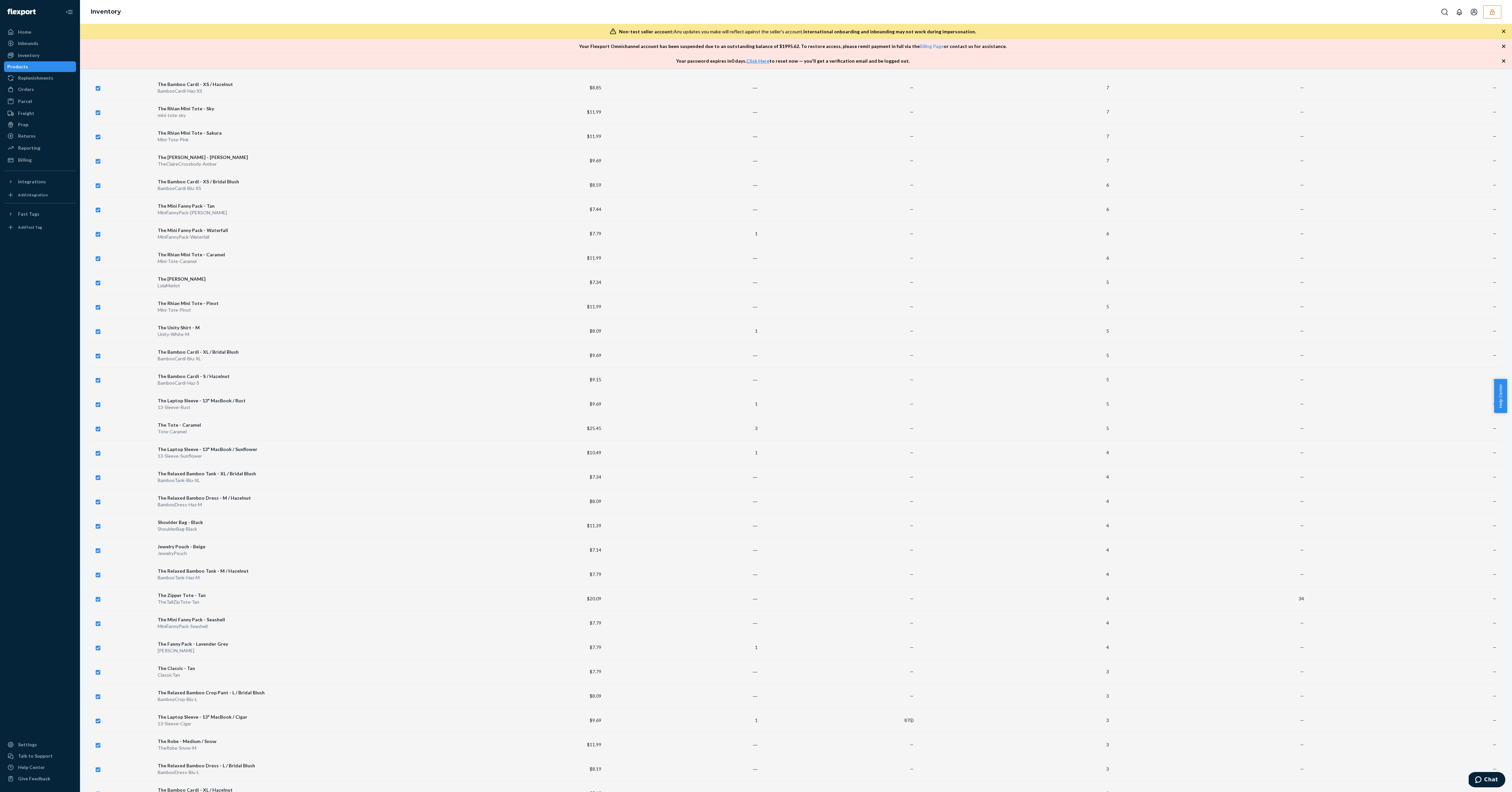
scroll to position [1866, 0]
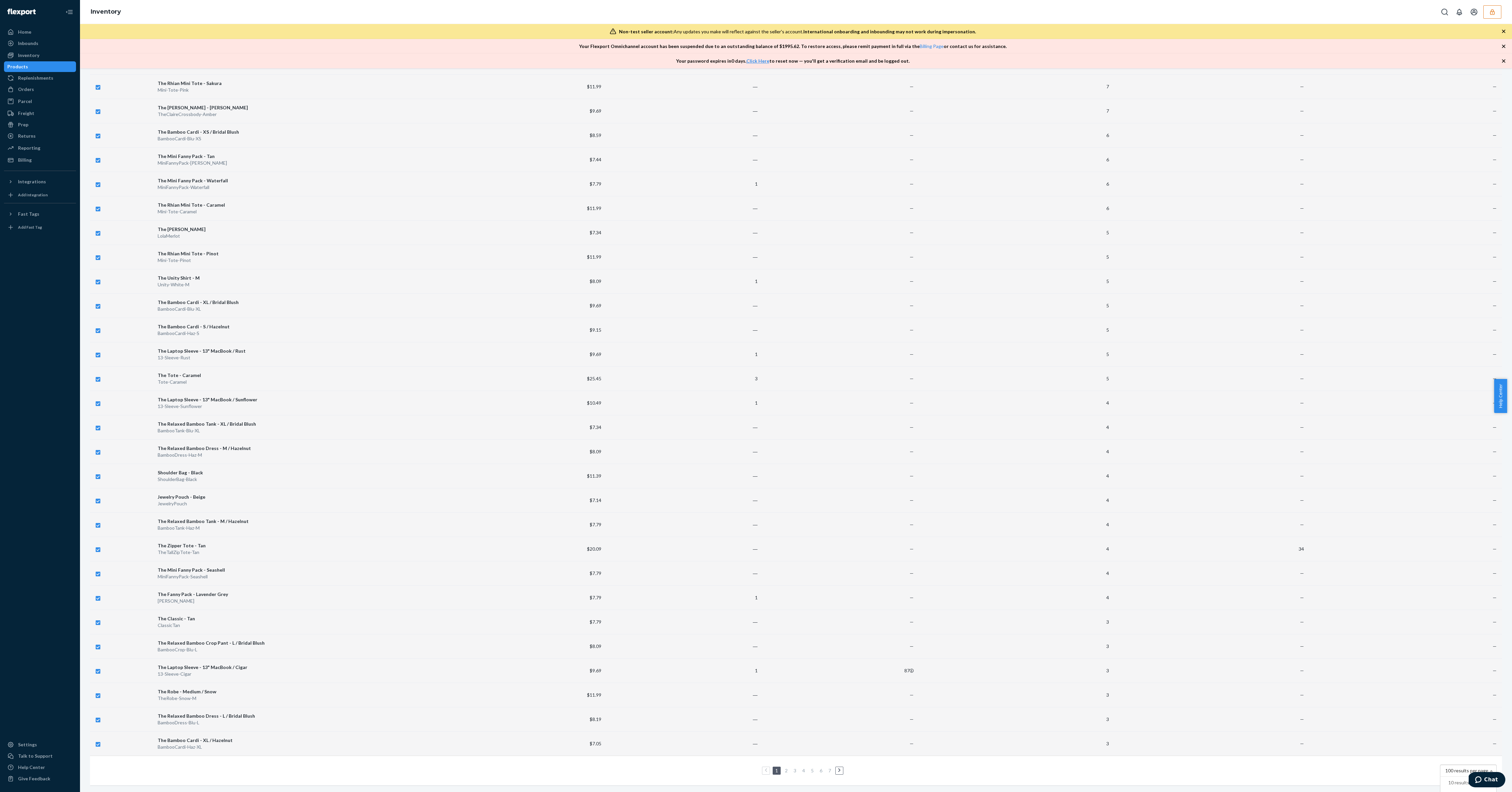
click at [499, 264] on span "100 results per page" at bounding box center [1466, 771] width 43 height 6
click at [499, 264] on li "2" at bounding box center [787, 771] width 6 height 8
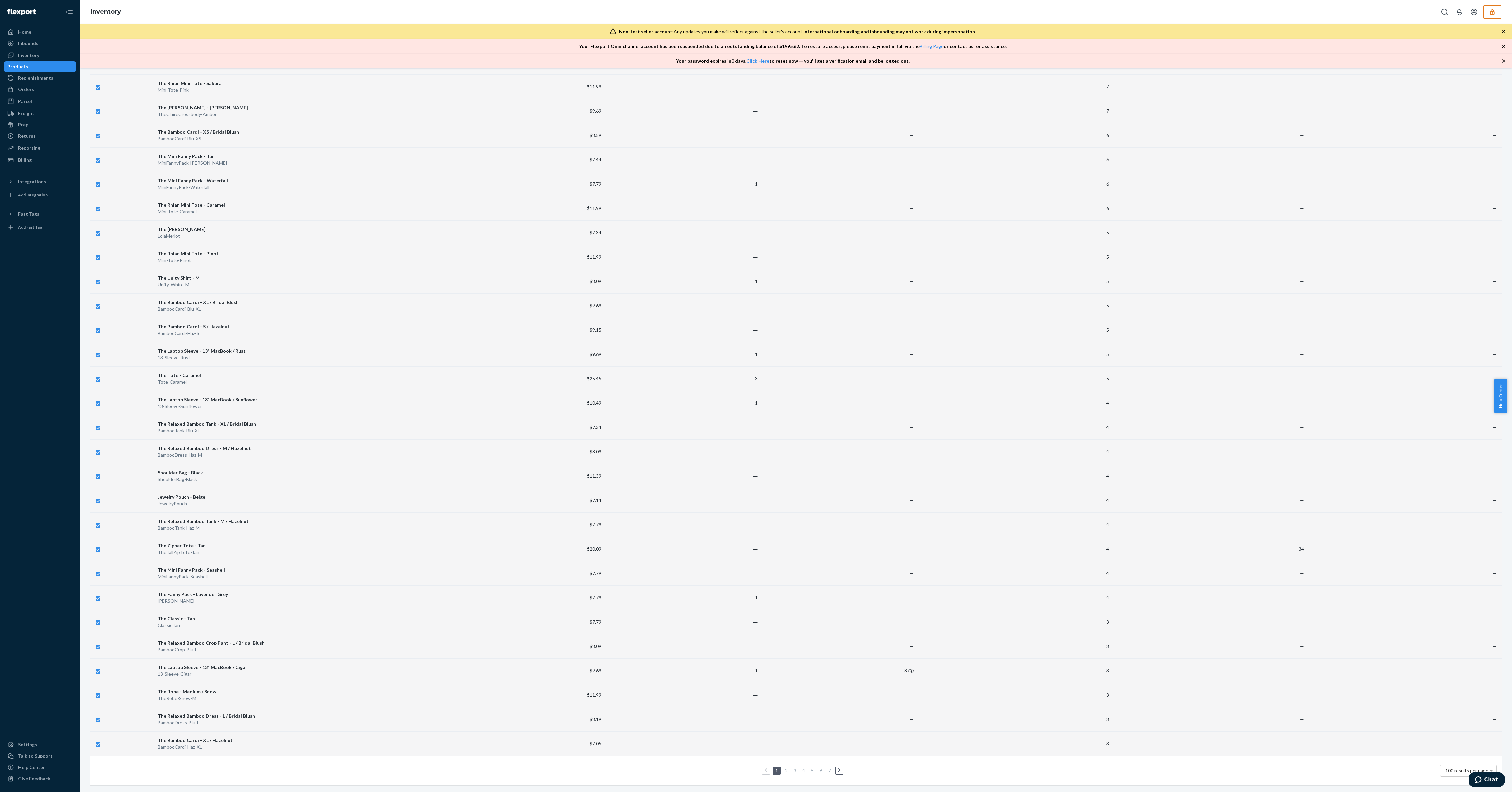
click at [499, 264] on li "2" at bounding box center [787, 771] width 6 height 8
click at [499, 264] on link "2" at bounding box center [786, 771] width 5 height 6
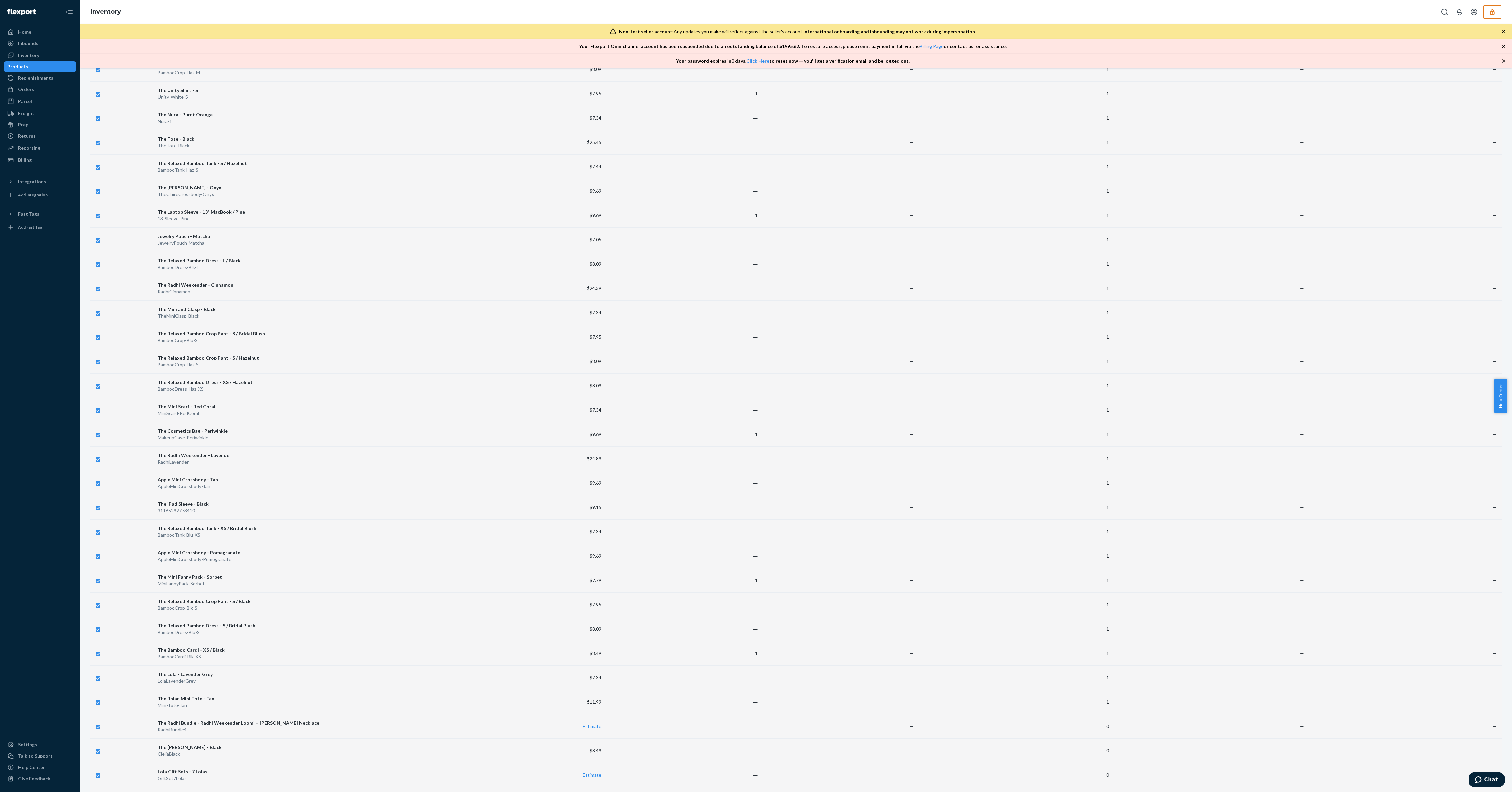
scroll to position [1866, 0]
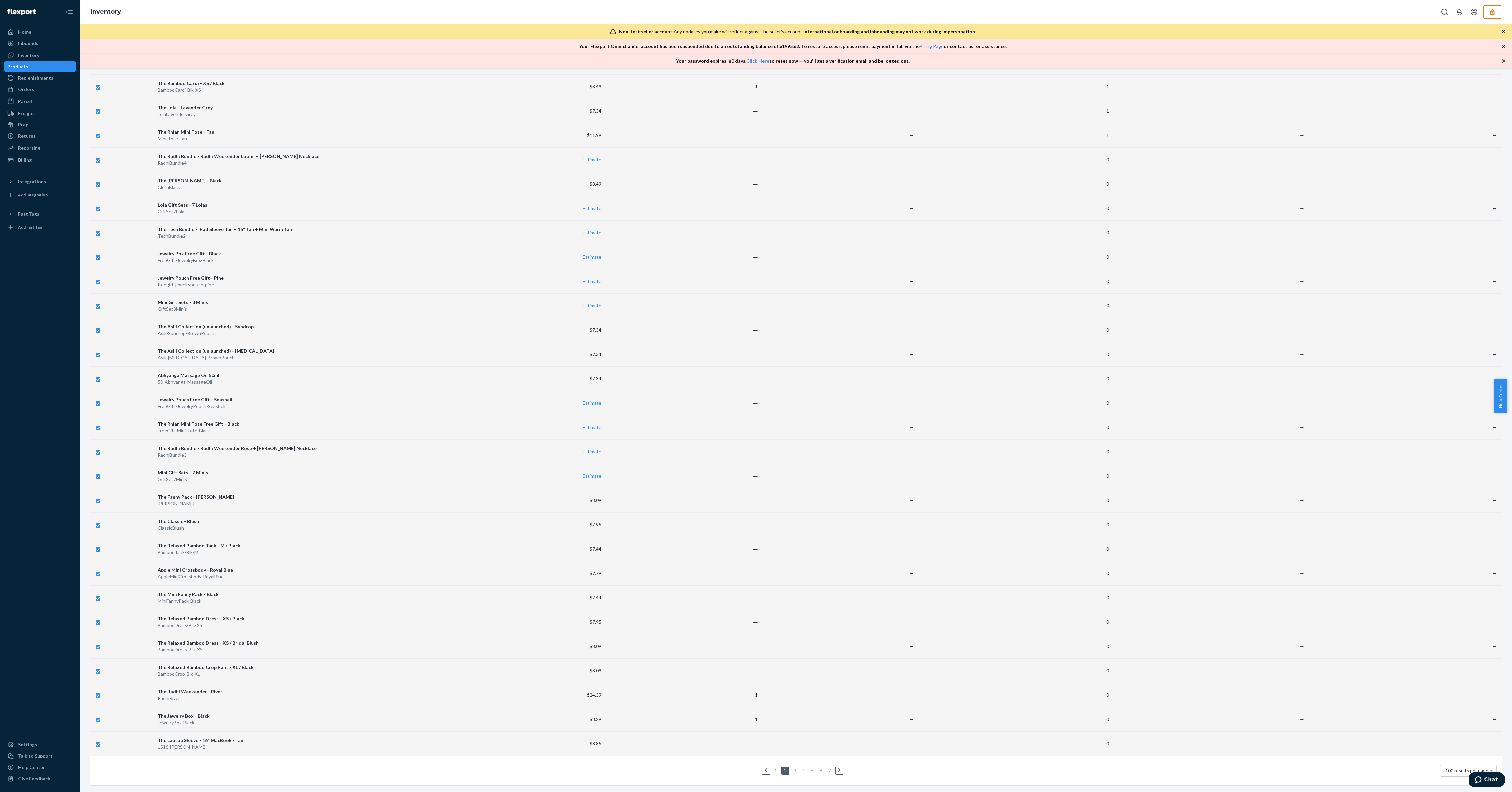
click at [499, 264] on link "1" at bounding box center [775, 771] width 5 height 6
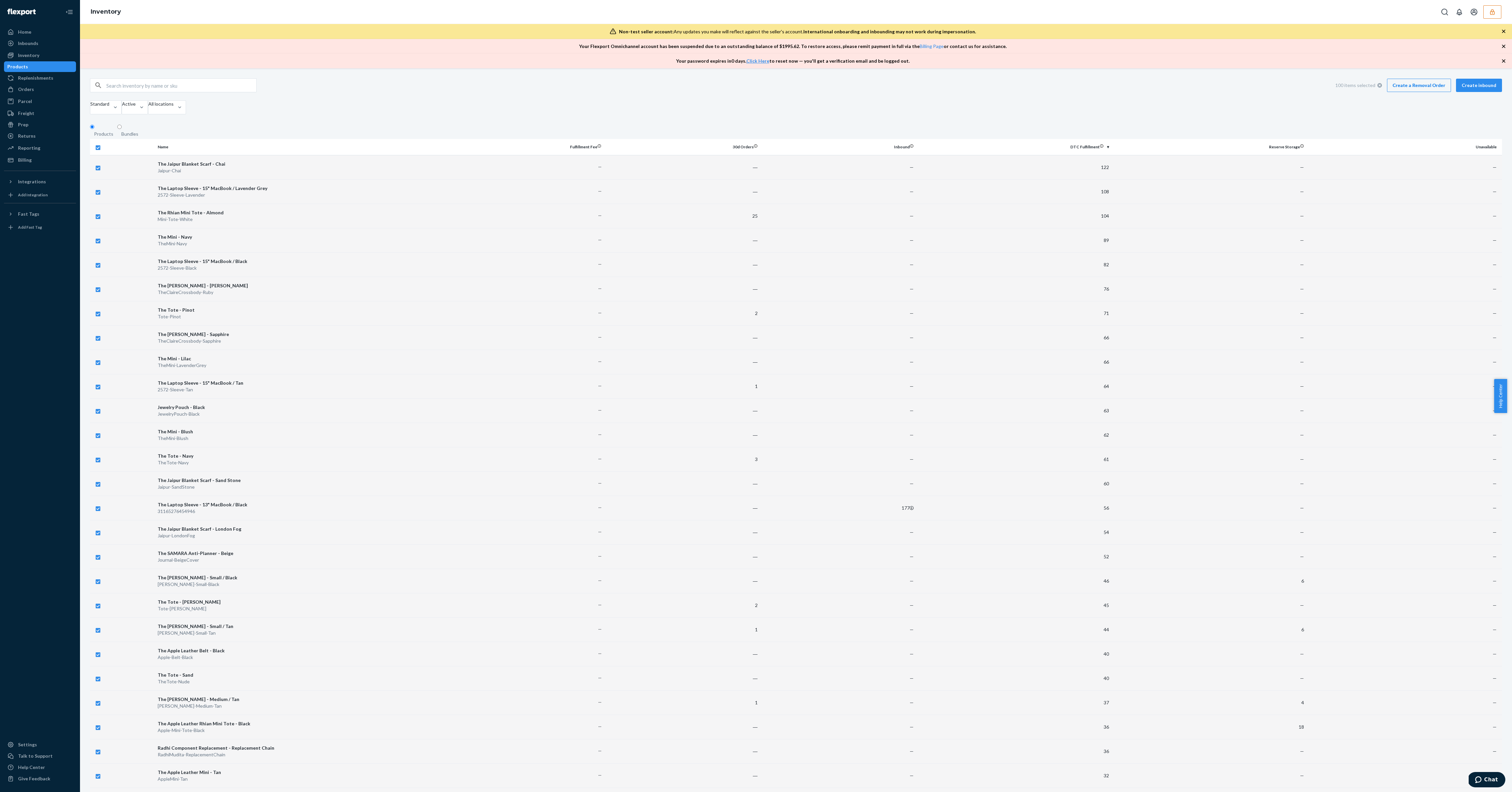
click at [499, 88] on link "Create a Removal Order" at bounding box center [1419, 85] width 64 height 14
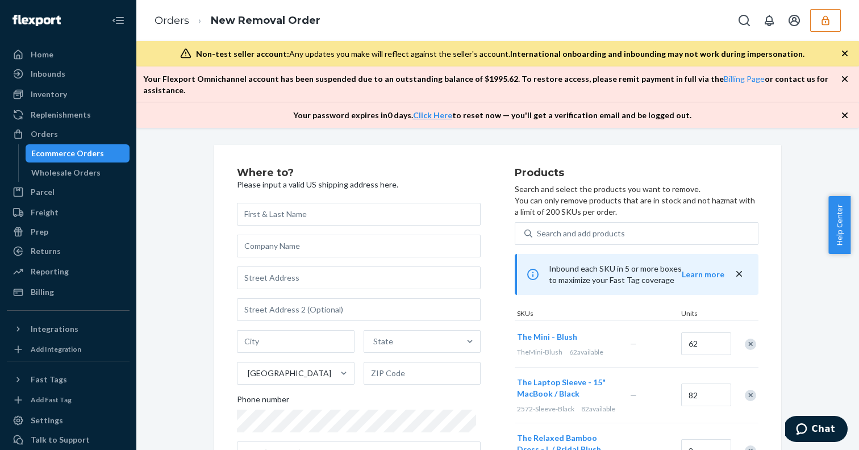
click at [846, 112] on icon "button" at bounding box center [845, 115] width 6 height 6
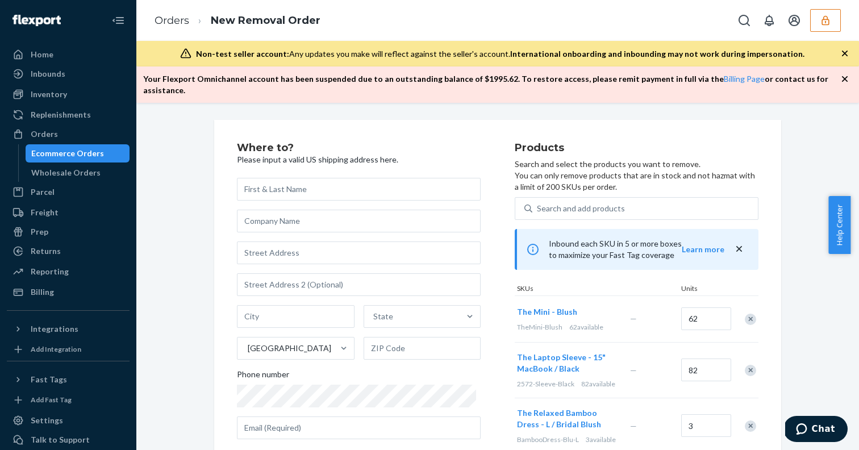
click at [846, 75] on icon "button" at bounding box center [844, 78] width 11 height 11
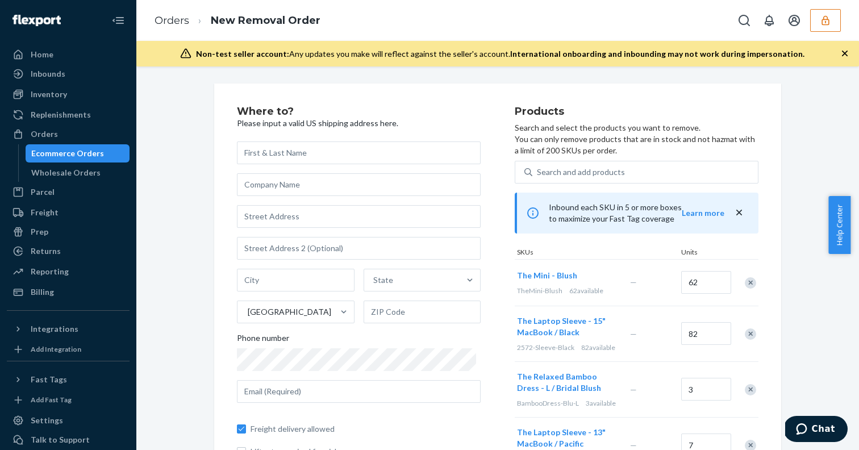
click at [843, 53] on icon "button" at bounding box center [845, 54] width 6 height 6
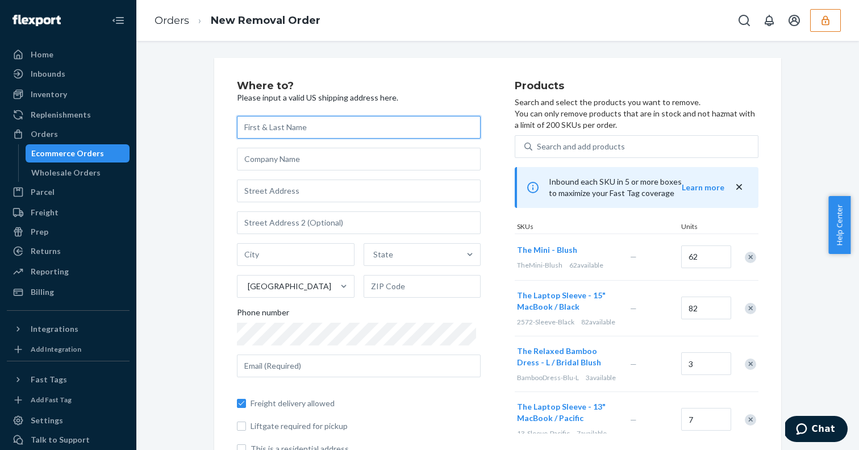
click at [292, 131] on input "text" at bounding box center [359, 127] width 244 height 23
type input "a"
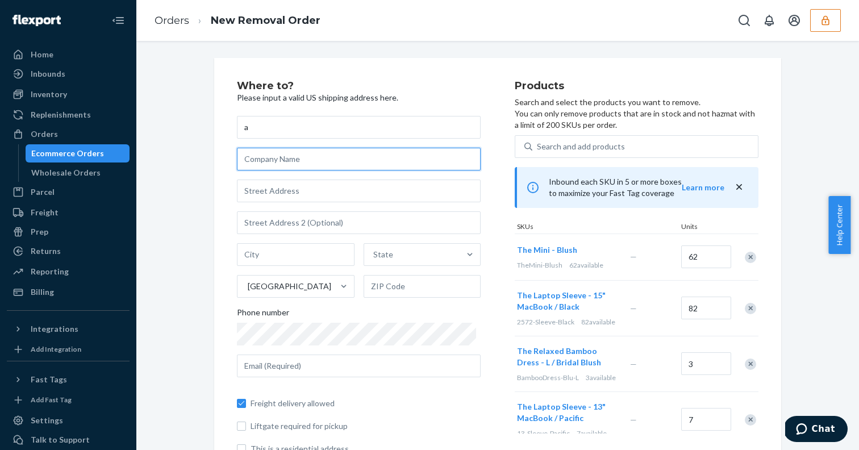
click at [267, 163] on input "text" at bounding box center [359, 159] width 244 height 23
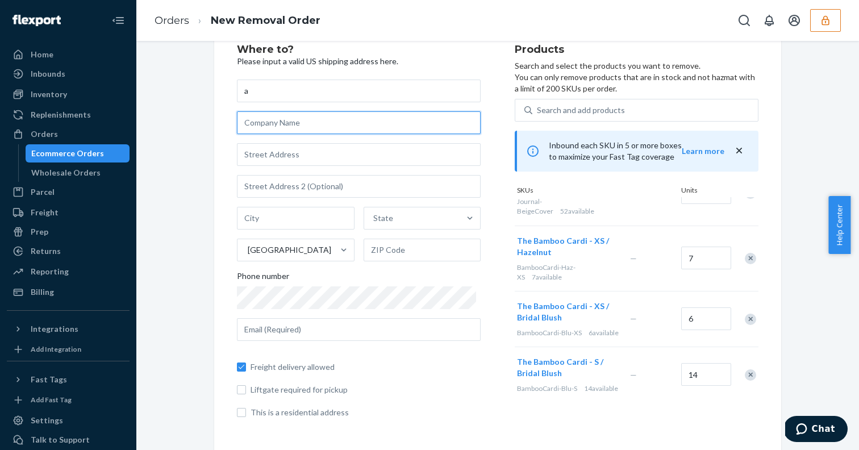
scroll to position [514, 0]
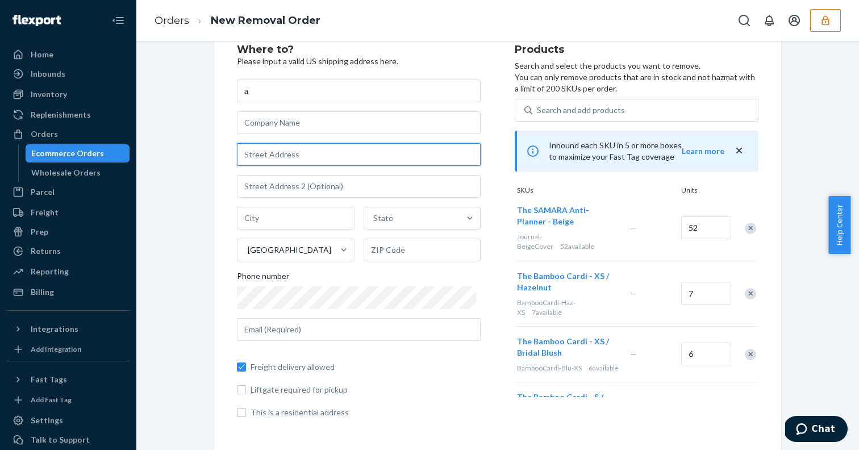
click at [266, 148] on input "text" at bounding box center [359, 154] width 244 height 23
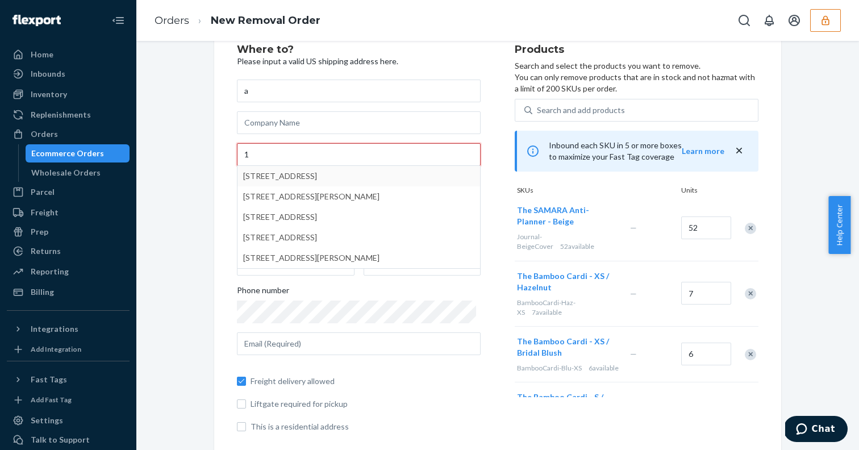
type input "1"
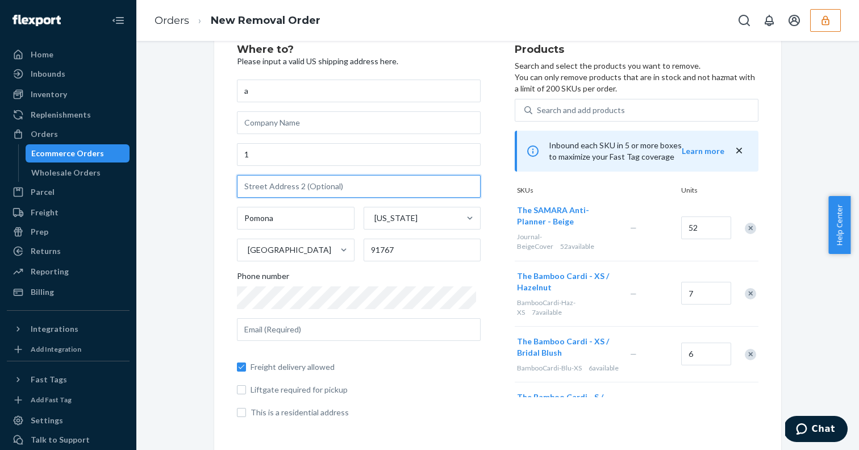
click at [259, 190] on input "text" at bounding box center [359, 186] width 244 height 23
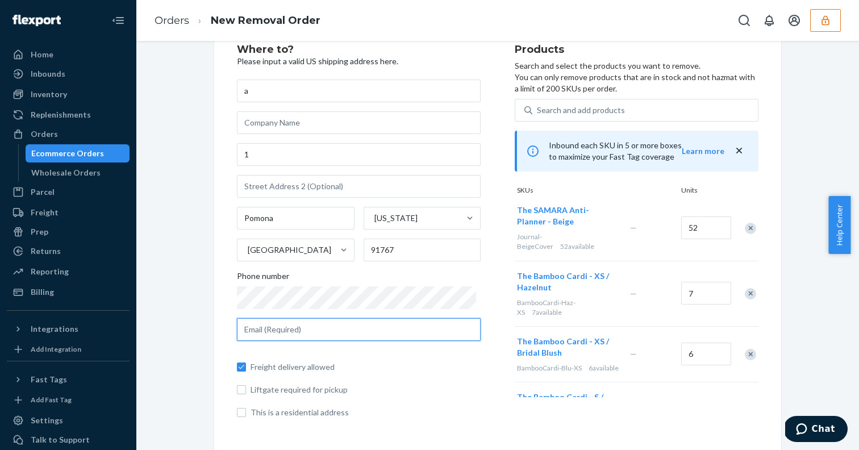
click at [294, 334] on input "text" at bounding box center [359, 329] width 244 height 23
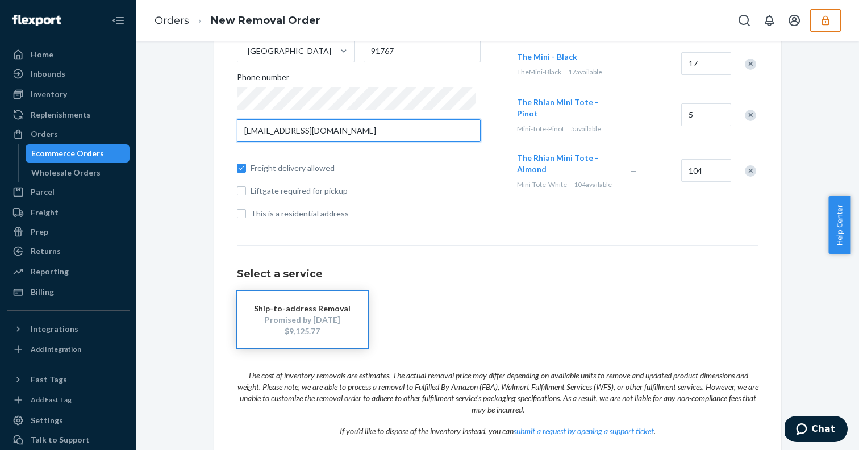
scroll to position [300, 0]
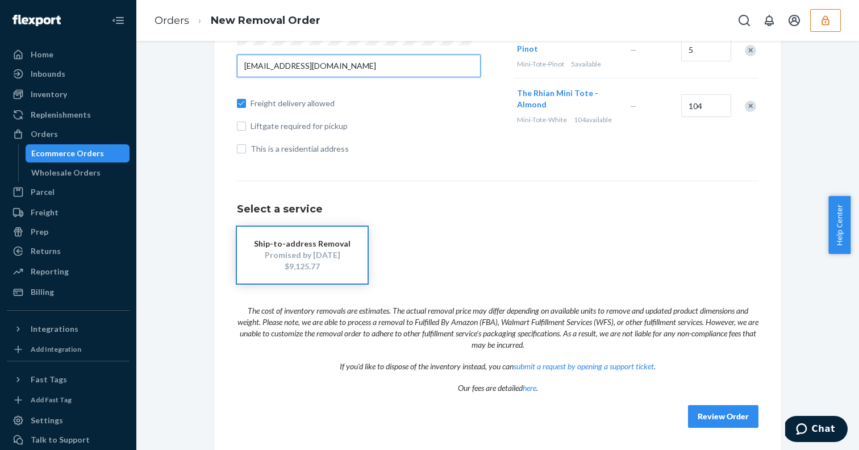
type input "[EMAIL_ADDRESS][DOMAIN_NAME]"
click at [705, 421] on button "Review Order" at bounding box center [723, 416] width 70 height 23
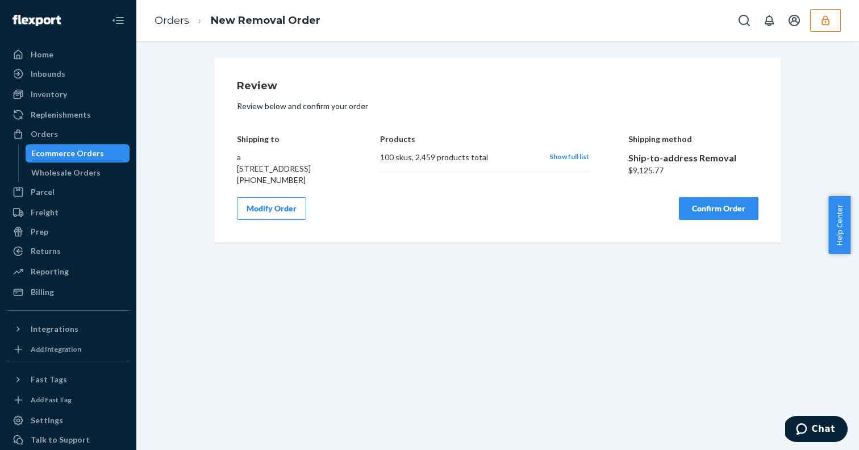
click at [265, 210] on button "Modify Order" at bounding box center [271, 208] width 69 height 23
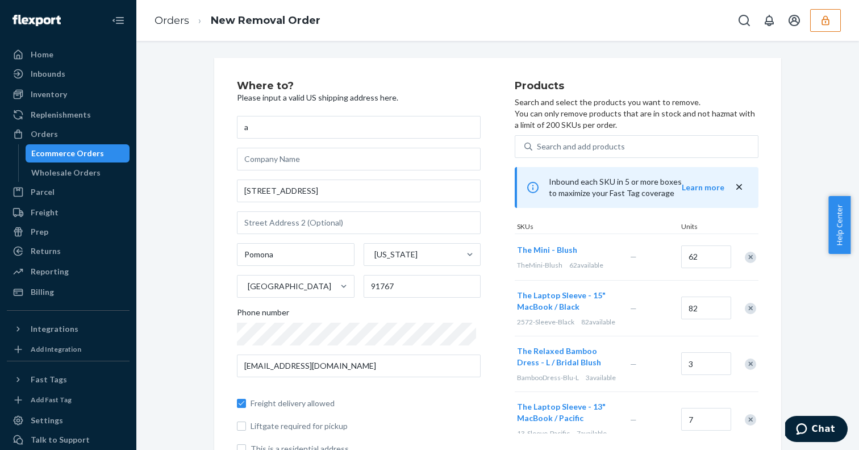
click at [49, 150] on div "Ecommerce Orders" at bounding box center [67, 153] width 73 height 11
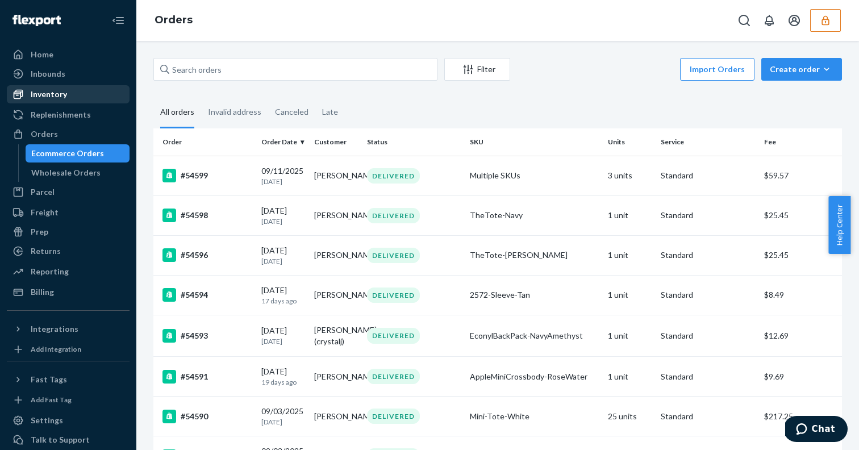
click at [52, 94] on div "Inventory" at bounding box center [49, 94] width 36 height 11
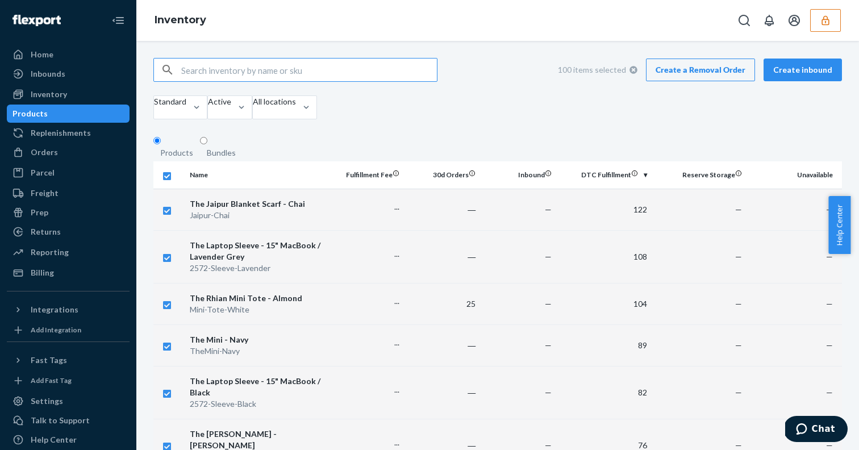
click at [166, 181] on input "checkbox" at bounding box center [166, 175] width 9 height 12
checkbox input "false"
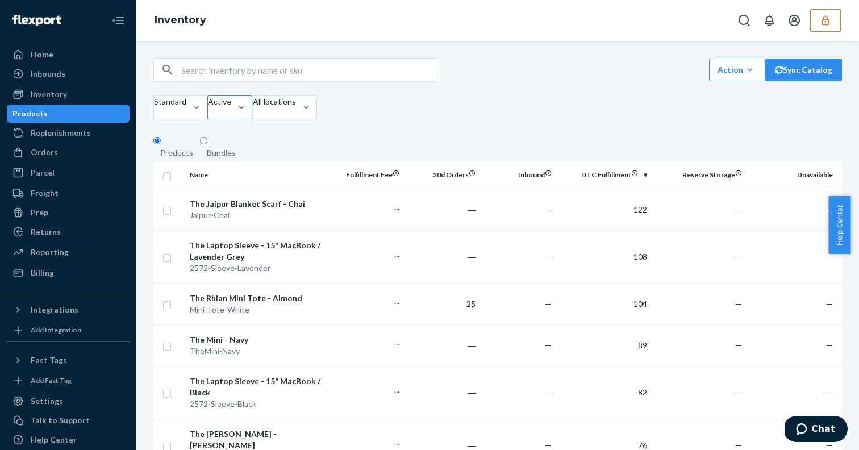
click at [252, 117] on div at bounding box center [241, 107] width 20 height 23
click at [209, 117] on input "Active" at bounding box center [208, 112] width 1 height 11
click at [242, 108] on div at bounding box center [236, 108] width 11 height 12
click at [209, 108] on input "option Active focused, 0 of 2. 2 results available. Use Up and Down to choose o…" at bounding box center [208, 112] width 1 height 11
click at [186, 119] on div "Standard" at bounding box center [170, 107] width 32 height 23
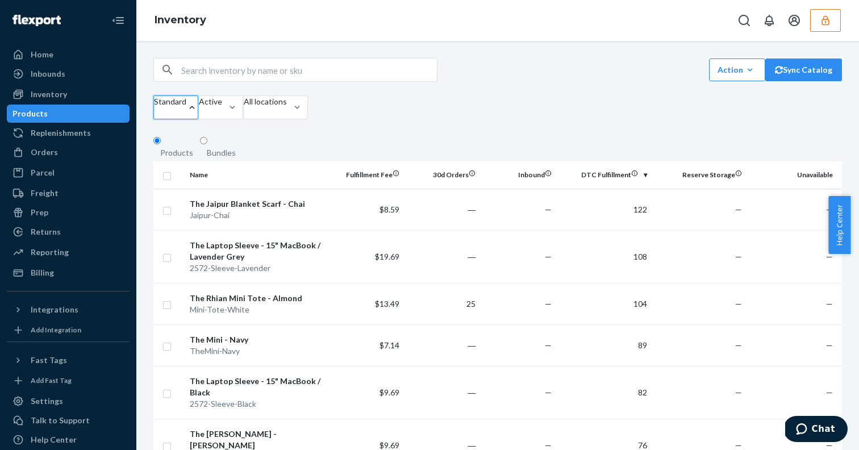
click at [155, 119] on input "option Standard focused, 1 of 13. 13 results available. Use Up and Down to choo…" at bounding box center [154, 112] width 1 height 11
click at [589, 94] on div "Action Create product Create bundle Bulk create products Bulk update products B…" at bounding box center [497, 90] width 688 height 64
click at [37, 149] on div "Orders" at bounding box center [44, 152] width 27 height 11
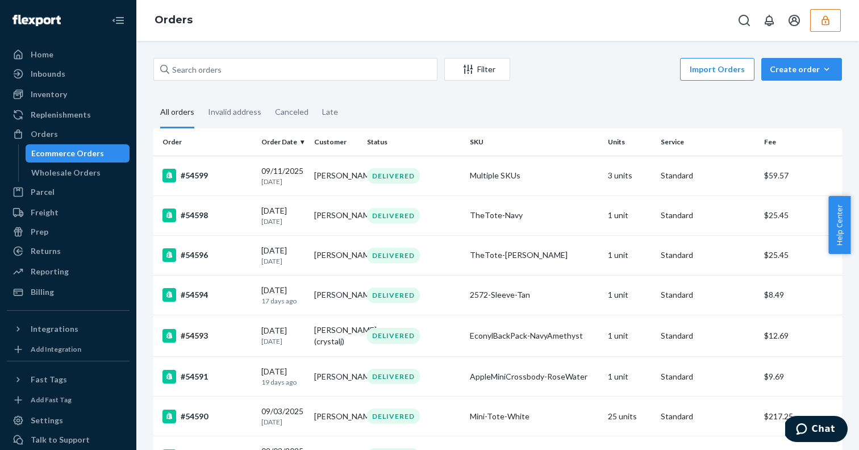
click at [62, 83] on div "Inbounds Shipping Plans Problems" at bounding box center [68, 74] width 123 height 19
click at [48, 94] on div "Inventory" at bounding box center [49, 94] width 36 height 11
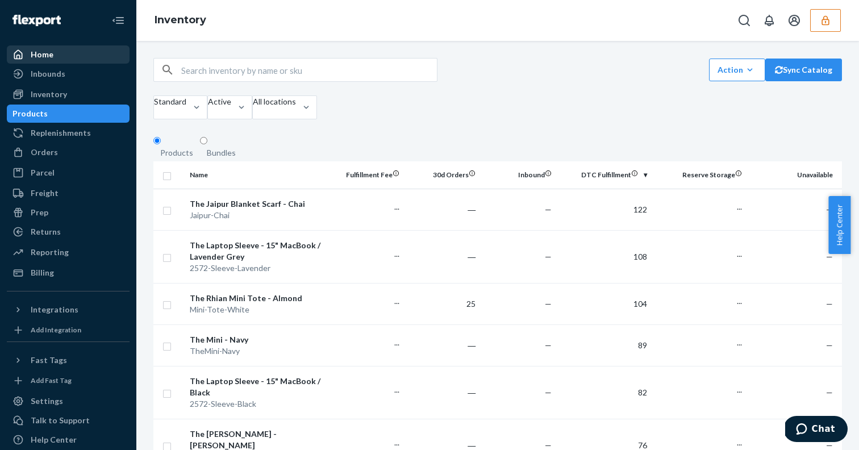
click at [41, 56] on div "Home" at bounding box center [42, 54] width 23 height 11
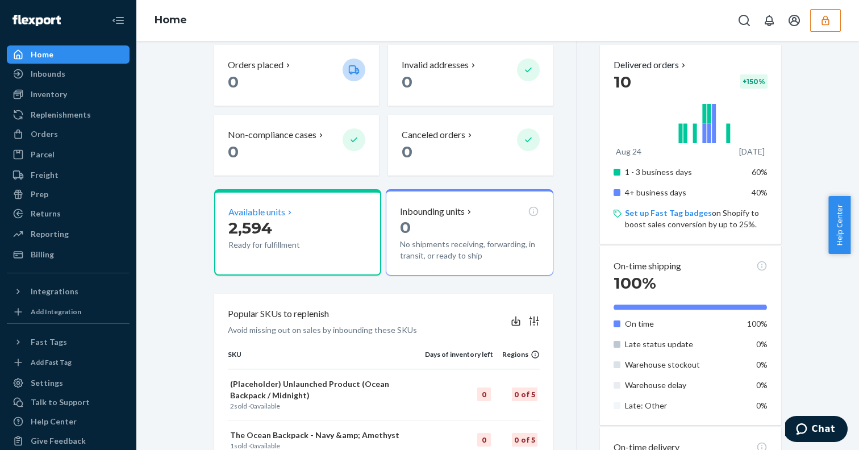
scroll to position [140, 0]
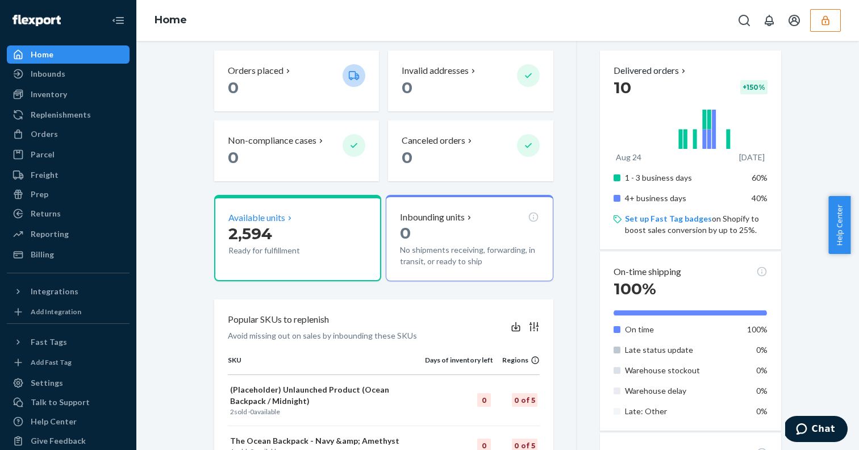
click at [285, 219] on icon at bounding box center [289, 218] width 9 height 9
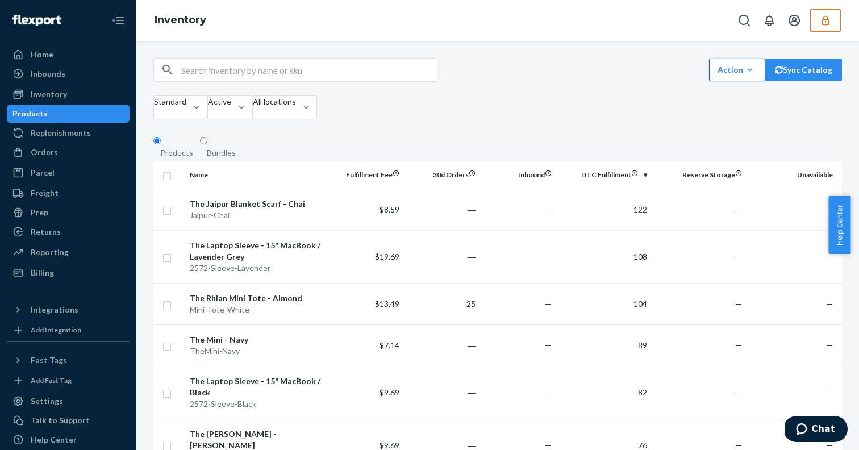
click at [744, 73] on icon "button" at bounding box center [749, 69] width 11 height 11
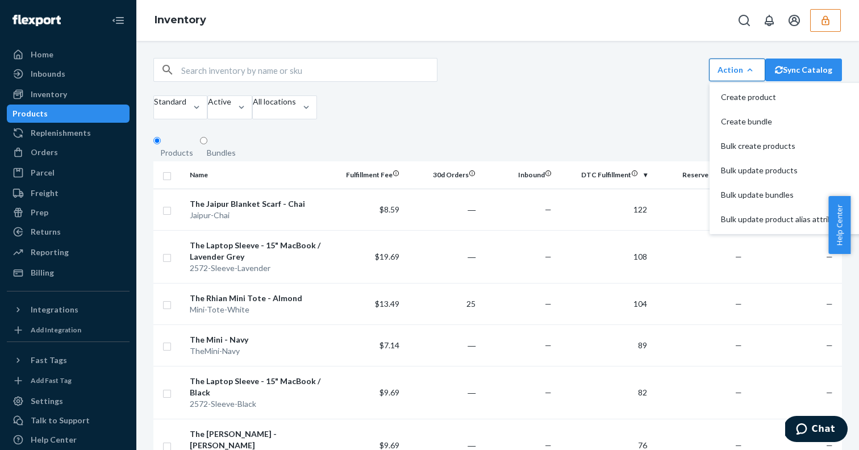
click at [744, 76] on icon "button" at bounding box center [749, 69] width 11 height 11
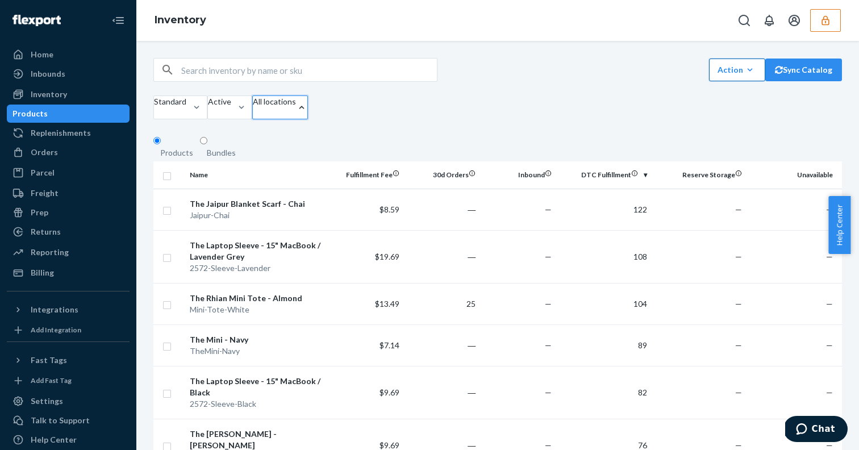
click at [296, 110] on div at bounding box center [274, 112] width 43 height 11
click at [254, 110] on input "option All locations focused, 1 of 3. 3 results available. Use Up and Down to c…" at bounding box center [253, 112] width 1 height 11
click at [254, 119] on input "option Reserve Storage focused, 3 of 3. 3 results available. Use Up and Down to…" at bounding box center [253, 112] width 1 height 11
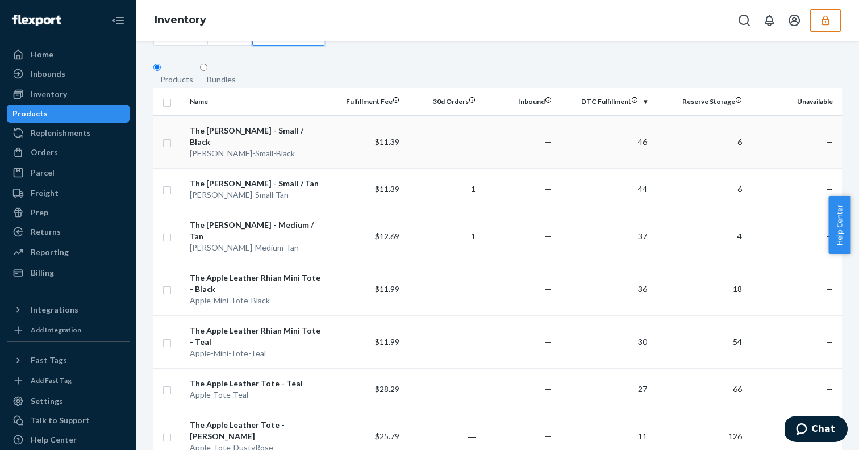
scroll to position [70, 0]
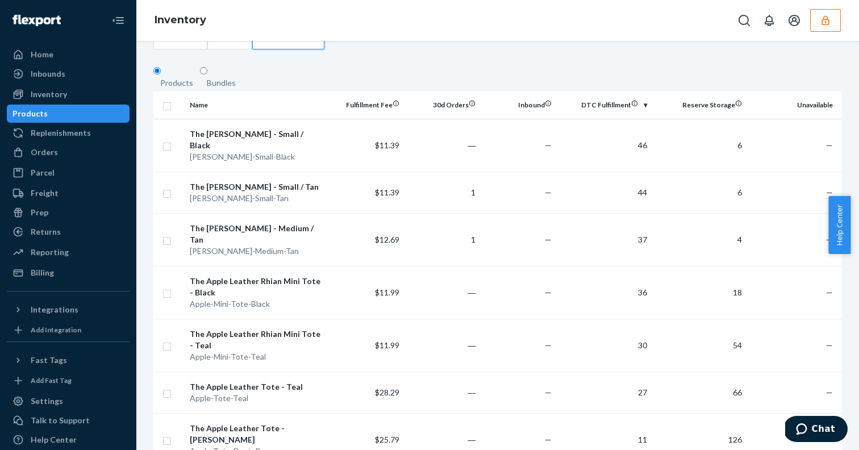
click at [165, 110] on input "checkbox" at bounding box center [166, 105] width 9 height 12
checkbox input "true"
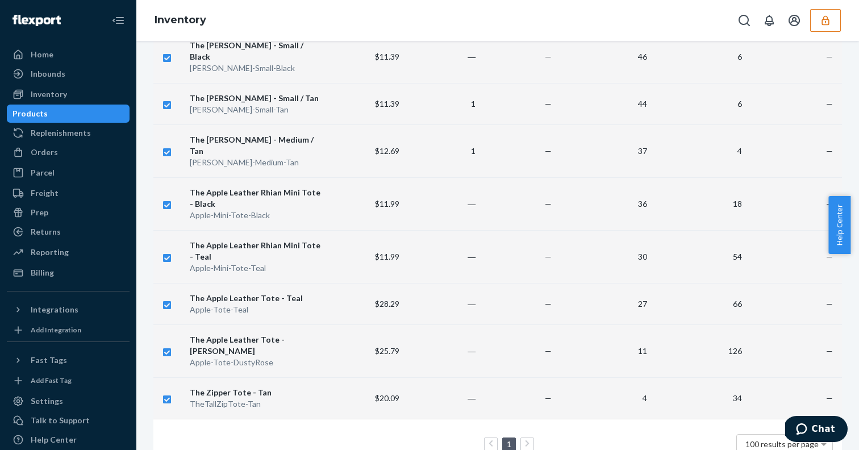
scroll to position [0, 0]
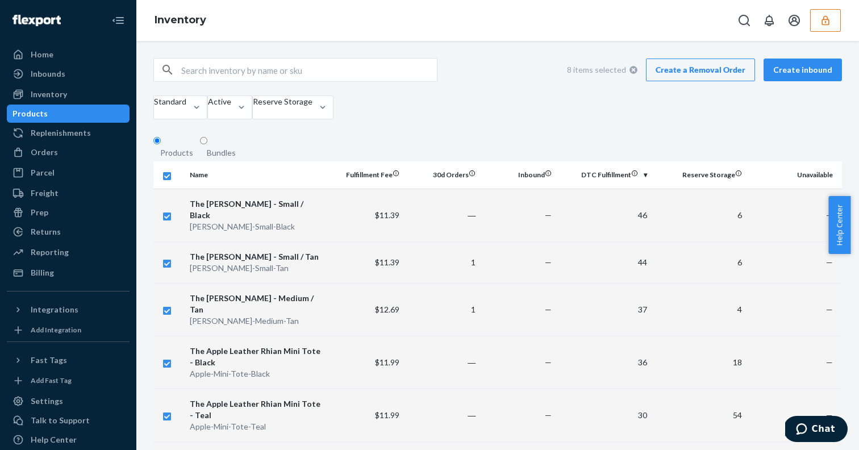
click at [702, 77] on link "Create a Removal Order" at bounding box center [700, 69] width 109 height 23
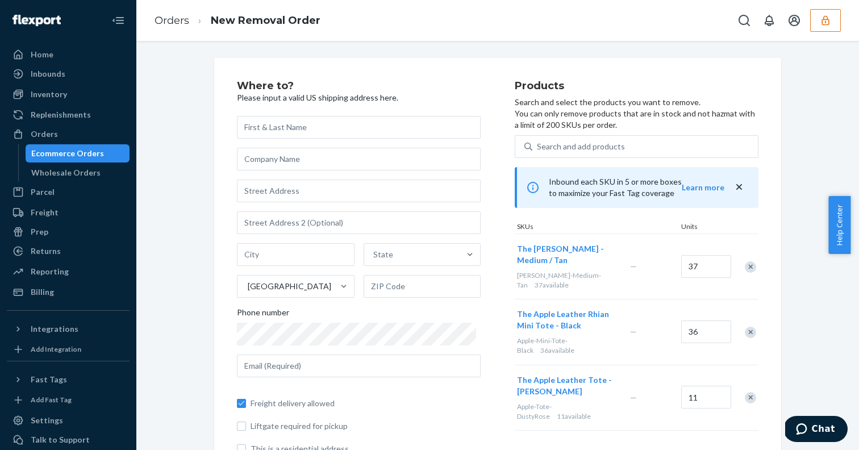
scroll to position [36, 0]
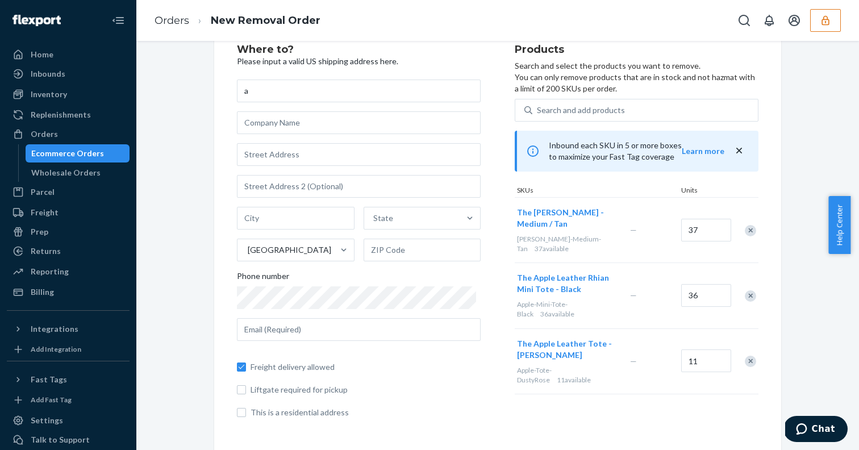
type input "a"
click at [331, 131] on input "text" at bounding box center [359, 122] width 244 height 23
click at [295, 154] on input "text" at bounding box center [359, 154] width 244 height 23
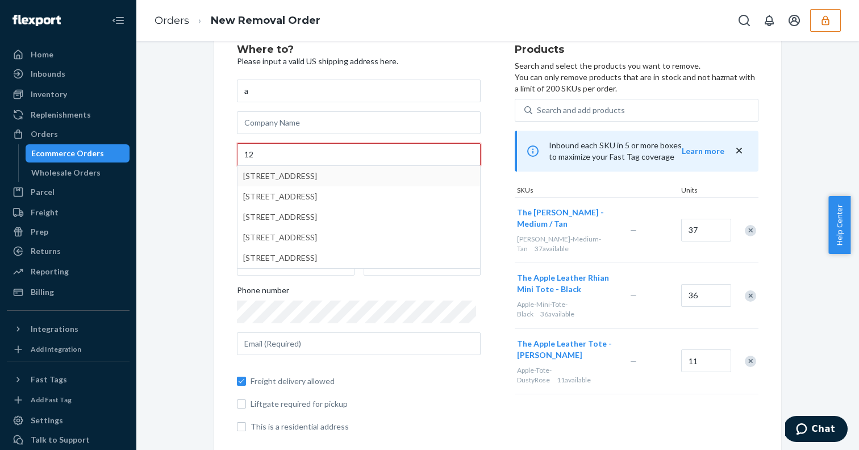
type input "12"
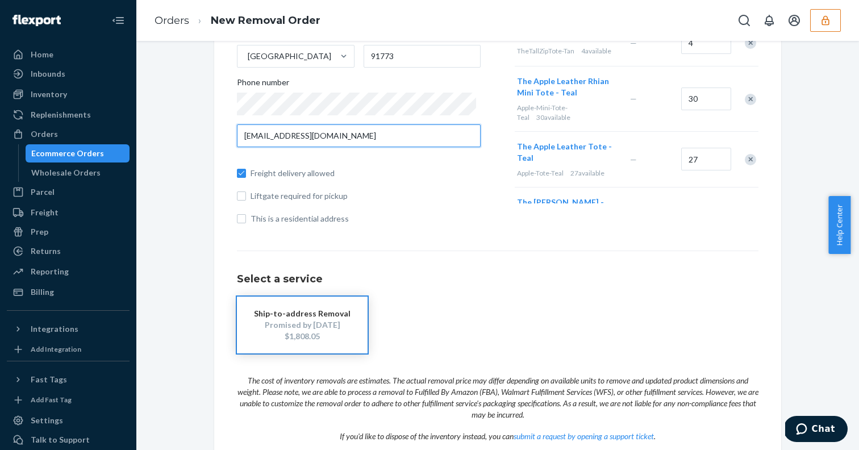
scroll to position [0, 0]
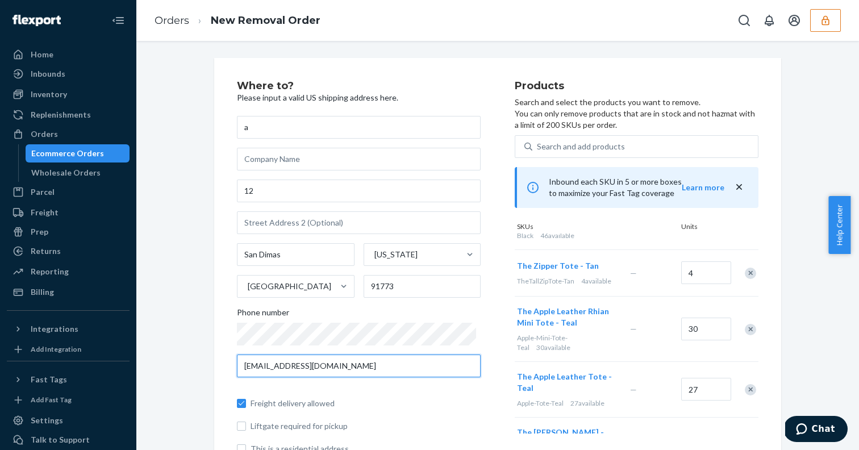
type input "[EMAIL_ADDRESS][DOMAIN_NAME]"
click at [60, 151] on div "Ecommerce Orders" at bounding box center [67, 153] width 73 height 11
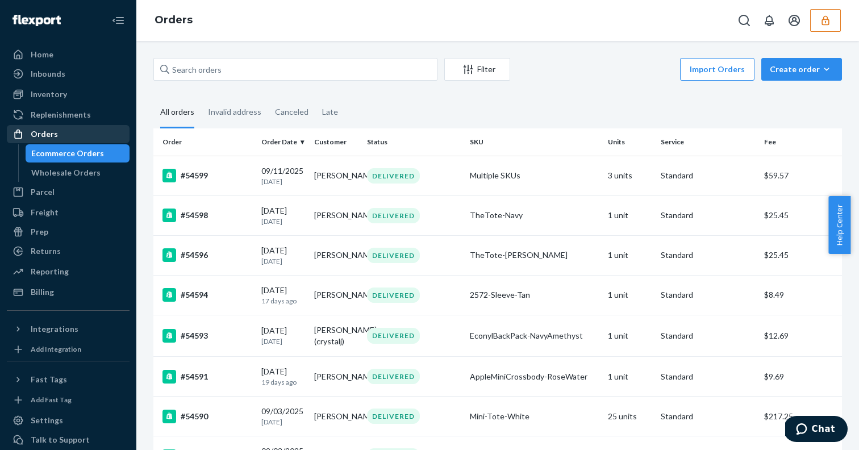
click at [57, 136] on div "Orders" at bounding box center [68, 134] width 120 height 16
click at [47, 80] on div "Inbounds" at bounding box center [68, 74] width 120 height 16
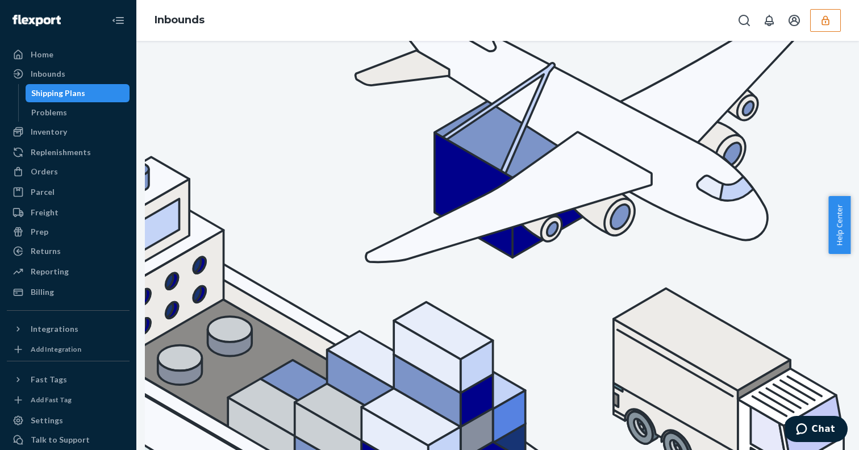
click at [36, 96] on div "Shipping Plans" at bounding box center [58, 92] width 54 height 11
click at [47, 125] on div "Inventory" at bounding box center [68, 132] width 120 height 16
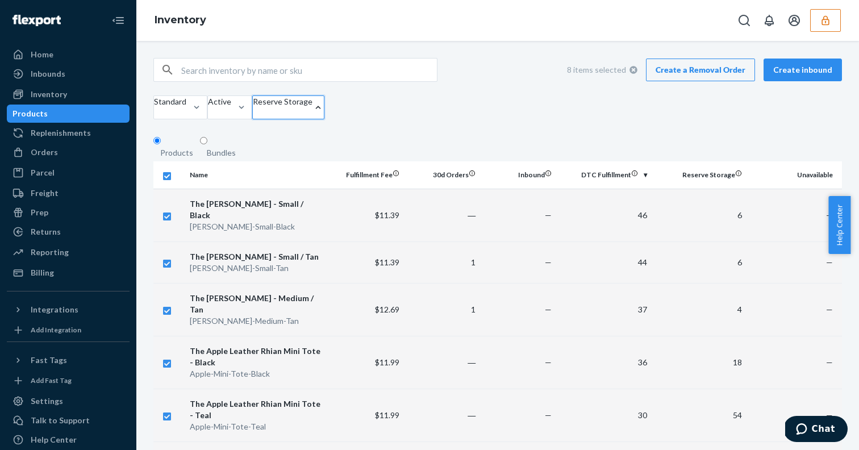
click at [312, 107] on div at bounding box center [283, 112] width 60 height 11
click at [254, 107] on input "option Reserve Storage focused, 0 of 3. 3 results available. Use Up and Down to…" at bounding box center [253, 112] width 1 height 11
click at [254, 119] on input "option Ecom Fulfillment focused, 0 of 3. 3 results available. Use Up and Down t…" at bounding box center [253, 112] width 1 height 11
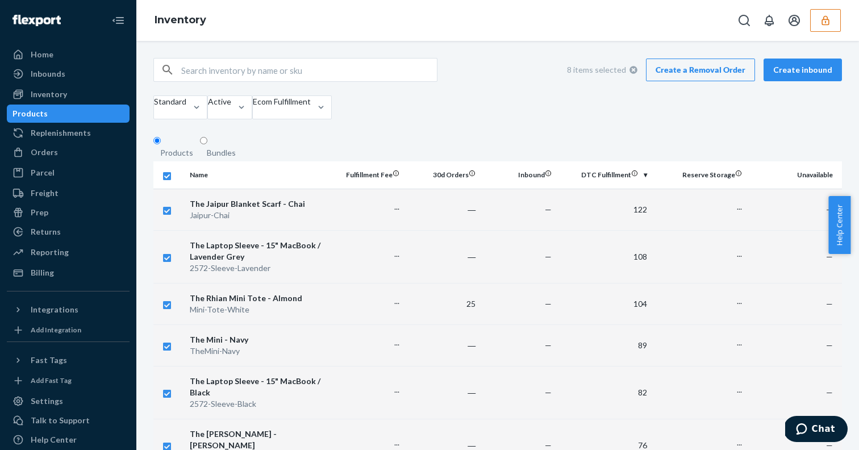
click at [457, 99] on div "8 items selected Create a Removal Order Create inbound Standard Active Ecom Ful…" at bounding box center [497, 90] width 688 height 64
click at [311, 119] on div "Ecom Fulfillment" at bounding box center [282, 107] width 58 height 23
click at [254, 119] on input "option Ecom Fulfillment, selected. option Ecom Fulfillment focused, 2 of 3. 3 r…" at bounding box center [253, 112] width 1 height 11
click at [254, 119] on input "option Ecom Fulfillment, selected. option All locations focused, 1 of 3. 3 resu…" at bounding box center [253, 112] width 1 height 11
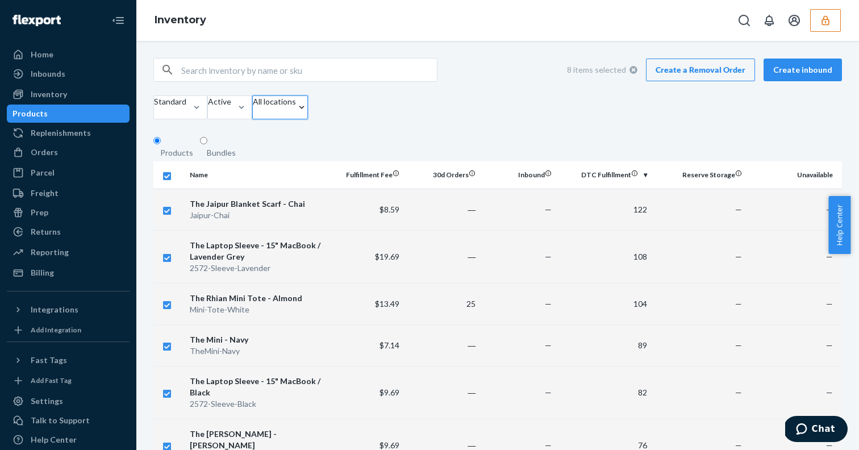
click at [168, 181] on input "checkbox" at bounding box center [166, 175] width 9 height 12
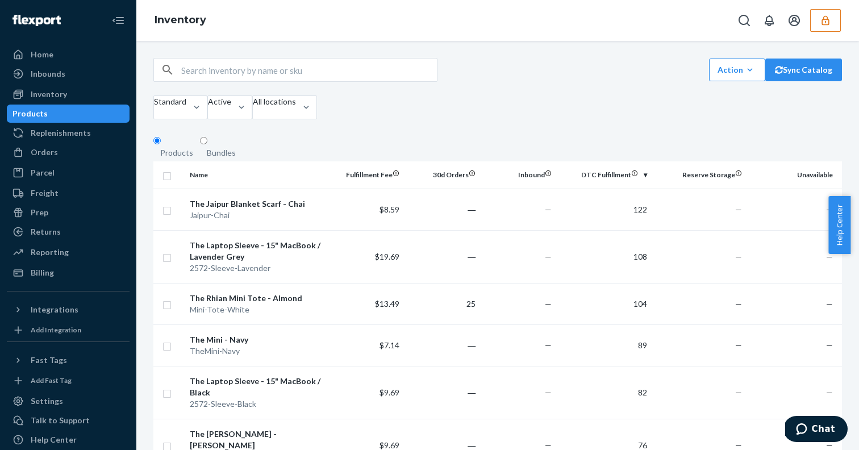
click at [168, 181] on input "checkbox" at bounding box center [166, 175] width 9 height 12
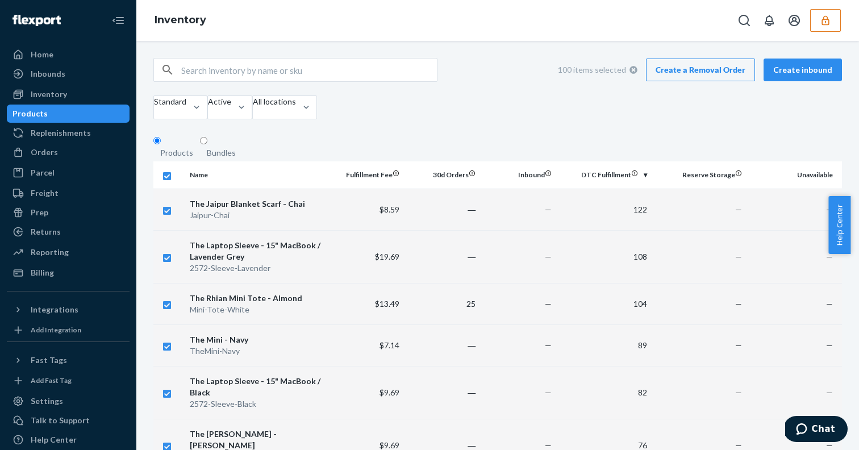
click at [168, 181] on input "checkbox" at bounding box center [166, 175] width 9 height 12
checkbox input "false"
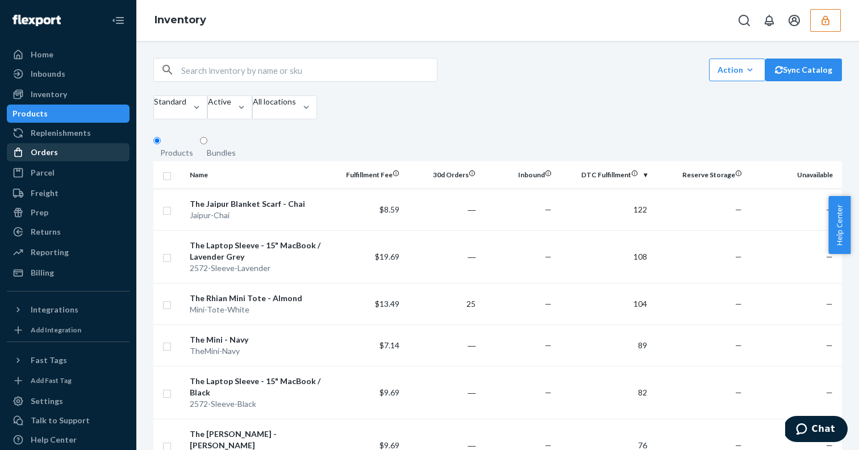
click at [46, 146] on div "Orders" at bounding box center [68, 152] width 120 height 16
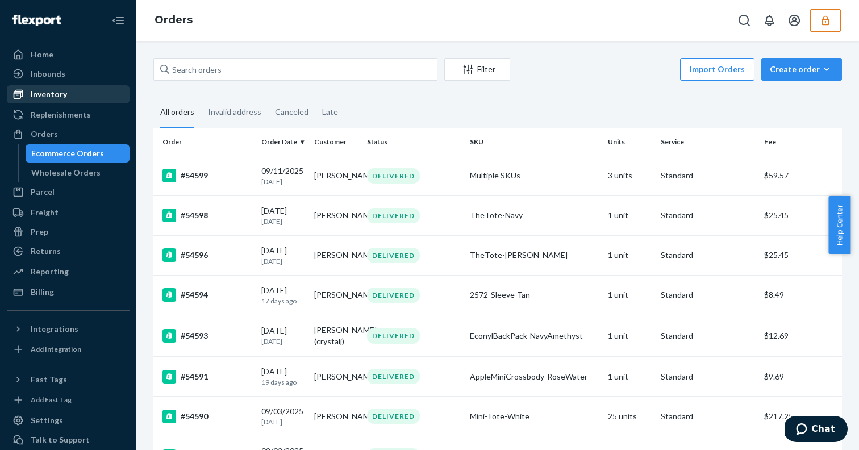
click at [75, 92] on div "Inventory" at bounding box center [68, 94] width 120 height 16
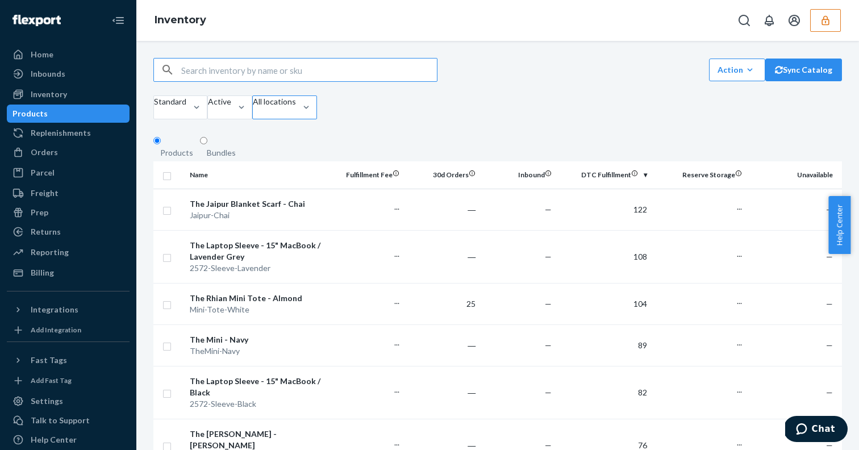
click at [296, 108] on div at bounding box center [274, 112] width 43 height 11
click at [254, 108] on input "All locations" at bounding box center [253, 112] width 1 height 11
click at [254, 119] on input "option Reserve Storage focused, 0 of 3. 3 results available. Use Up and Down to…" at bounding box center [253, 112] width 1 height 11
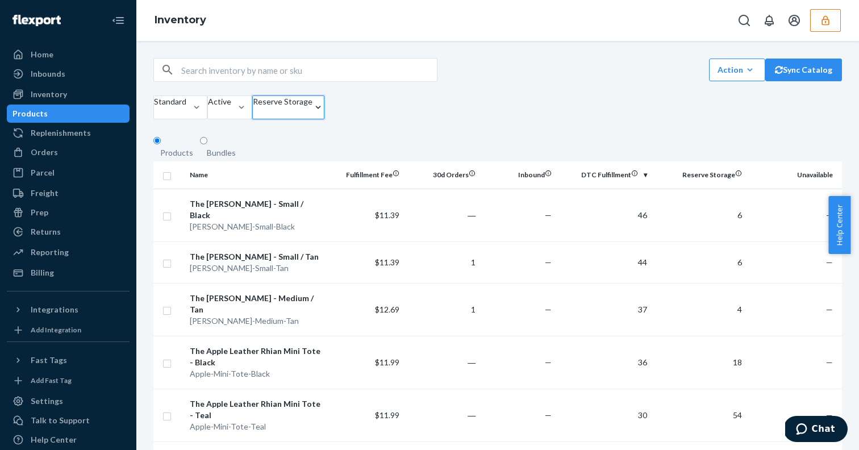
click at [312, 114] on div at bounding box center [283, 112] width 60 height 11
click at [254, 114] on input "option Reserve Storage, selected. 0 results available. Select is focused ,type …" at bounding box center [253, 112] width 1 height 11
click at [254, 119] on input "option Reserve Storage, selected. option Ecom Fulfillment focused, 2 of 3. 3 re…" at bounding box center [253, 112] width 1 height 11
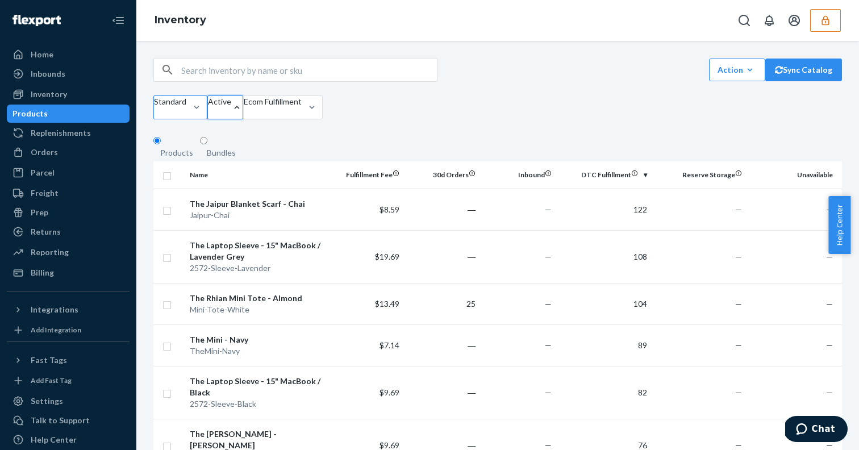
click at [207, 102] on div at bounding box center [196, 107] width 20 height 23
click at [155, 107] on input "Standard" at bounding box center [154, 112] width 1 height 11
click at [198, 102] on div at bounding box center [191, 107] width 11 height 23
click at [155, 107] on input "option Standard focused, 1 of 13. 13 results available. Use Up and Down to choo…" at bounding box center [154, 112] width 1 height 11
click at [168, 179] on input "checkbox" at bounding box center [166, 175] width 9 height 12
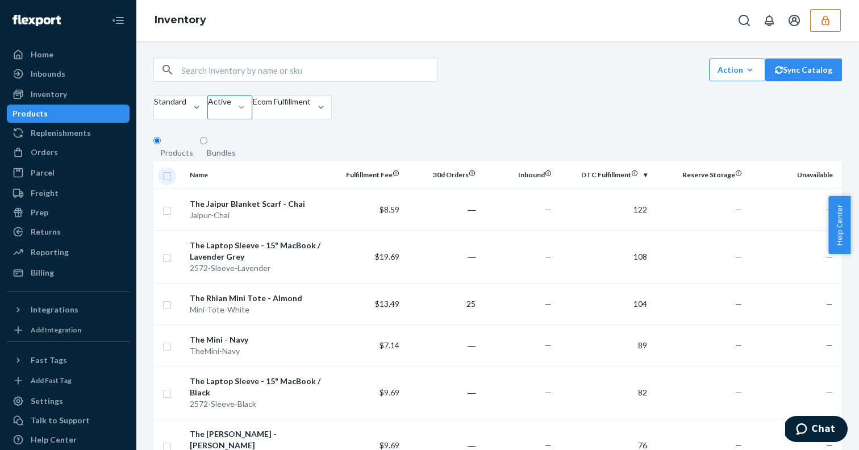
checkbox input "true"
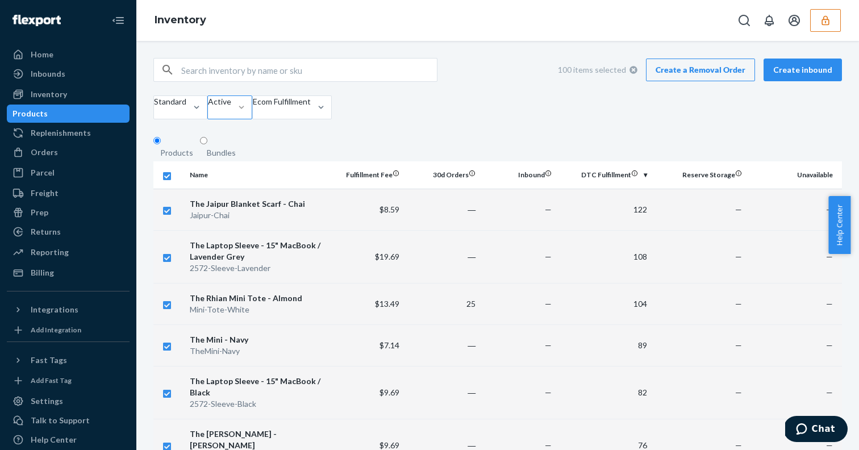
click at [686, 73] on link "Create a Removal Order" at bounding box center [700, 69] width 109 height 23
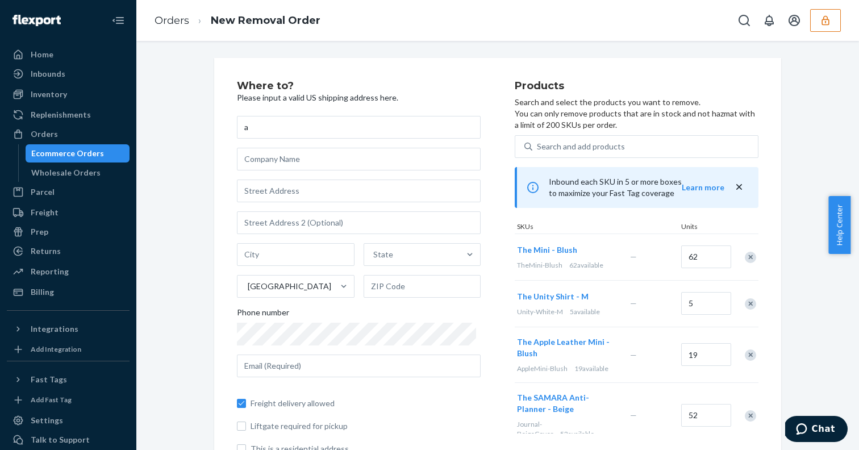
type input "a"
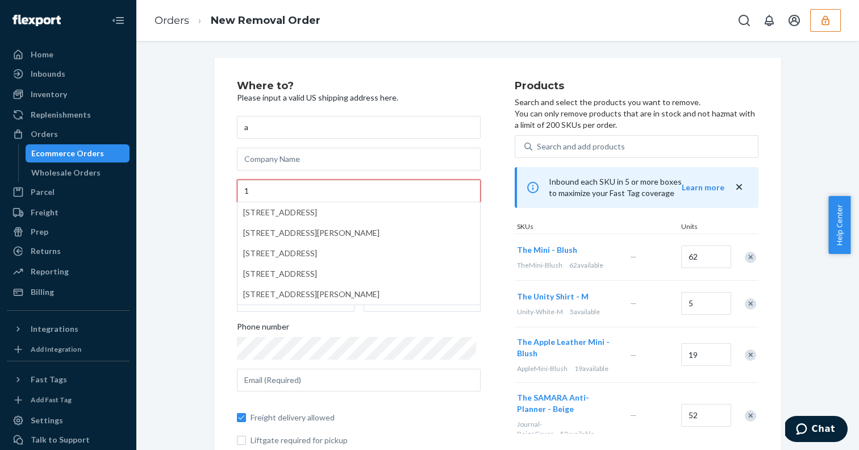
type input "1"
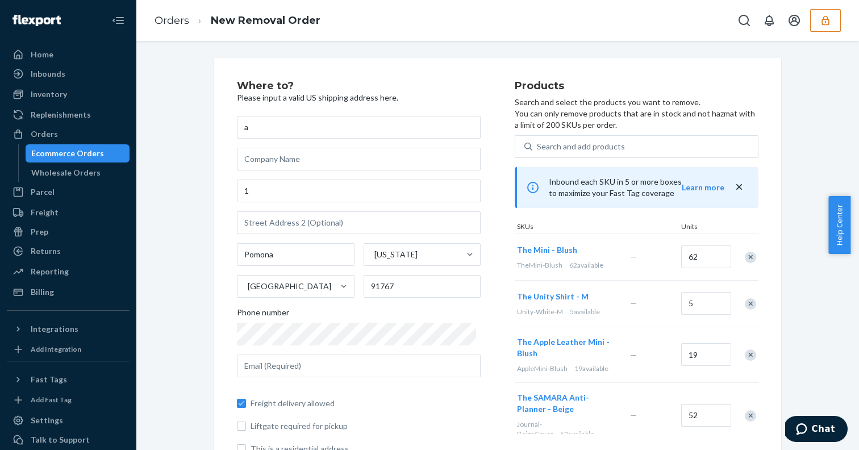
scroll to position [36, 0]
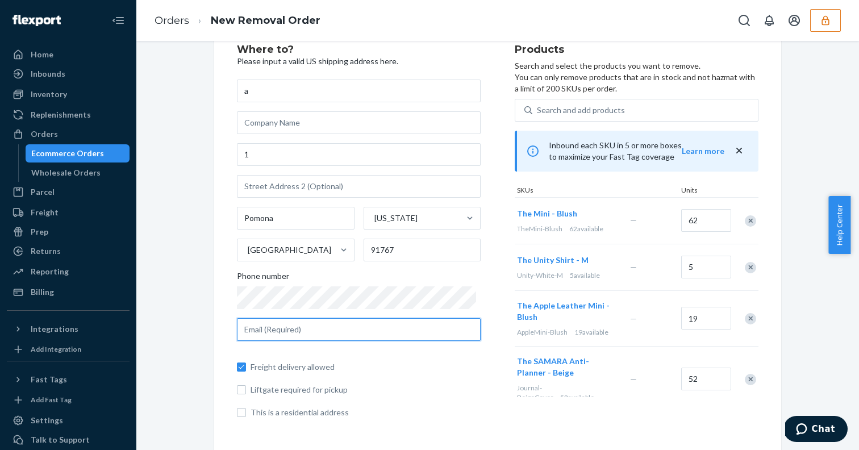
click at [281, 333] on input "text" at bounding box center [359, 329] width 244 height 23
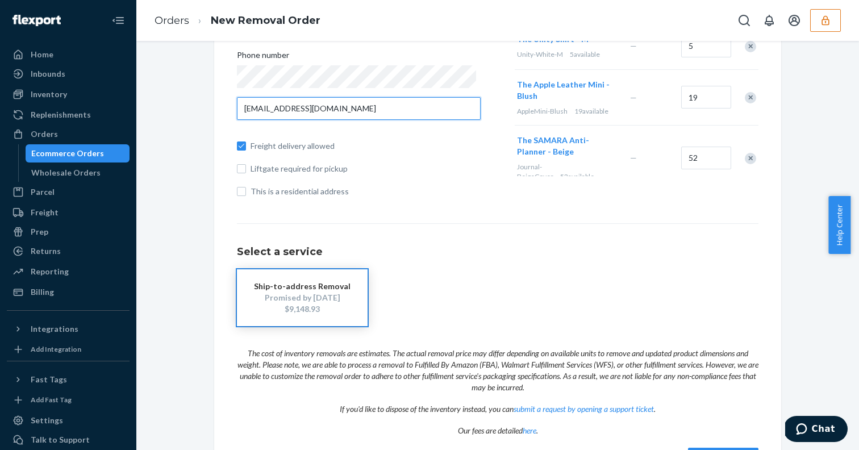
scroll to position [300, 0]
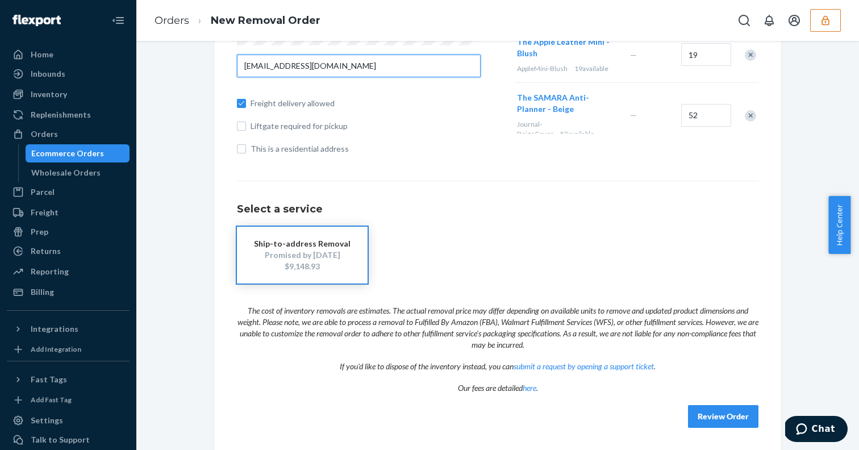
type input "[EMAIL_ADDRESS][DOMAIN_NAME]"
click at [693, 408] on button "Review Order" at bounding box center [723, 416] width 70 height 23
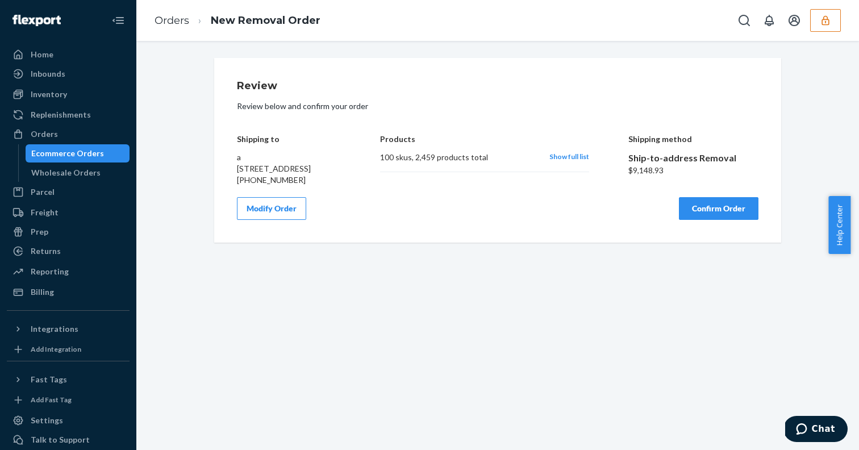
click at [262, 210] on button "Modify Order" at bounding box center [271, 208] width 69 height 23
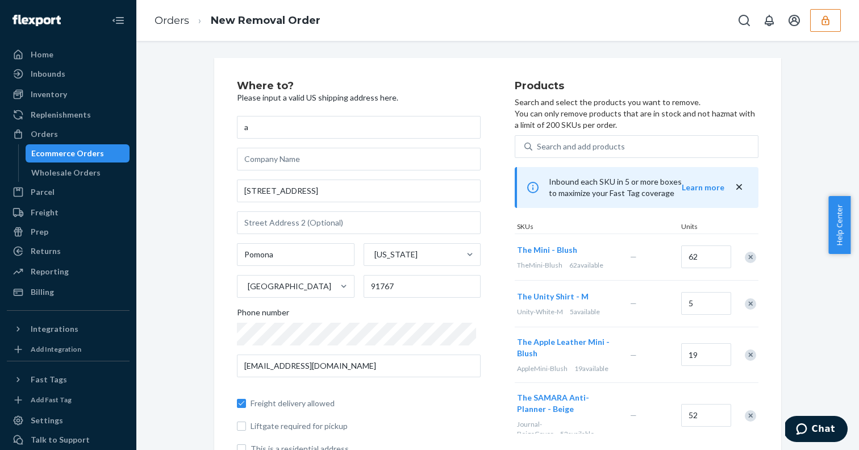
click at [87, 156] on div "Ecommerce Orders" at bounding box center [67, 153] width 73 height 11
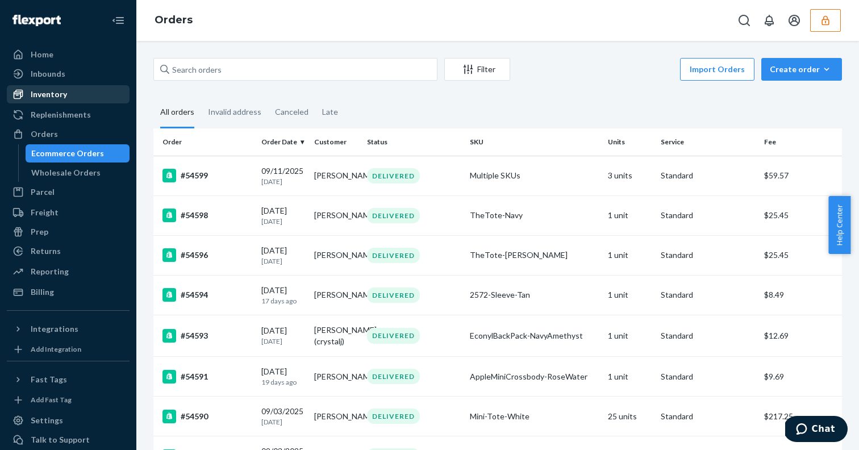
click at [24, 92] on div at bounding box center [21, 94] width 18 height 11
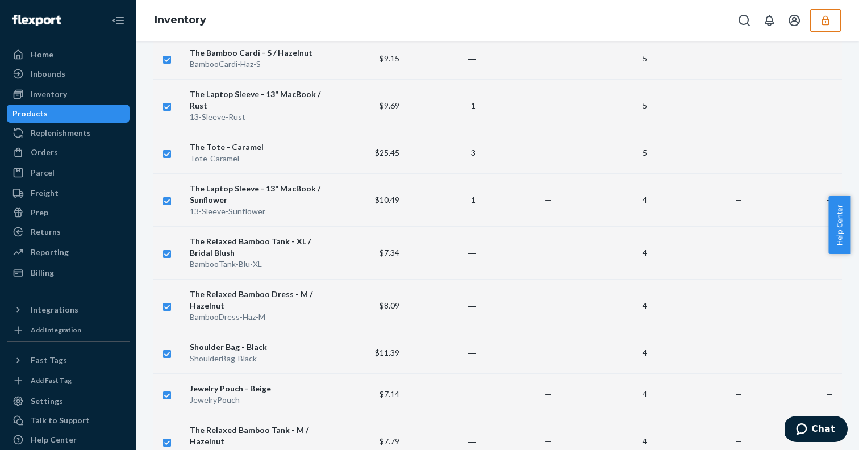
scroll to position [4211, 0]
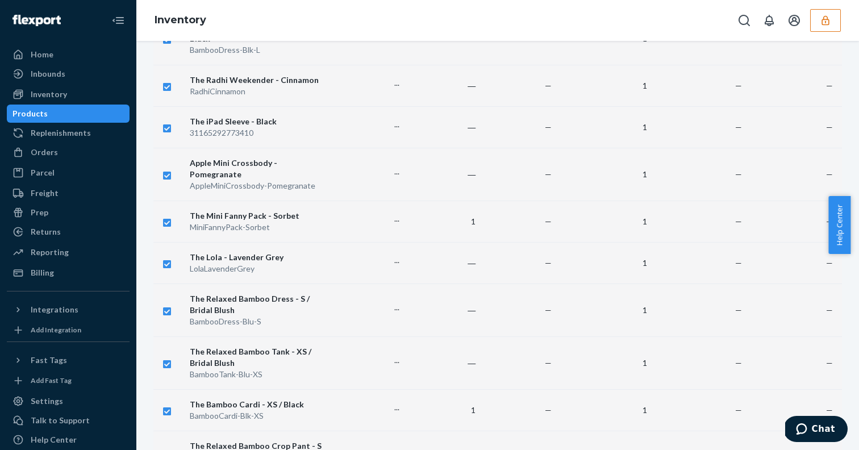
scroll to position [3209, 0]
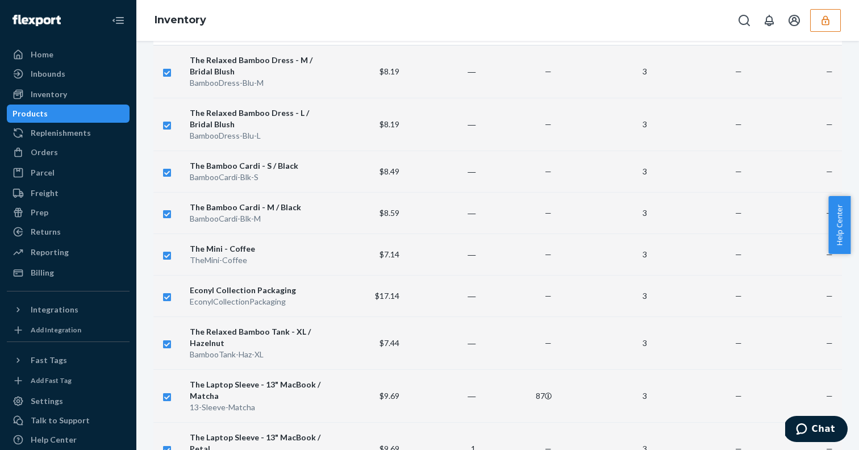
scroll to position [0, 0]
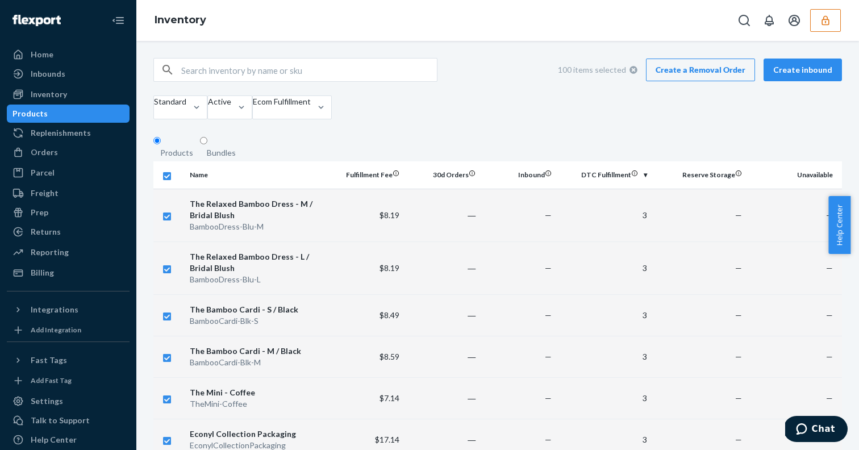
click at [679, 79] on link "Create a Removal Order" at bounding box center [700, 69] width 109 height 23
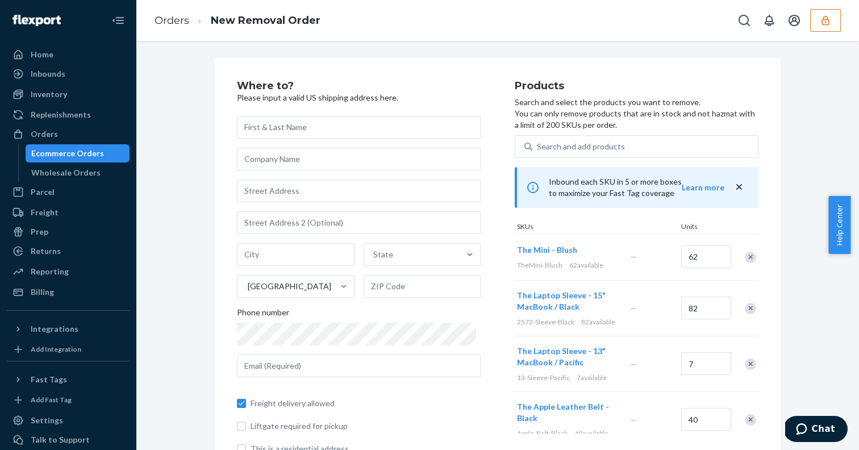
scroll to position [36, 0]
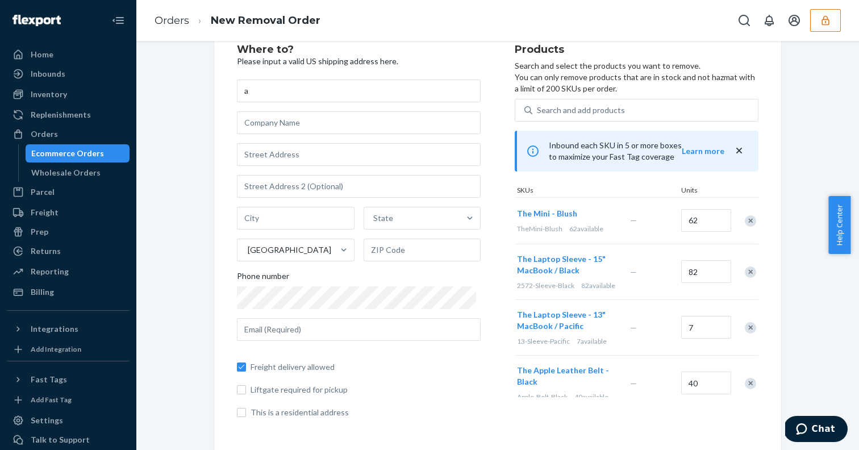
type input "a"
type input "[STREET_ADDRESS]"
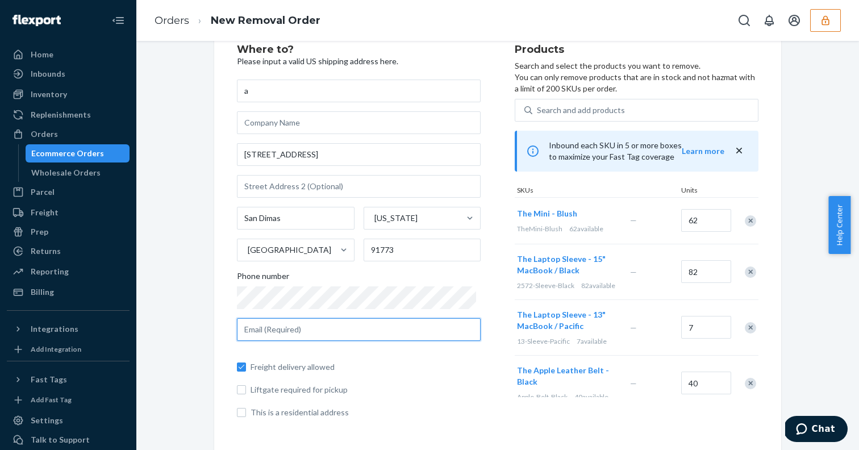
click at [311, 336] on input "text" at bounding box center [359, 329] width 244 height 23
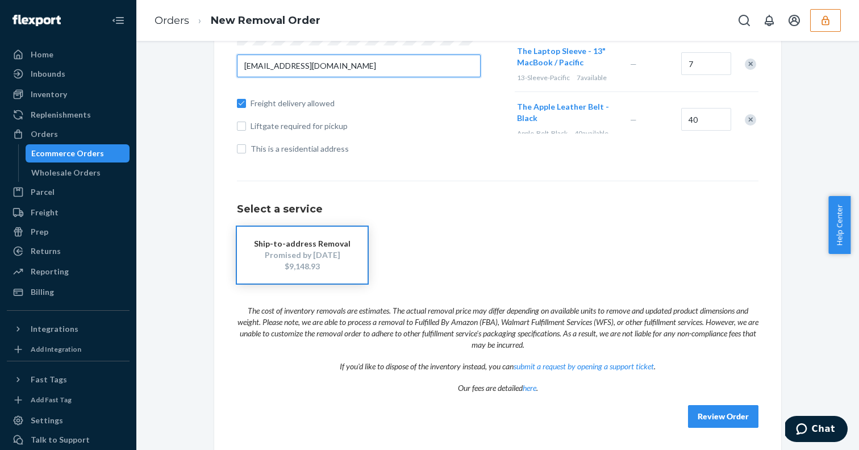
type input "[EMAIL_ADDRESS][DOMAIN_NAME]"
click at [689, 415] on button "Review Order" at bounding box center [723, 416] width 70 height 23
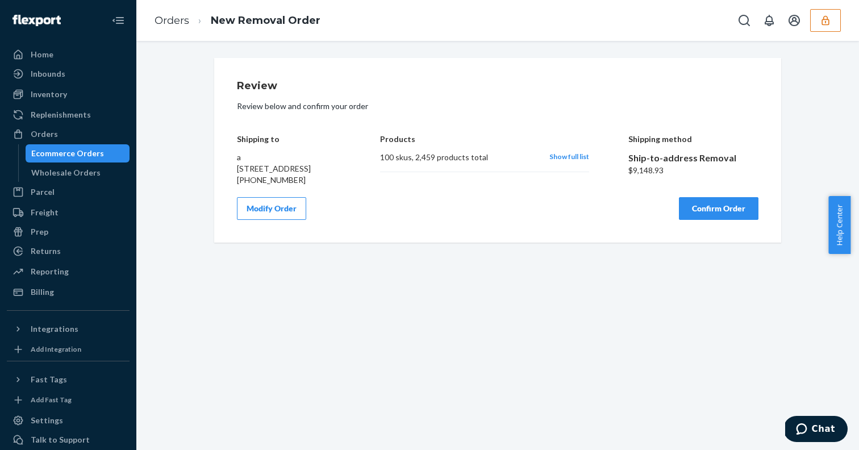
scroll to position [0, 0]
click at [285, 220] on button "Modify Order" at bounding box center [271, 208] width 69 height 23
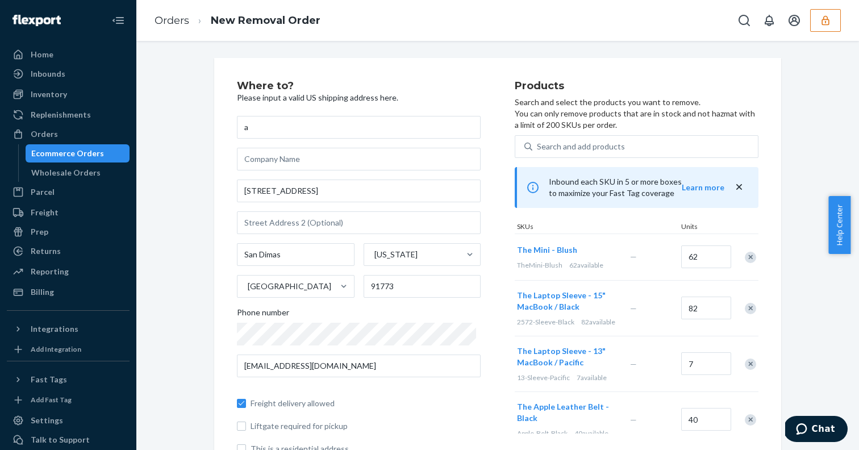
click at [77, 154] on div "Ecommerce Orders" at bounding box center [67, 153] width 73 height 11
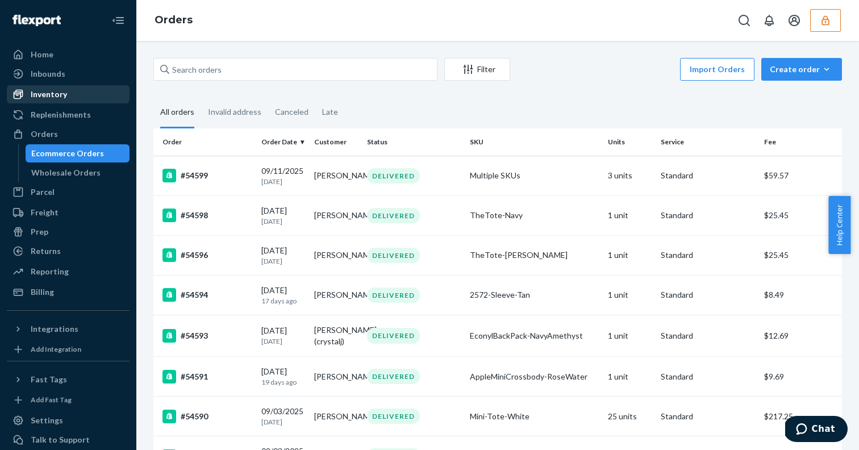
click at [70, 98] on div "Inventory" at bounding box center [68, 94] width 120 height 16
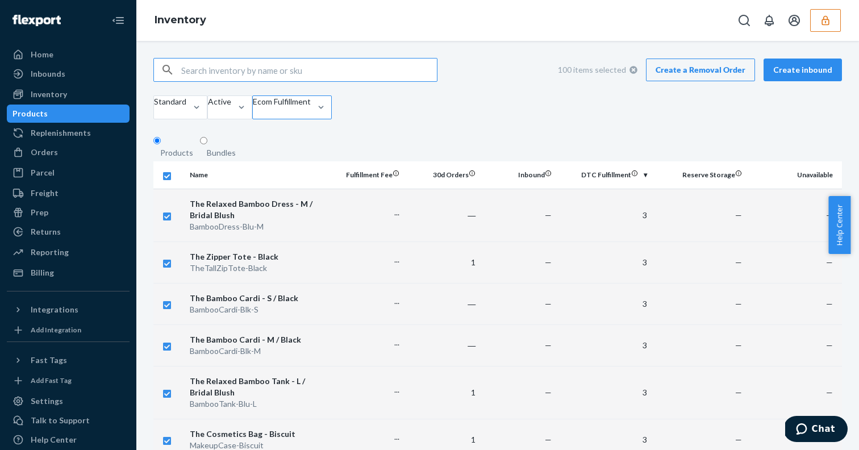
click at [311, 113] on div at bounding box center [282, 112] width 58 height 11
click at [254, 113] on input "Ecom Fulfillment" at bounding box center [253, 112] width 1 height 11
click at [254, 119] on input "option All locations focused, 0 of 3. 3 results available. Use Up and Down to c…" at bounding box center [253, 112] width 1 height 11
click at [665, 80] on link "Create a Removal Order" at bounding box center [700, 69] width 109 height 23
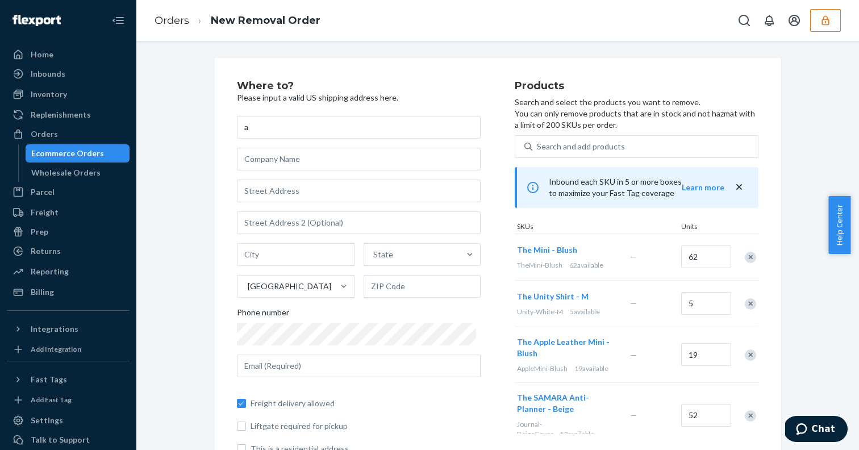
type input "a"
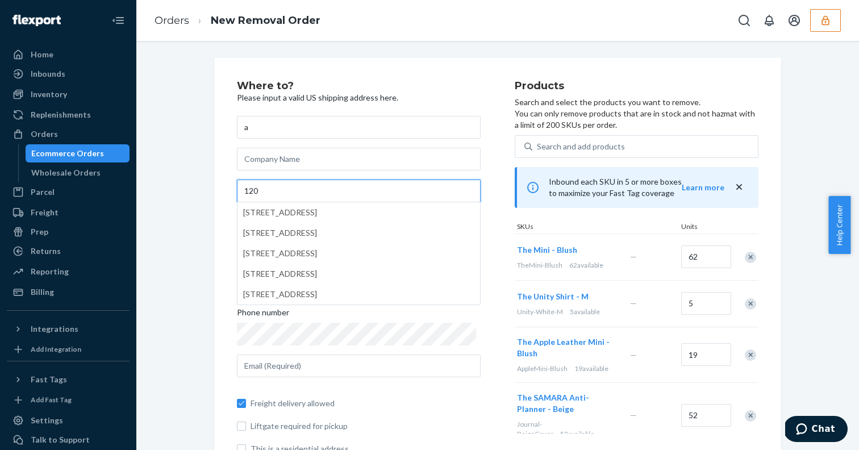
type input "120"
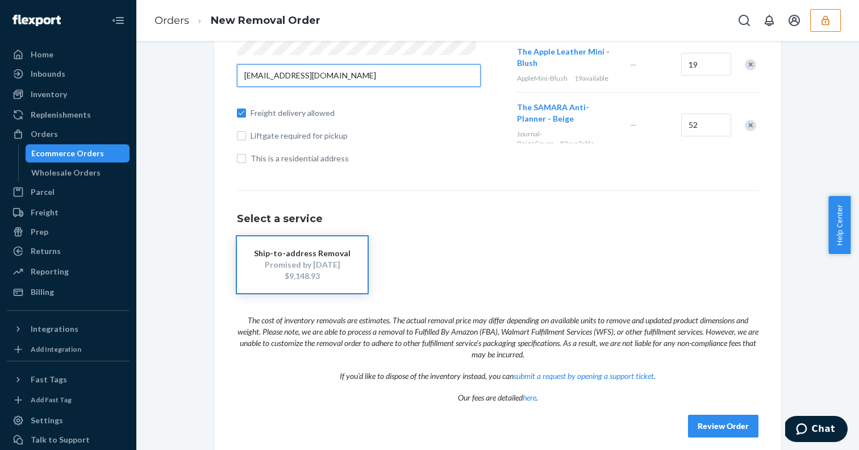
scroll to position [300, 0]
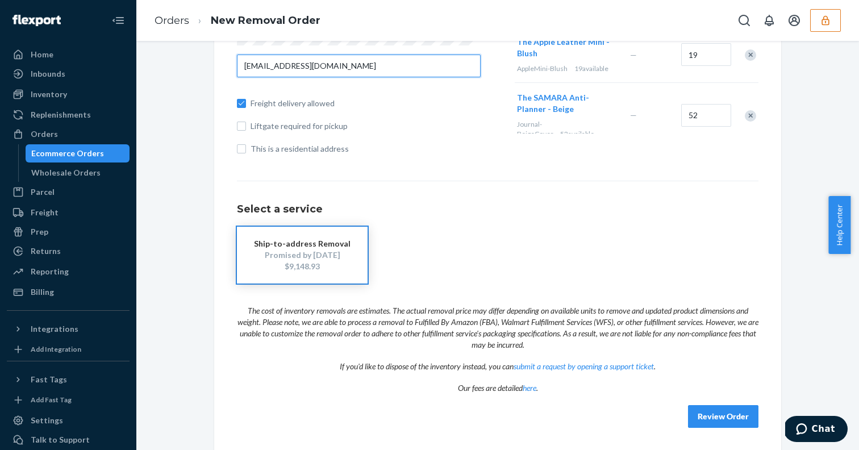
type input "[EMAIL_ADDRESS][DOMAIN_NAME]"
click at [703, 416] on button "Review Order" at bounding box center [723, 416] width 70 height 23
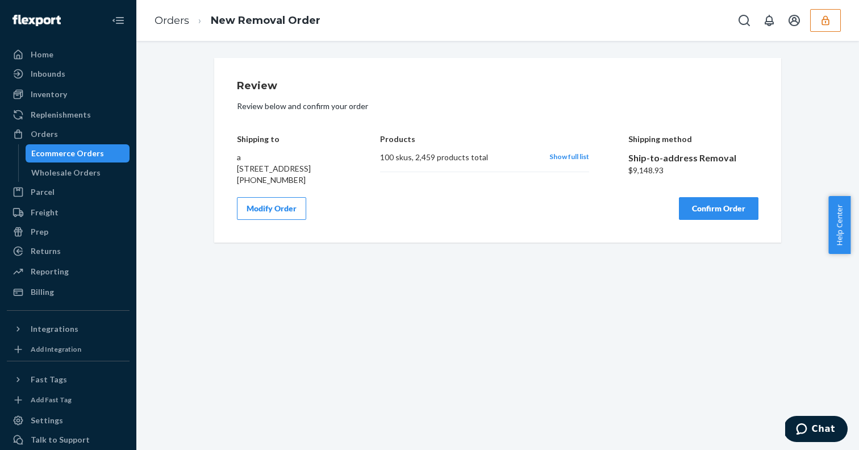
scroll to position [0, 0]
click at [559, 157] on span "Show full list" at bounding box center [569, 156] width 40 height 9
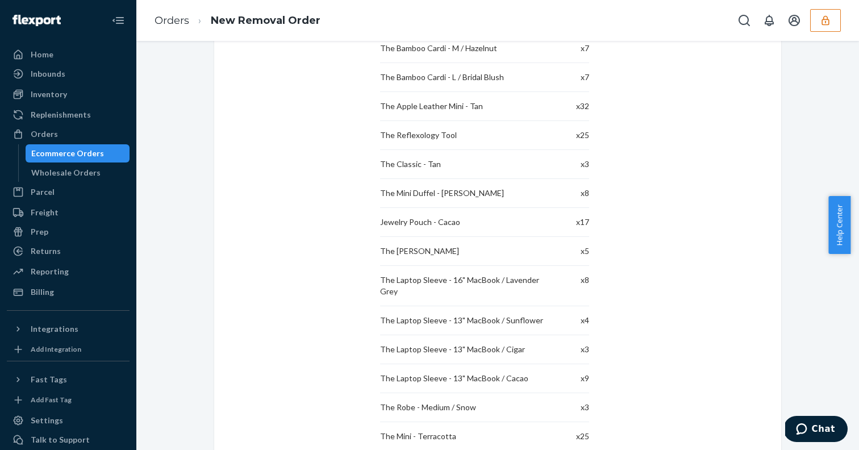
scroll to position [2726, 0]
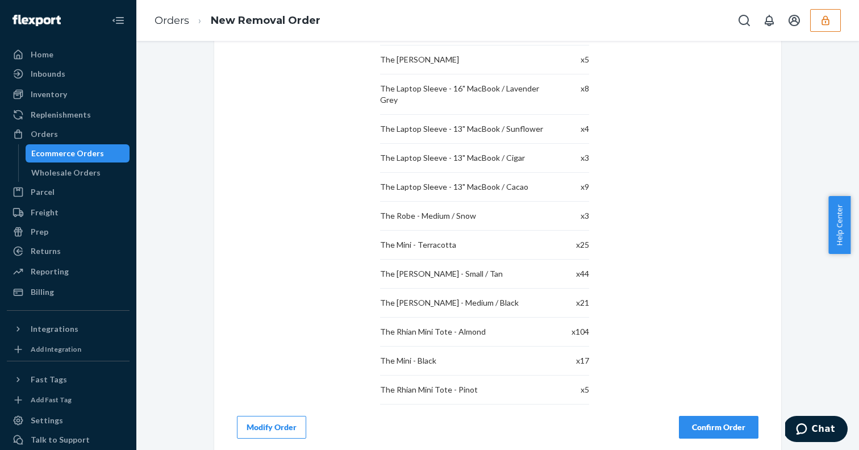
click at [247, 420] on button "Modify Order" at bounding box center [271, 427] width 69 height 23
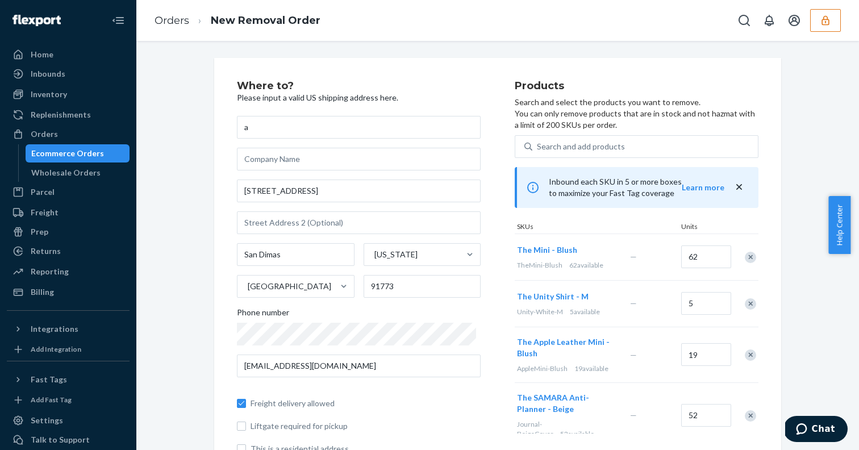
click at [50, 153] on div "Ecommerce Orders" at bounding box center [67, 153] width 73 height 11
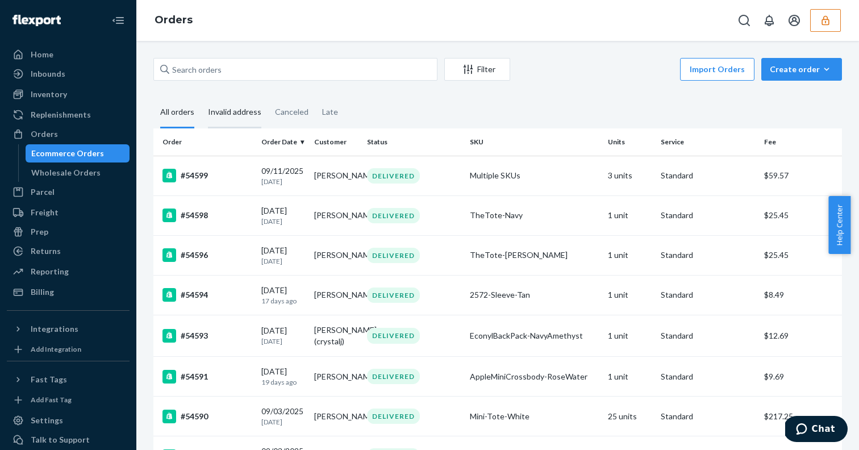
click at [224, 112] on div "Invalid address" at bounding box center [234, 112] width 53 height 31
click at [201, 97] on input "Invalid address" at bounding box center [201, 97] width 0 height 0
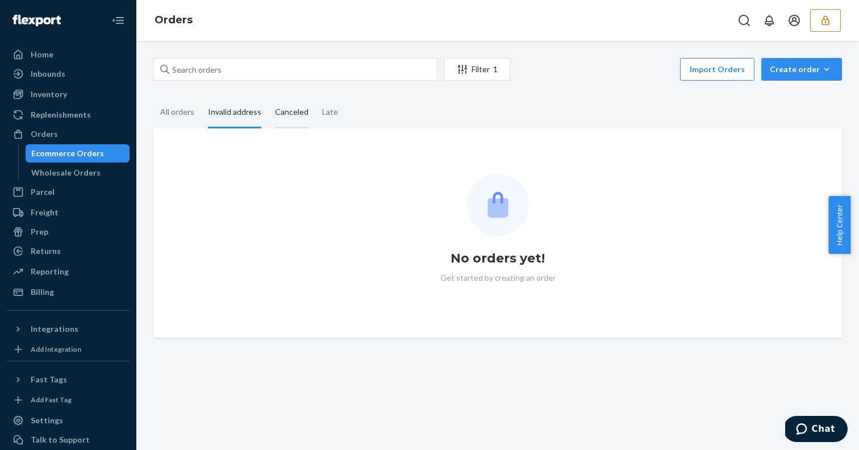
click at [275, 107] on div "Canceled" at bounding box center [292, 112] width 34 height 31
click at [268, 97] on input "Canceled" at bounding box center [268, 97] width 0 height 0
click at [329, 107] on div "Late" at bounding box center [330, 112] width 16 height 31
click at [315, 97] on input "Late" at bounding box center [315, 97] width 0 height 0
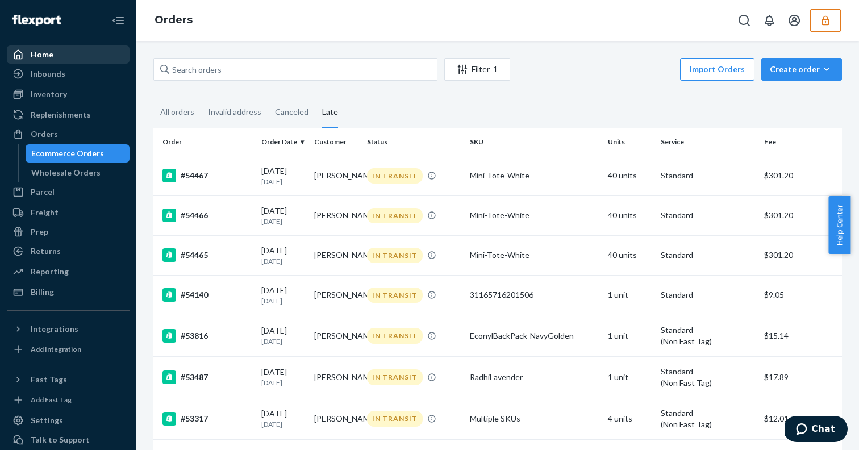
click at [56, 60] on div "Home" at bounding box center [68, 55] width 120 height 16
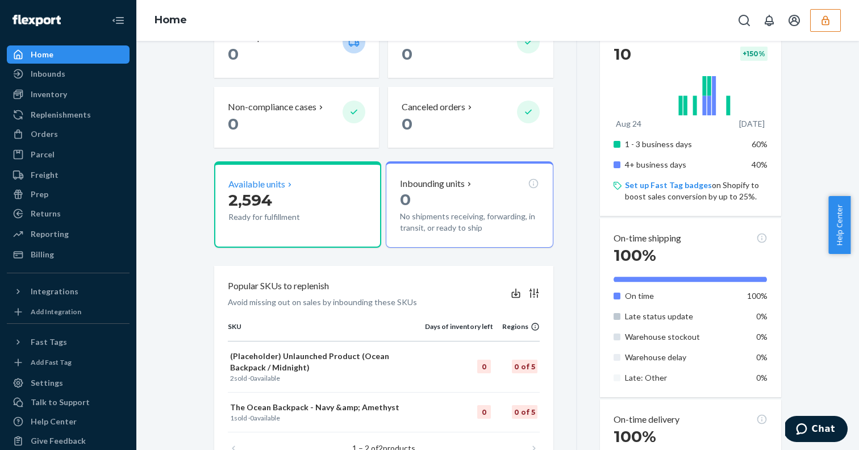
scroll to position [182, 0]
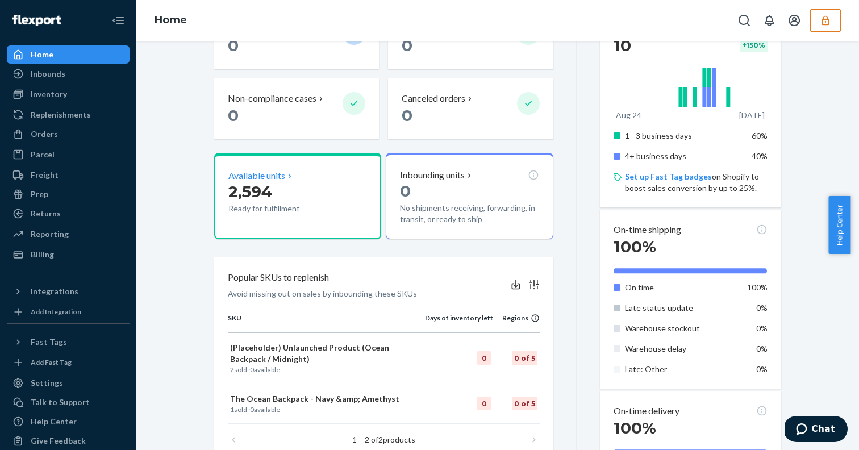
click at [288, 175] on icon at bounding box center [289, 176] width 9 height 9
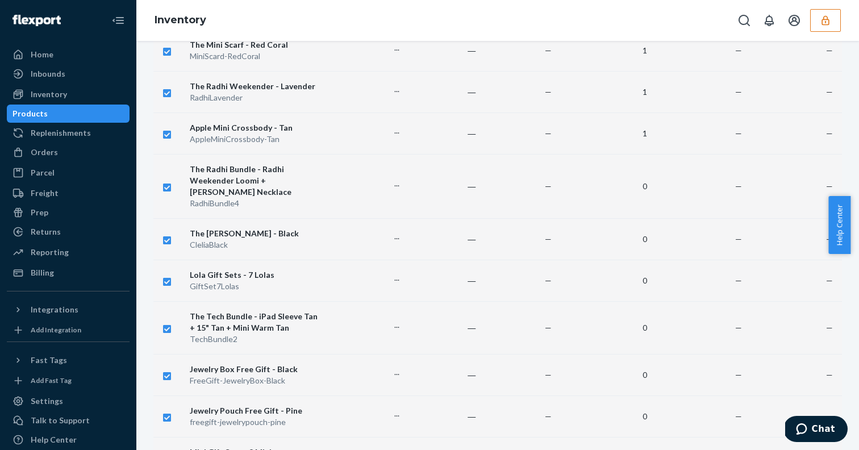
scroll to position [4313, 0]
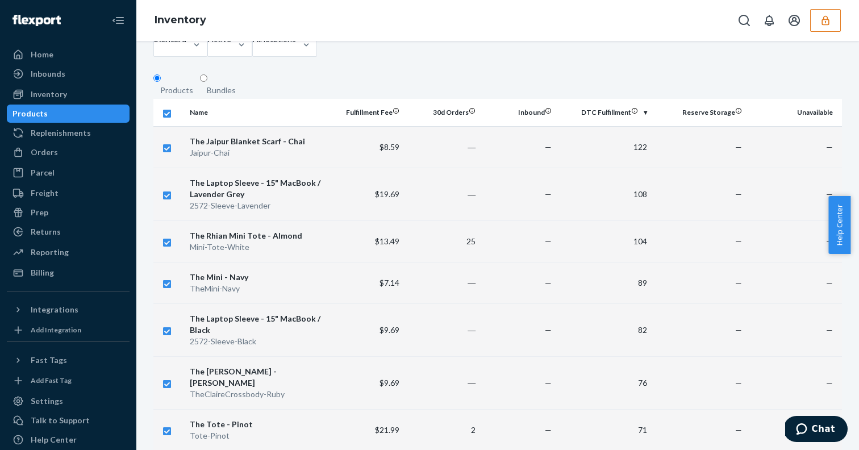
scroll to position [0, 0]
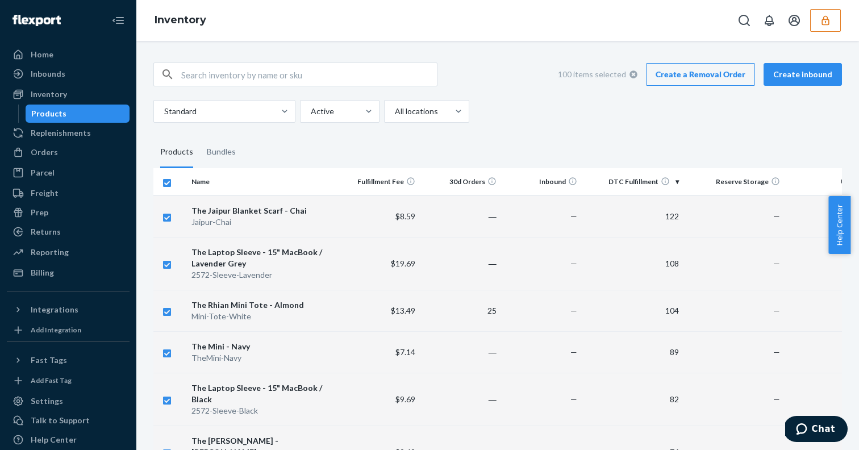
click at [673, 75] on link "Create a Removal Order" at bounding box center [700, 74] width 109 height 23
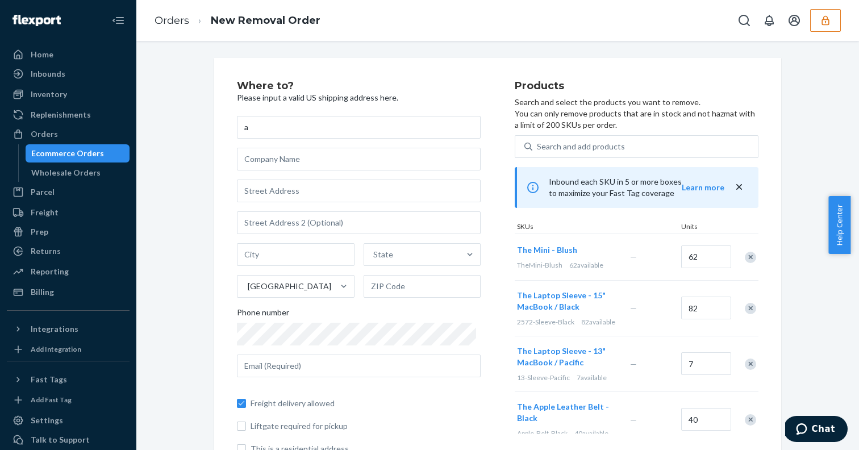
type input "a"
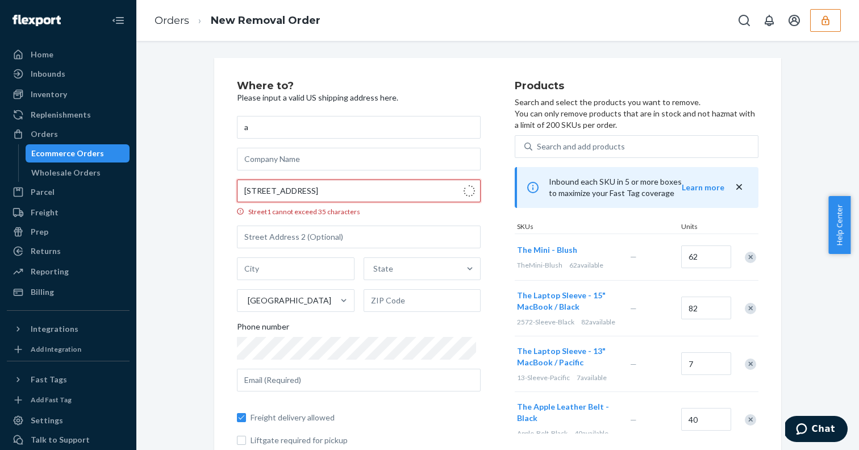
type input "[STREET_ADDRESS]"
type input "San Dimas"
type input "91773"
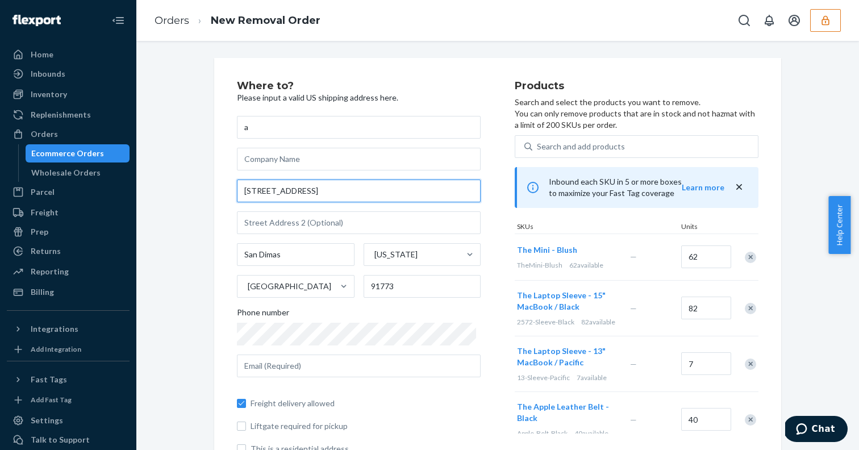
scroll to position [36, 0]
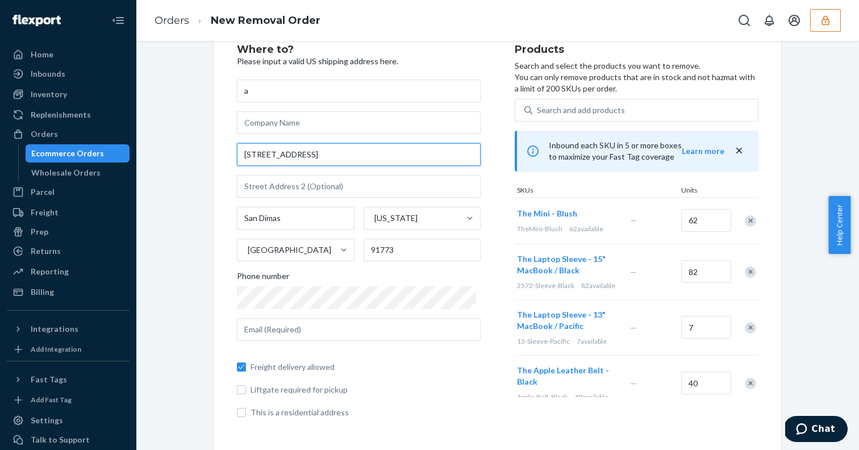
type input "[STREET_ADDRESS]"
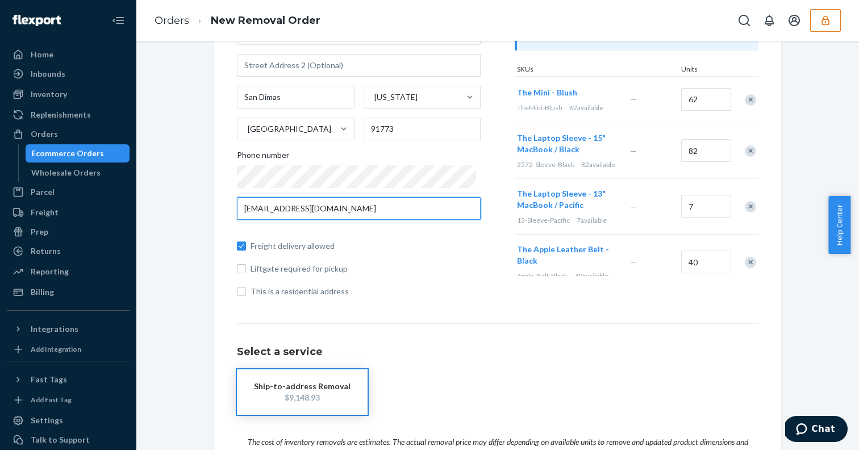
scroll to position [300, 0]
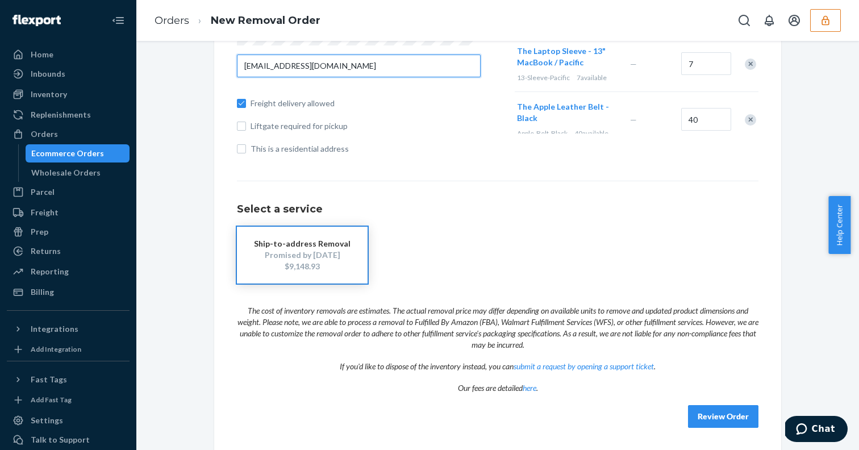
type input "[EMAIL_ADDRESS][DOMAIN_NAME]"
click at [703, 415] on button "Review Order" at bounding box center [723, 416] width 70 height 23
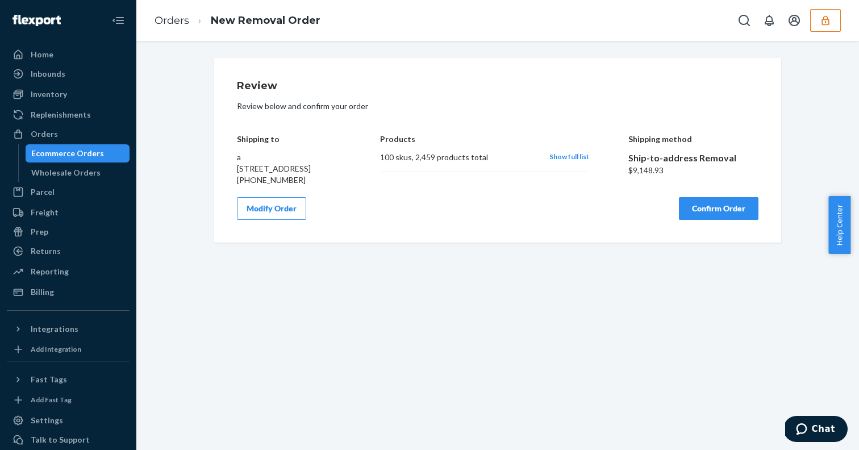
scroll to position [0, 0]
click at [267, 220] on button "Modify Order" at bounding box center [271, 208] width 69 height 23
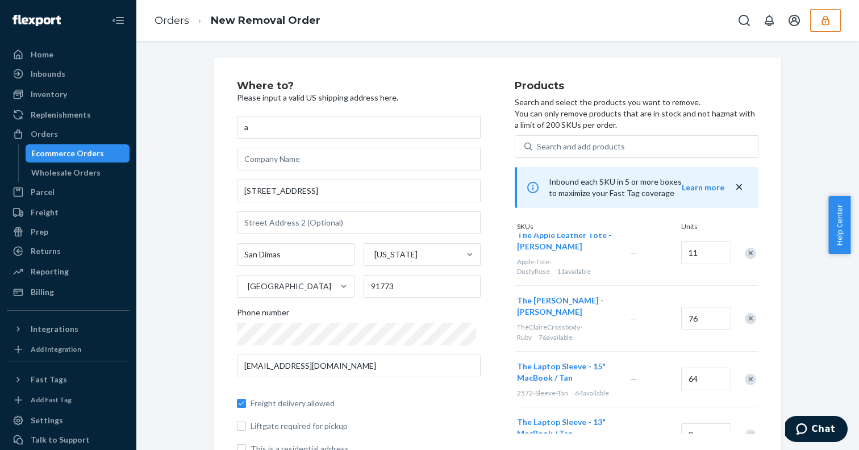
scroll to position [733, 0]
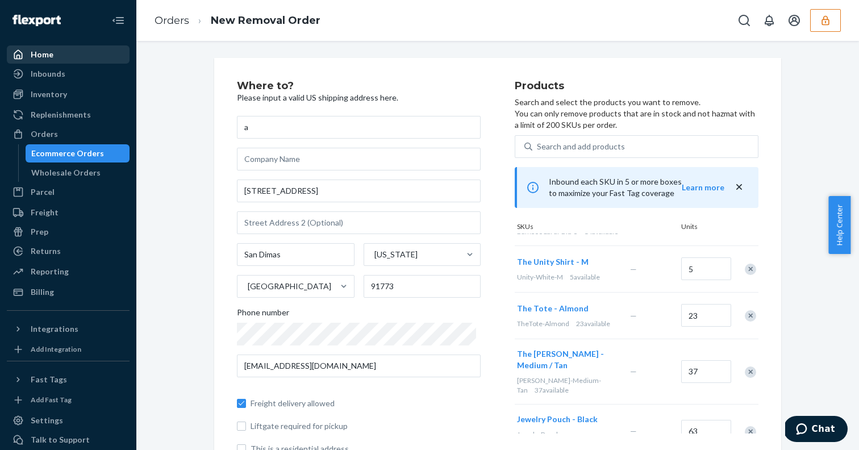
drag, startPoint x: 52, startPoint y: 138, endPoint x: 34, endPoint y: 49, distance: 90.3
click at [34, 49] on ul "Home Inbounds Shipping Plans Problems Inventory Products Replenishments Orders …" at bounding box center [68, 173] width 123 height 256
click at [34, 49] on div "Home" at bounding box center [42, 54] width 23 height 11
